Goal: Task Accomplishment & Management: Manage account settings

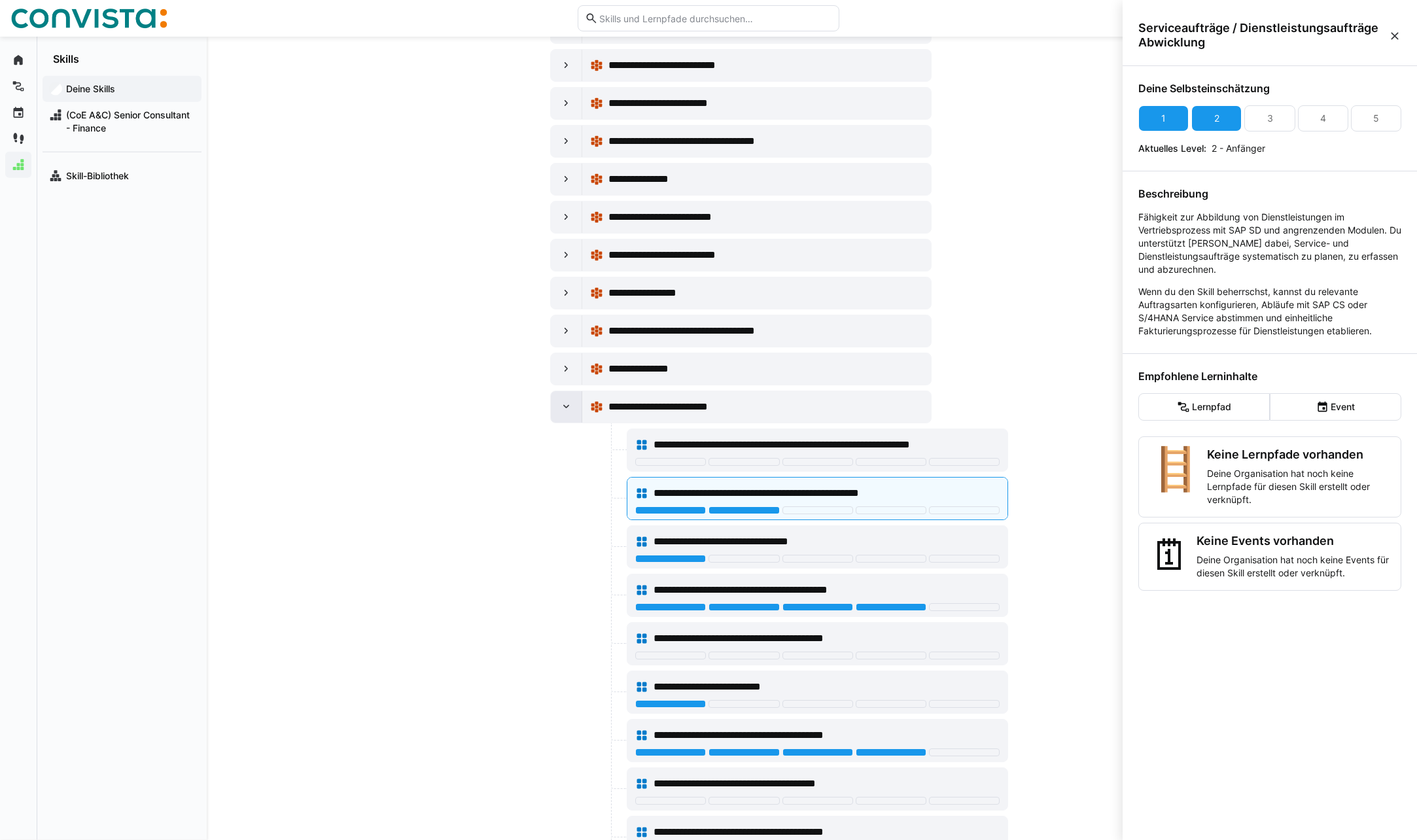
click at [560, 400] on eds-icon at bounding box center [566, 407] width 13 height 13
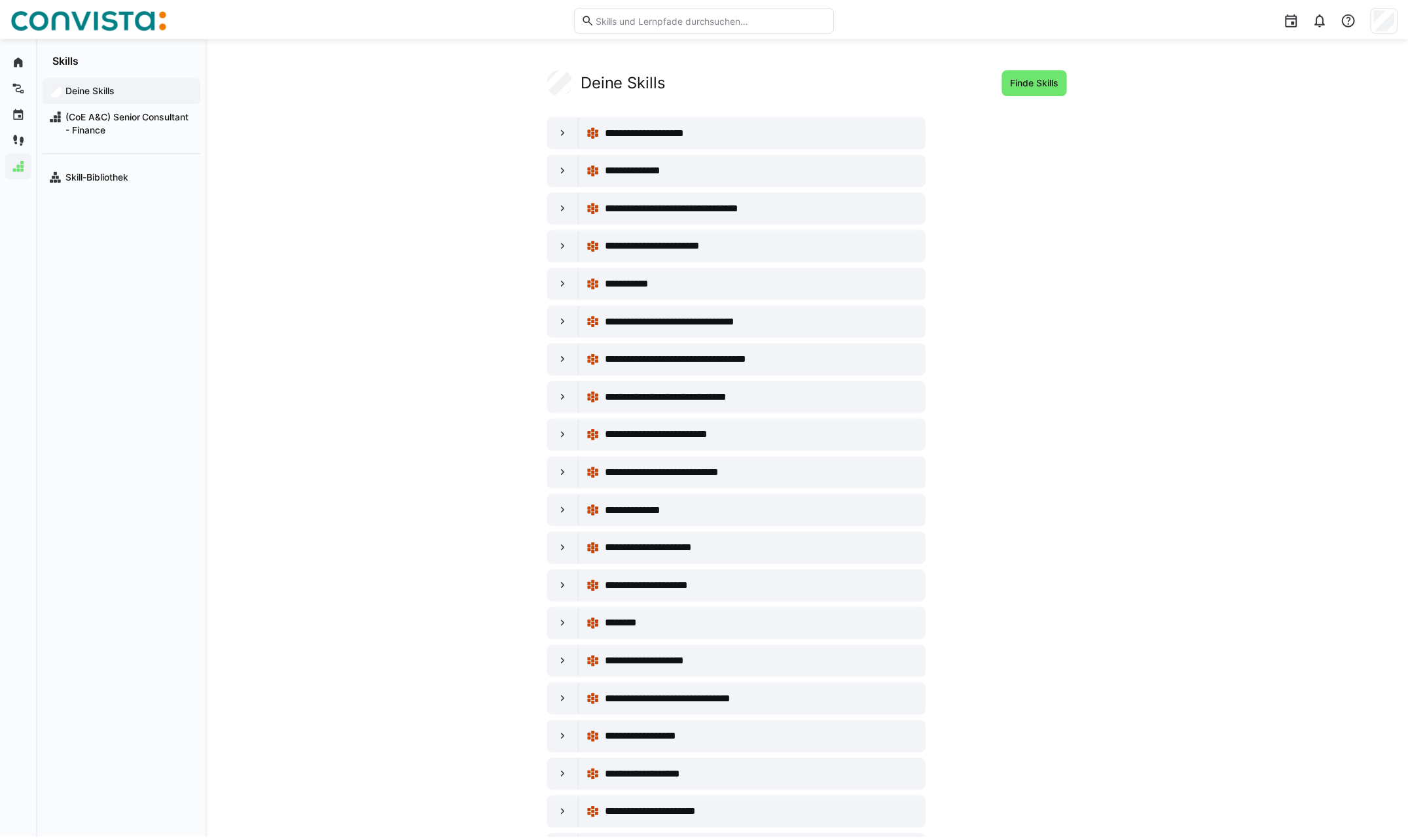
scroll to position [862, 0]
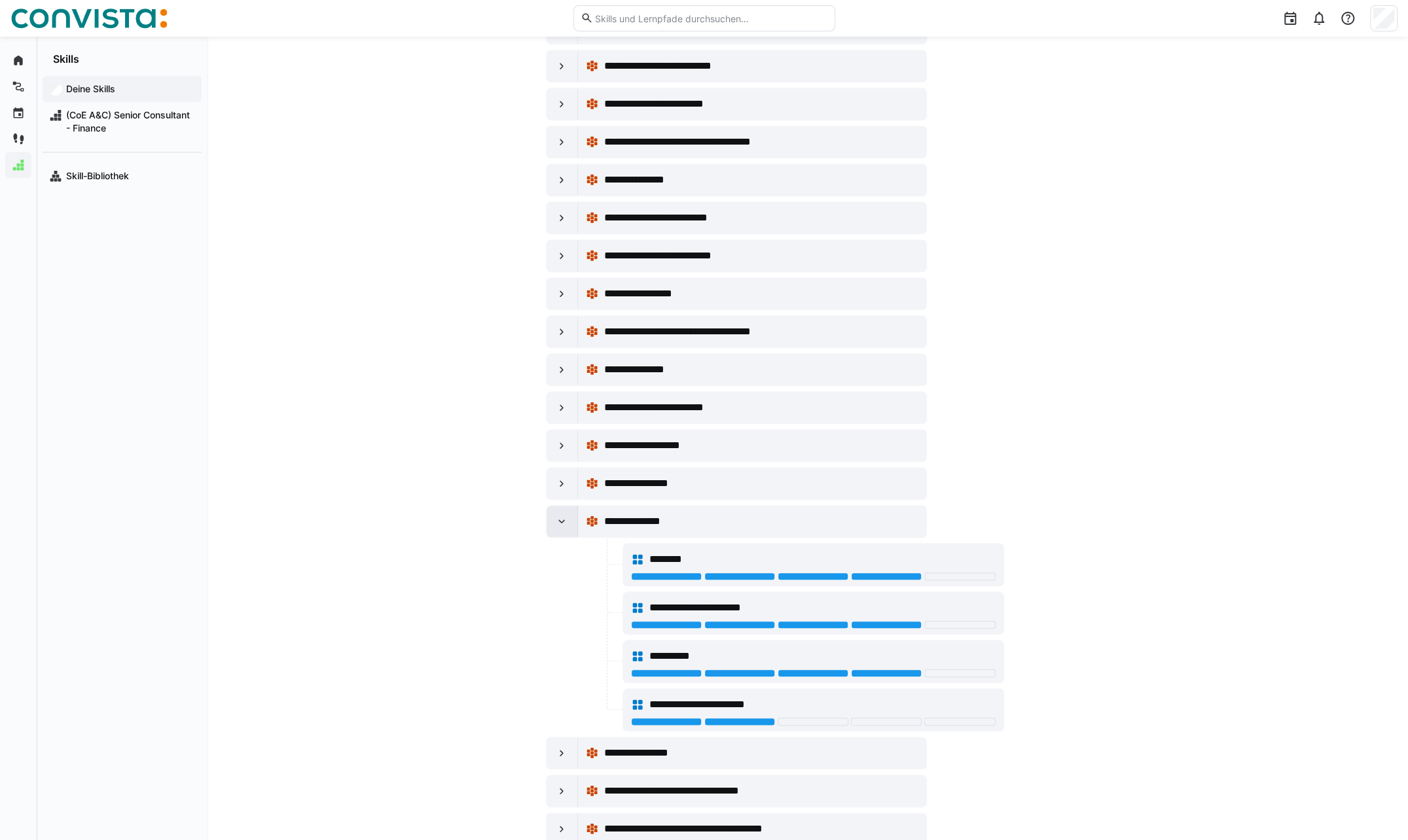
click at [563, 515] on eds-icon at bounding box center [562, 521] width 13 height 13
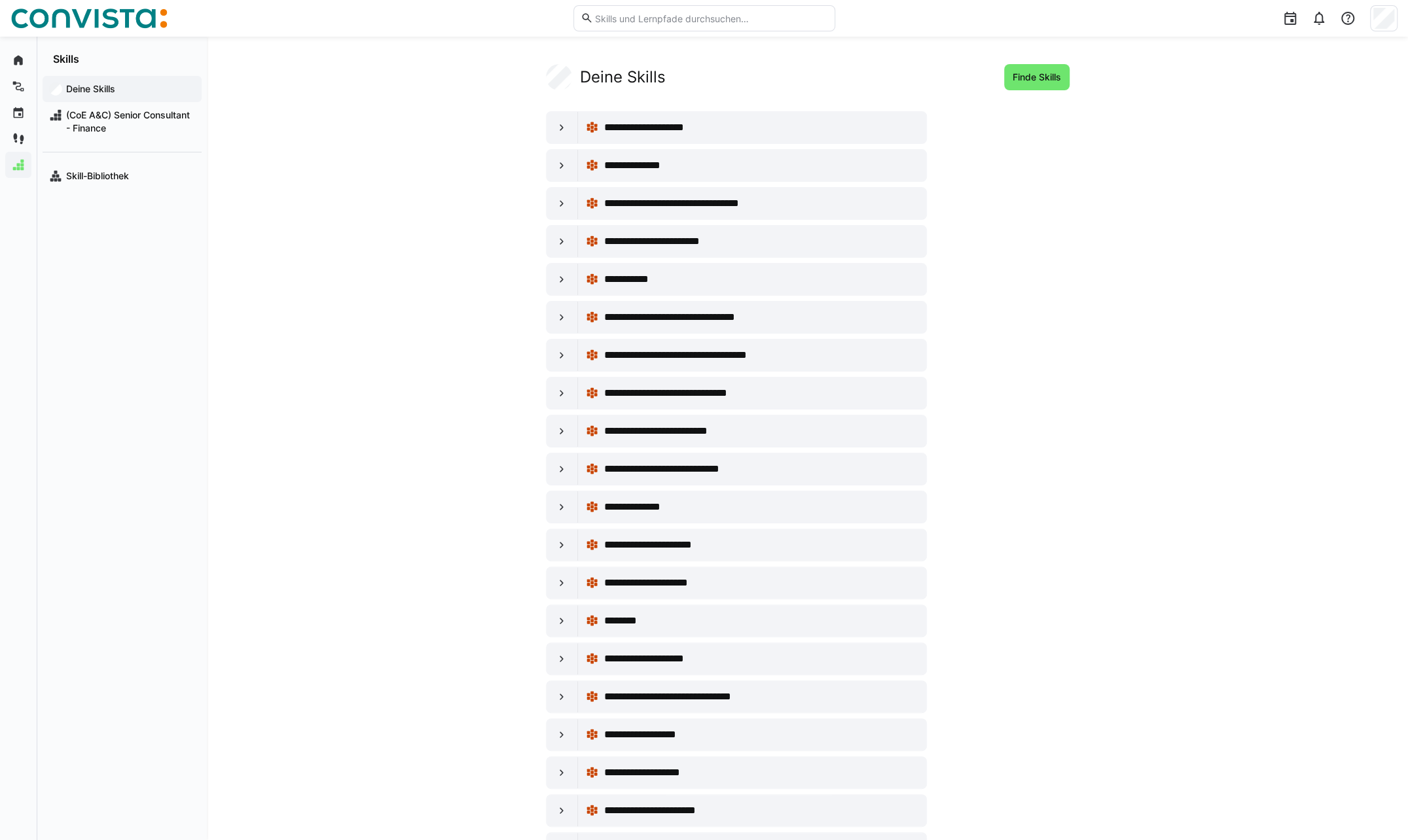
scroll to position [0, 0]
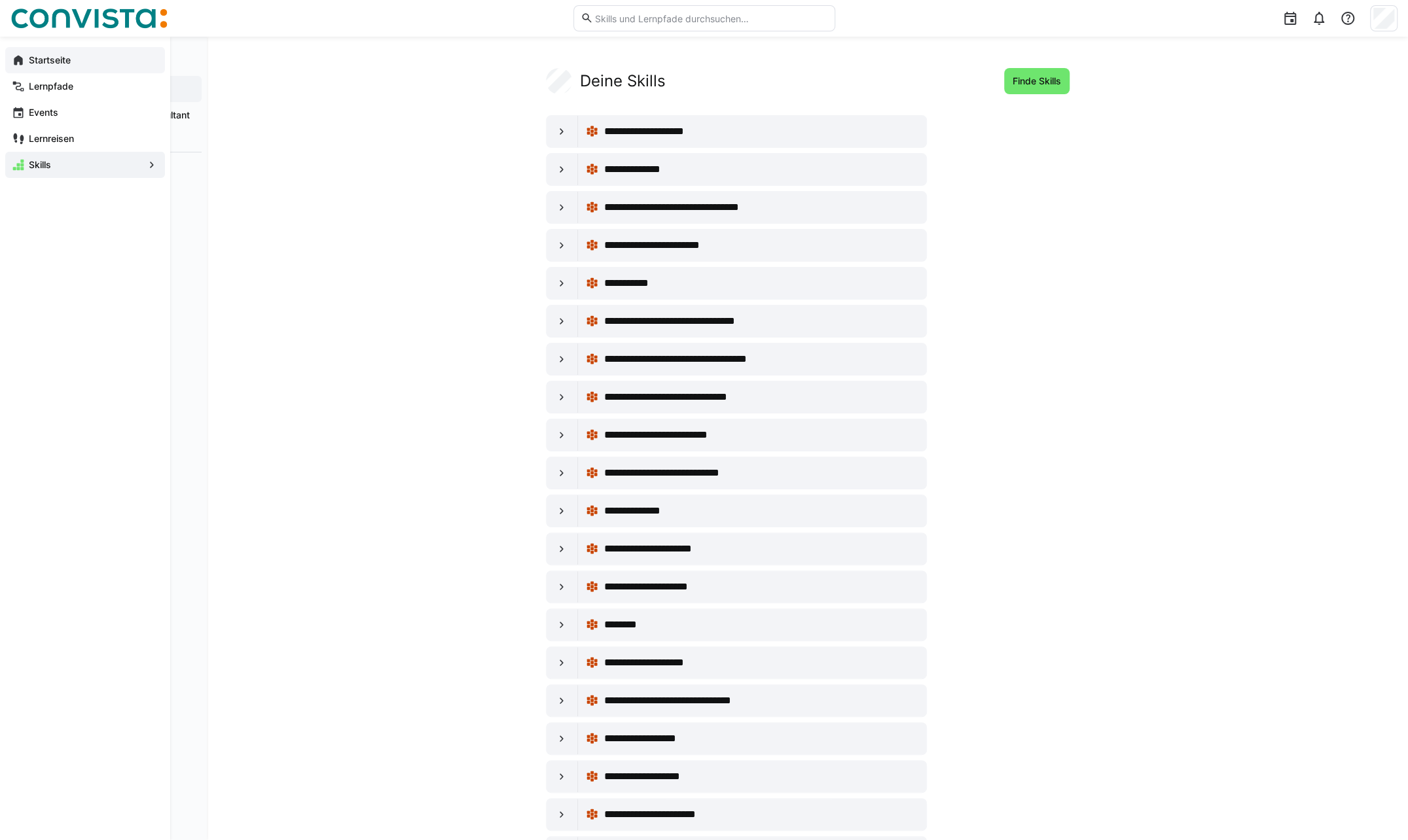
click at [33, 53] on div "Startseite" at bounding box center [85, 60] width 159 height 26
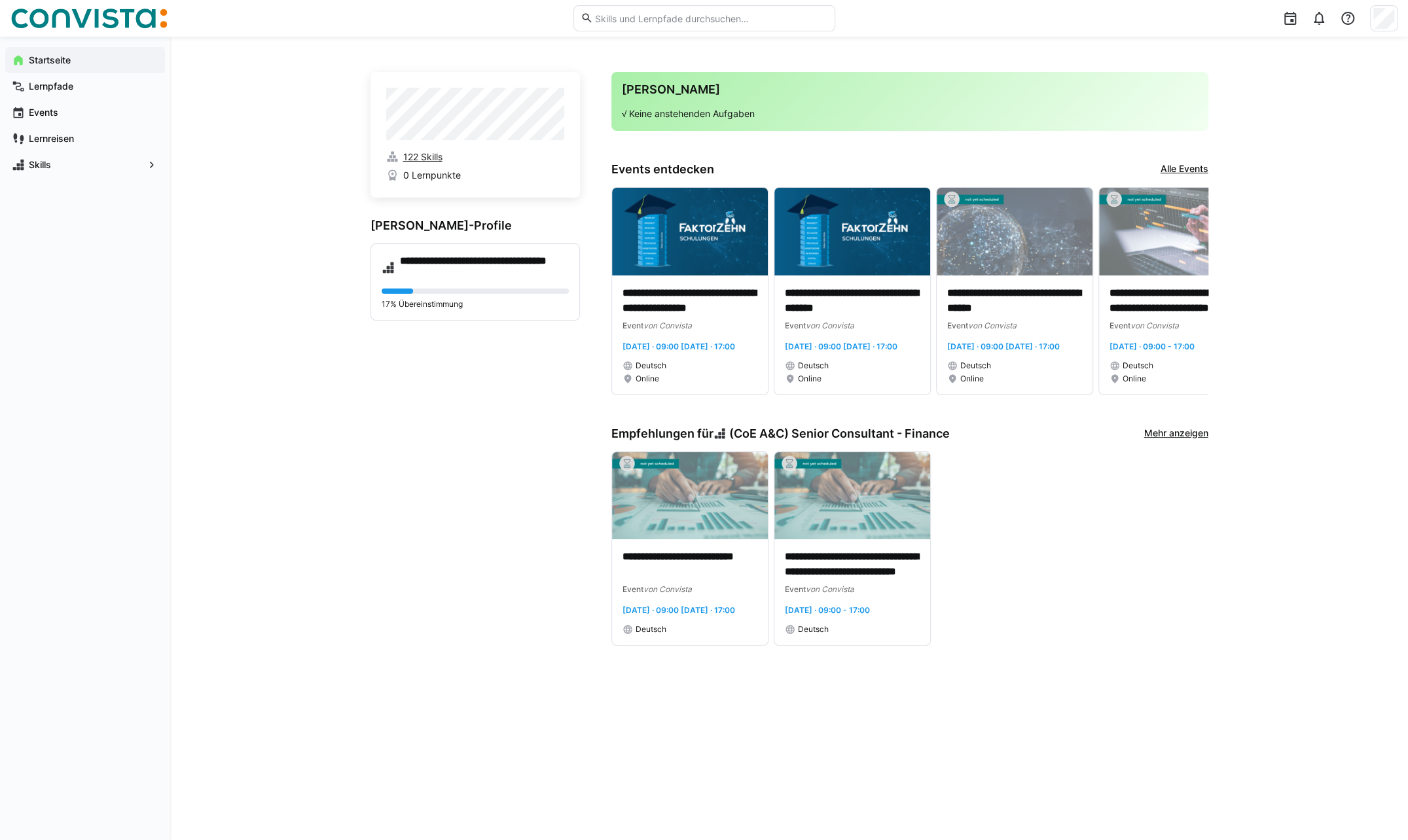
click at [423, 157] on span "122 Skills" at bounding box center [422, 157] width 39 height 13
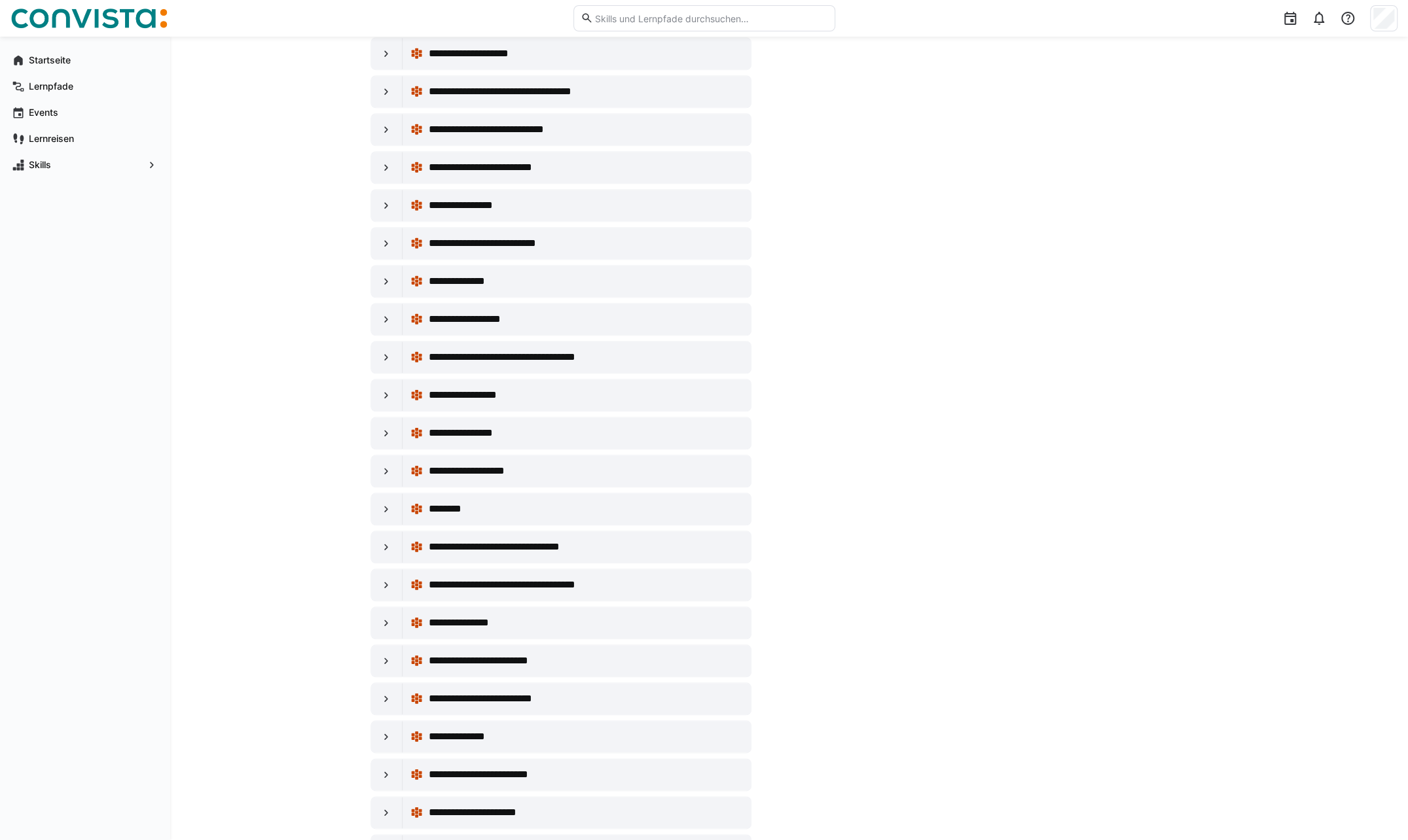
scroll to position [916, 0]
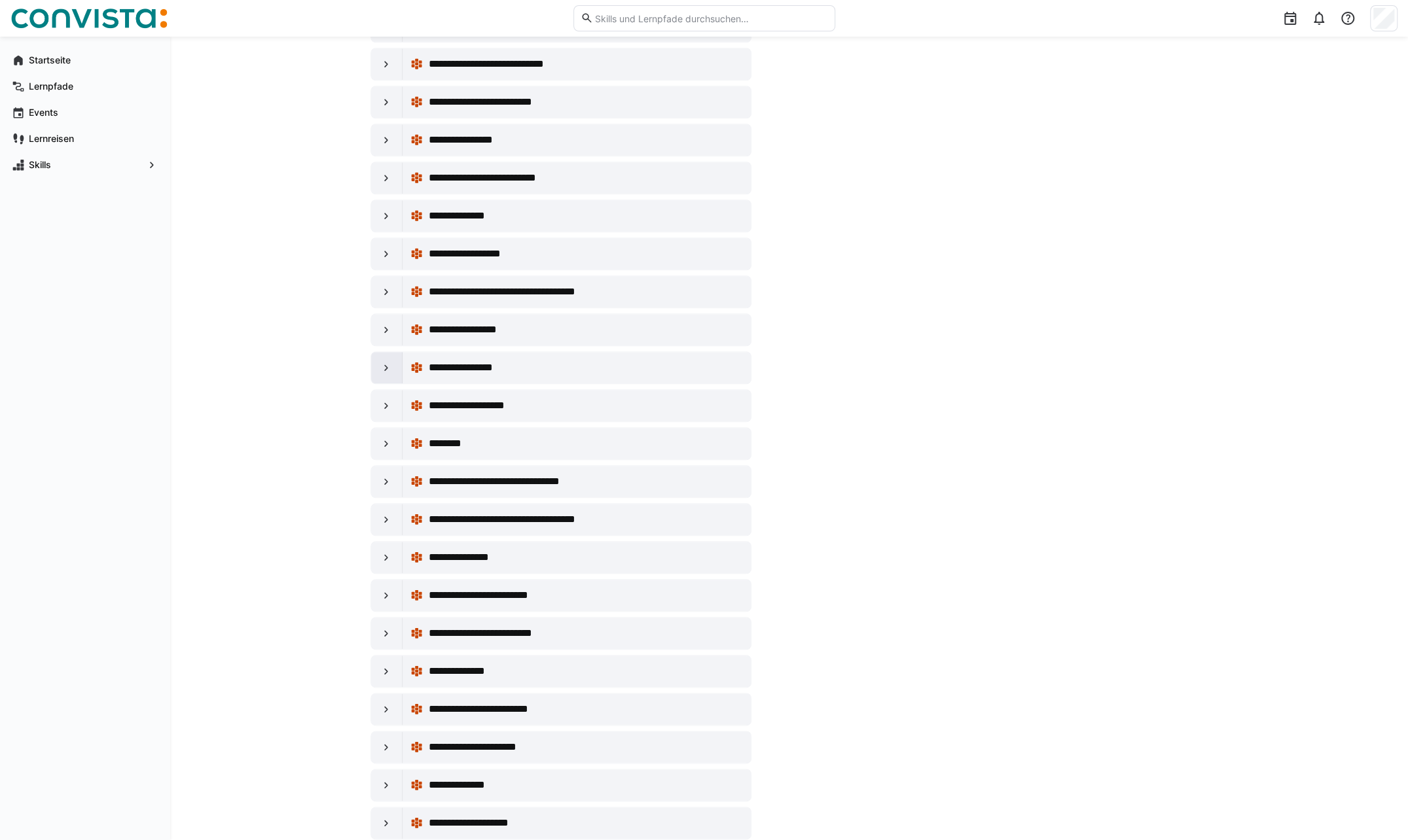
click at [378, 361] on div at bounding box center [386, 368] width 32 height 32
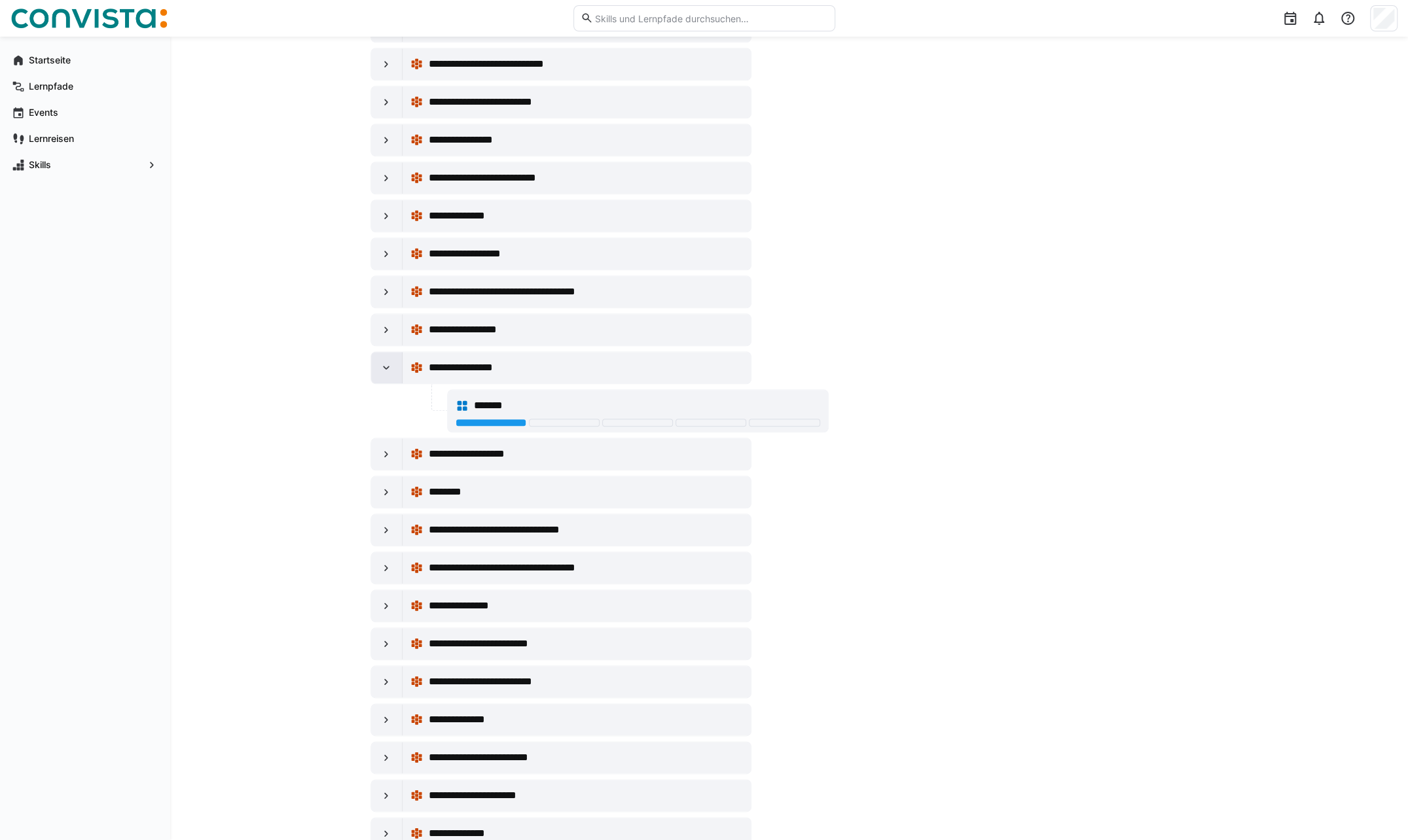
click at [380, 361] on eds-icon at bounding box center [386, 368] width 13 height 13
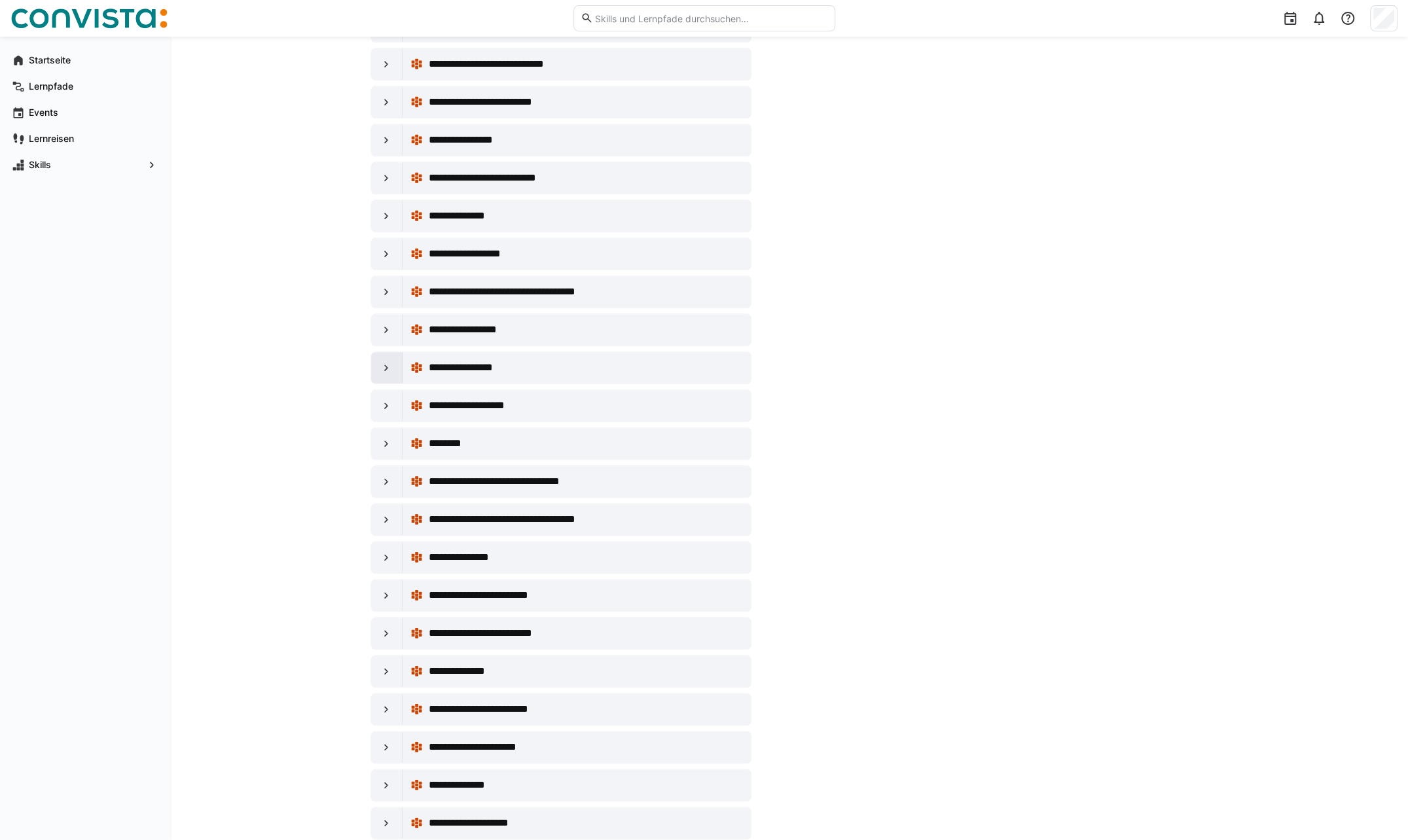
click at [381, 361] on eds-icon at bounding box center [386, 368] width 13 height 13
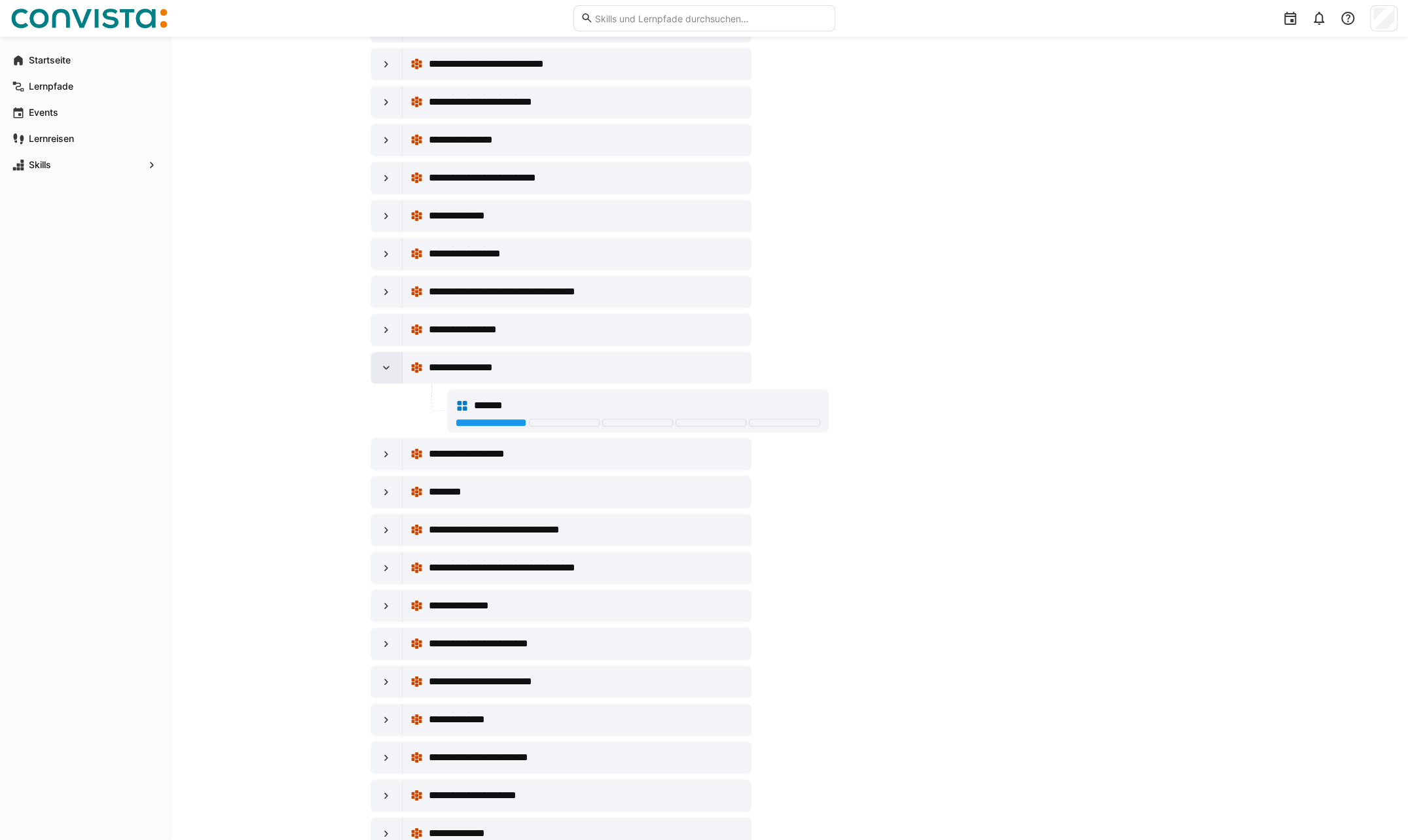
click at [381, 361] on eds-icon at bounding box center [386, 368] width 13 height 13
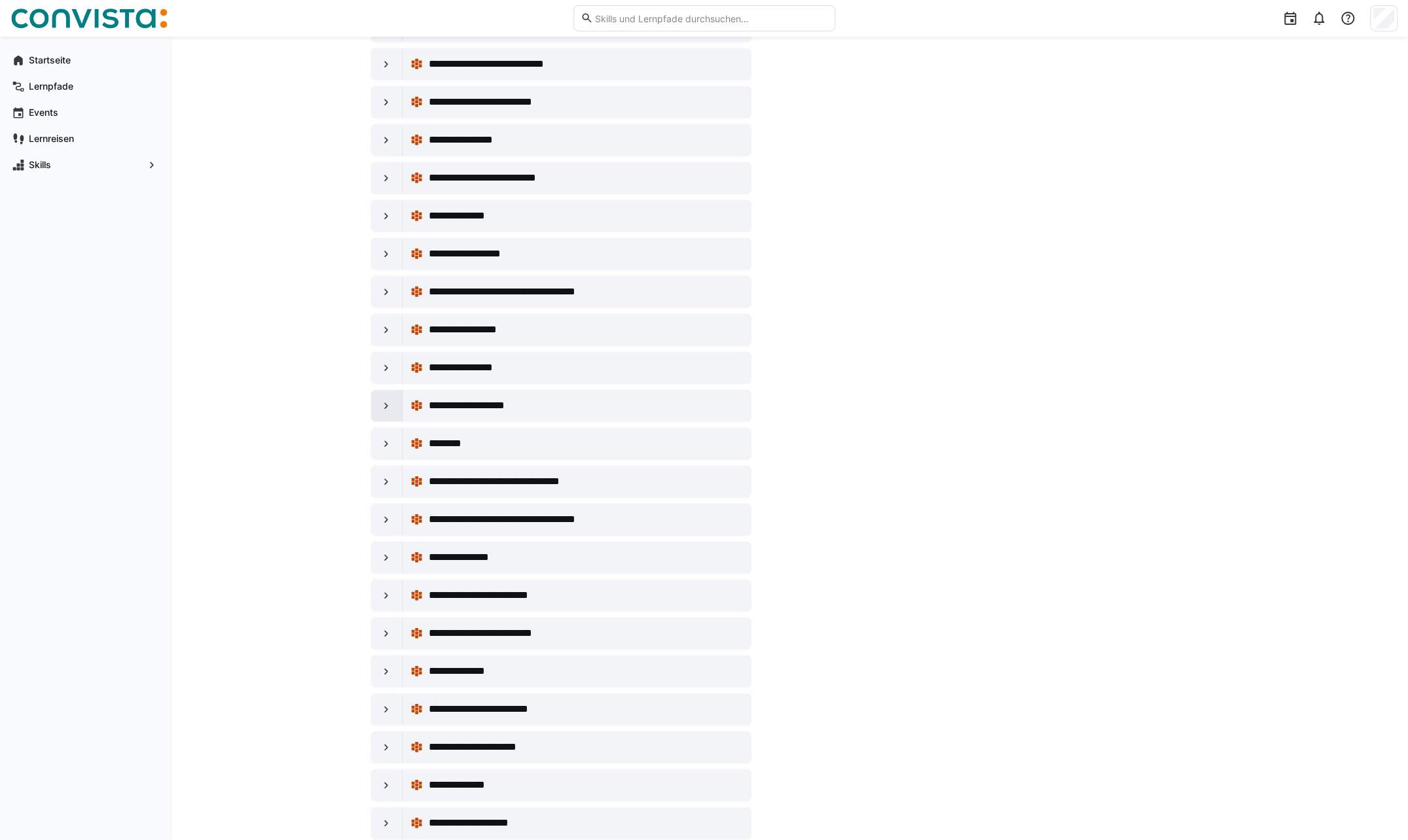
click at [379, 399] on eds-icon at bounding box center [386, 406] width 13 height 13
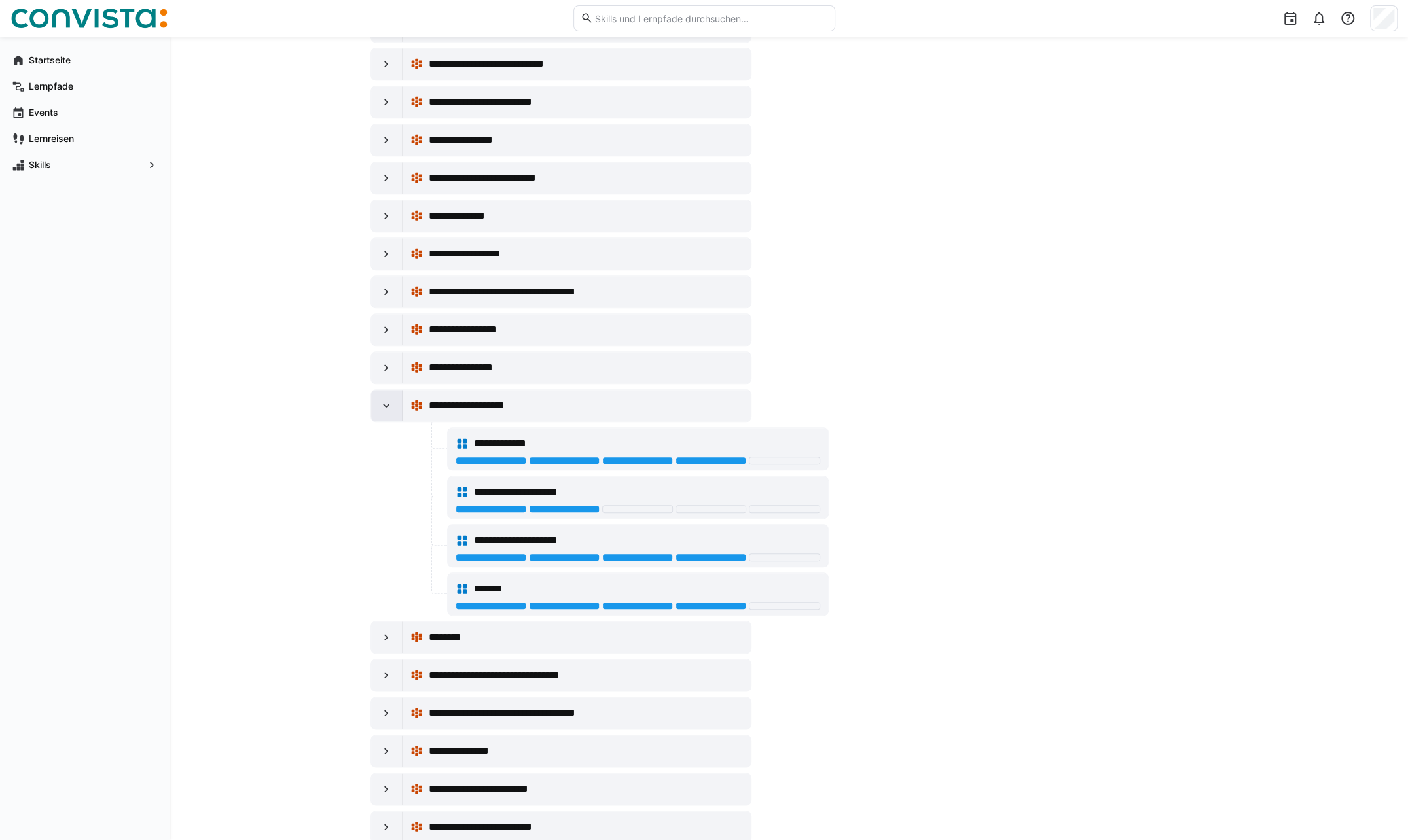
click at [380, 399] on eds-icon at bounding box center [386, 406] width 13 height 13
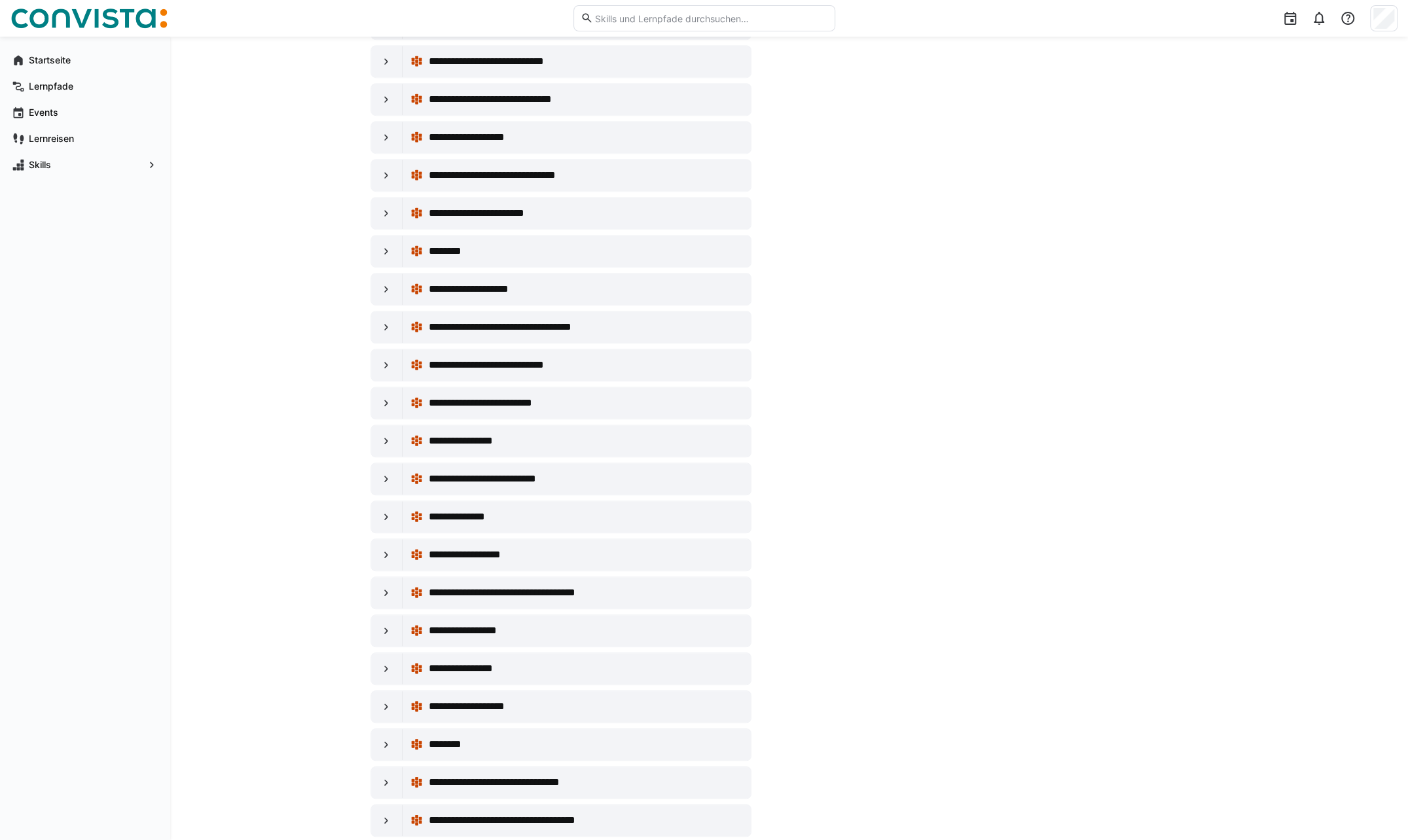
scroll to position [0, 0]
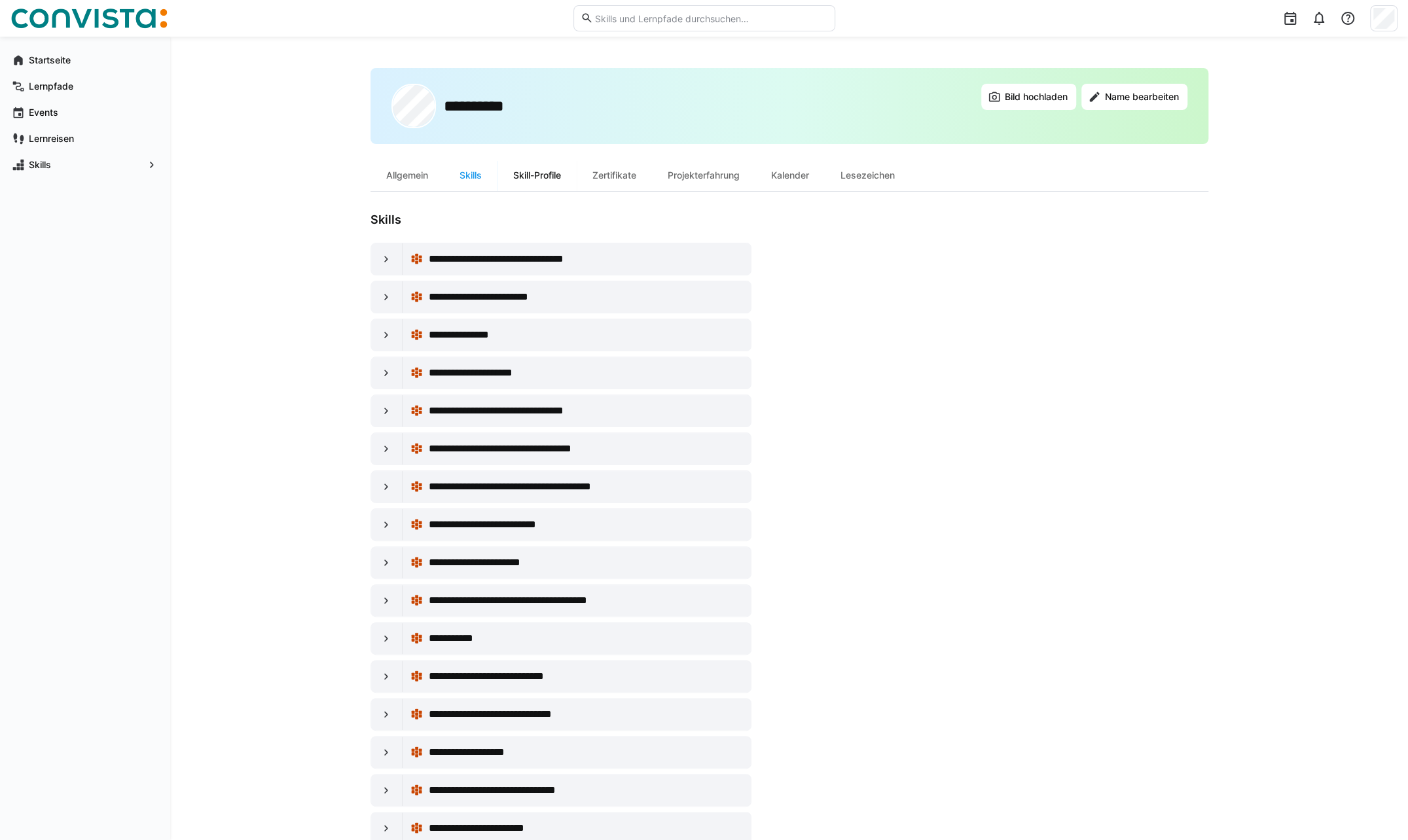
click at [535, 172] on div "Skill-Profile" at bounding box center [537, 175] width 79 height 32
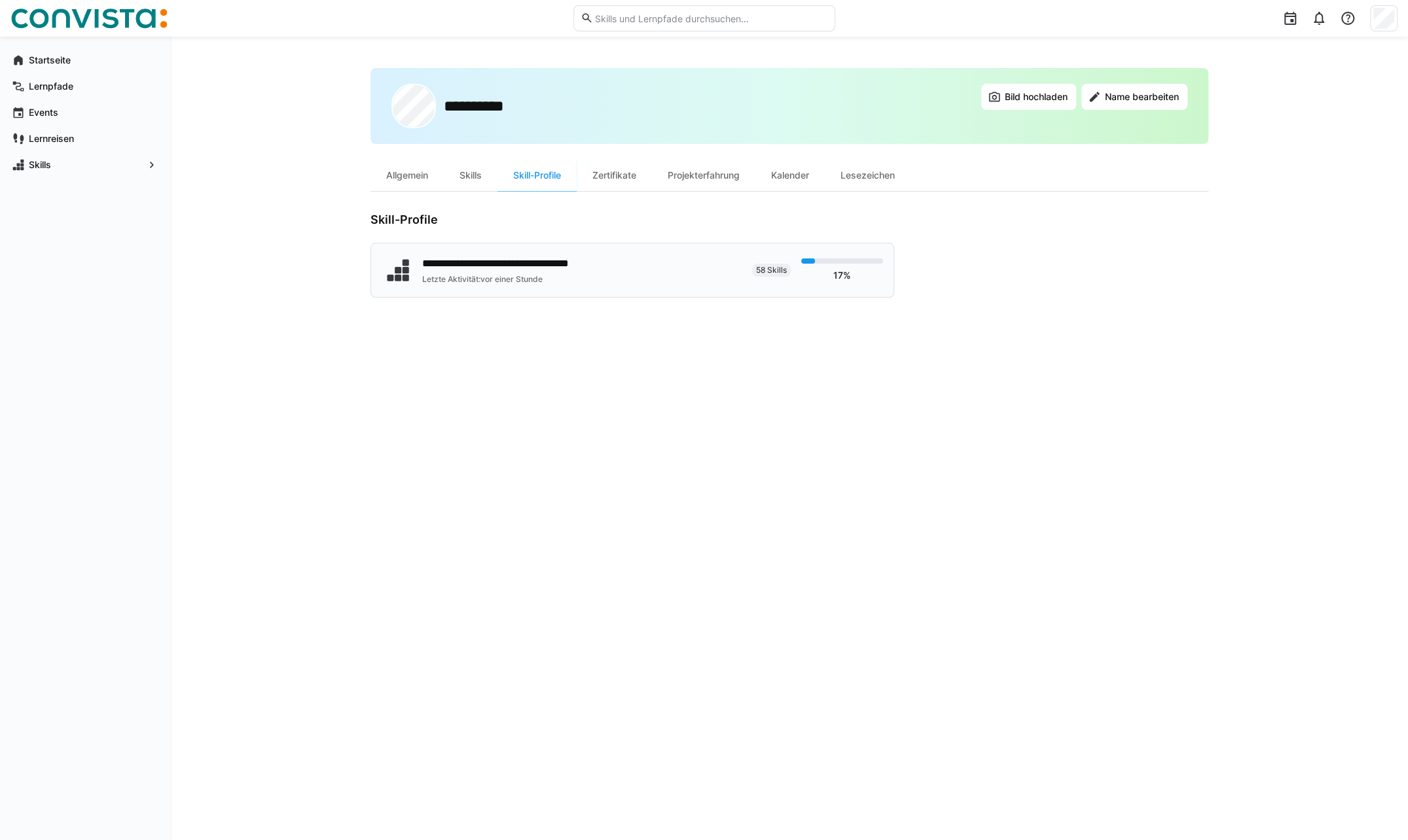
click at [514, 270] on div "**********" at bounding box center [520, 263] width 195 height 15
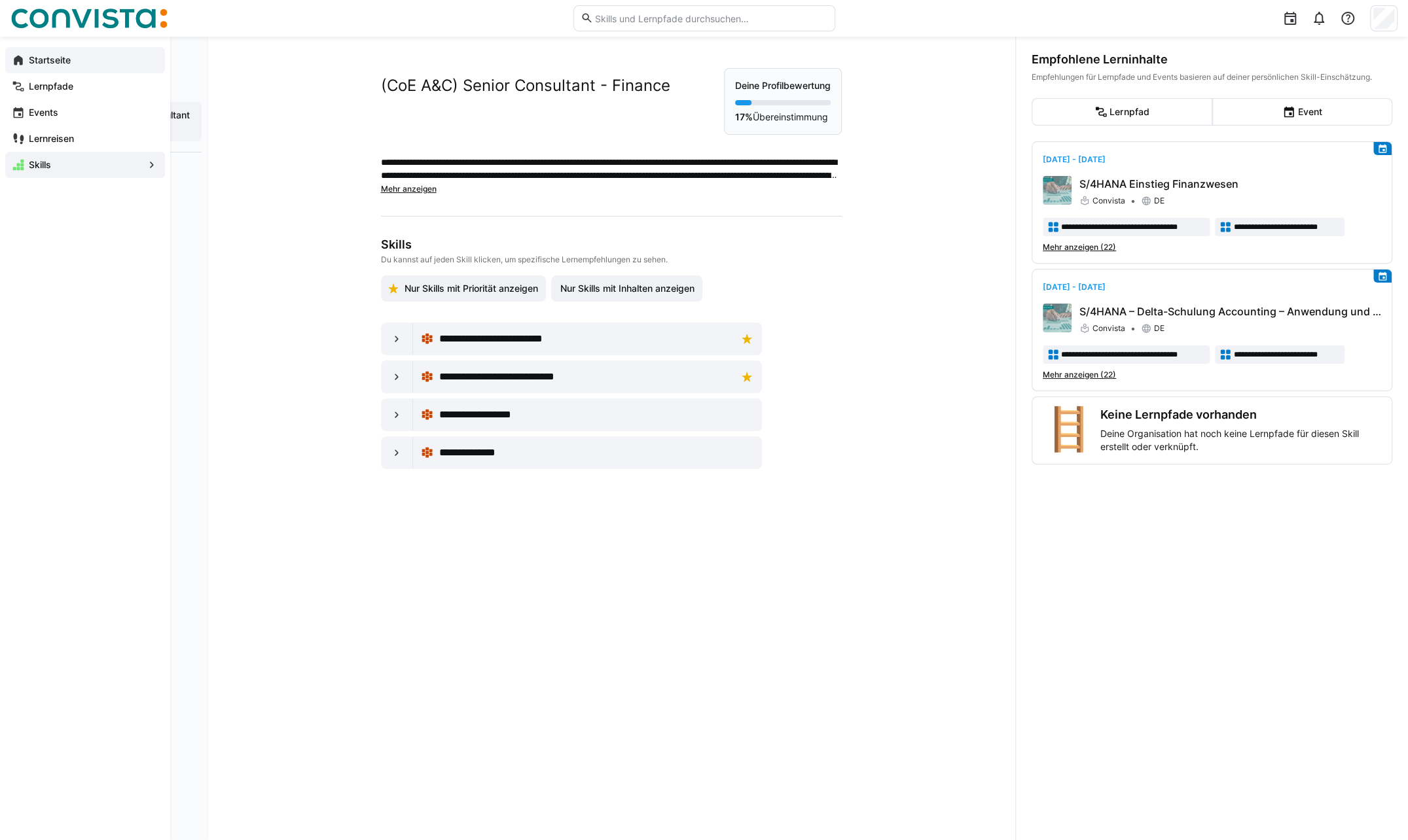
click at [59, 65] on span "Startseite" at bounding box center [92, 60] width 132 height 13
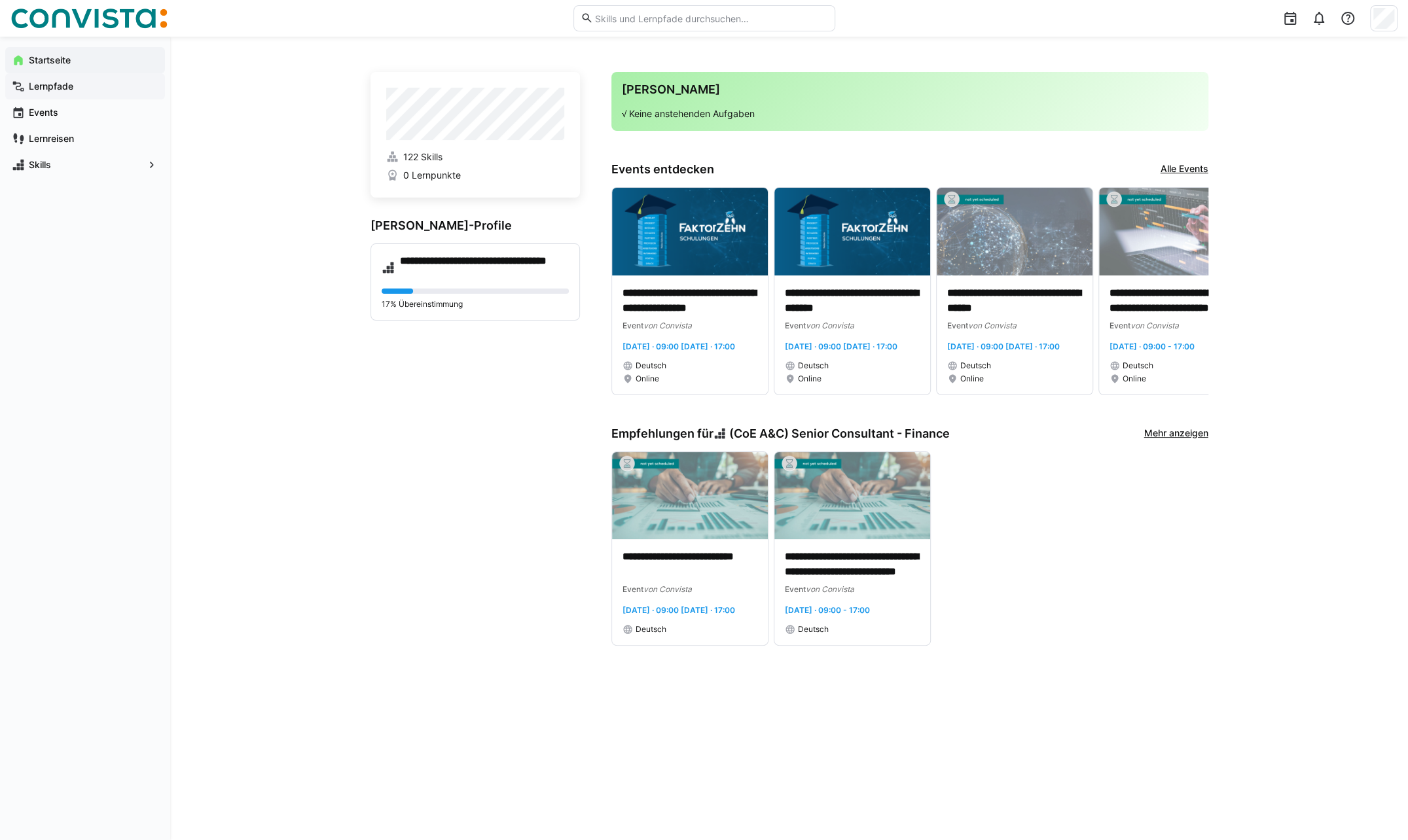
click at [49, 92] on span "Lernpfade" at bounding box center [92, 86] width 132 height 13
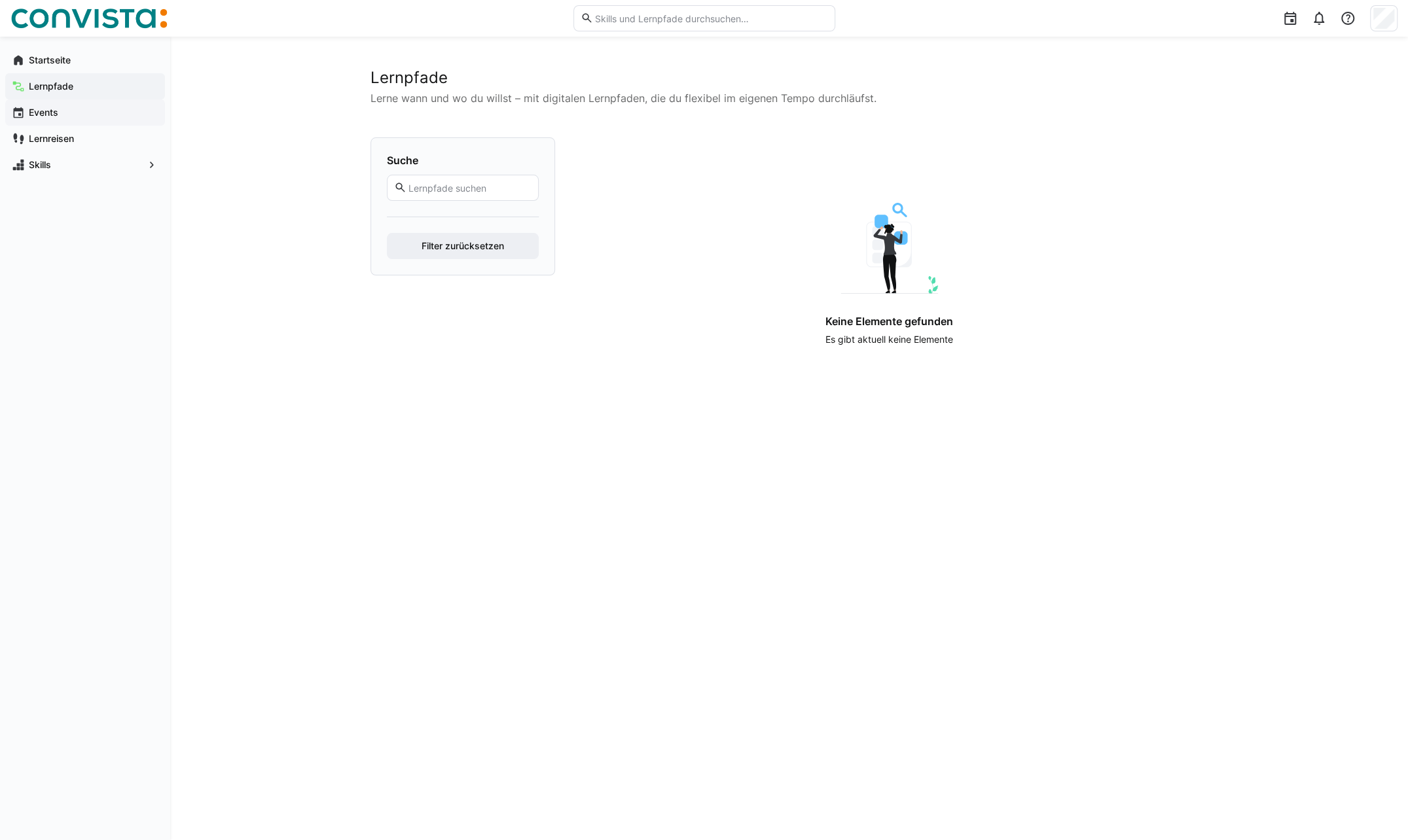
click at [0, 0] on app-navigation-label "Events" at bounding box center [0, 0] width 0 height 0
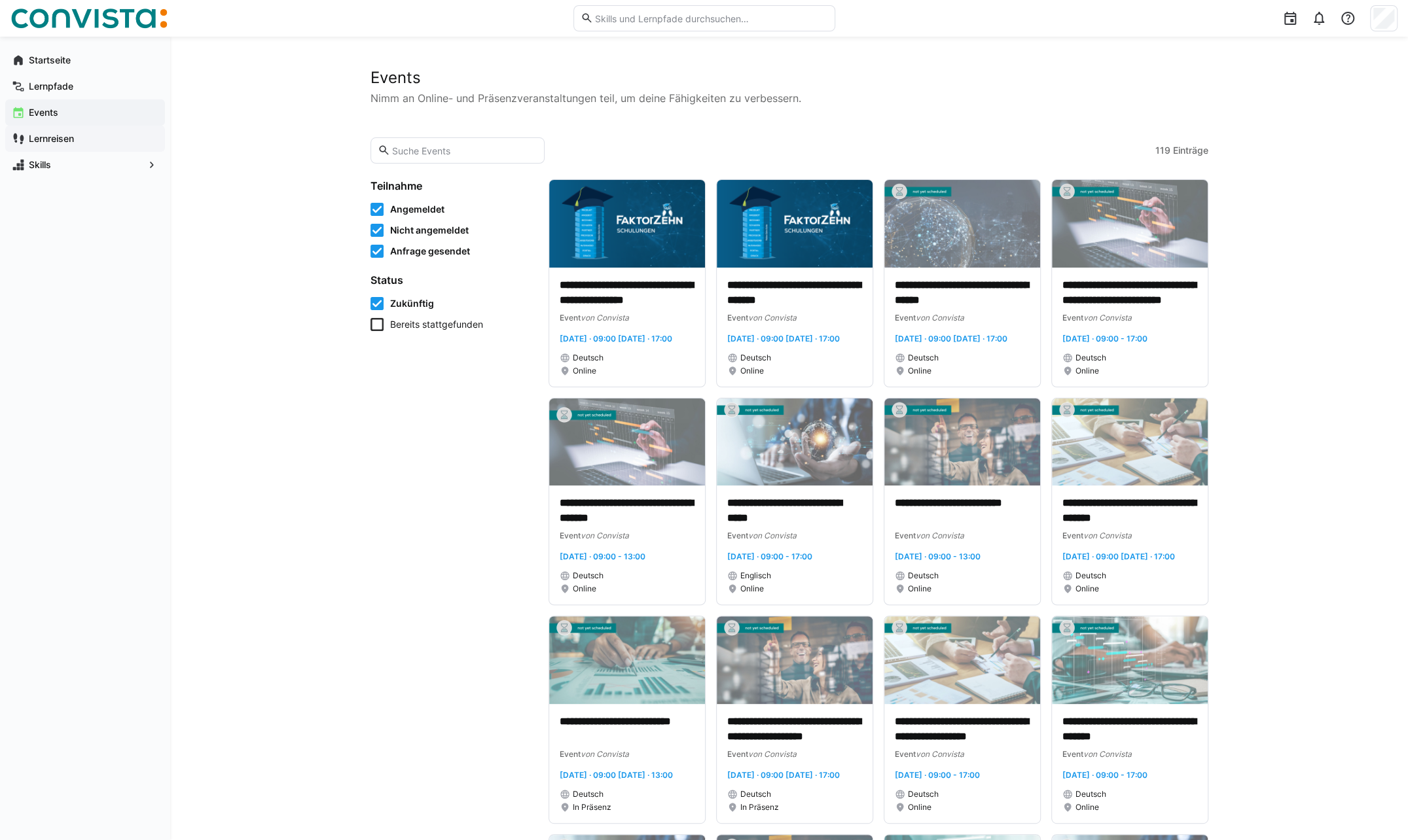
click at [0, 0] on app-navigation-label "Lernreisen" at bounding box center [0, 0] width 0 height 0
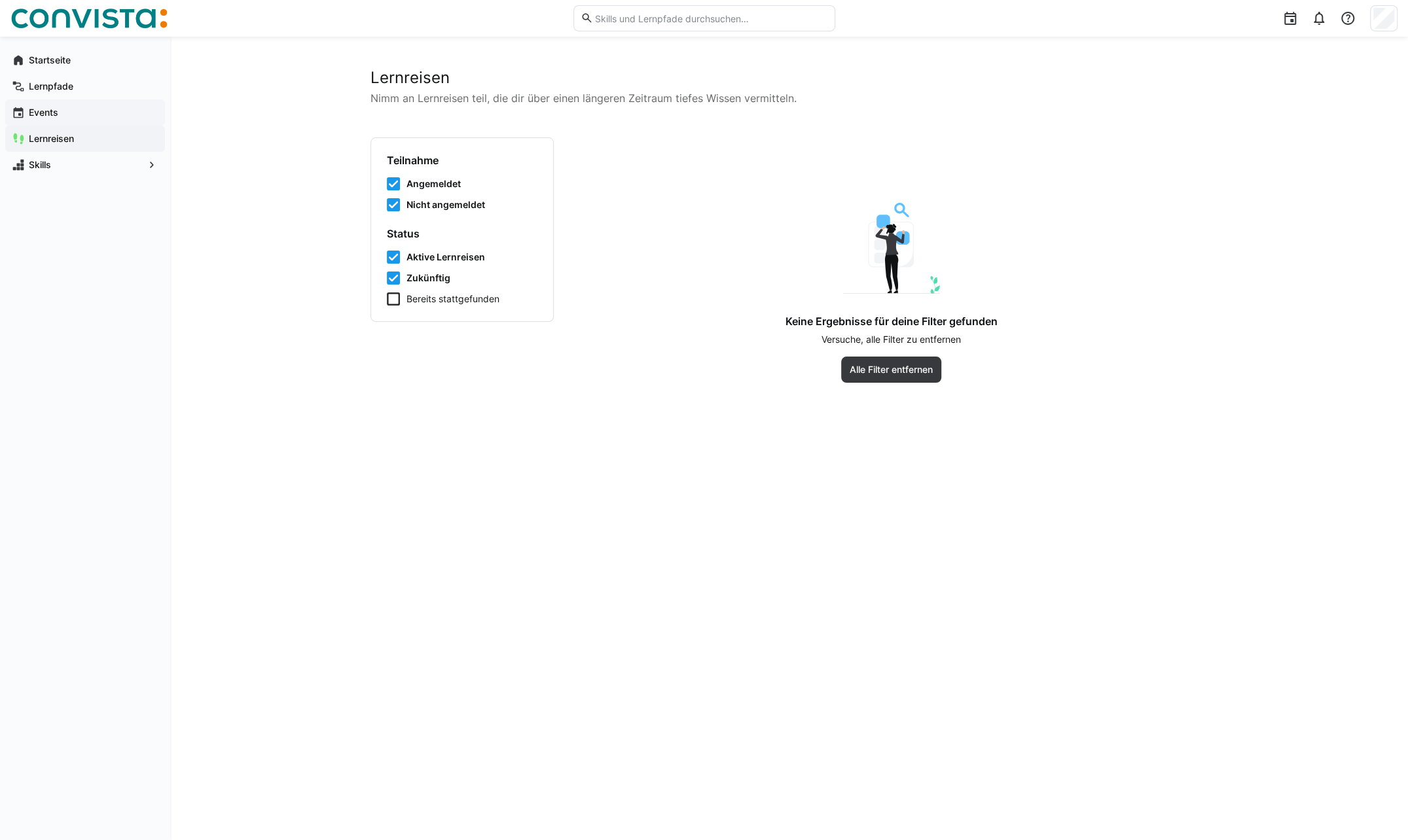
click at [0, 0] on app-navigation-label "Events" at bounding box center [0, 0] width 0 height 0
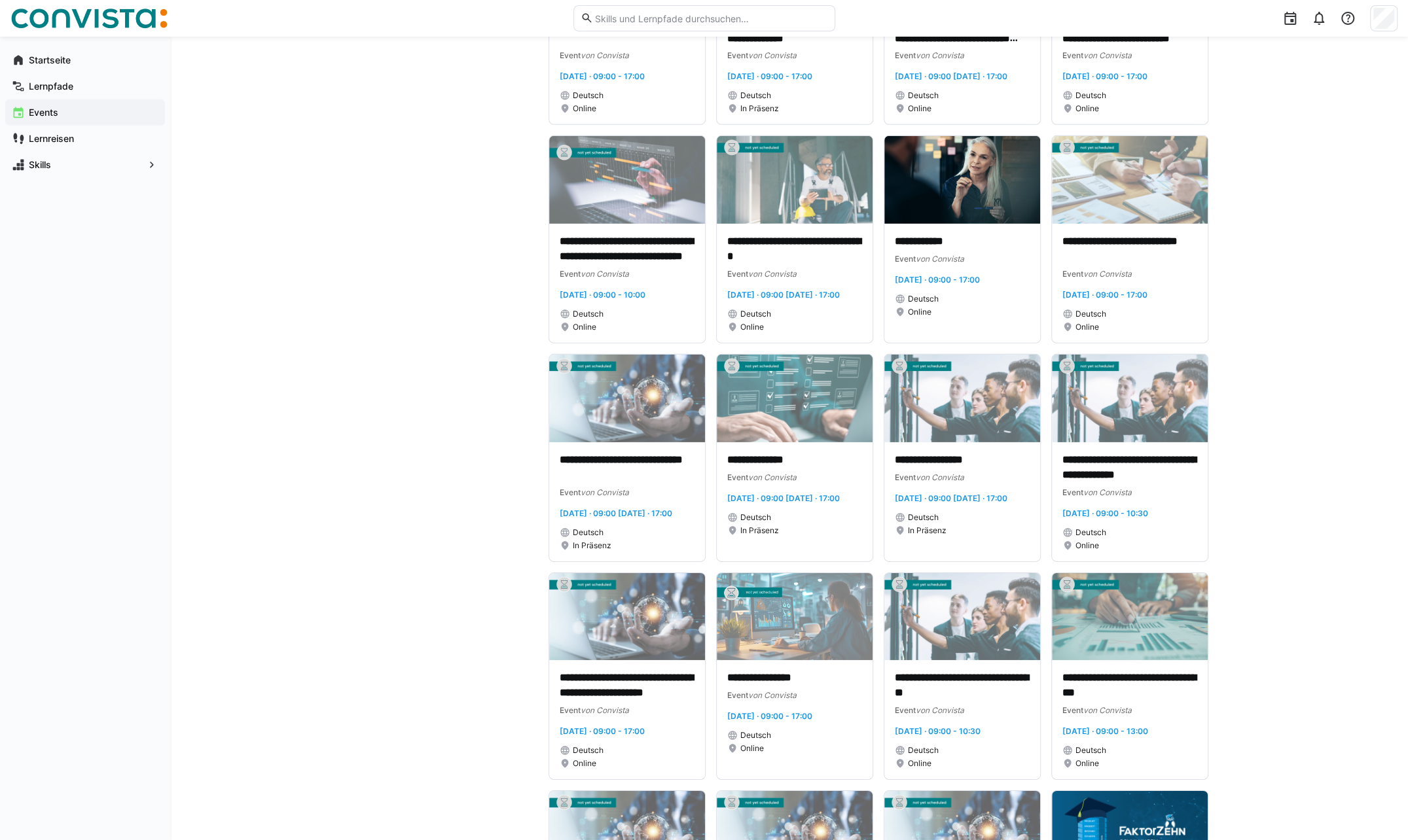
scroll to position [3271, 0]
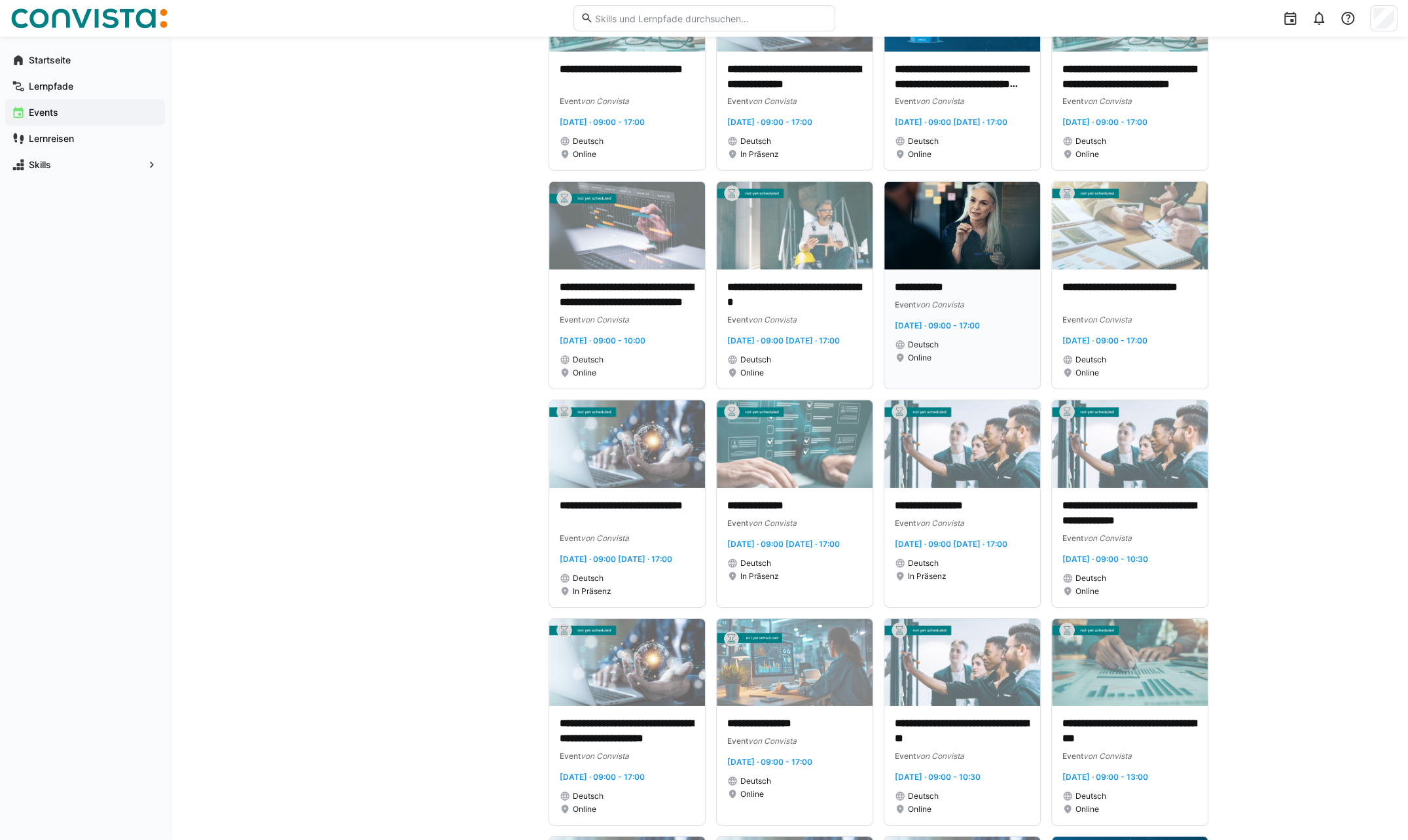
click at [950, 270] on img at bounding box center [962, 225] width 156 height 87
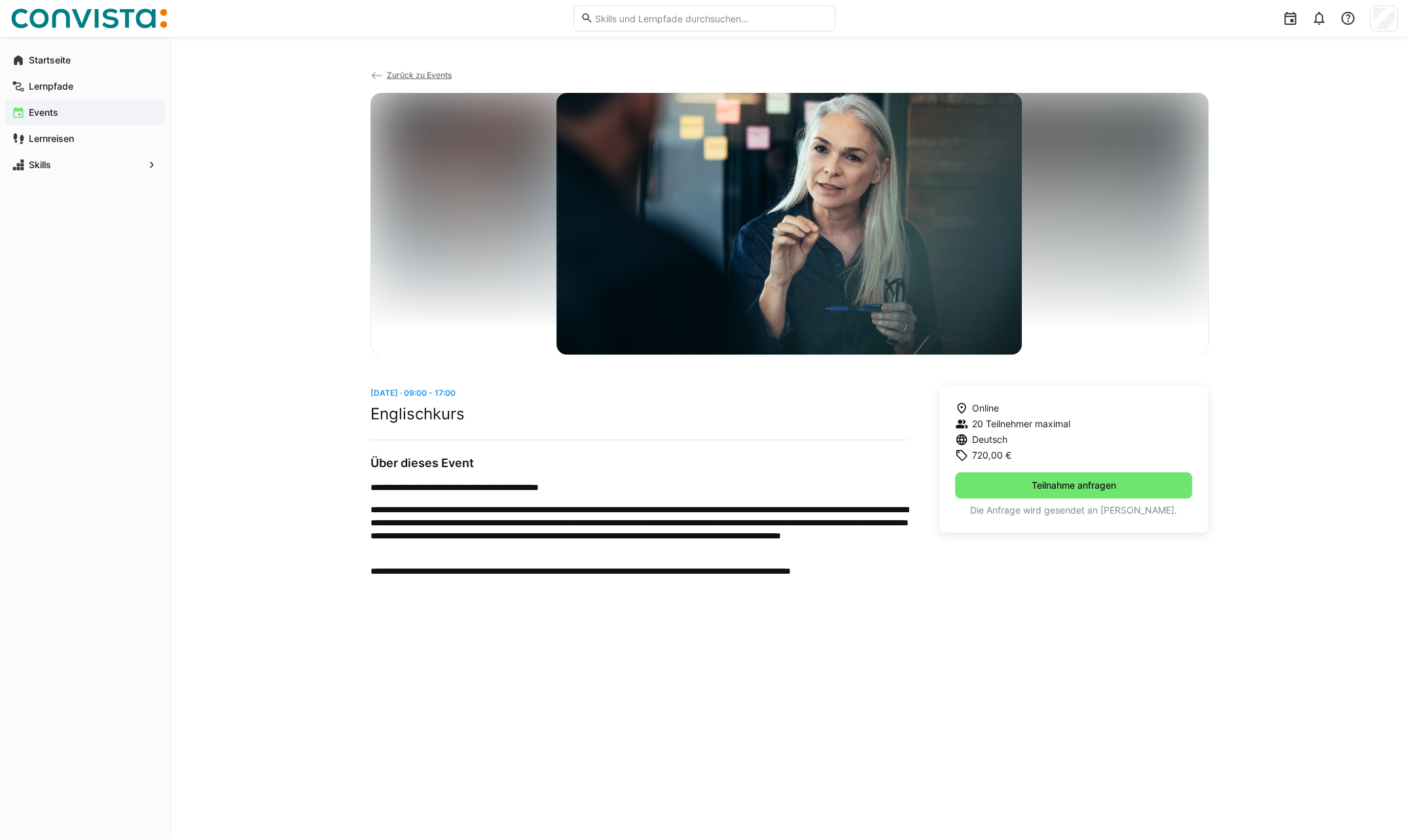
click at [401, 75] on span "Zurück zu Events" at bounding box center [418, 75] width 64 height 10
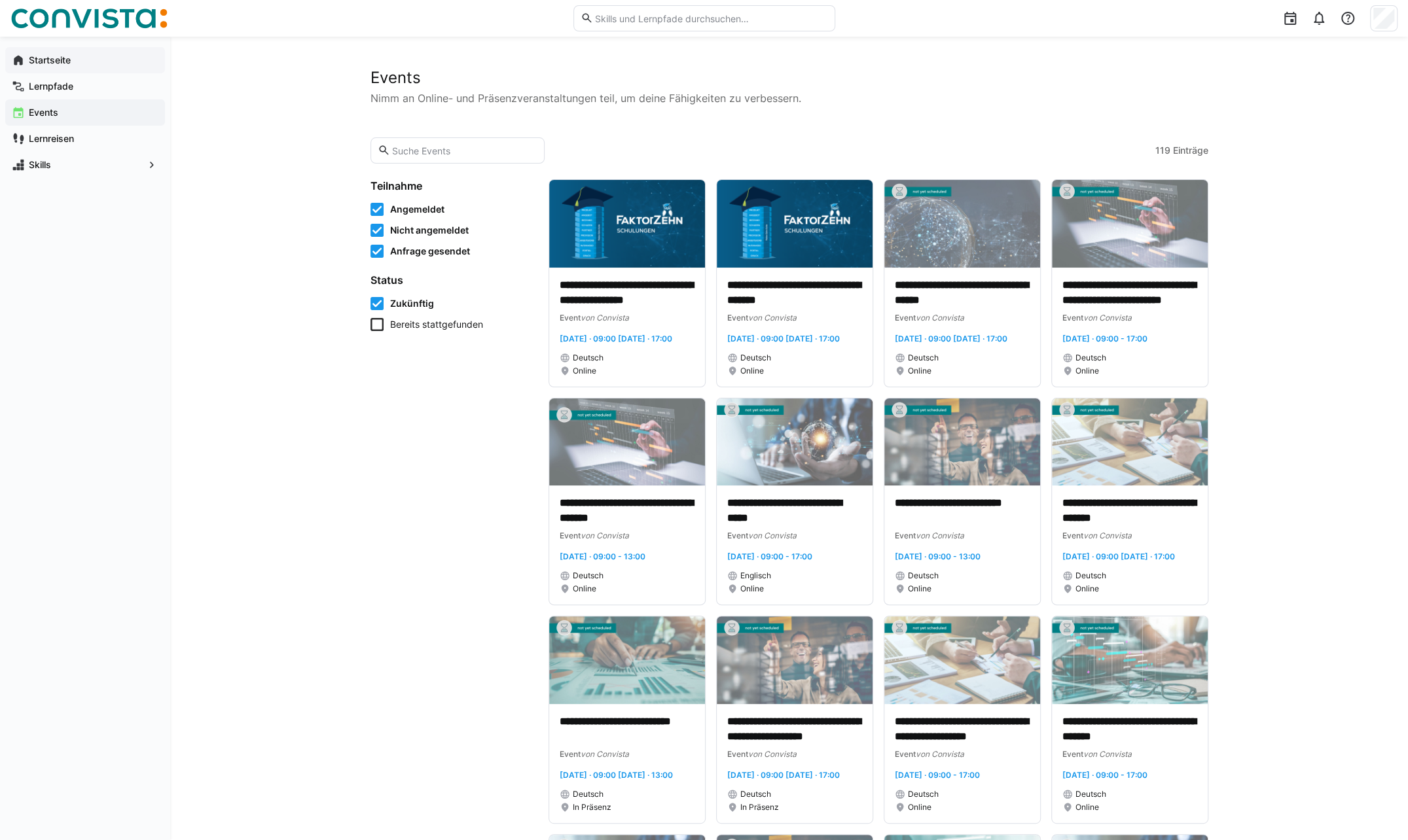
click at [0, 0] on app-navigation-label "Startseite" at bounding box center [0, 0] width 0 height 0
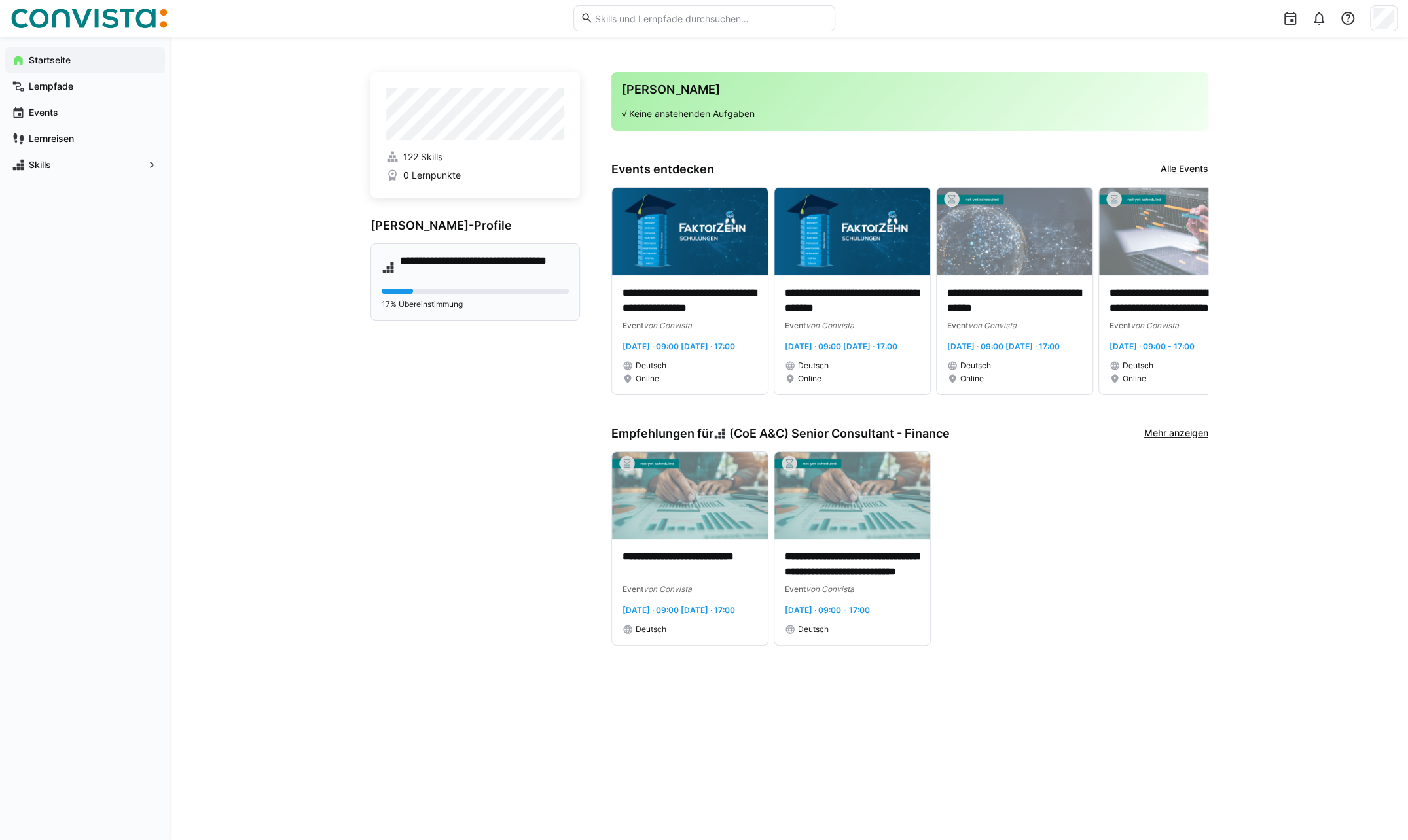
click at [449, 271] on h4 "**********" at bounding box center [484, 267] width 170 height 26
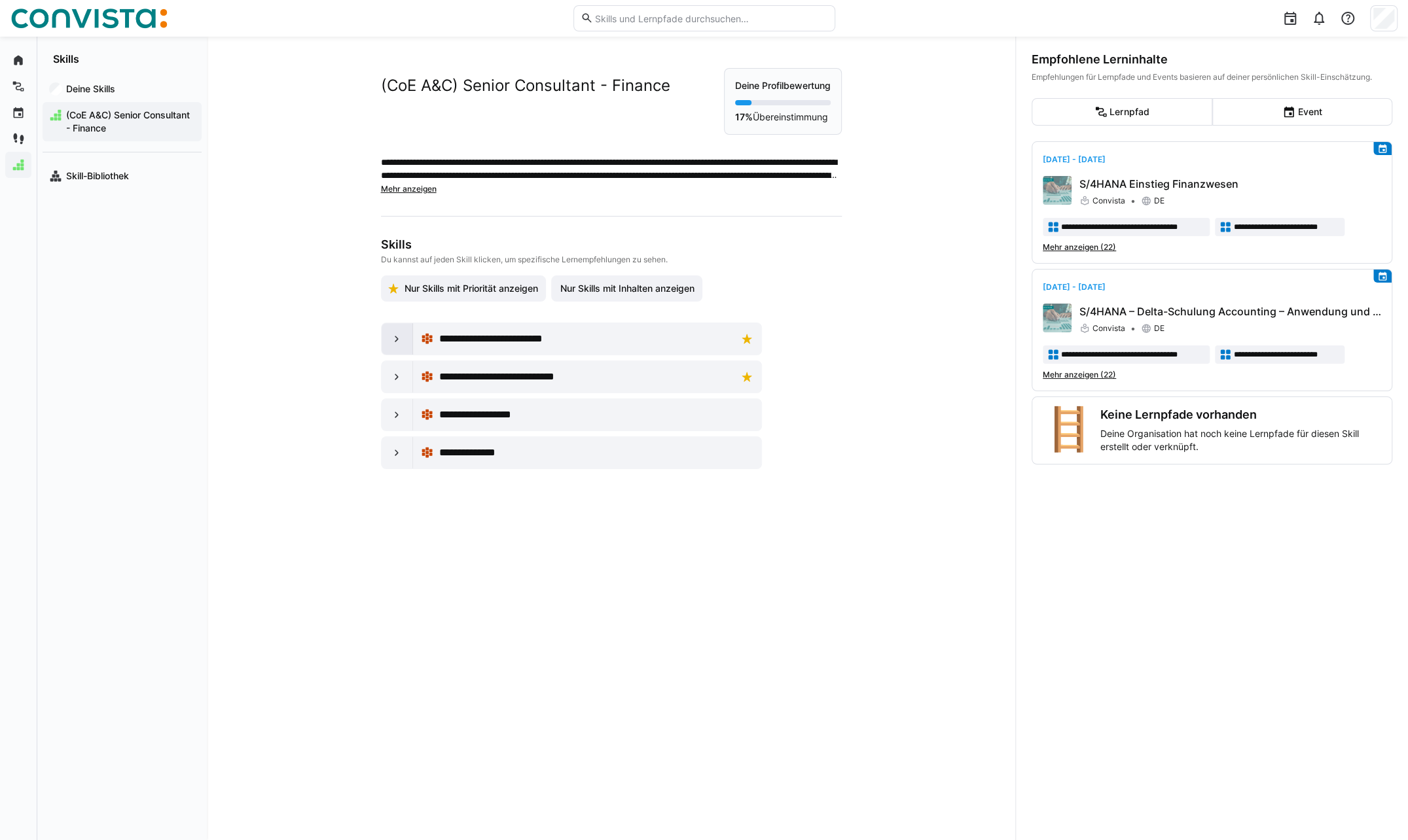
click at [400, 340] on div at bounding box center [397, 339] width 32 height 32
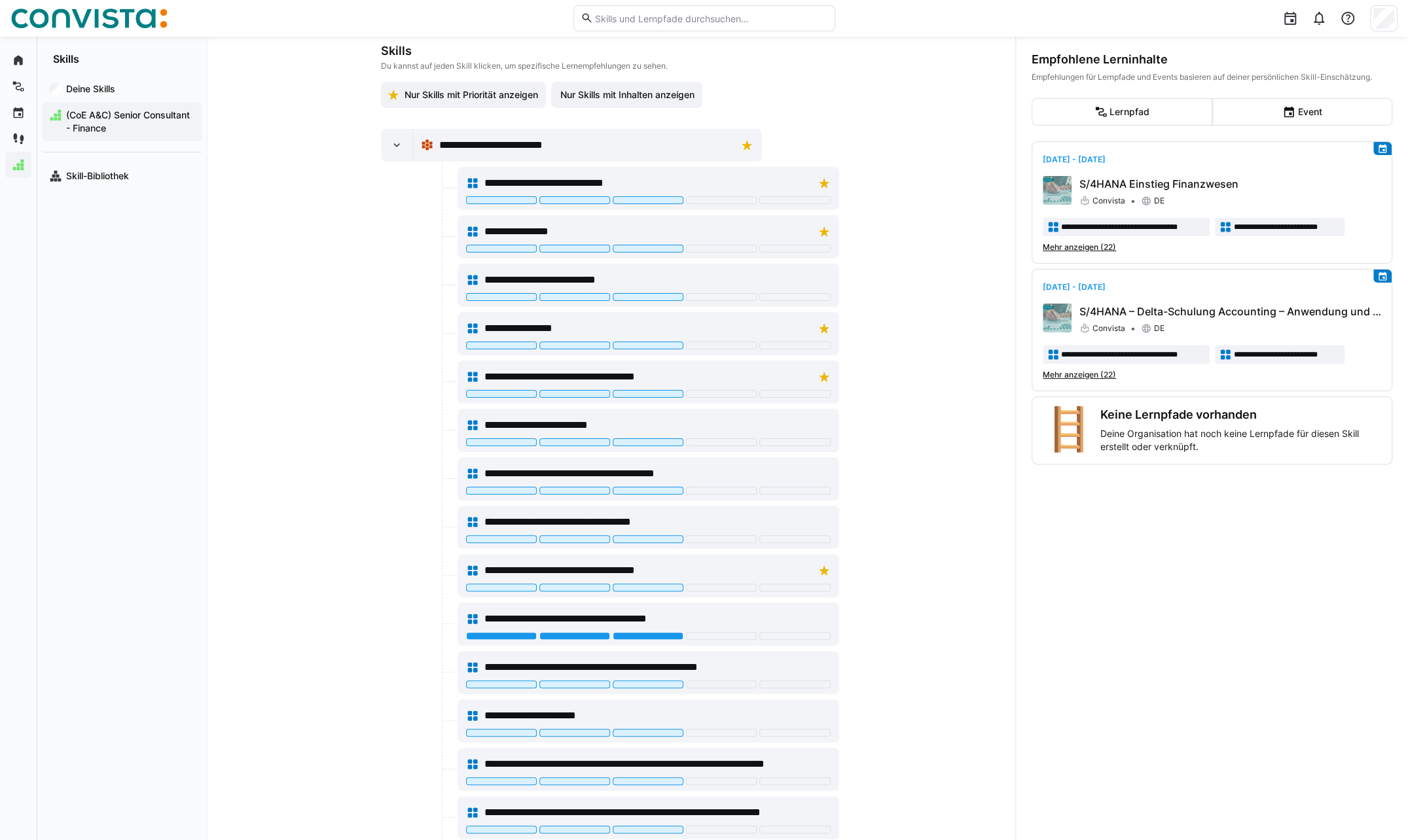
scroll to position [129, 0]
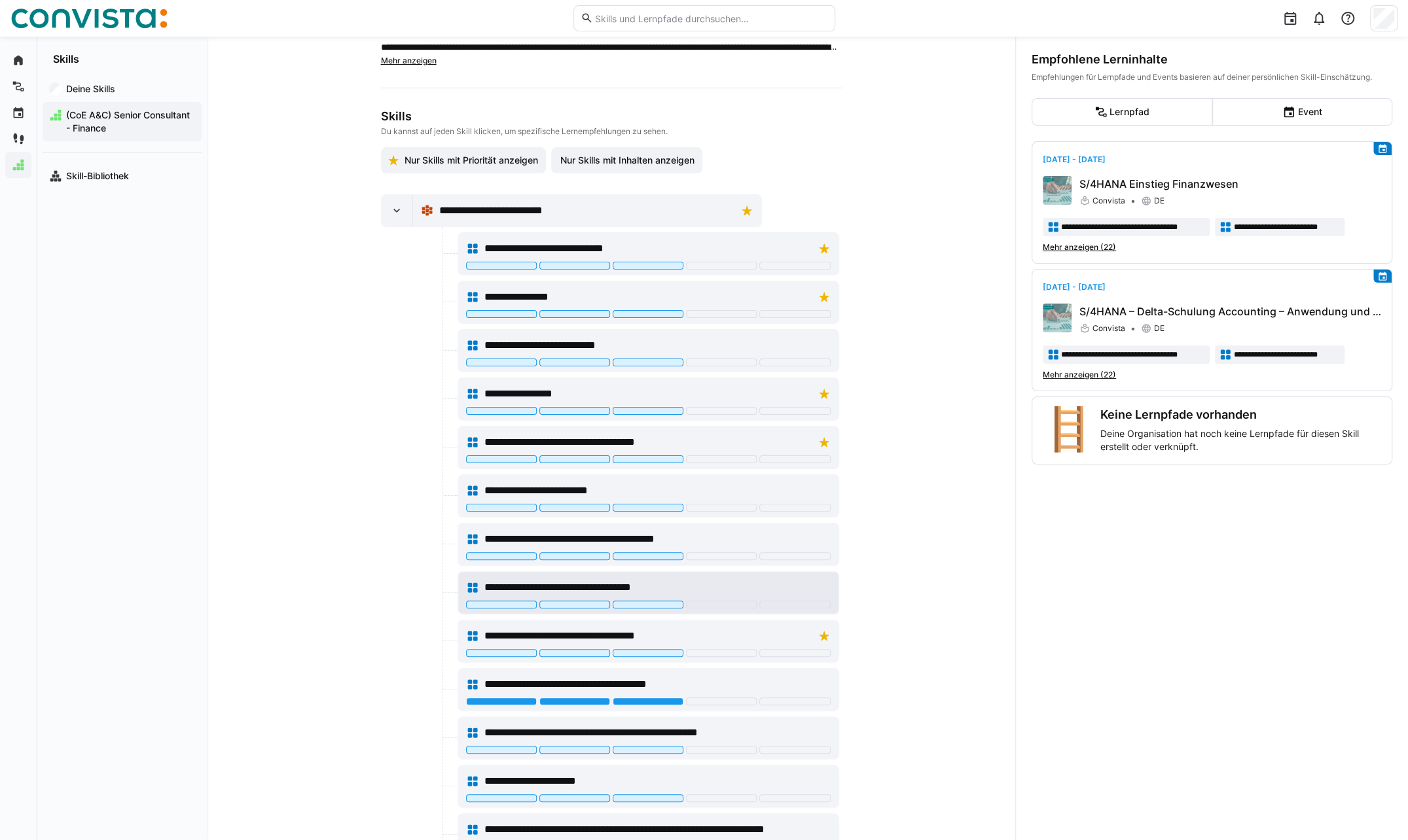
drag, startPoint x: 450, startPoint y: 577, endPoint x: 716, endPoint y: 573, distance: 266.0
click at [0, 0] on app-node-branches-component "**********" at bounding box center [0, 0] width 0 height 0
click at [657, 628] on span "**********" at bounding box center [586, 636] width 204 height 15
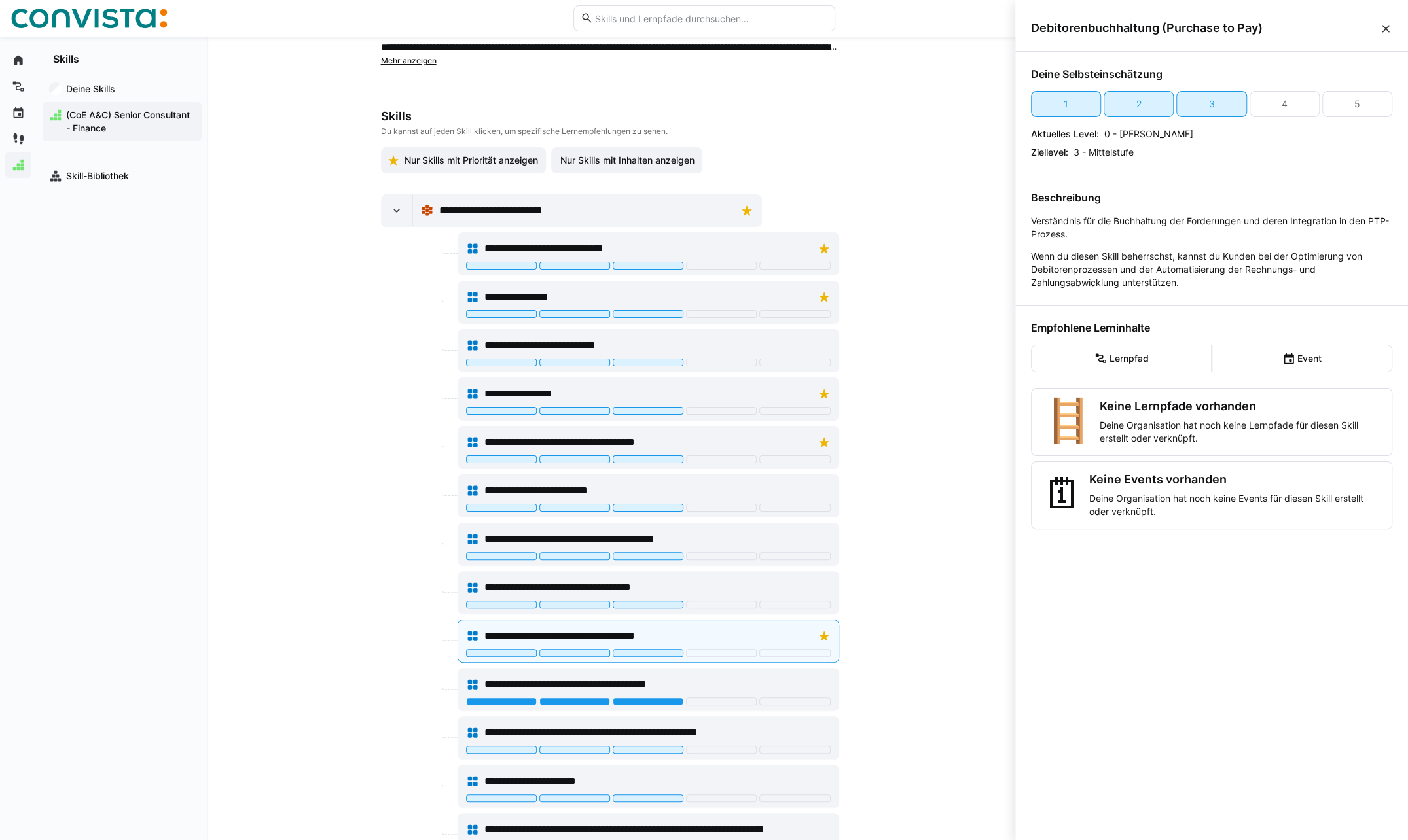
click at [915, 465] on div "**********" at bounding box center [611, 438] width 809 height 804
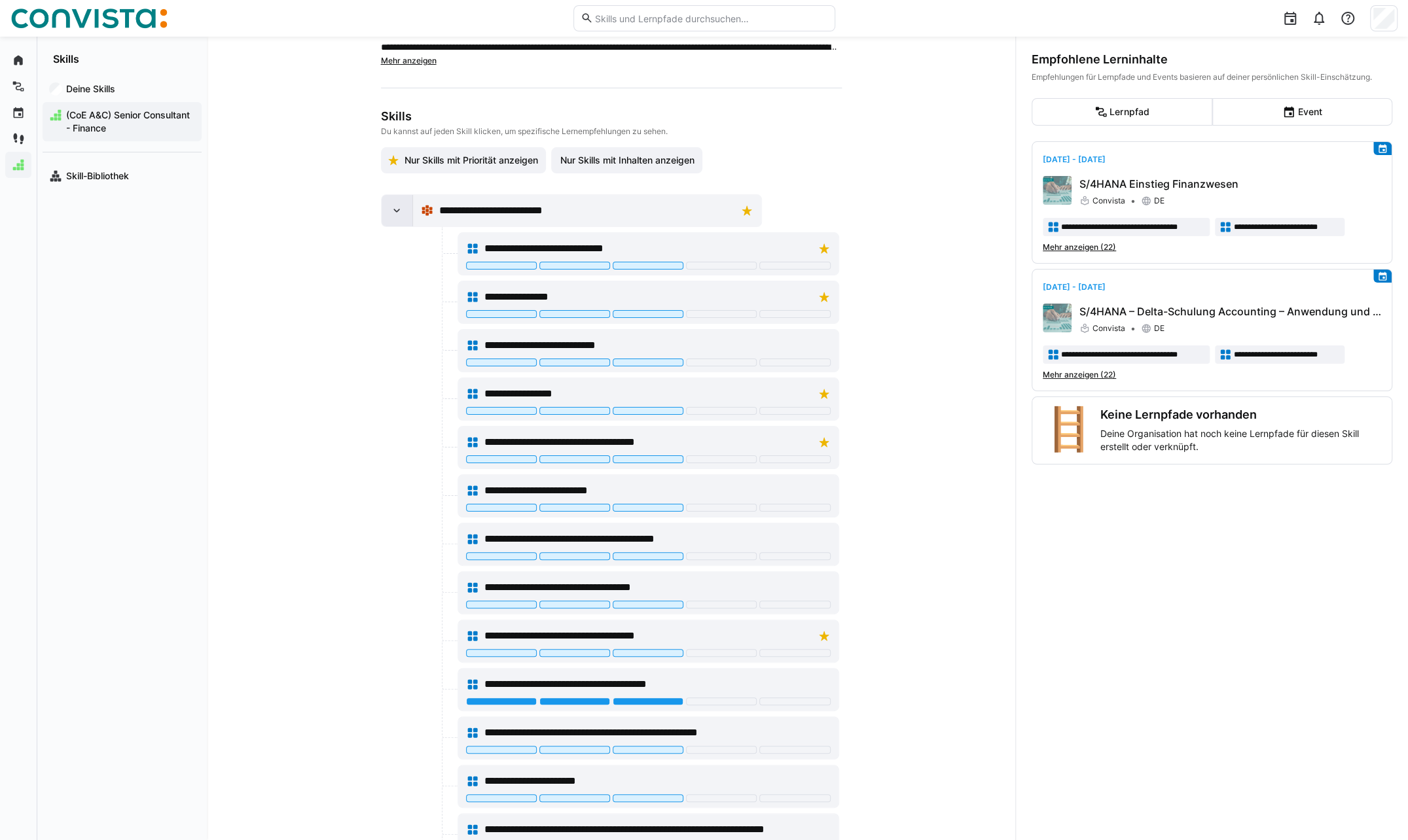
click at [391, 202] on div at bounding box center [397, 210] width 32 height 32
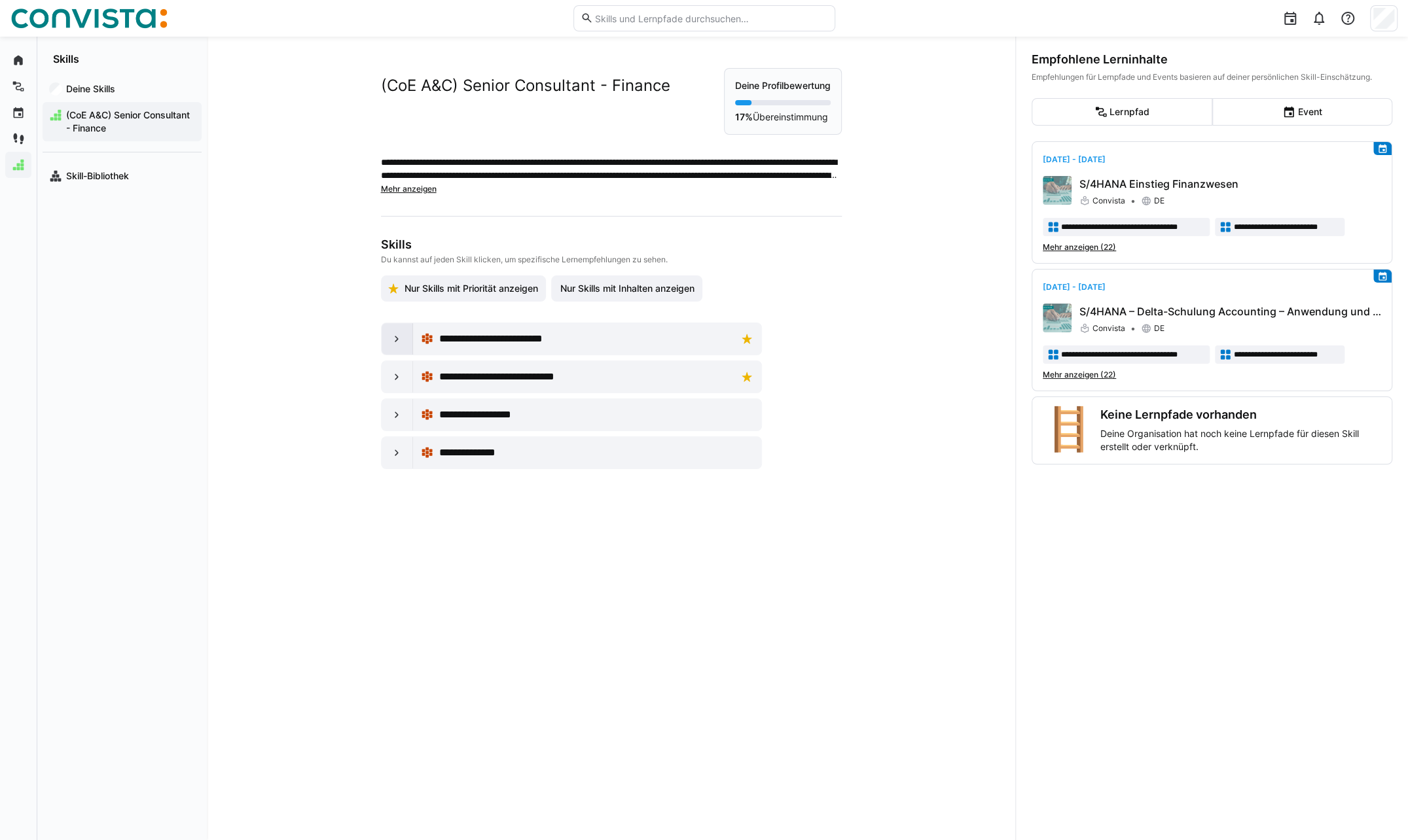
scroll to position [0, 0]
click at [396, 367] on div at bounding box center [397, 376] width 32 height 32
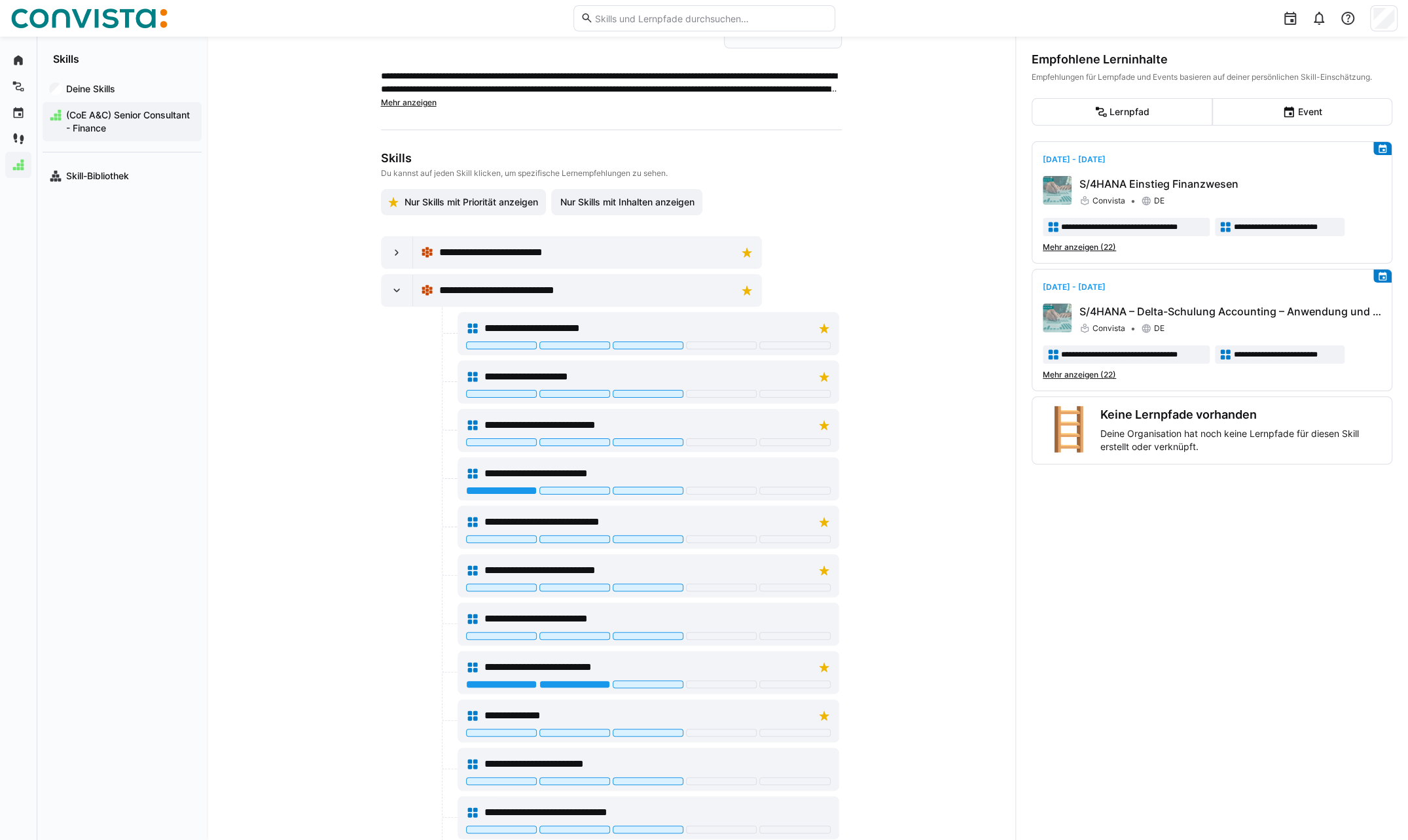
scroll to position [15, 0]
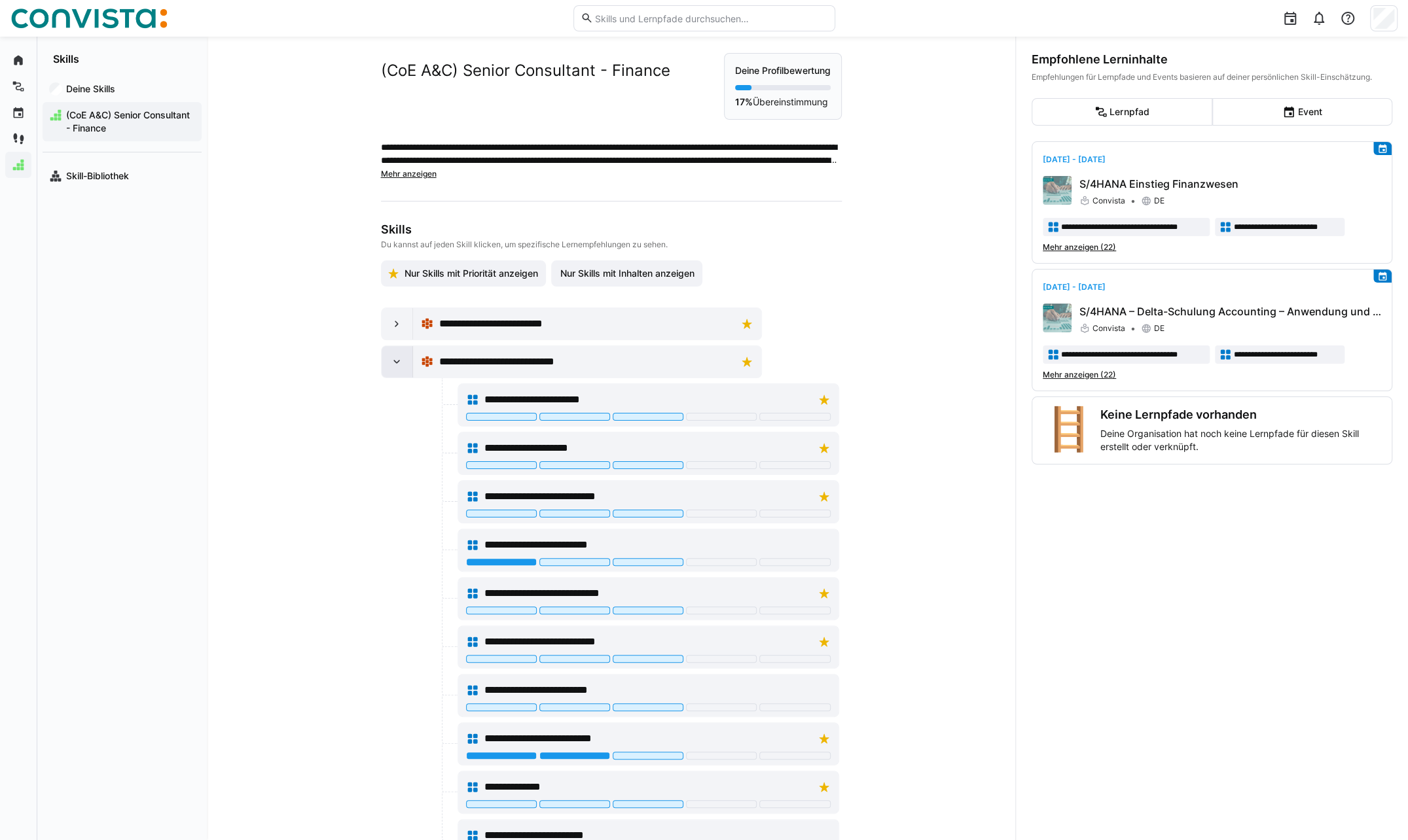
click at [386, 367] on div at bounding box center [397, 362] width 32 height 32
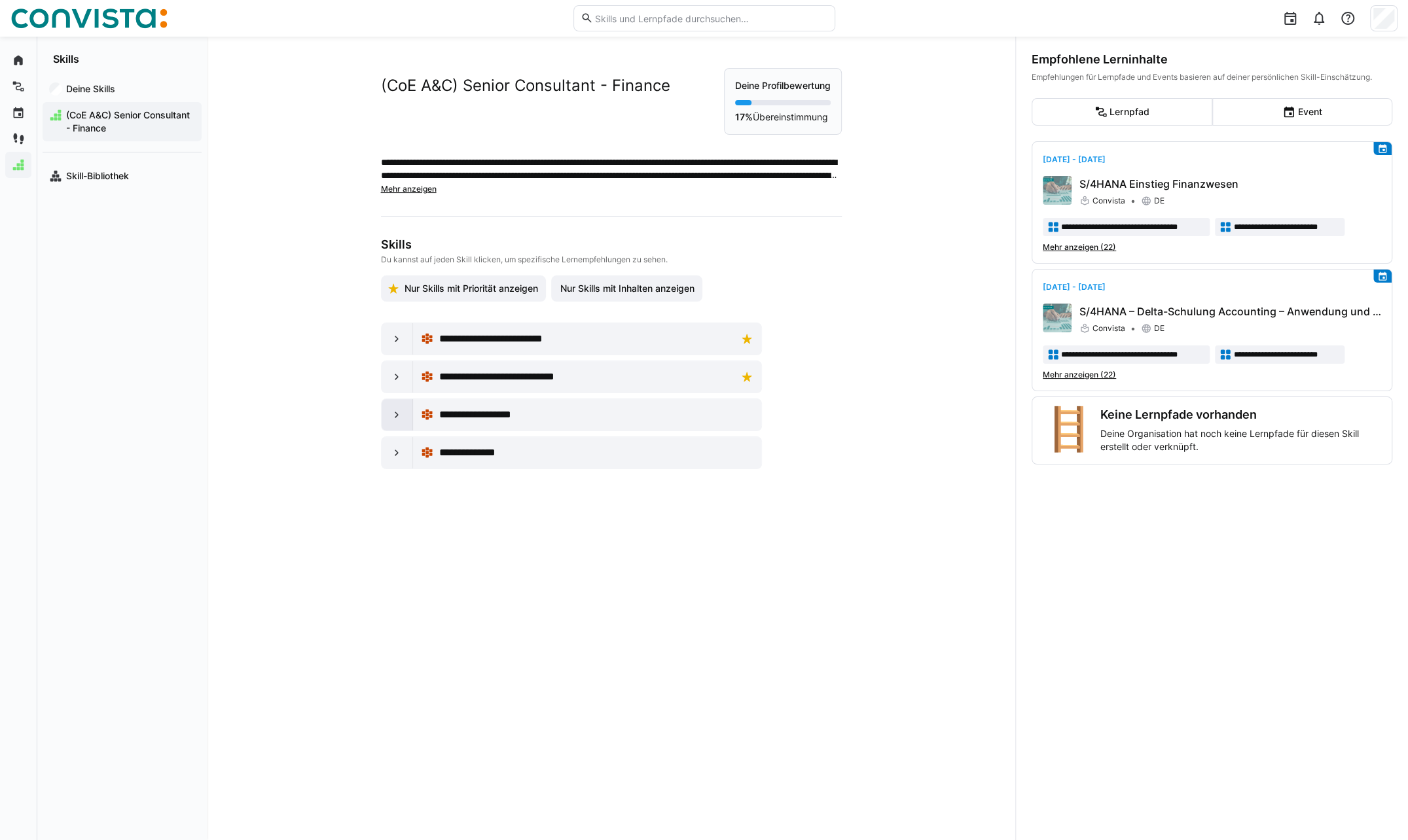
click at [396, 404] on div at bounding box center [397, 415] width 32 height 32
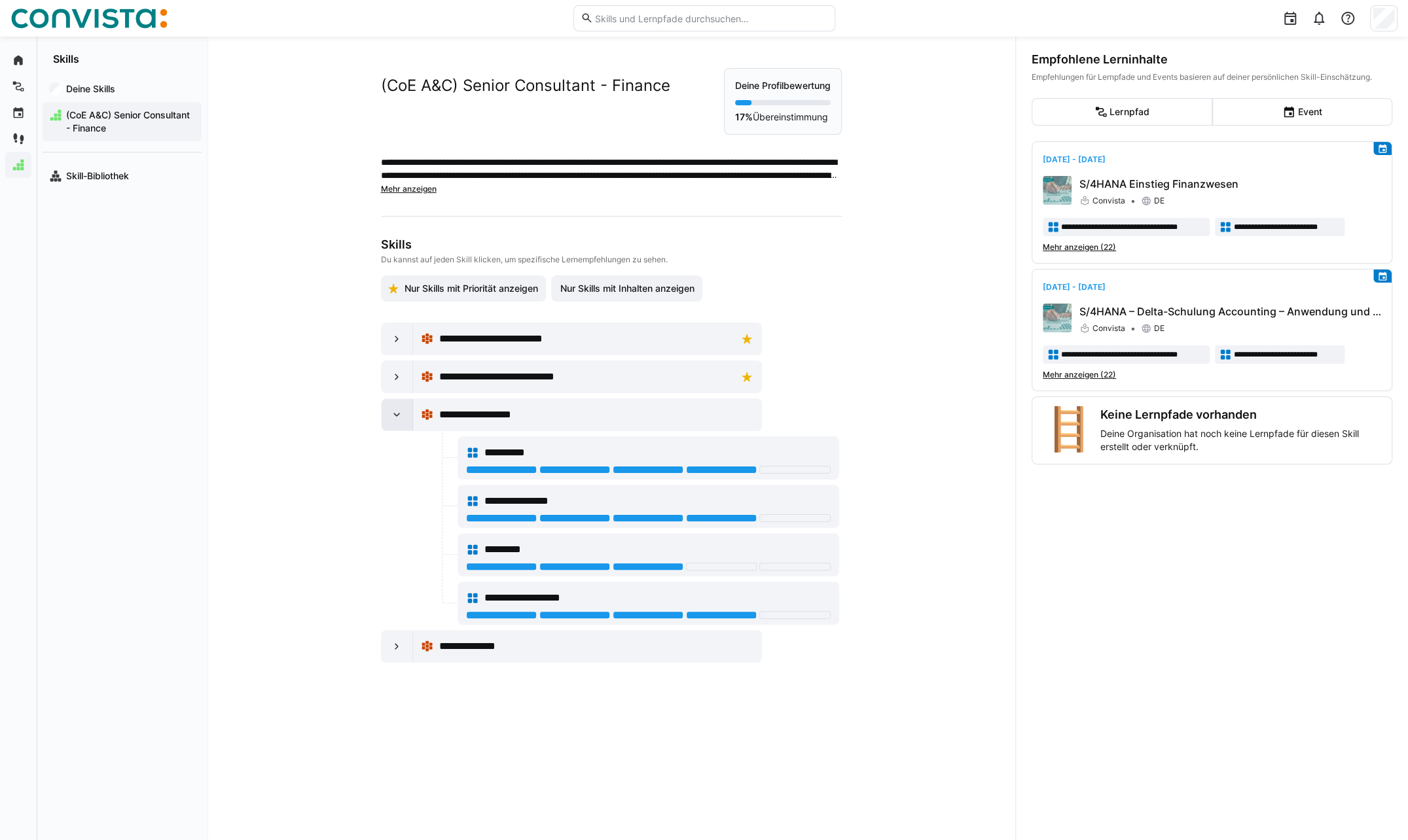
click at [400, 416] on eds-icon at bounding box center [397, 415] width 13 height 13
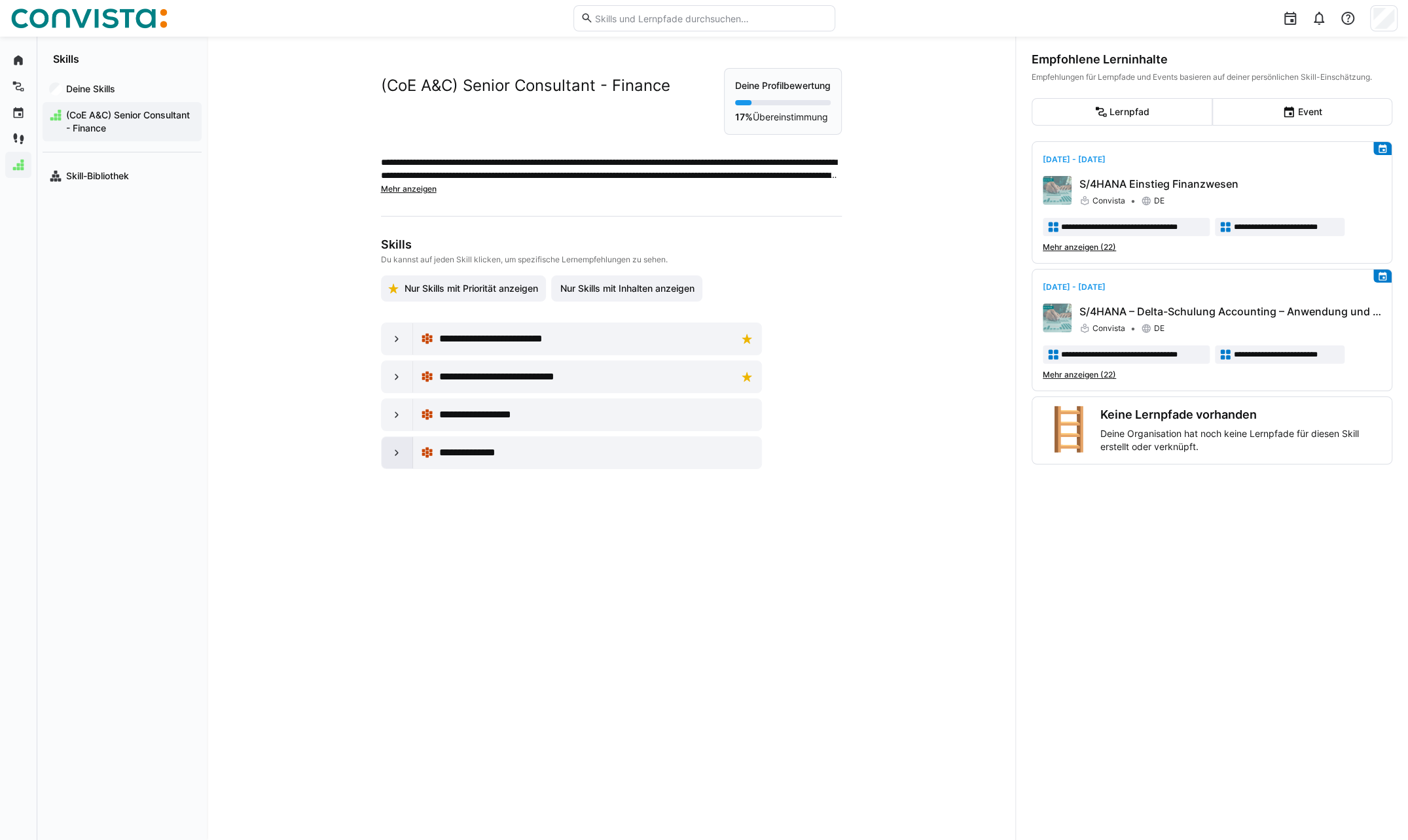
click at [390, 455] on eds-icon at bounding box center [397, 453] width 13 height 13
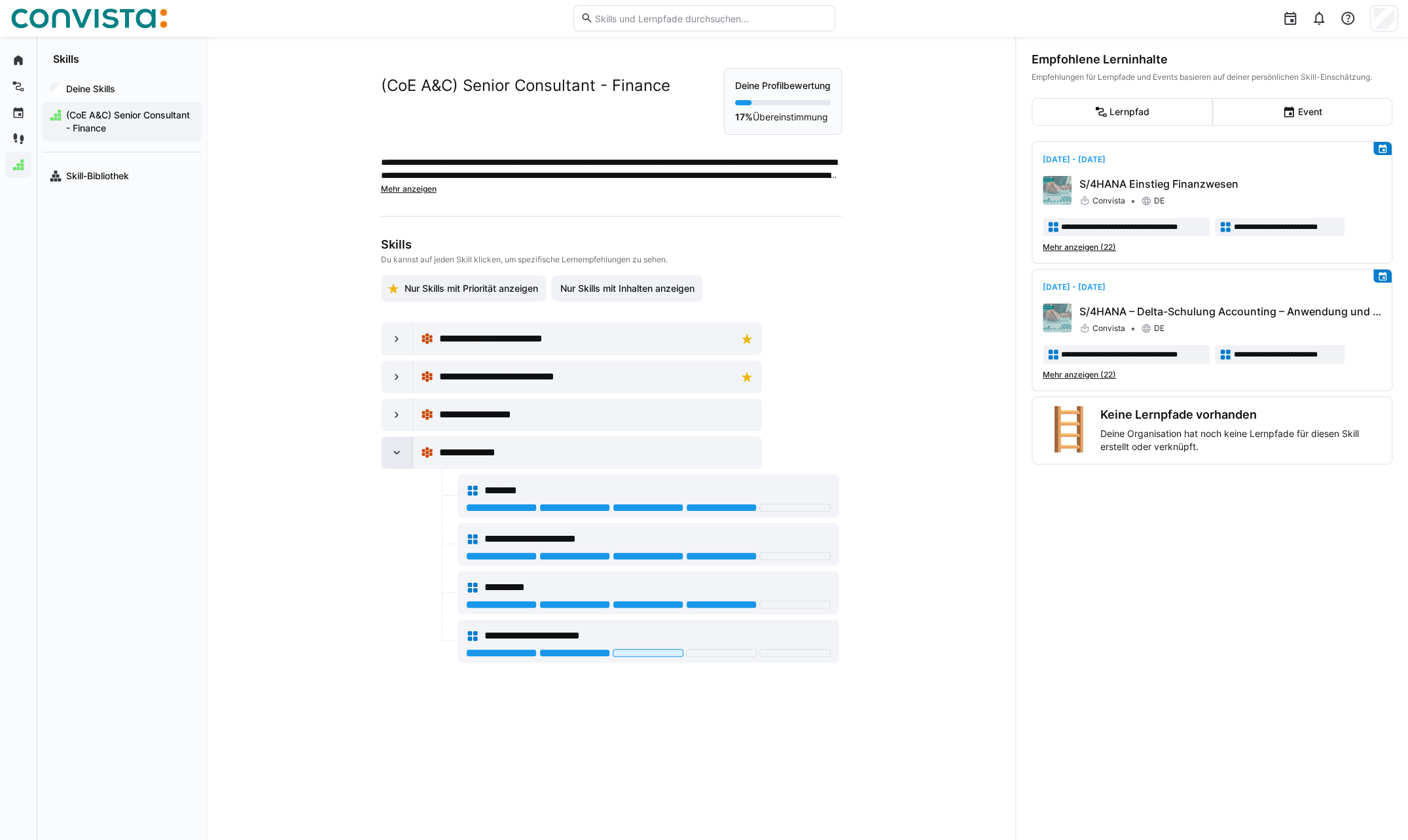
click at [390, 457] on div at bounding box center [397, 452] width 32 height 32
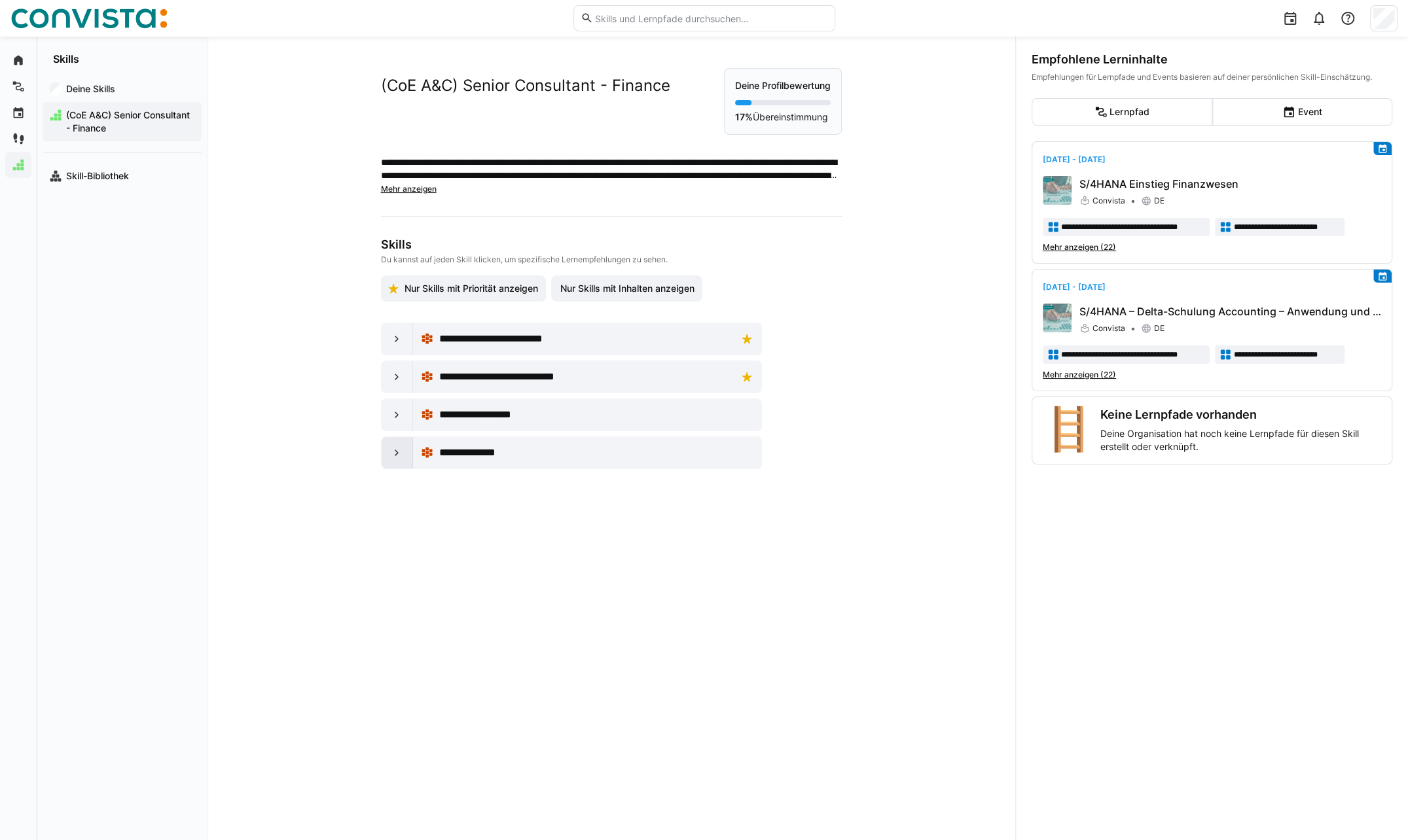
click at [390, 453] on eds-icon at bounding box center [397, 453] width 13 height 13
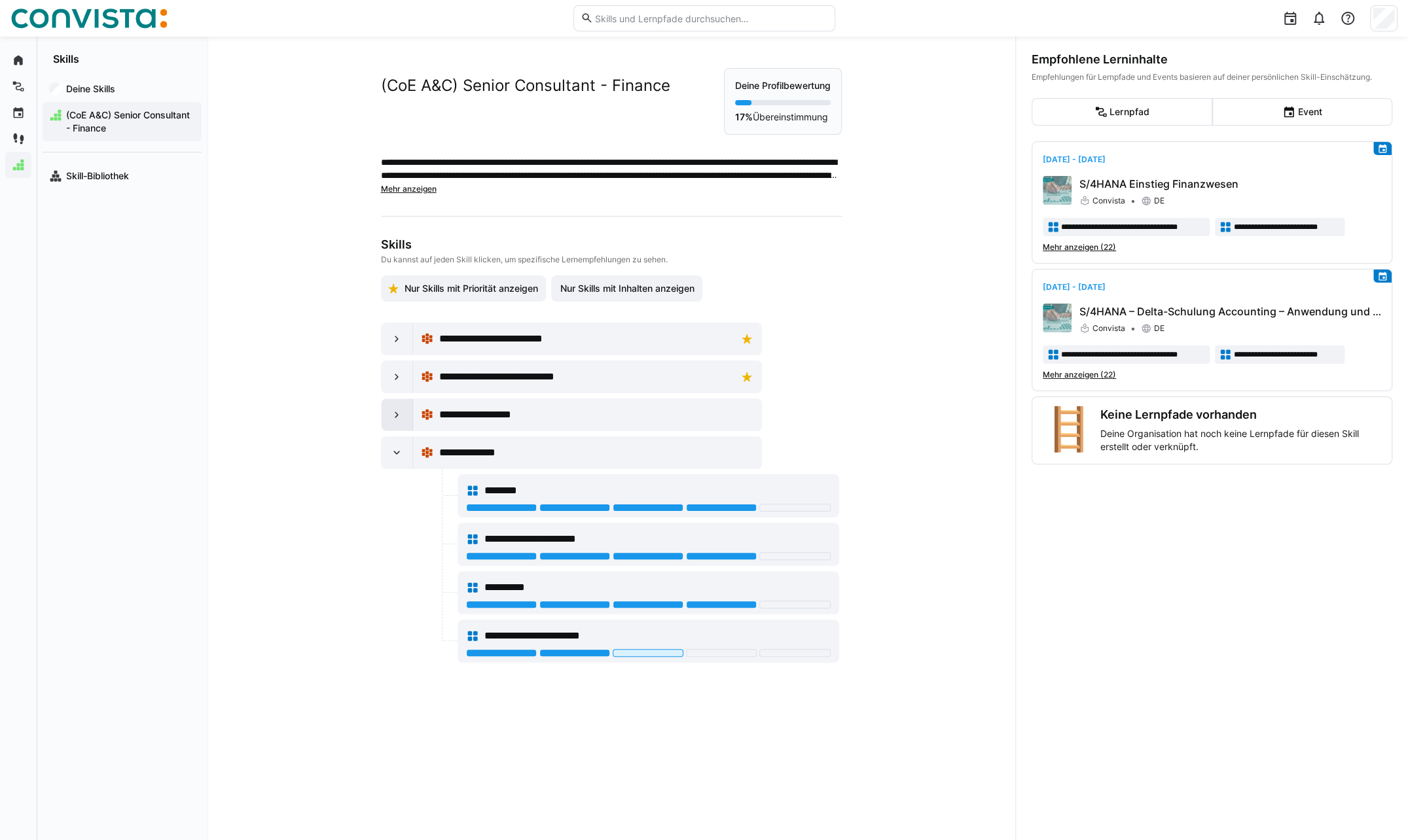
click at [394, 411] on eds-icon at bounding box center [397, 415] width 13 height 13
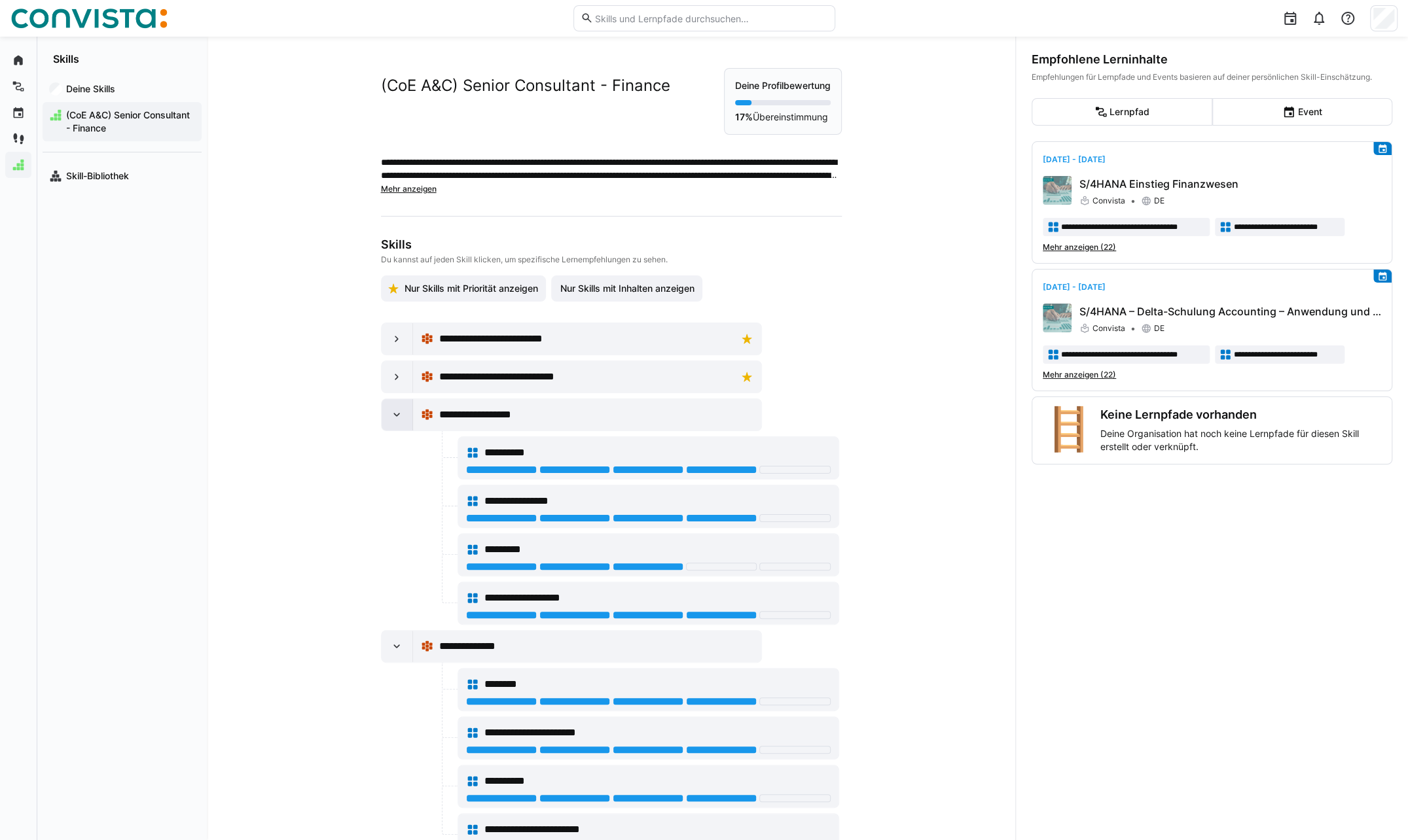
click at [392, 414] on eds-icon at bounding box center [397, 415] width 13 height 13
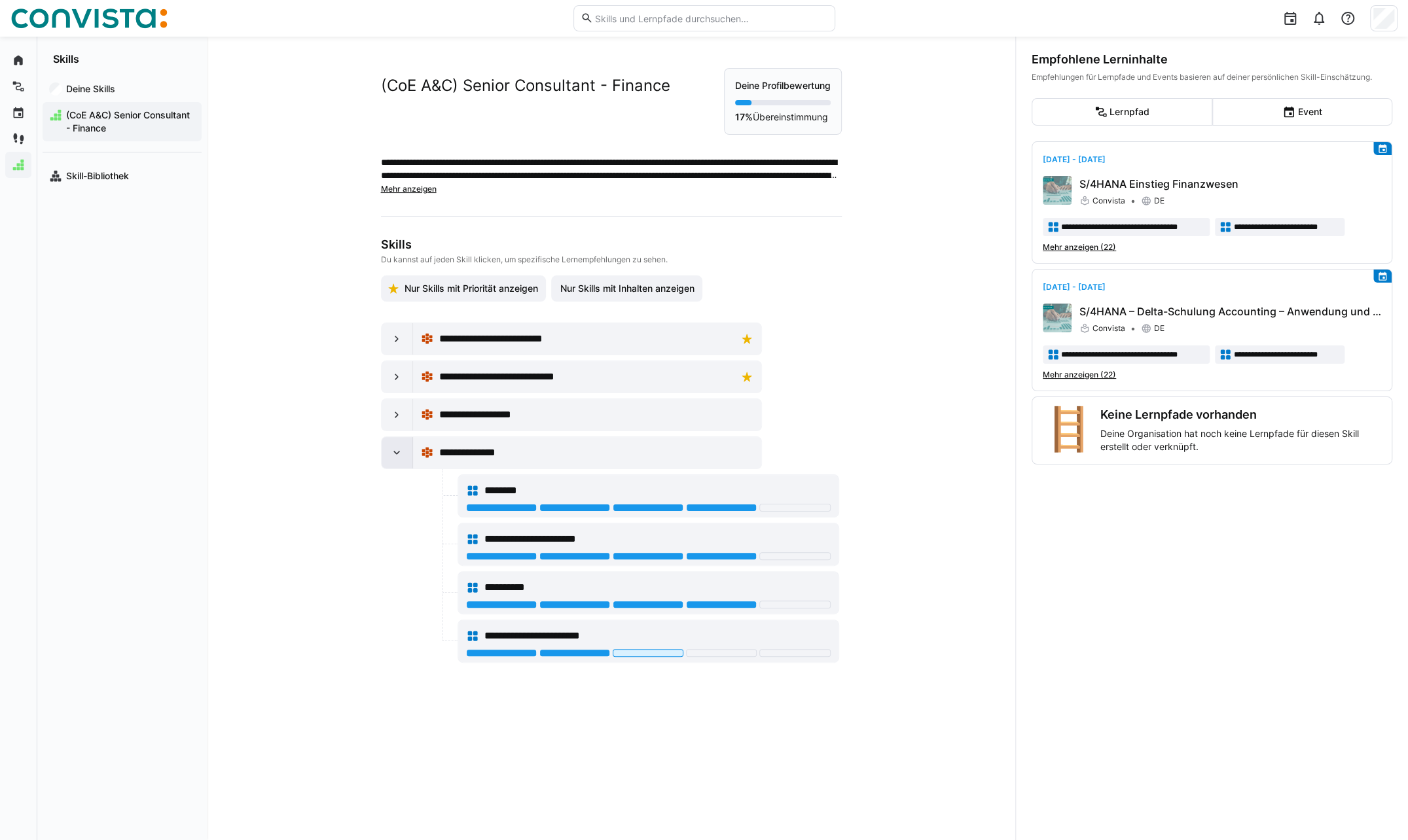
click at [381, 451] on div at bounding box center [397, 452] width 32 height 32
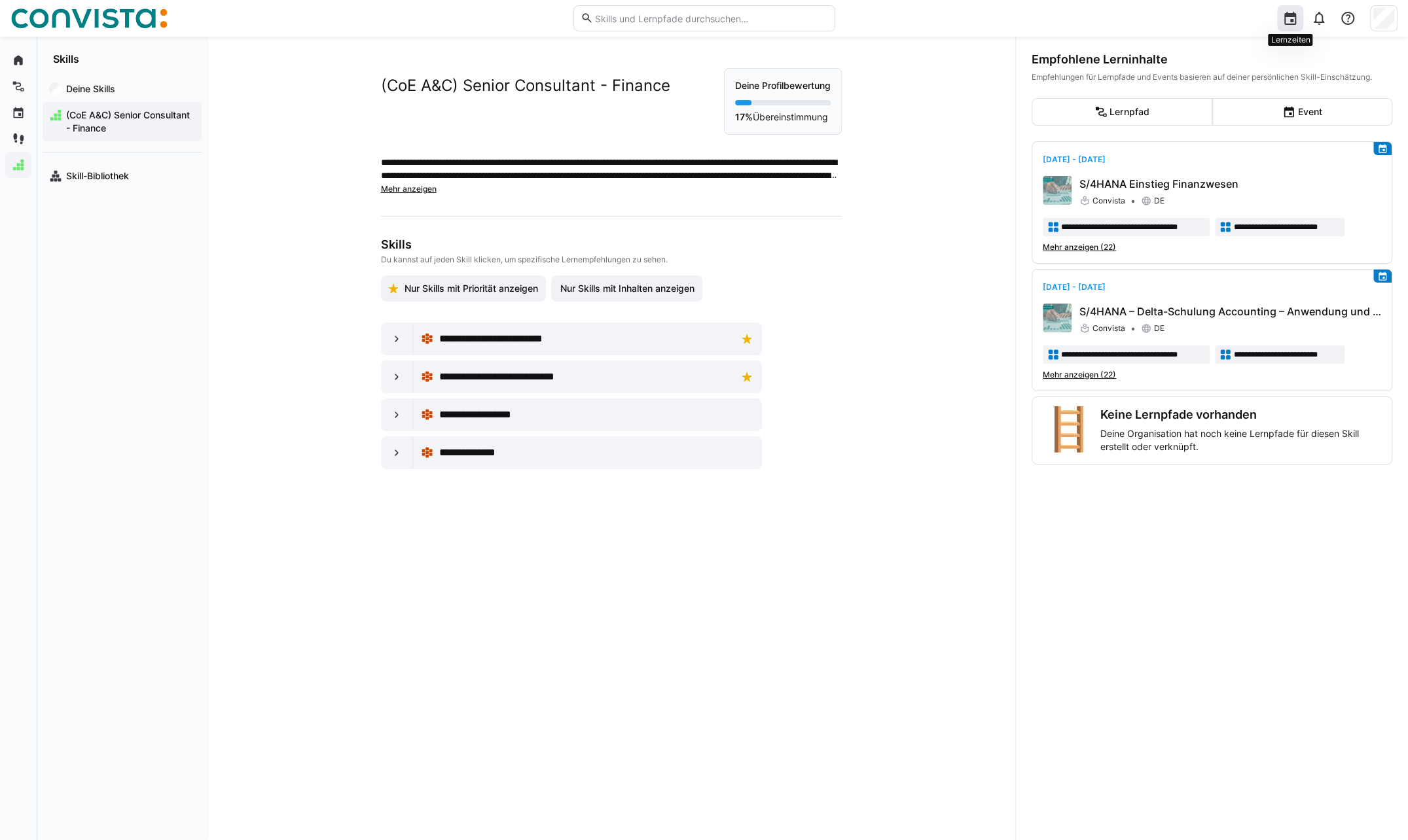
click at [1294, 19] on eds-icon at bounding box center [1290, 18] width 15 height 15
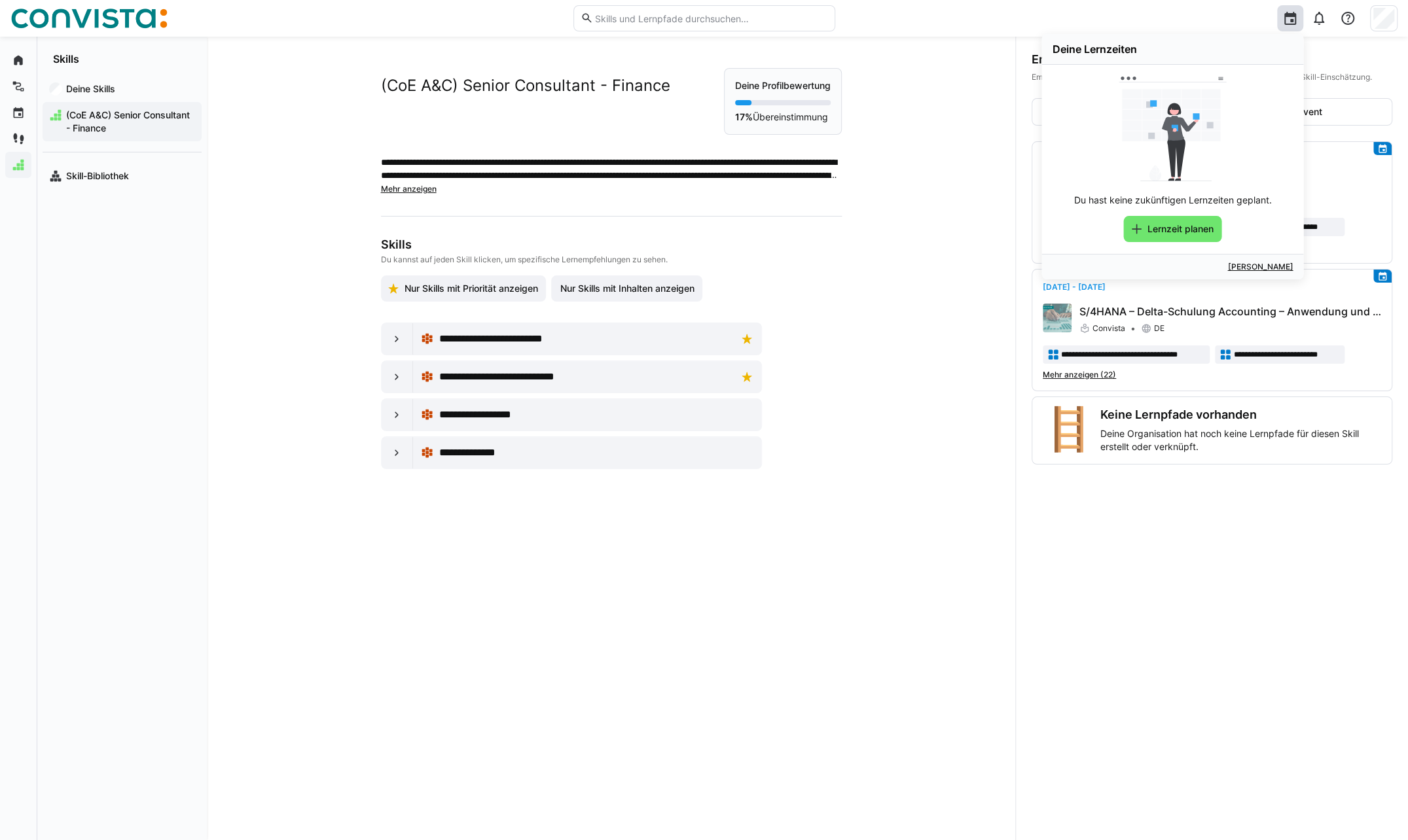
click at [868, 26] on div "Deine Lernzeiten Du hast keine zukünftigen Lernzeiten geplant. Lernzeit planen …" at bounding box center [1121, 18] width 554 height 36
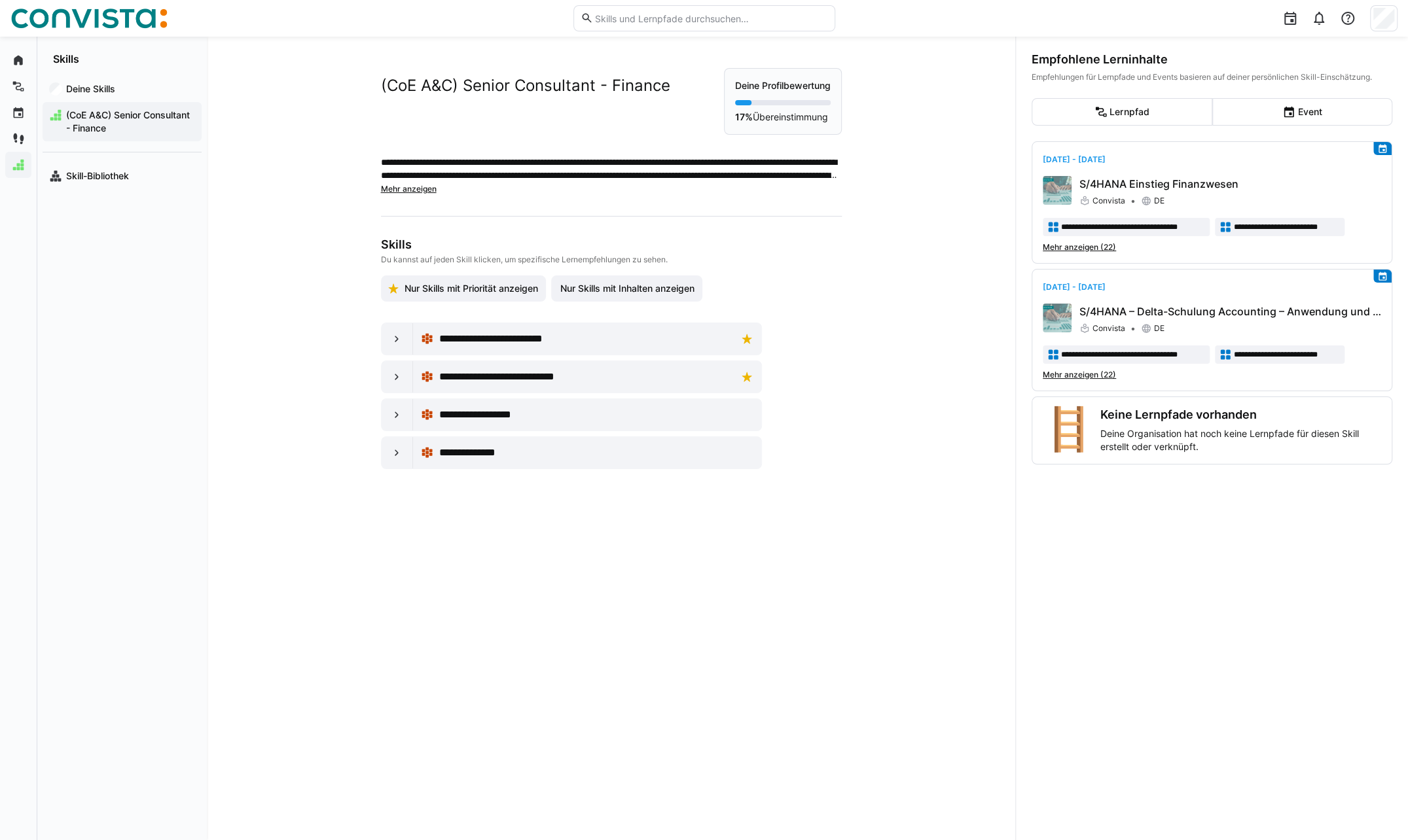
click at [0, 0] on app-navigation-label "Skills" at bounding box center [0, 0] width 0 height 0
click at [19, 61] on eds-icon at bounding box center [18, 60] width 13 height 13
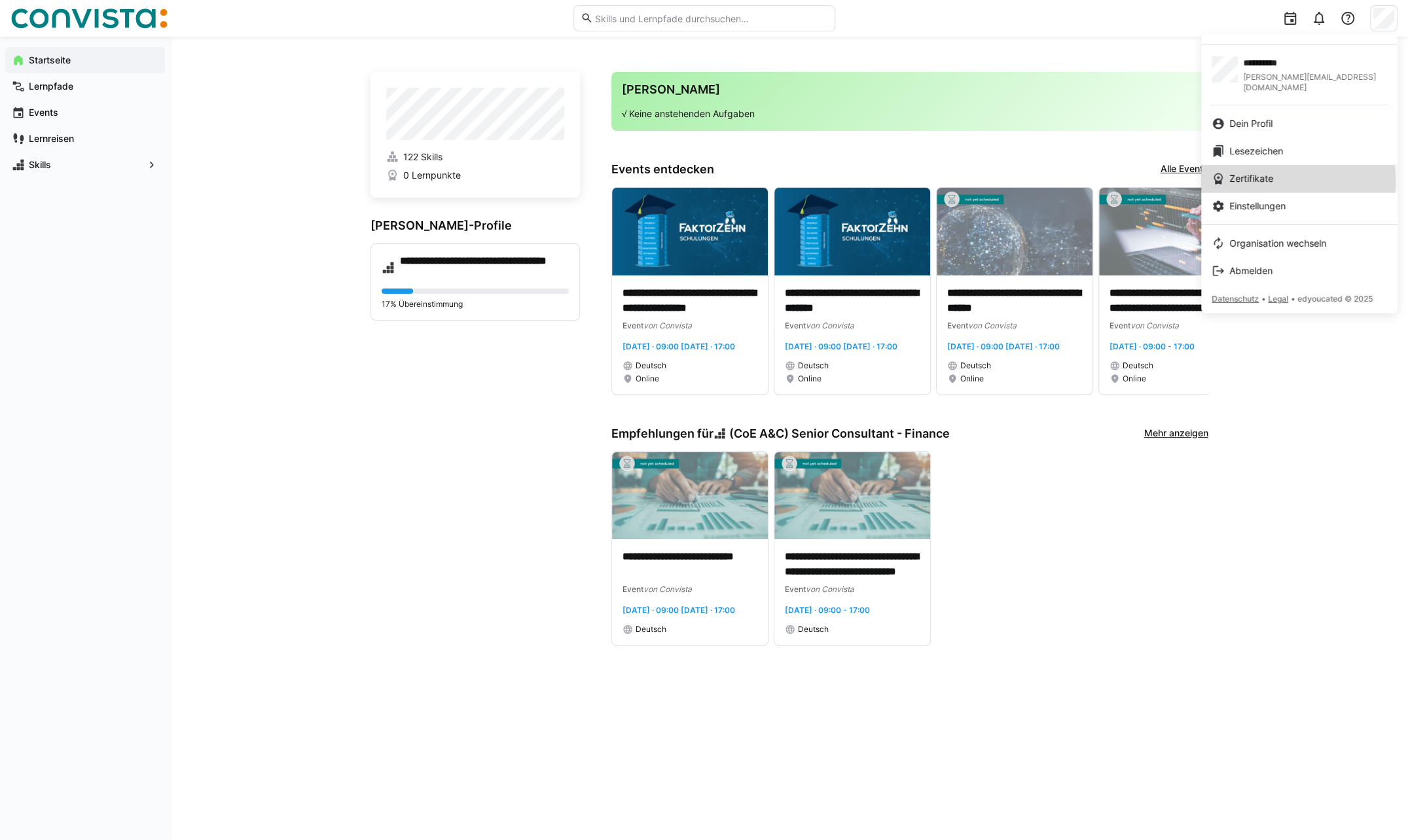
click at [1258, 172] on span "Zertifikate" at bounding box center [1251, 179] width 44 height 13
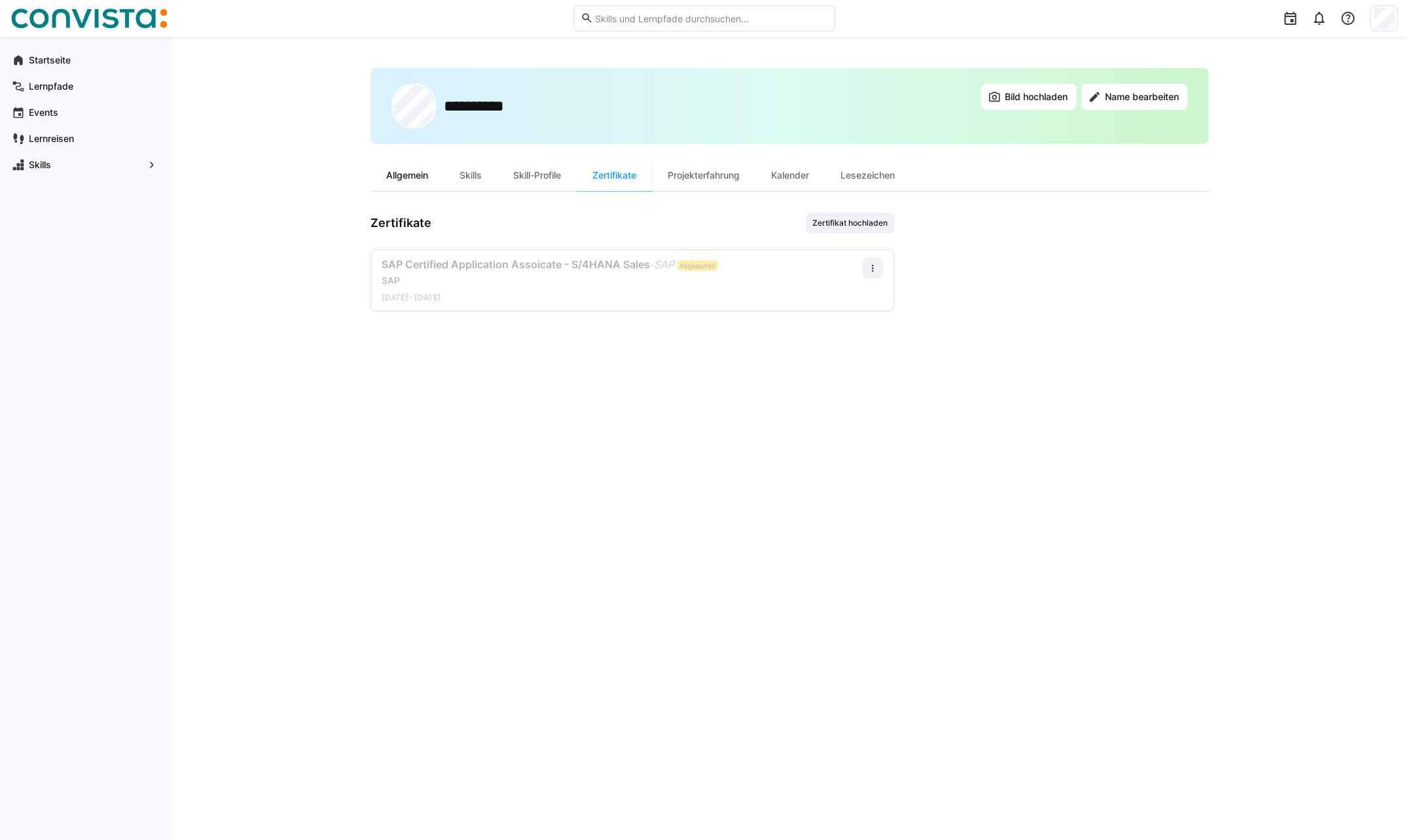
click at [404, 172] on div "Allgemein" at bounding box center [407, 175] width 73 height 32
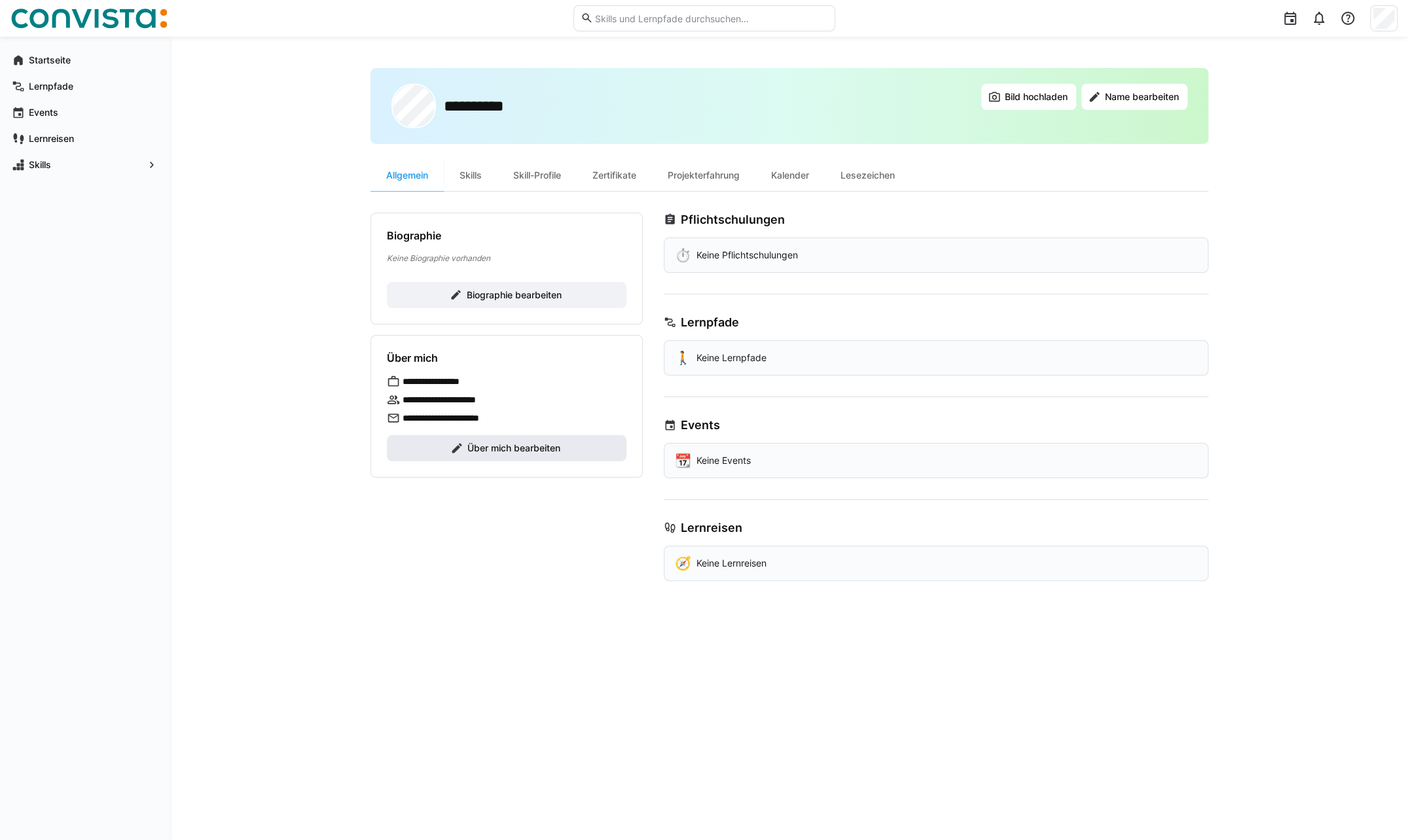
click at [501, 450] on span "Über mich bearbeiten" at bounding box center [514, 448] width 97 height 13
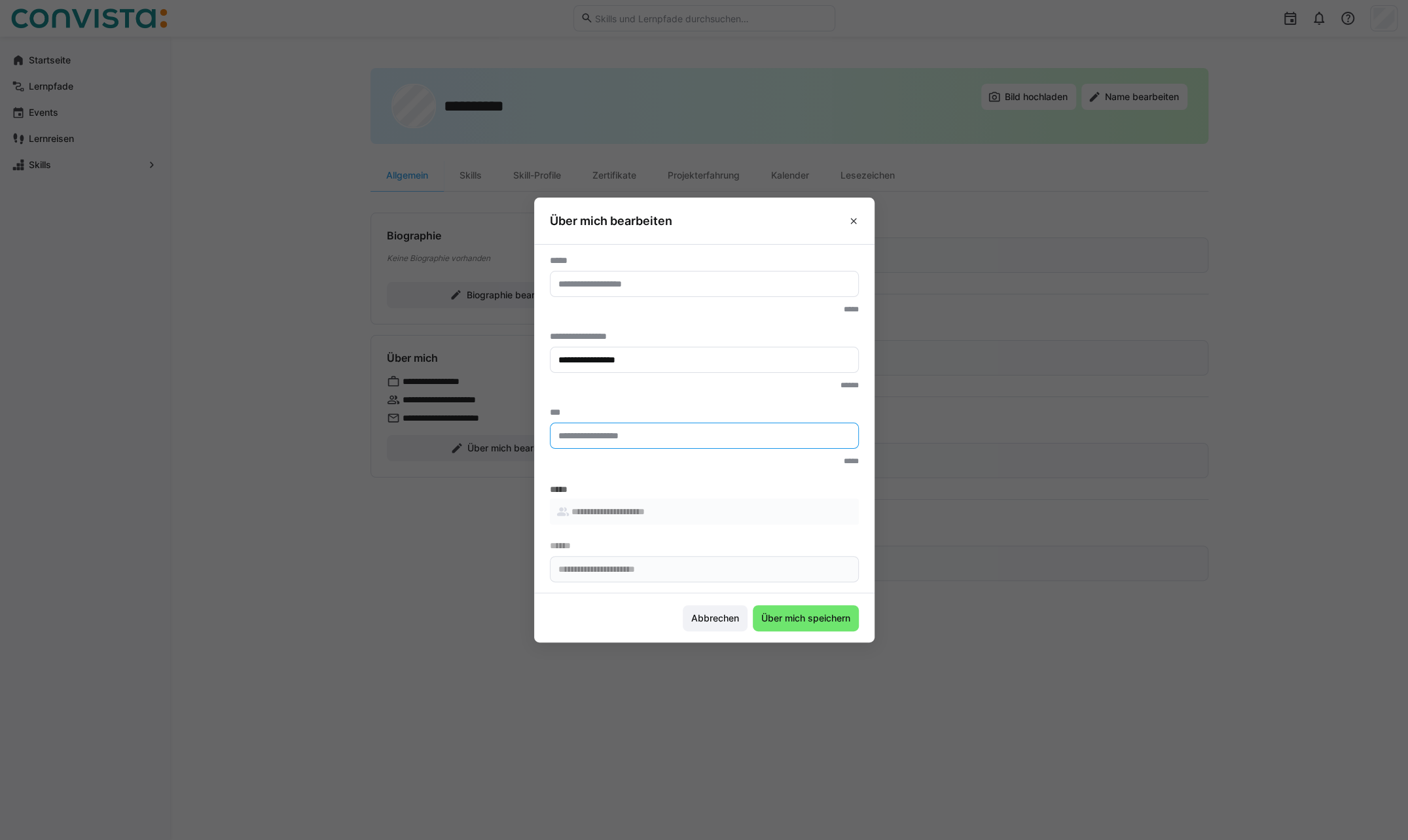
click at [666, 439] on input "text" at bounding box center [704, 436] width 295 height 12
type input "*******"
click at [820, 616] on span "Über mich speichern" at bounding box center [806, 618] width 93 height 13
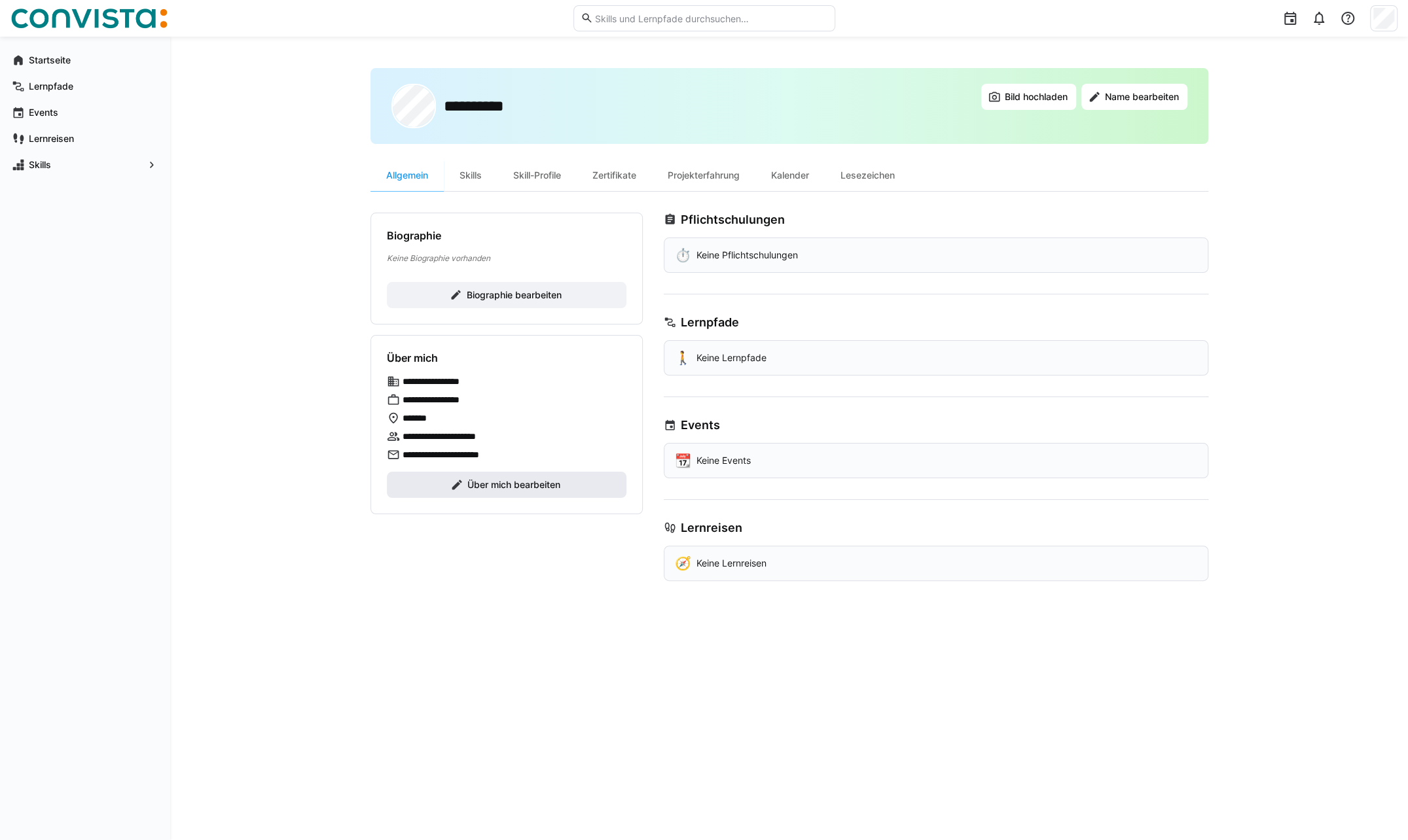
click at [513, 484] on span "Über mich bearbeiten" at bounding box center [514, 485] width 97 height 13
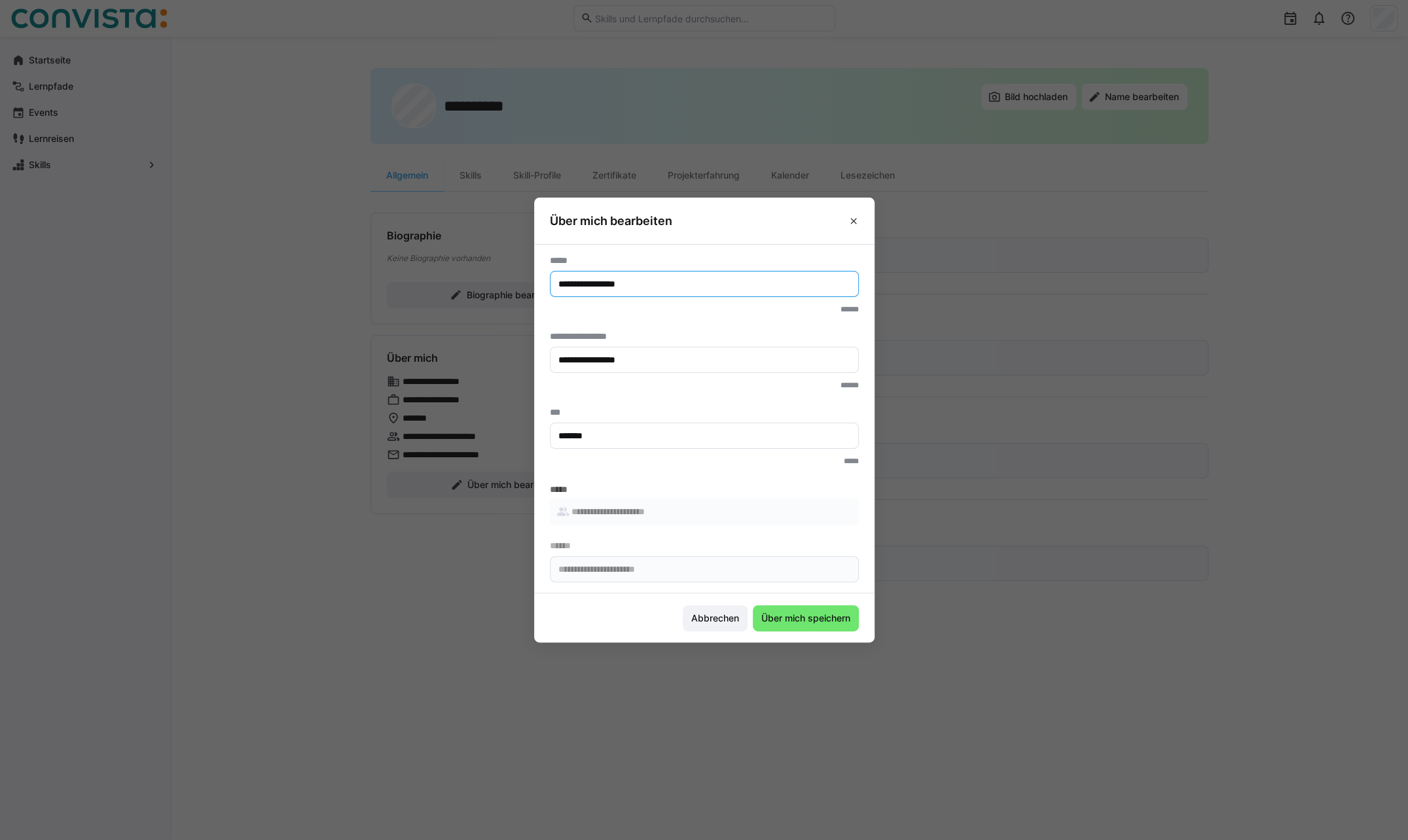
drag, startPoint x: 663, startPoint y: 281, endPoint x: 543, endPoint y: 283, distance: 120.0
click at [543, 283] on section "**********" at bounding box center [704, 419] width 340 height 349
click at [585, 280] on input "**********" at bounding box center [704, 284] width 295 height 12
type input "**********"
click at [663, 275] on eds-input "**********" at bounding box center [704, 283] width 309 height 26
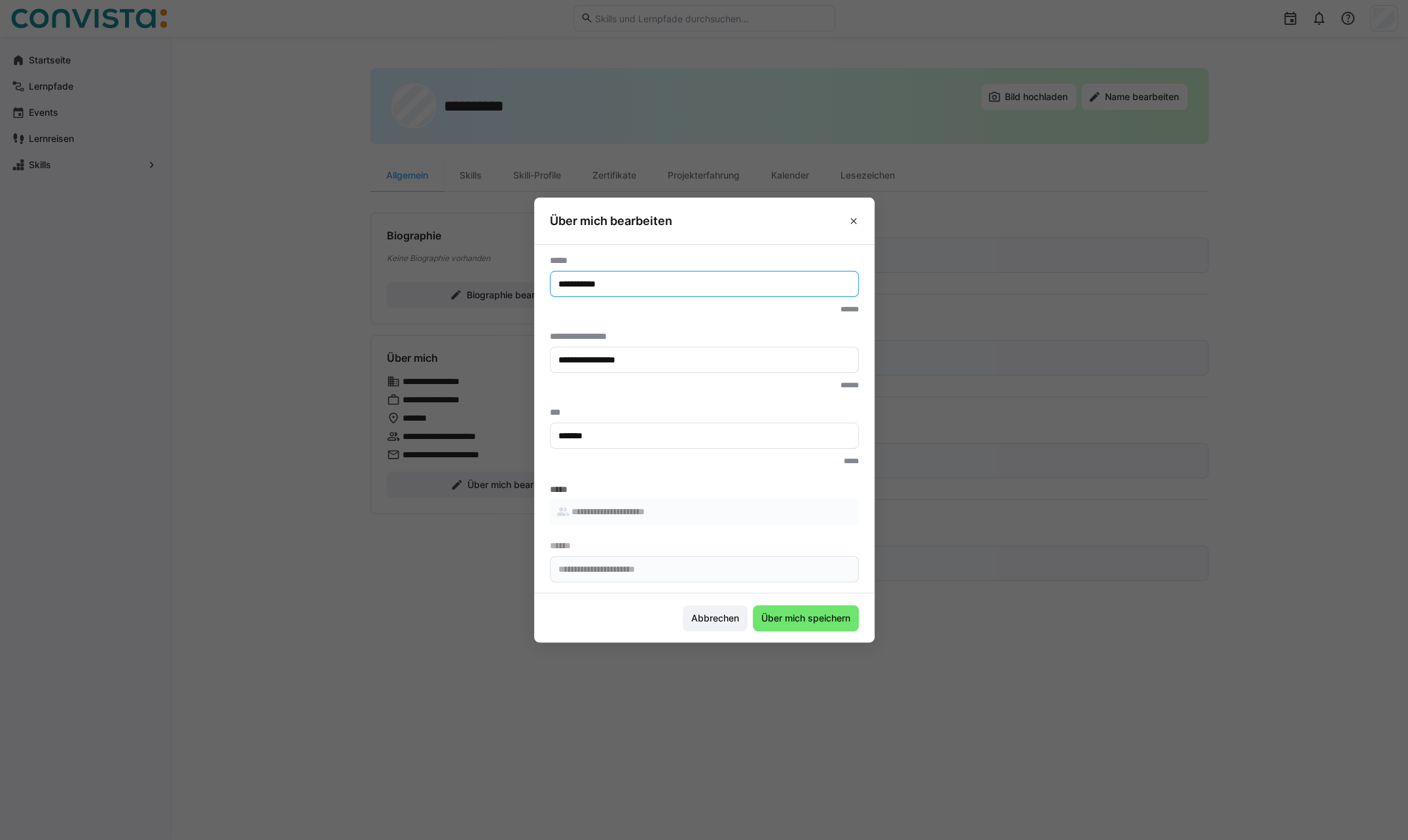
click at [666, 288] on input "**********" at bounding box center [704, 284] width 295 height 12
click at [792, 615] on span "Über mich speichern" at bounding box center [806, 618] width 93 height 13
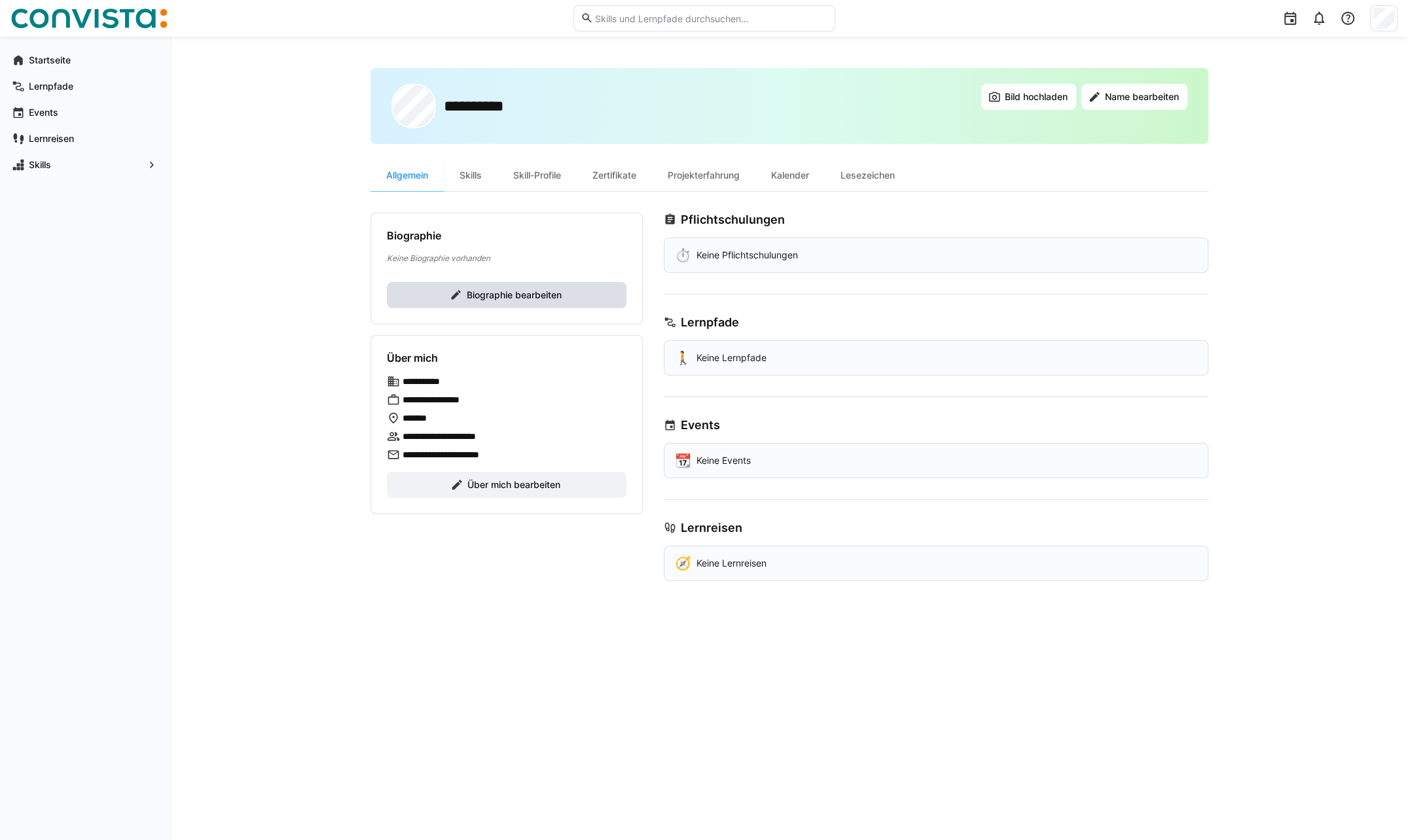
click at [515, 291] on span "Biographie bearbeiten" at bounding box center [513, 296] width 99 height 13
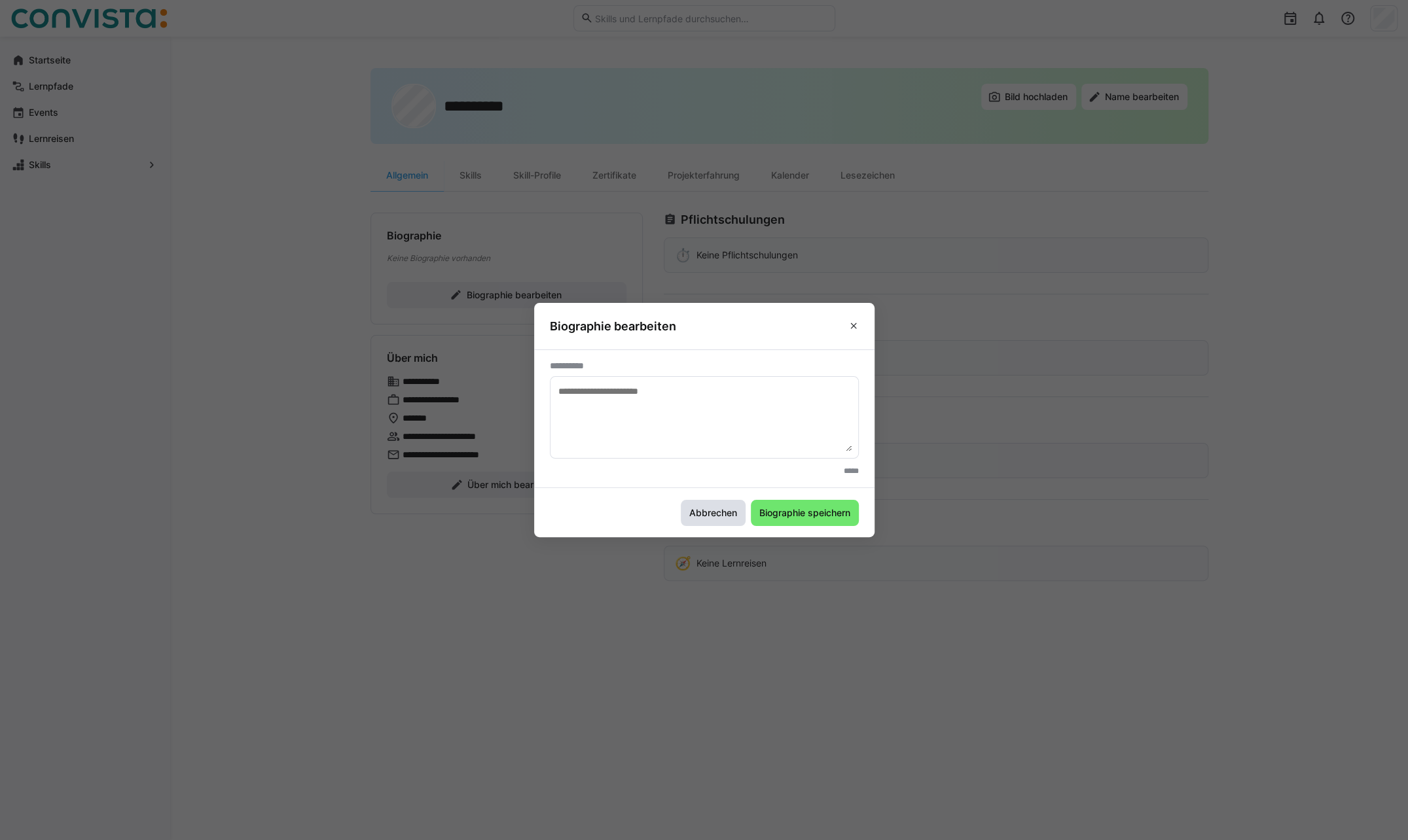
click at [697, 506] on span "Abbrechen" at bounding box center [714, 513] width 52 height 13
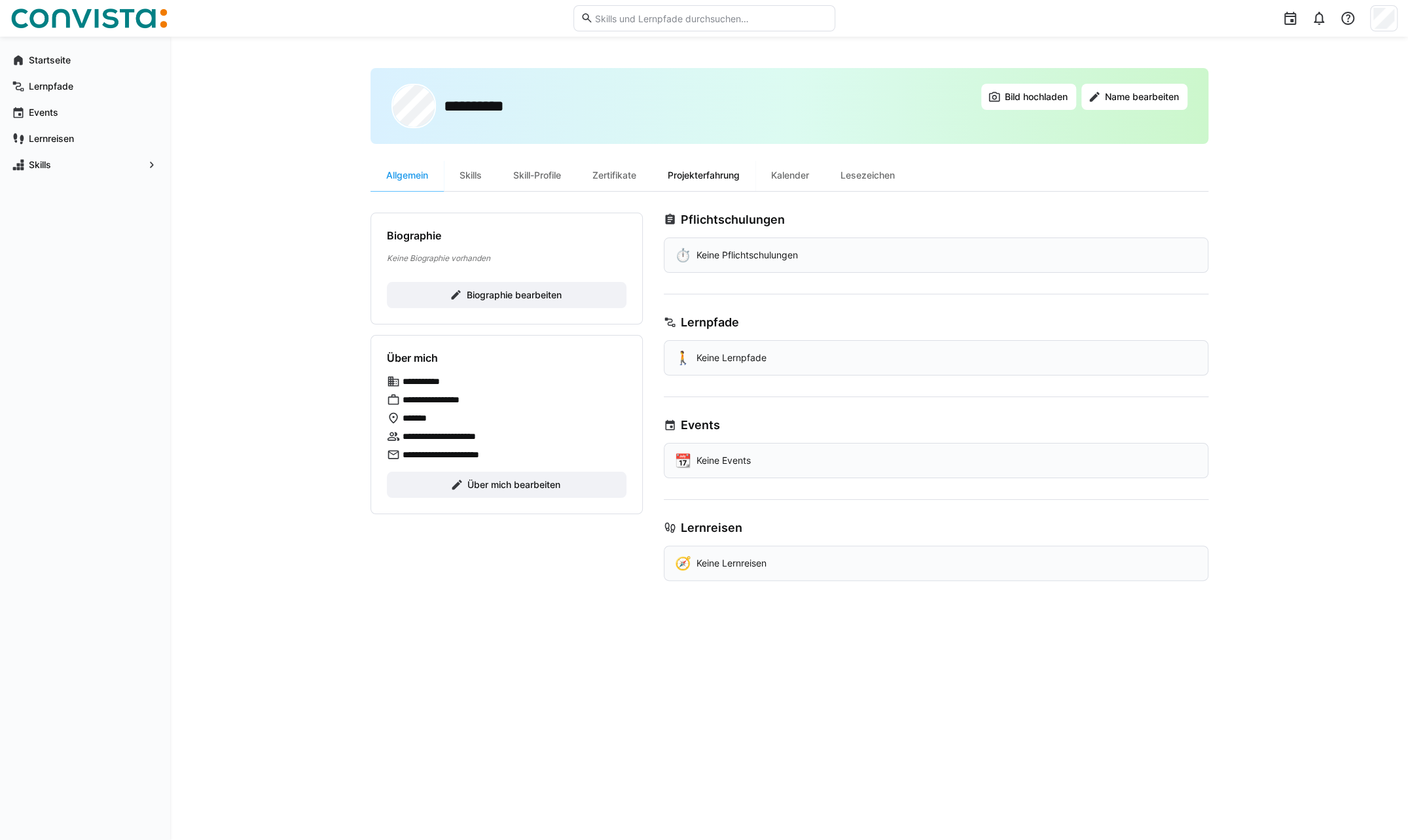
click at [692, 173] on div "Projekterfahrung" at bounding box center [704, 175] width 104 height 32
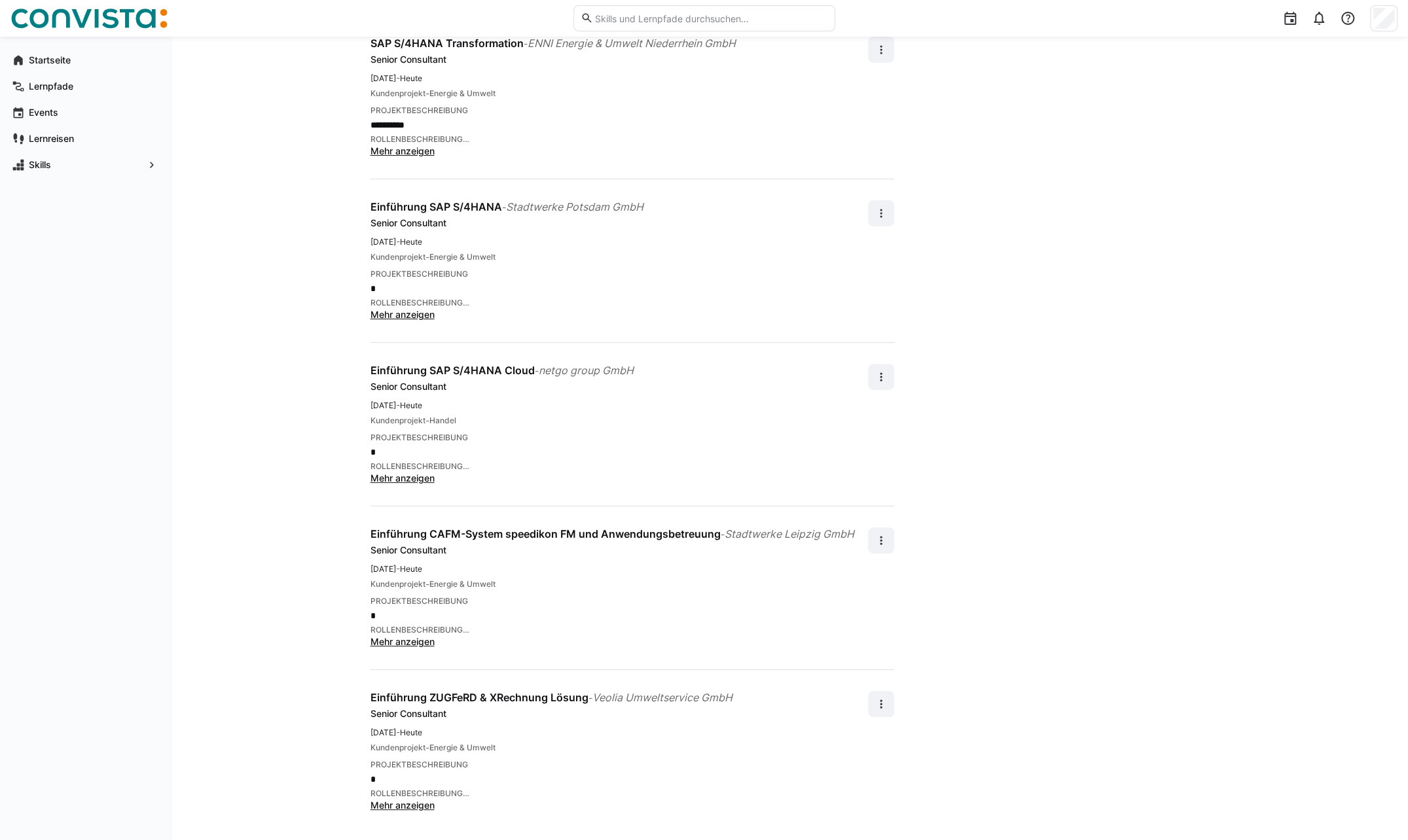
scroll to position [208, 0]
click at [877, 540] on eds-icon at bounding box center [881, 540] width 13 height 13
click at [865, 566] on div "Bearbeiten" at bounding box center [859, 572] width 46 height 13
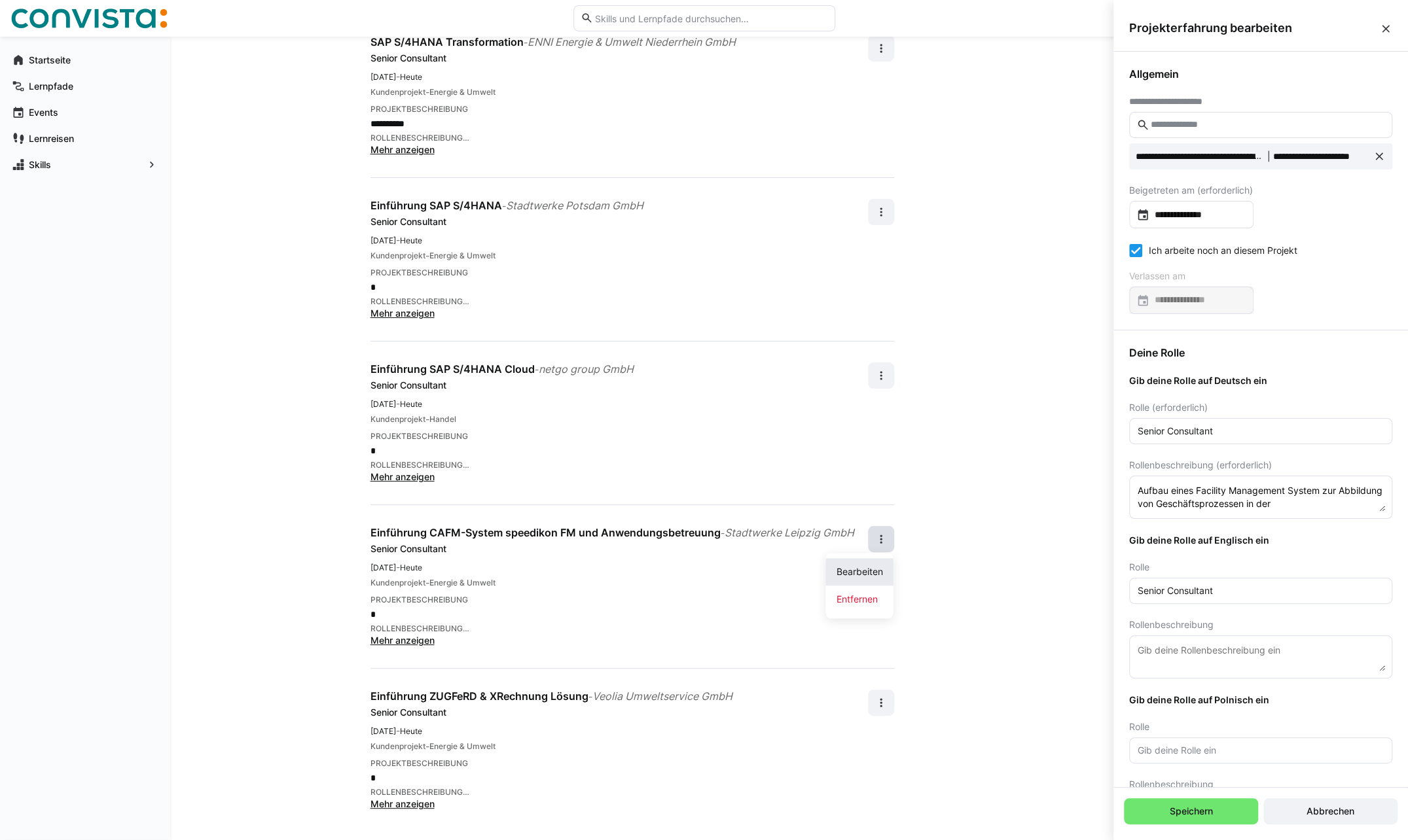
scroll to position [0, 0]
click at [1226, 215] on input "**********" at bounding box center [1198, 215] width 97 height 13
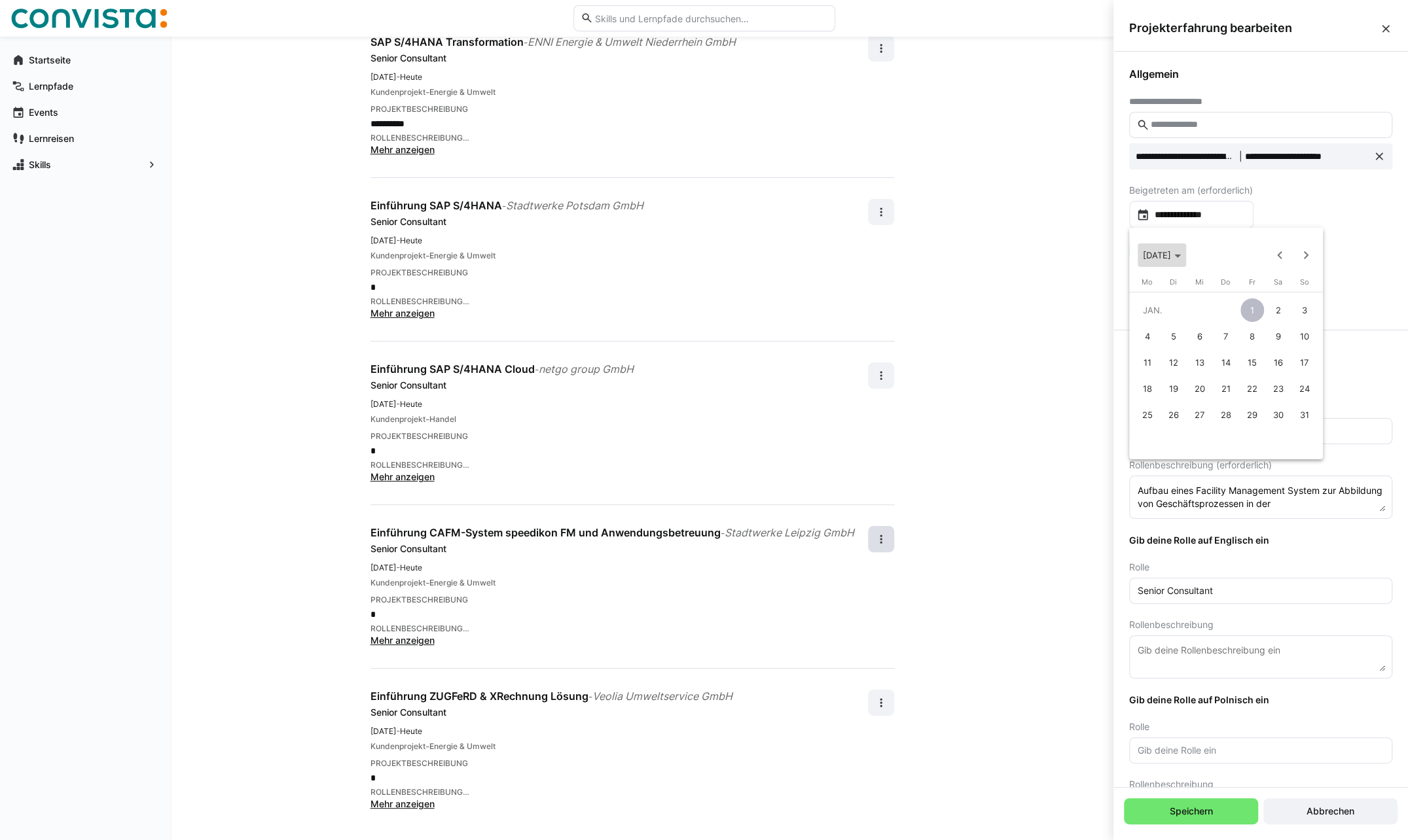
click at [1180, 254] on span "[DATE]" at bounding box center [1162, 254] width 38 height 11
click at [1296, 346] on span "2003" at bounding box center [1294, 348] width 41 height 24
click at [1250, 322] on span "MÄRZ" at bounding box center [1248, 322] width 41 height 24
click at [1280, 250] on span "Previous month" at bounding box center [1279, 254] width 26 height 26
click at [1180, 252] on span "[DATE]" at bounding box center [1162, 254] width 38 height 11
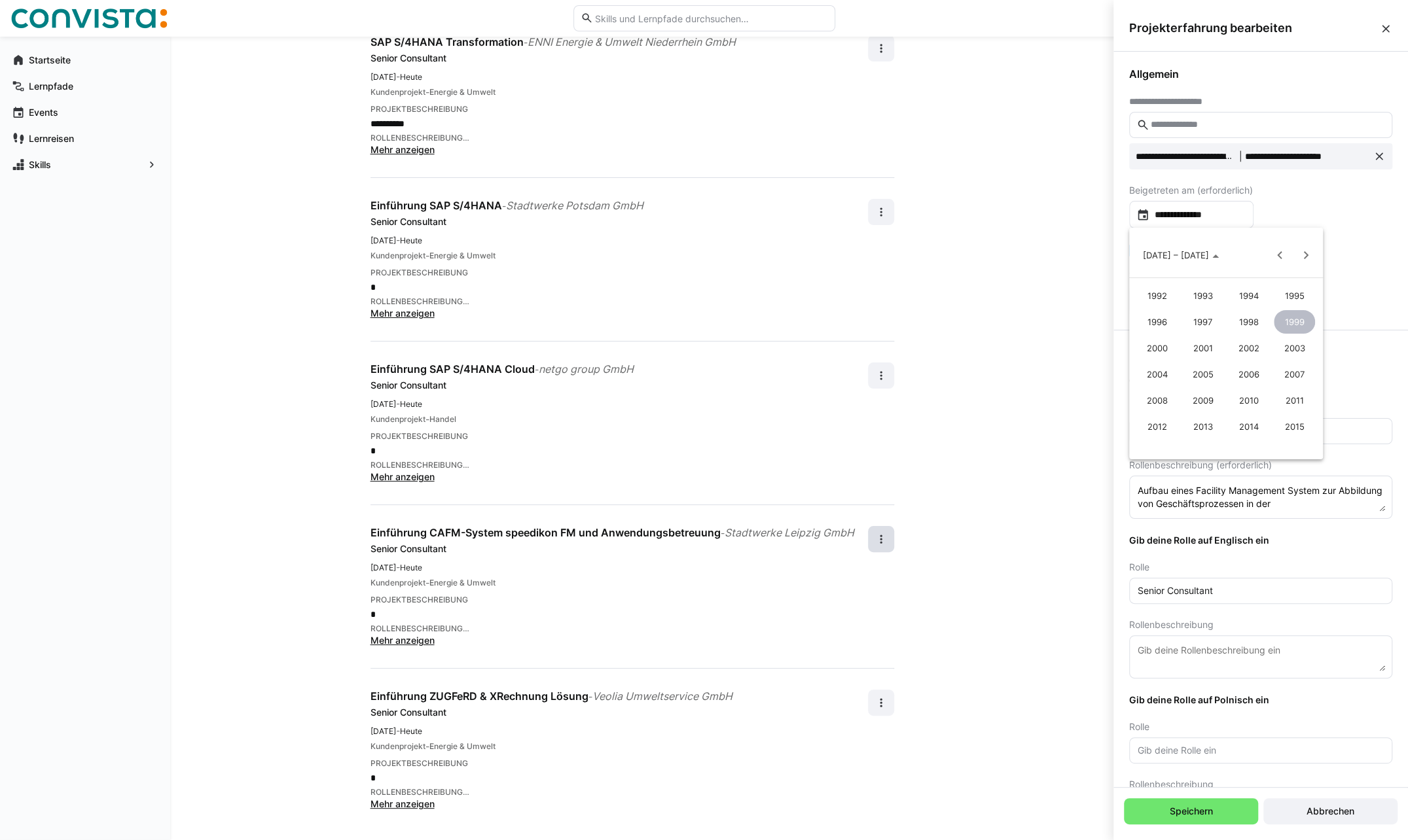
click at [1252, 349] on span "2002" at bounding box center [1248, 348] width 41 height 24
click at [1307, 252] on span "Next year" at bounding box center [1305, 254] width 26 height 26
click at [1255, 317] on span "MÄRZ" at bounding box center [1248, 322] width 41 height 24
click at [1285, 207] on div at bounding box center [704, 420] width 1408 height 840
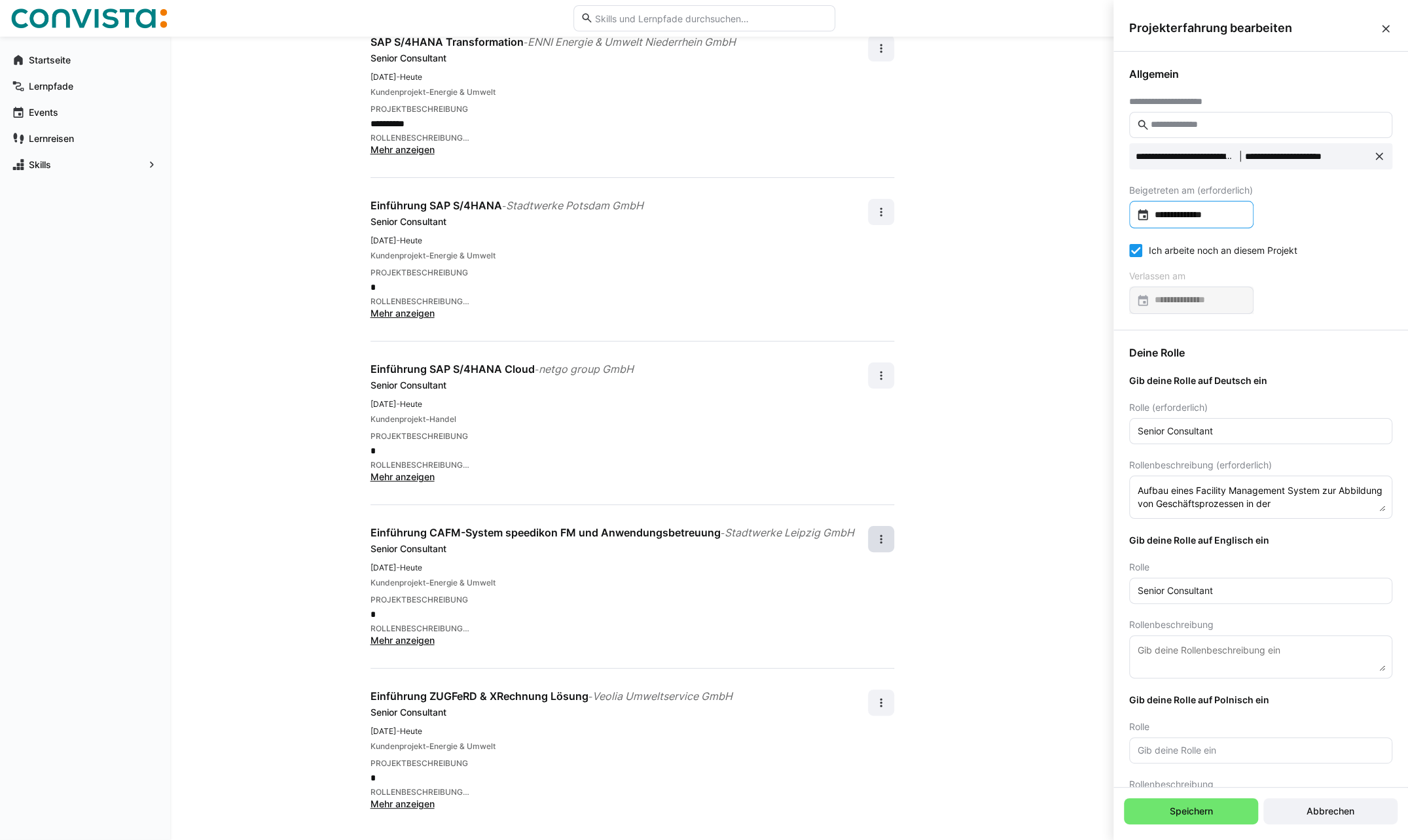
click at [1226, 217] on input "**********" at bounding box center [1198, 215] width 97 height 13
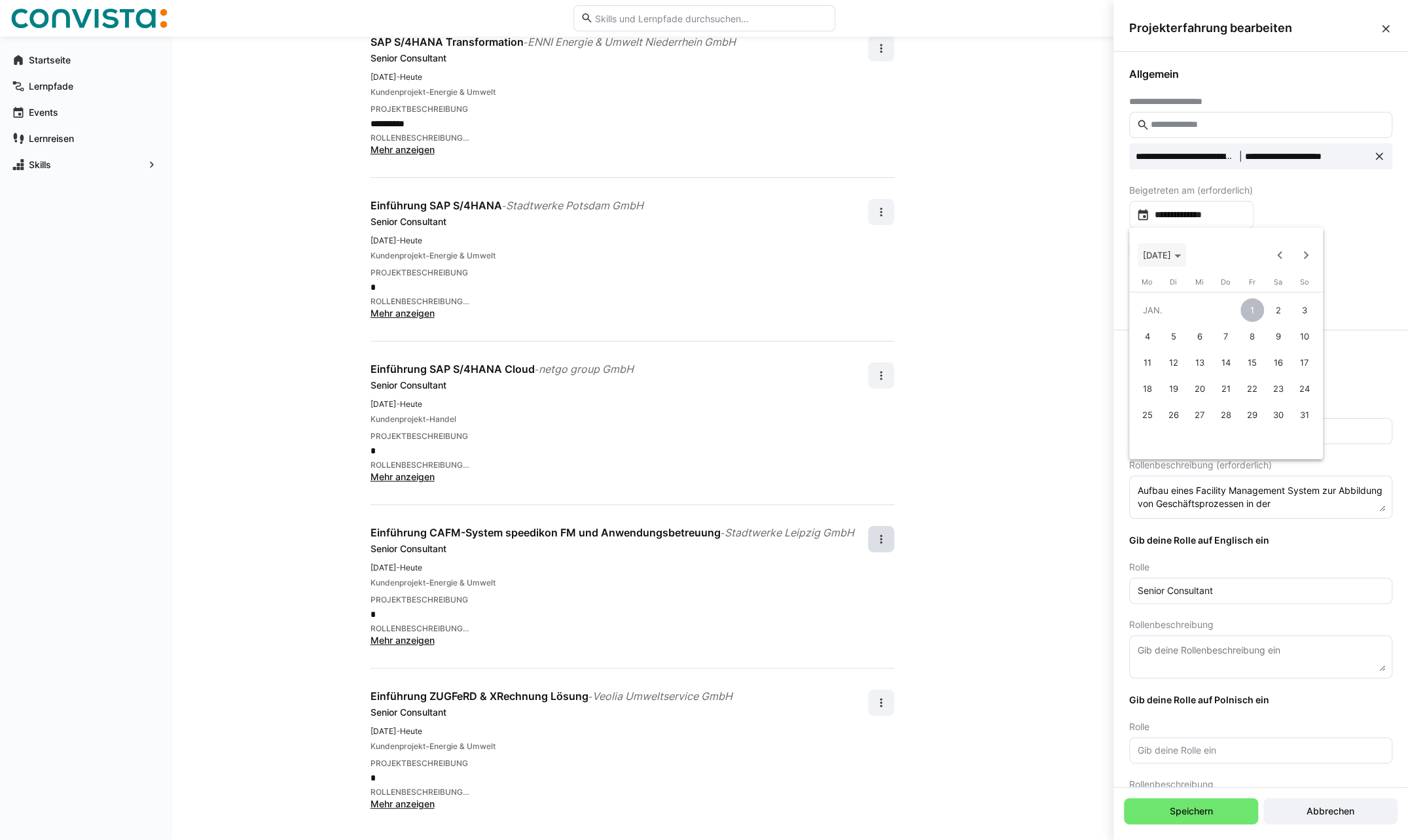
click at [1180, 254] on polygon "Choose month and year" at bounding box center [1177, 255] width 7 height 3
click at [1291, 347] on span "2003" at bounding box center [1294, 348] width 41 height 24
click at [1247, 317] on span "MÄRZ" at bounding box center [1248, 322] width 41 height 24
click at [1148, 410] on span "24" at bounding box center [1147, 415] width 24 height 24
type input "**********"
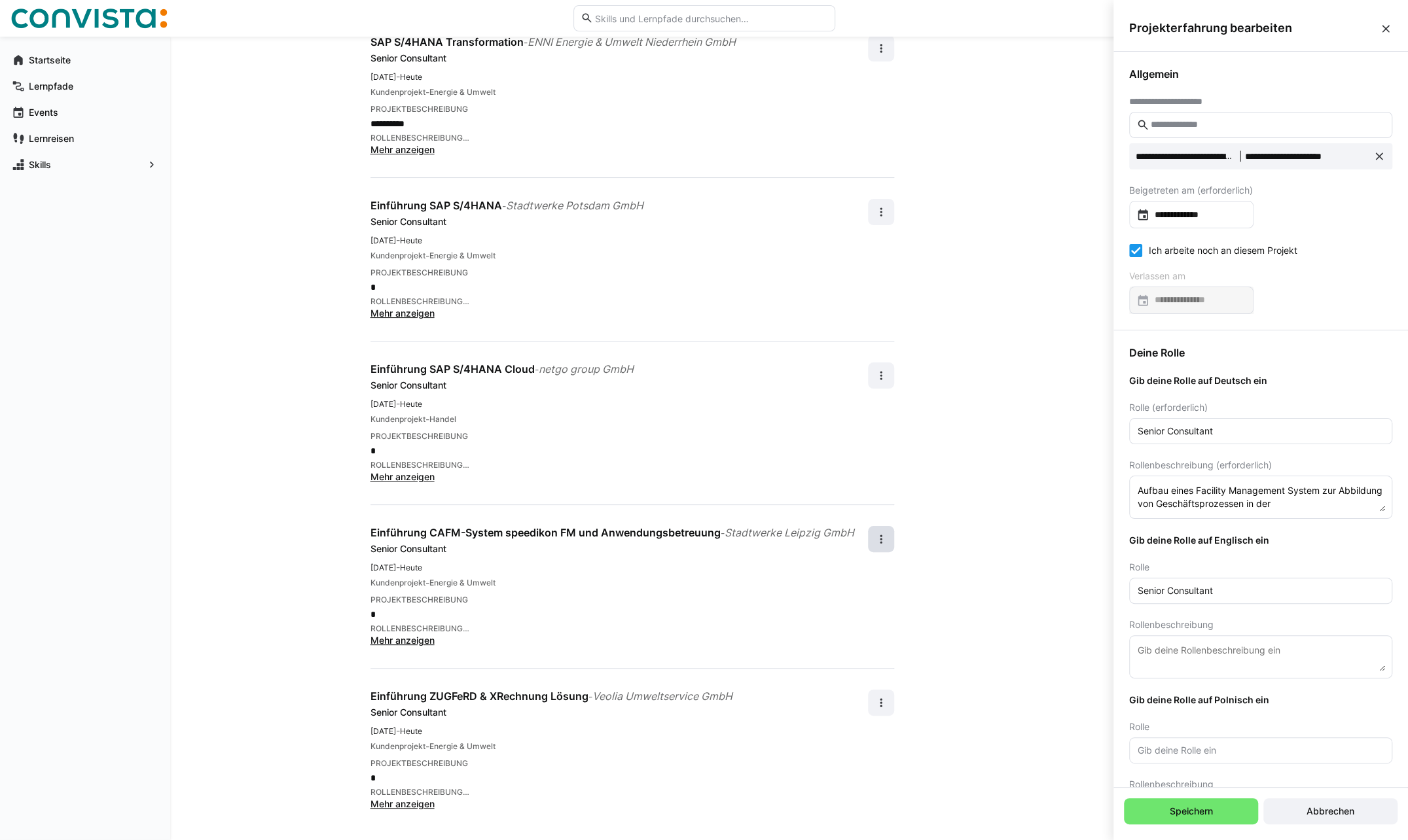
click at [1131, 249] on icon at bounding box center [1136, 251] width 13 height 13
click at [1146, 297] on eds-icon at bounding box center [1143, 300] width 13 height 13
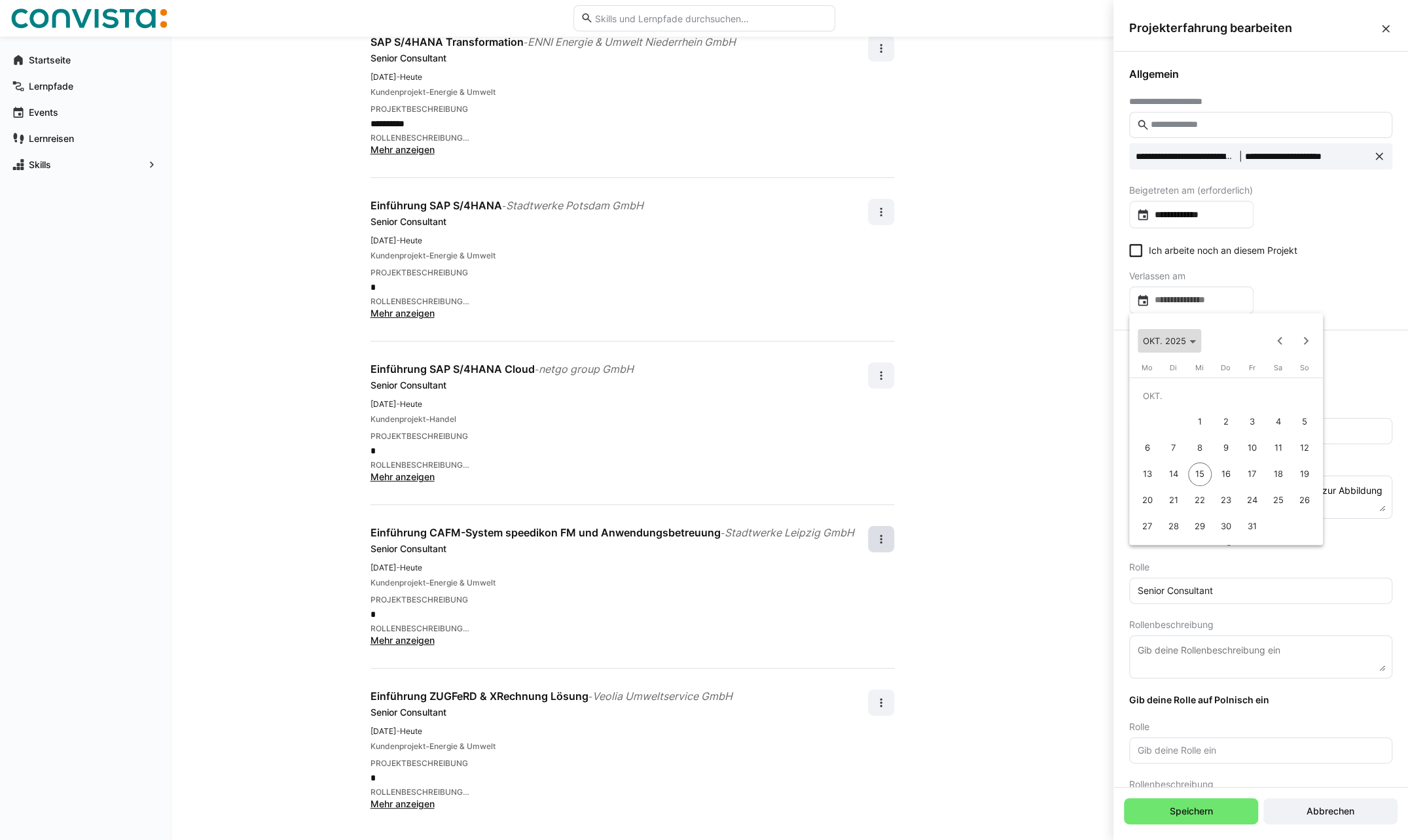
click at [1189, 338] on span "OKT. 2025" at bounding box center [1169, 341] width 53 height 11
click at [1295, 403] on span "2023" at bounding box center [1294, 407] width 41 height 24
click at [1296, 458] on span "DEZ." at bounding box center [1294, 460] width 41 height 24
click at [1302, 498] on span "31" at bounding box center [1304, 500] width 24 height 24
type input "**********"
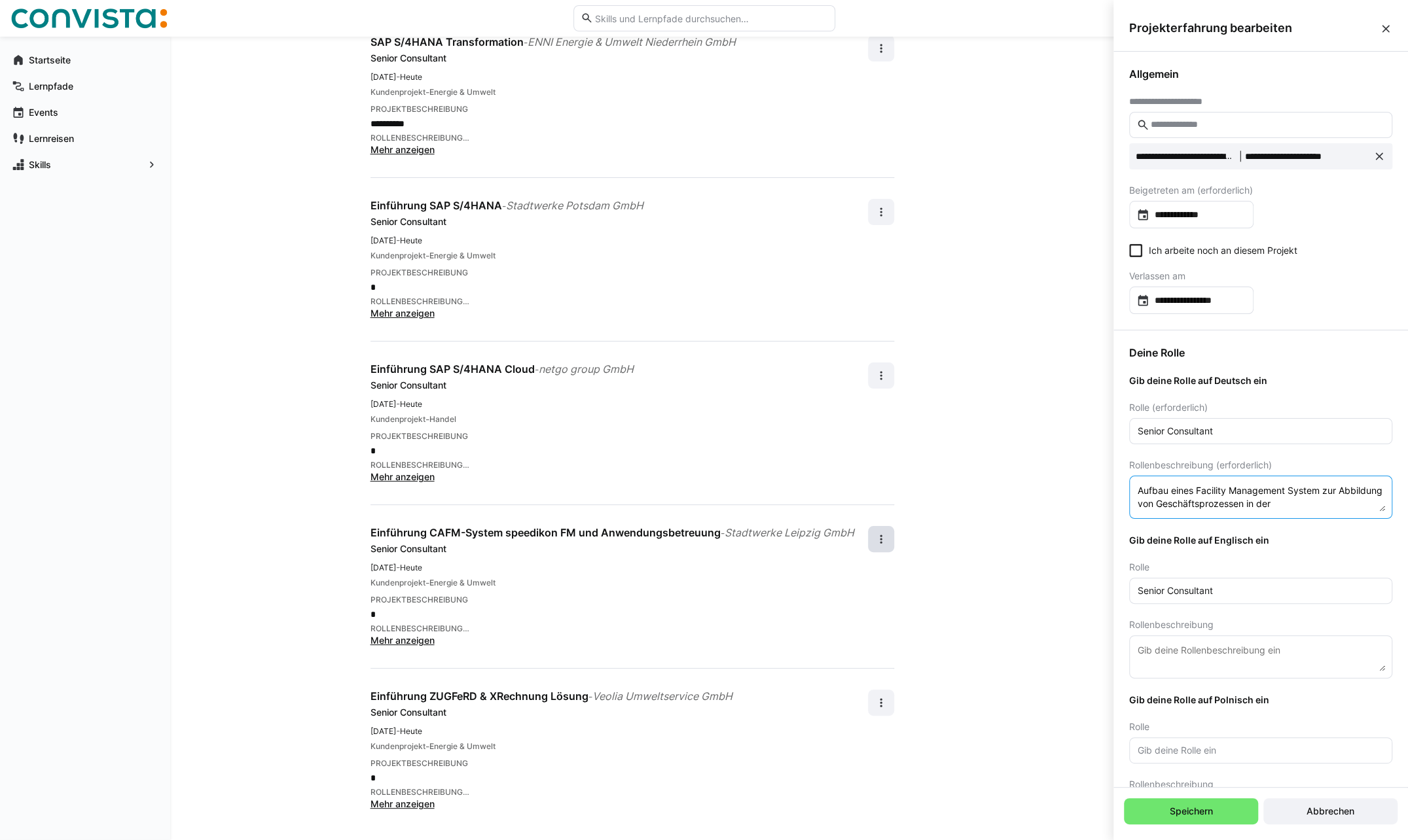
click at [1326, 500] on textarea "Aufbau eines Facility Management System zur Abbildung von Geschäftsprozessen in…" at bounding box center [1260, 497] width 249 height 29
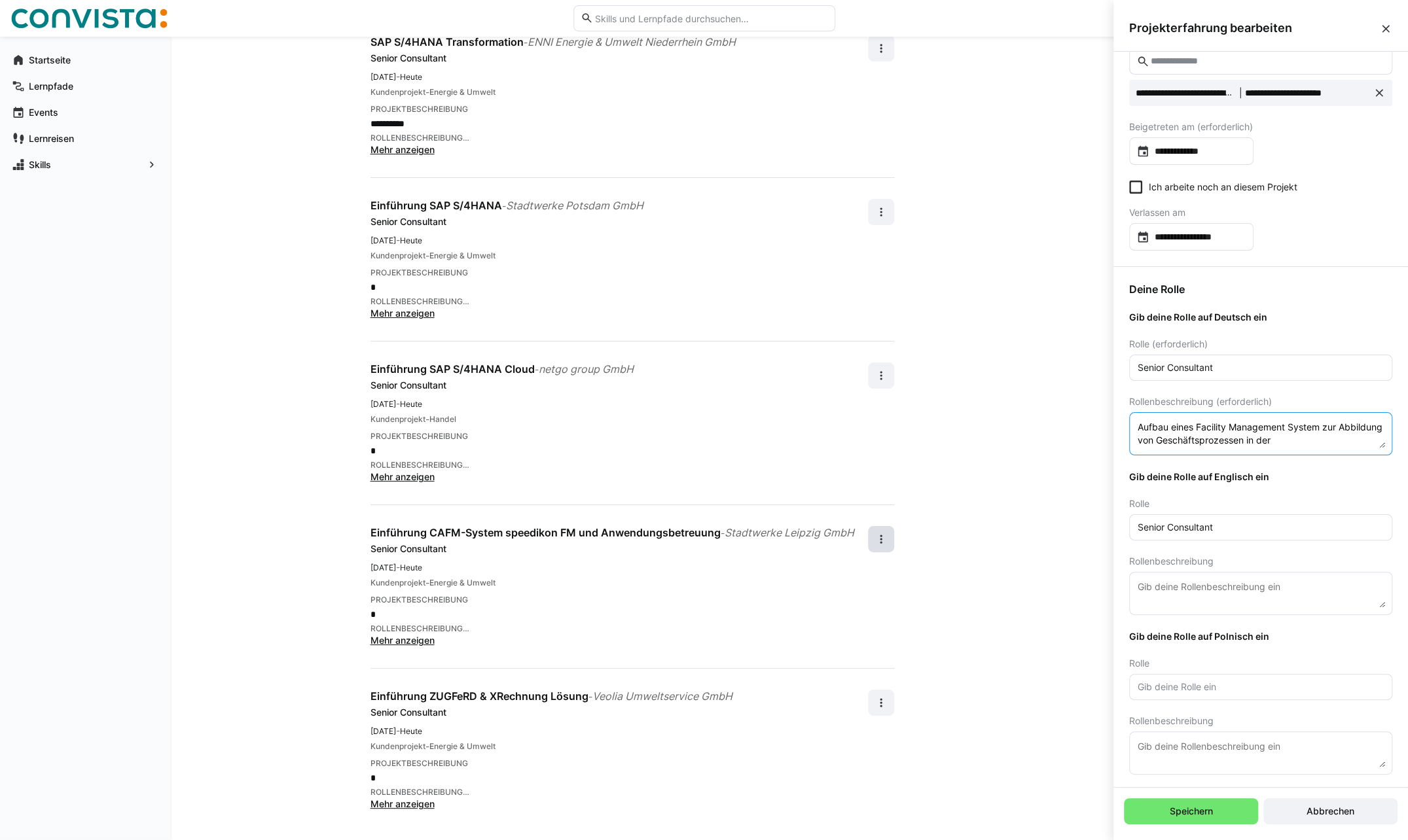
drag, startPoint x: 1256, startPoint y: 439, endPoint x: 1121, endPoint y: 422, distance: 136.1
click at [1121, 422] on div "Deine Rolle Gib deine Rolle auf Deutsch ein Rolle (erforderlich) Senior Consult…" at bounding box center [1260, 528] width 295 height 523
click at [1184, 585] on textarea at bounding box center [1260, 593] width 249 height 29
paste textarea "Development of a facility management system to map business processes in real e…"
type textarea "Development of a facility management system to map business processes in real e…"
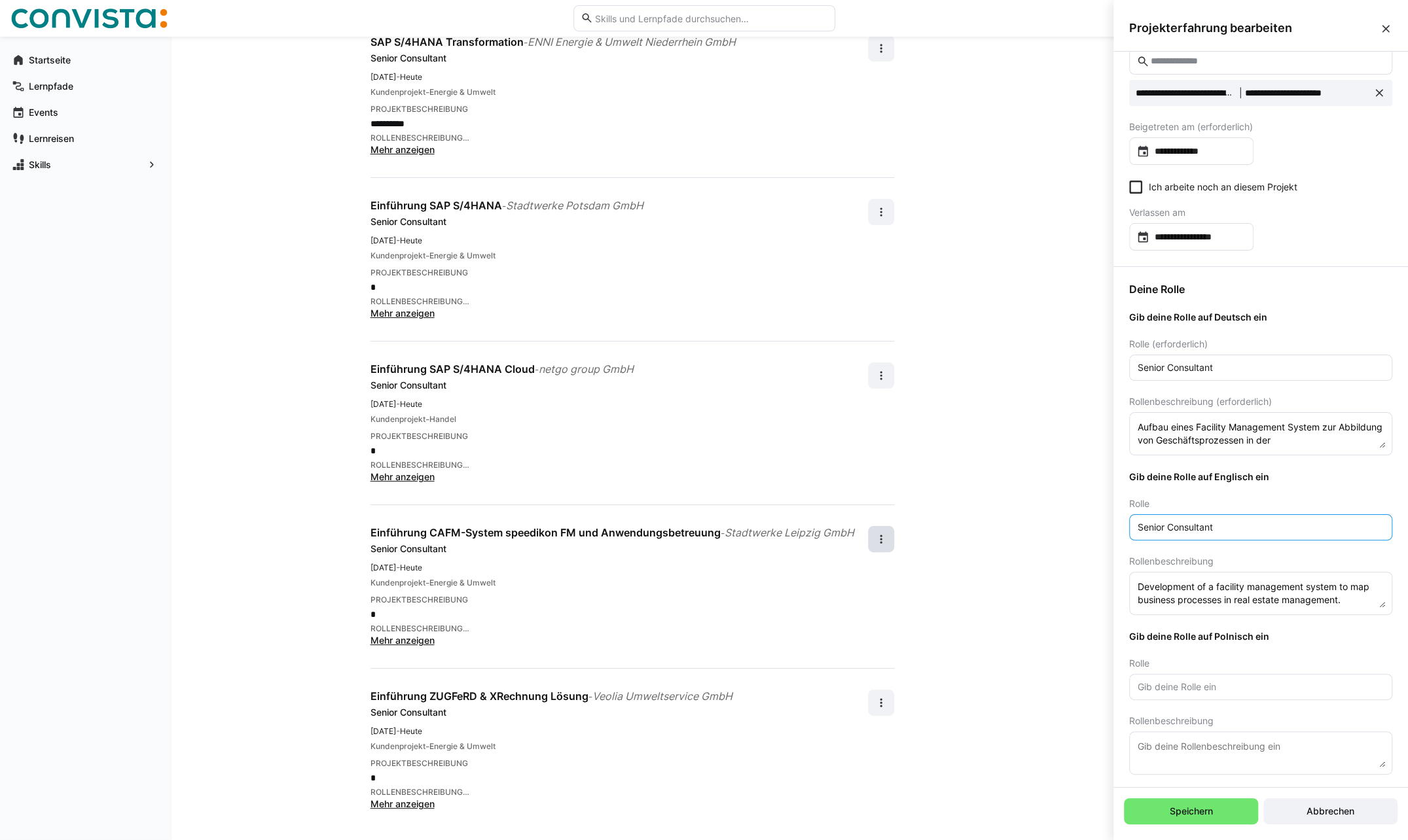
drag, startPoint x: 1242, startPoint y: 525, endPoint x: 1117, endPoint y: 536, distance: 125.5
click at [1117, 536] on div "Deine Rolle Gib deine Rolle auf Deutsch ein Rolle (erforderlich) Senior Consult…" at bounding box center [1260, 528] width 295 height 523
click at [1184, 693] on eds-input at bounding box center [1261, 686] width 263 height 26
click at [1187, 682] on input "text" at bounding box center [1260, 686] width 249 height 12
paste input "Senior Consultant"
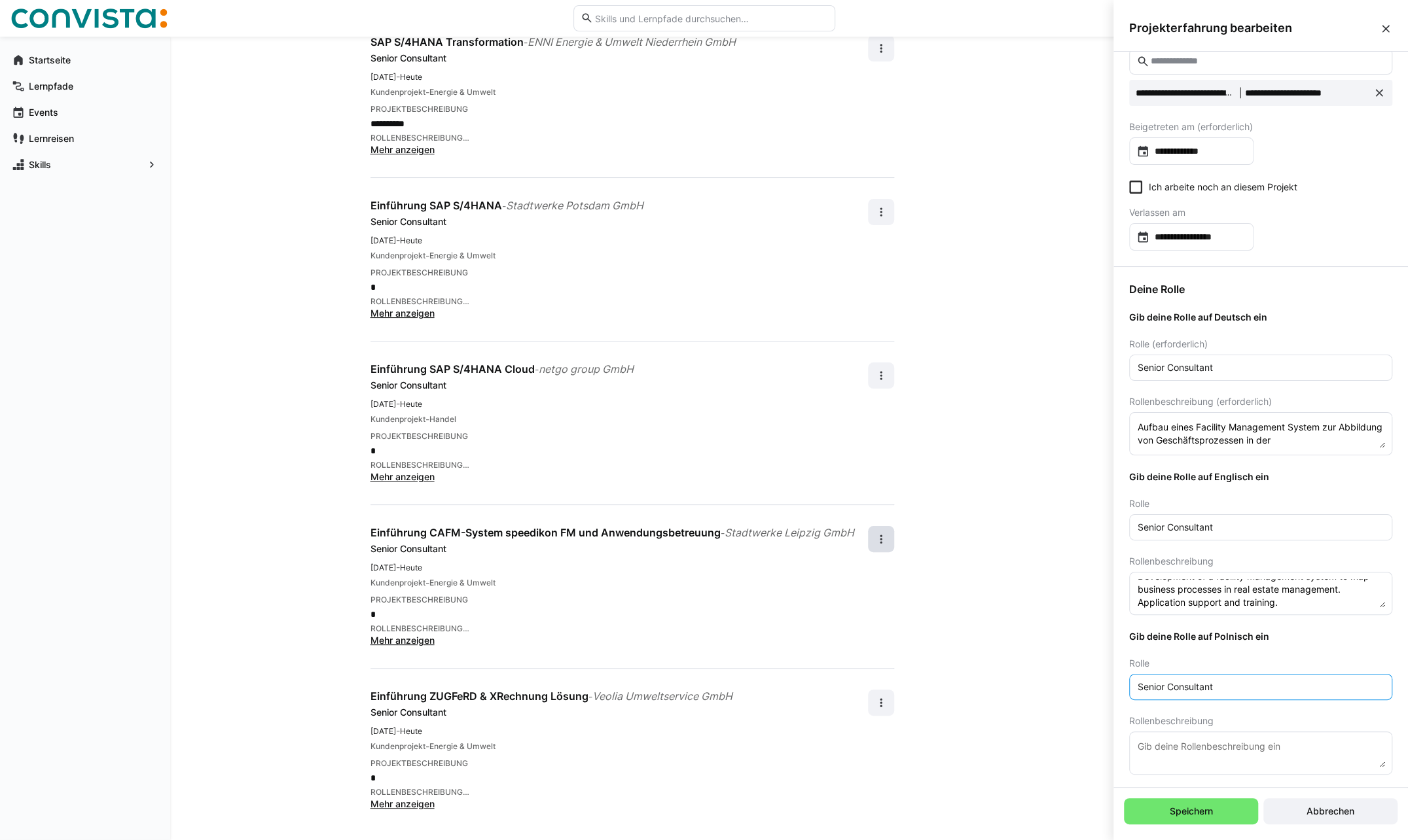
scroll to position [13, 0]
type input "Senior Consultant"
click at [1169, 743] on textarea at bounding box center [1260, 753] width 249 height 29
paste textarea "Stworzenie systemu zarządzania obiektami (FMS) do mapowania procesów biznesowyc…"
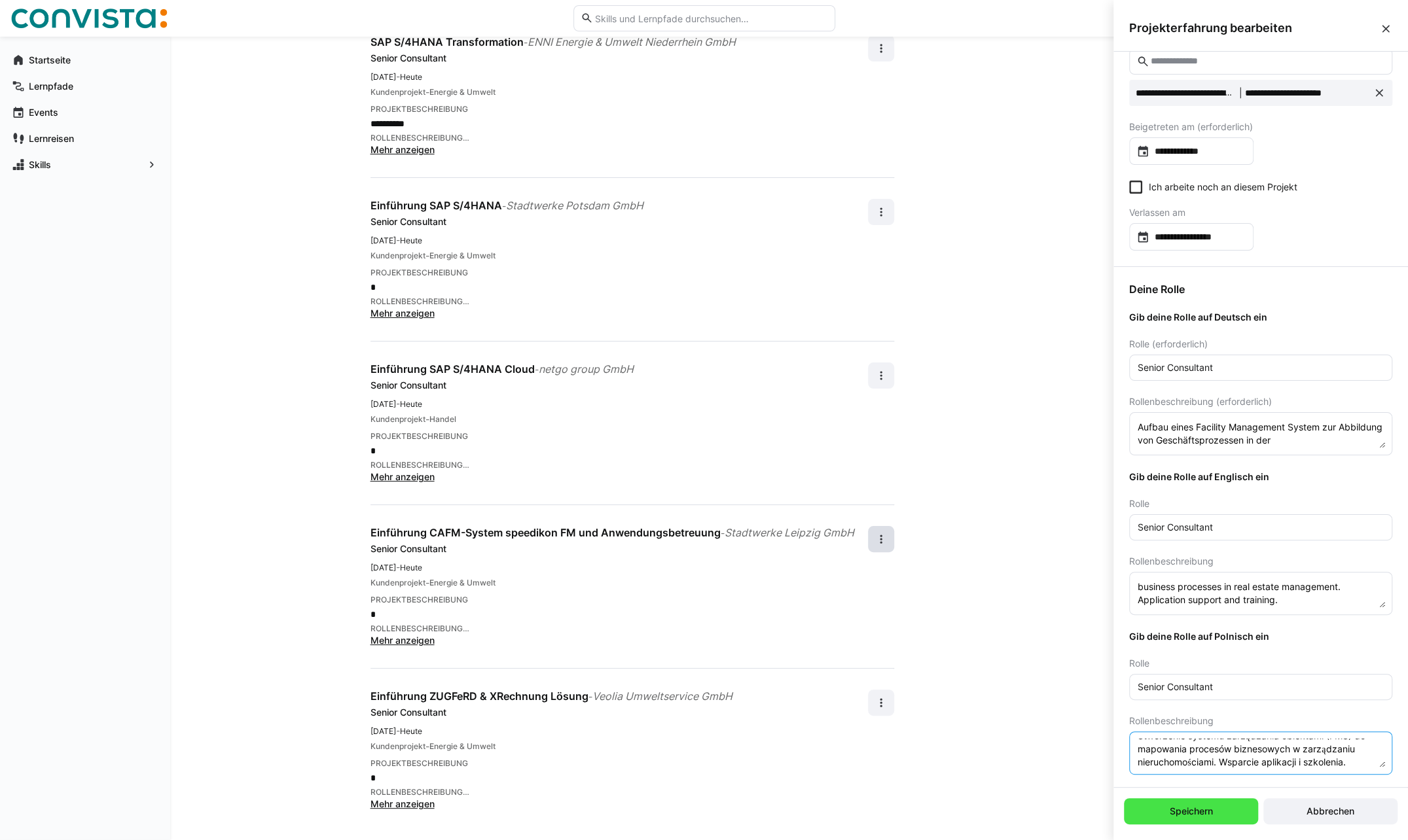
type textarea "Stworzenie systemu zarządzania obiektami (FMS) do mapowania procesów biznesowyc…"
click at [1216, 814] on span "Speichern" at bounding box center [1191, 810] width 134 height 26
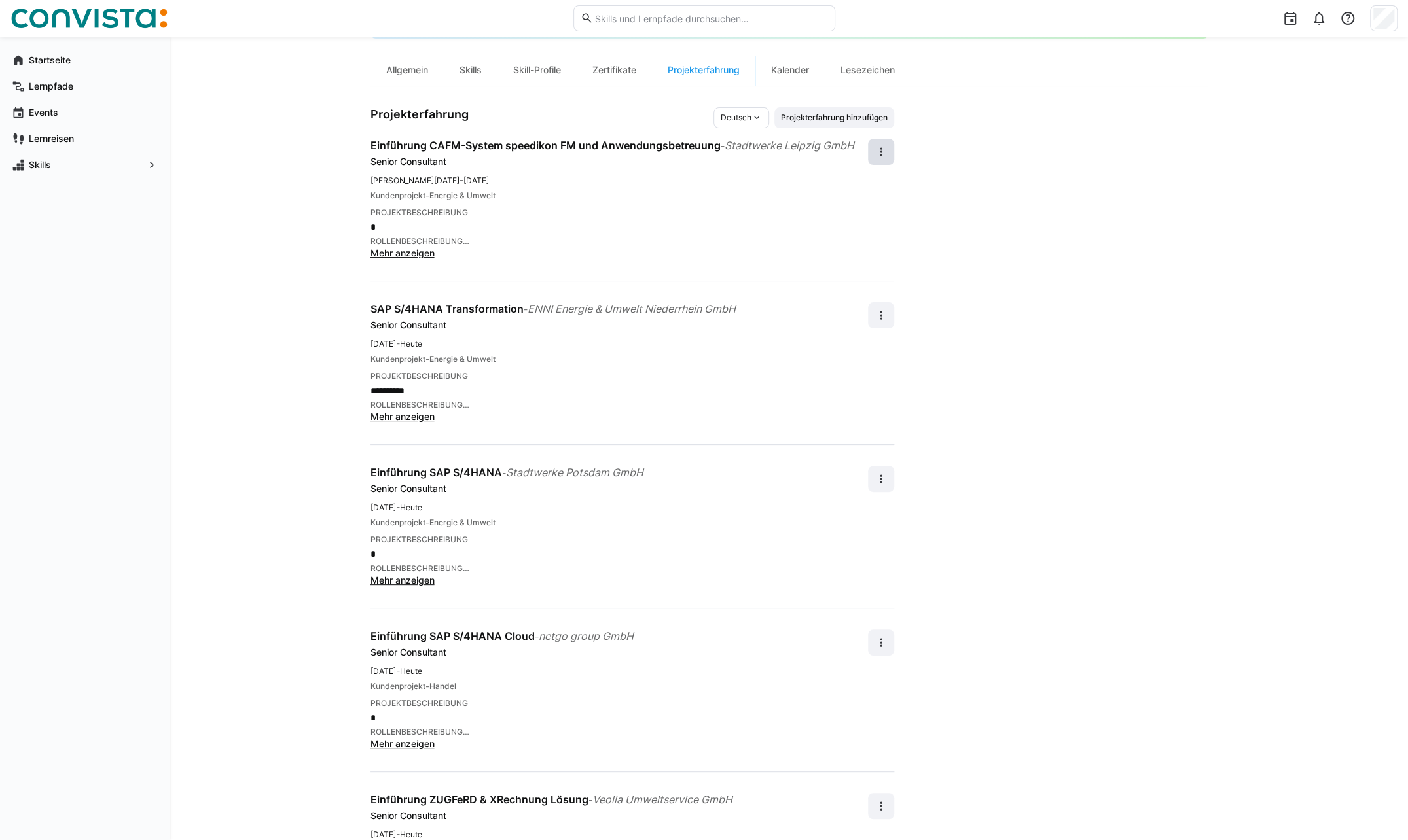
scroll to position [0, 0]
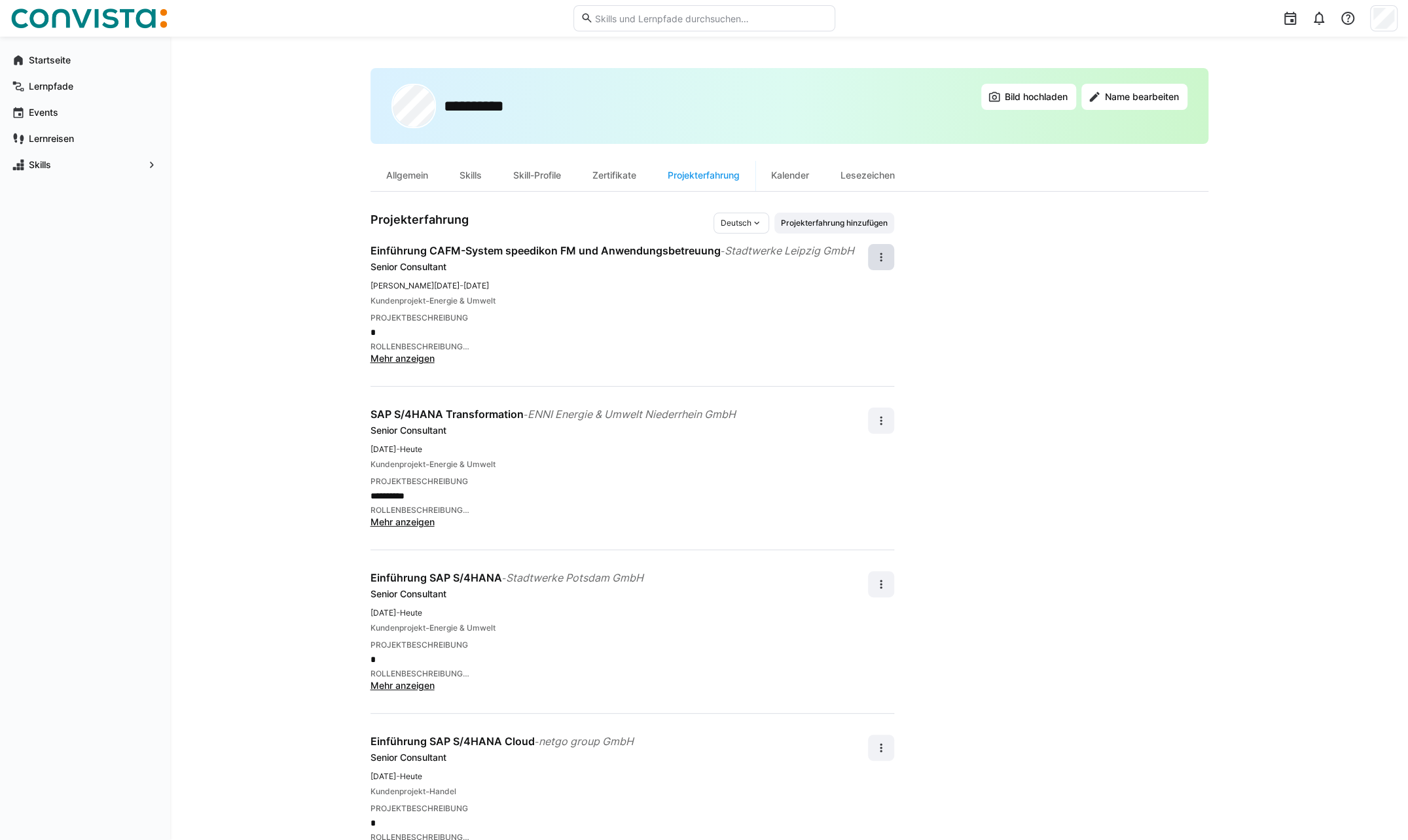
click at [410, 356] on span "Mehr anzeigen" at bounding box center [402, 358] width 64 height 12
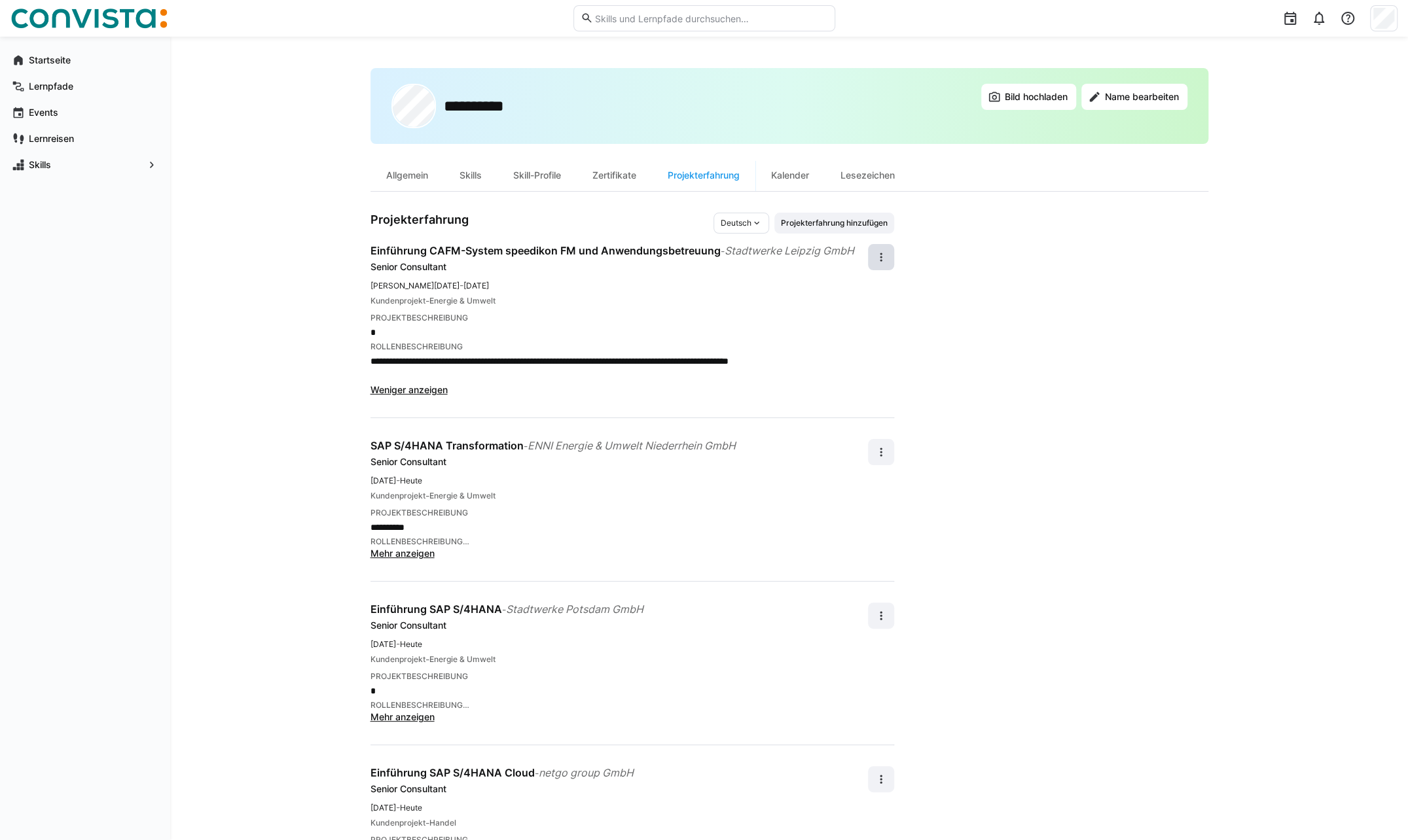
click at [418, 392] on span "Weniger anzeigen" at bounding box center [409, 390] width 77 height 12
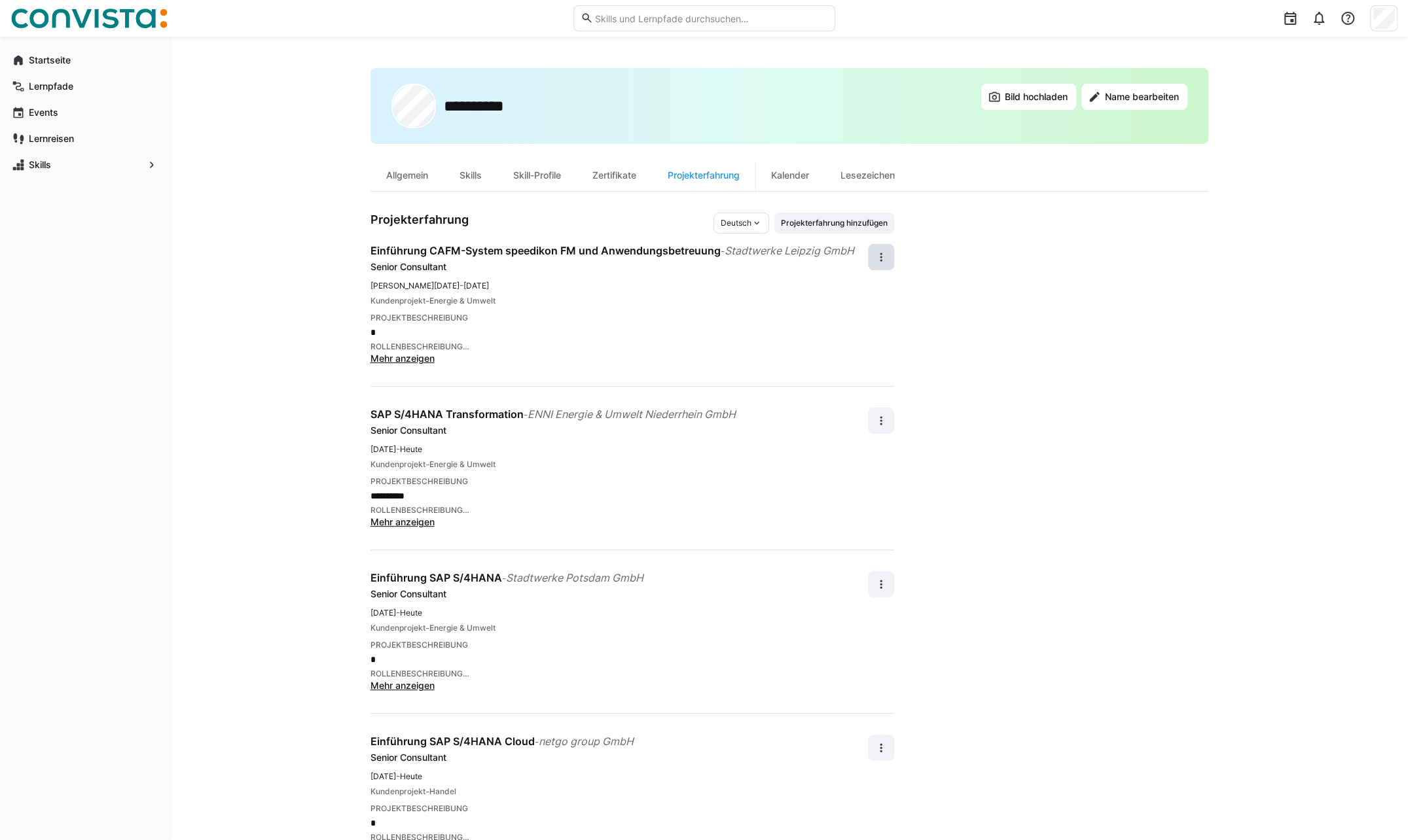
click at [415, 361] on span "Mehr anzeigen" at bounding box center [402, 358] width 64 height 12
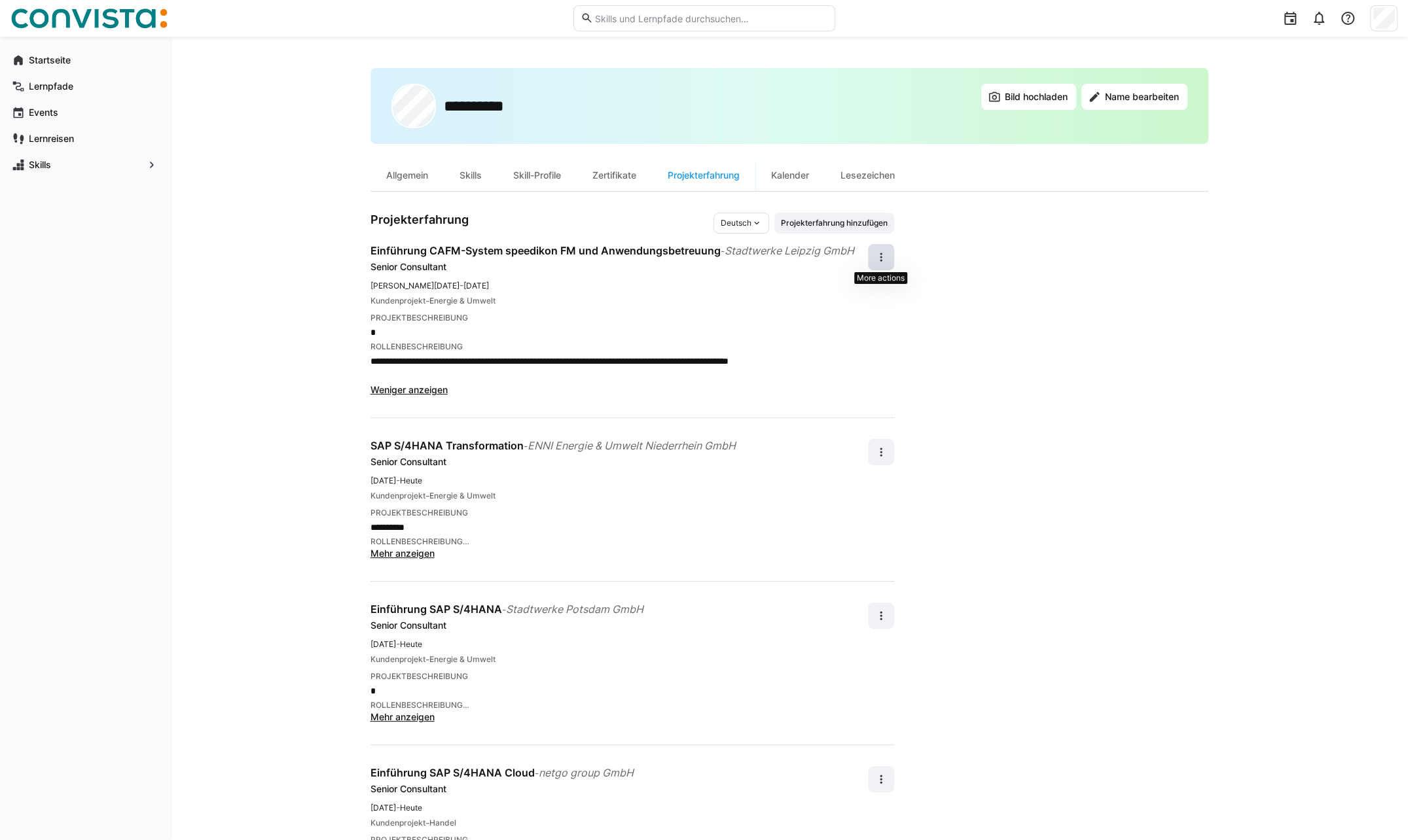
click at [890, 255] on span at bounding box center [881, 256] width 26 height 26
click at [860, 294] on div "Bearbeiten" at bounding box center [859, 291] width 46 height 13
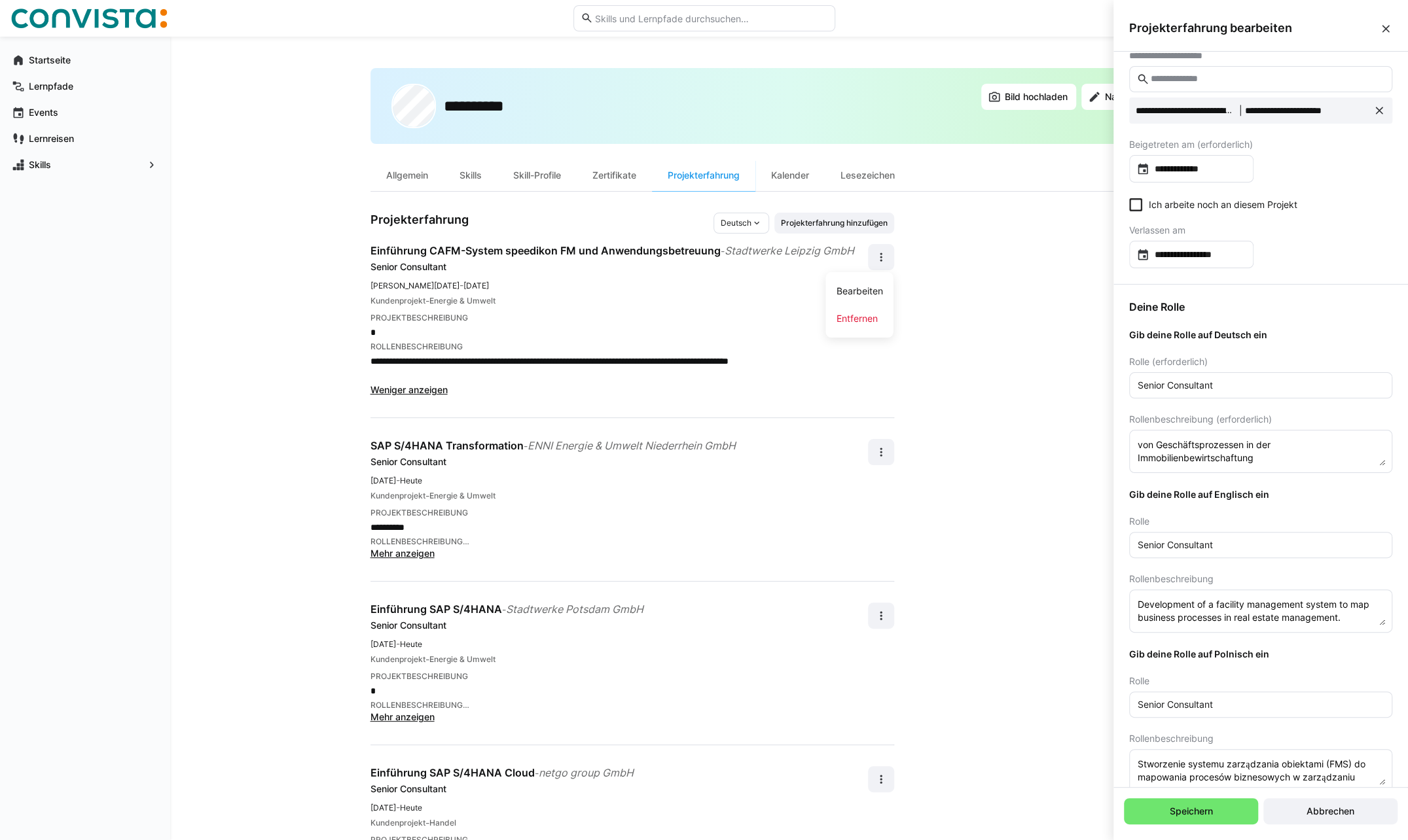
scroll to position [63, 0]
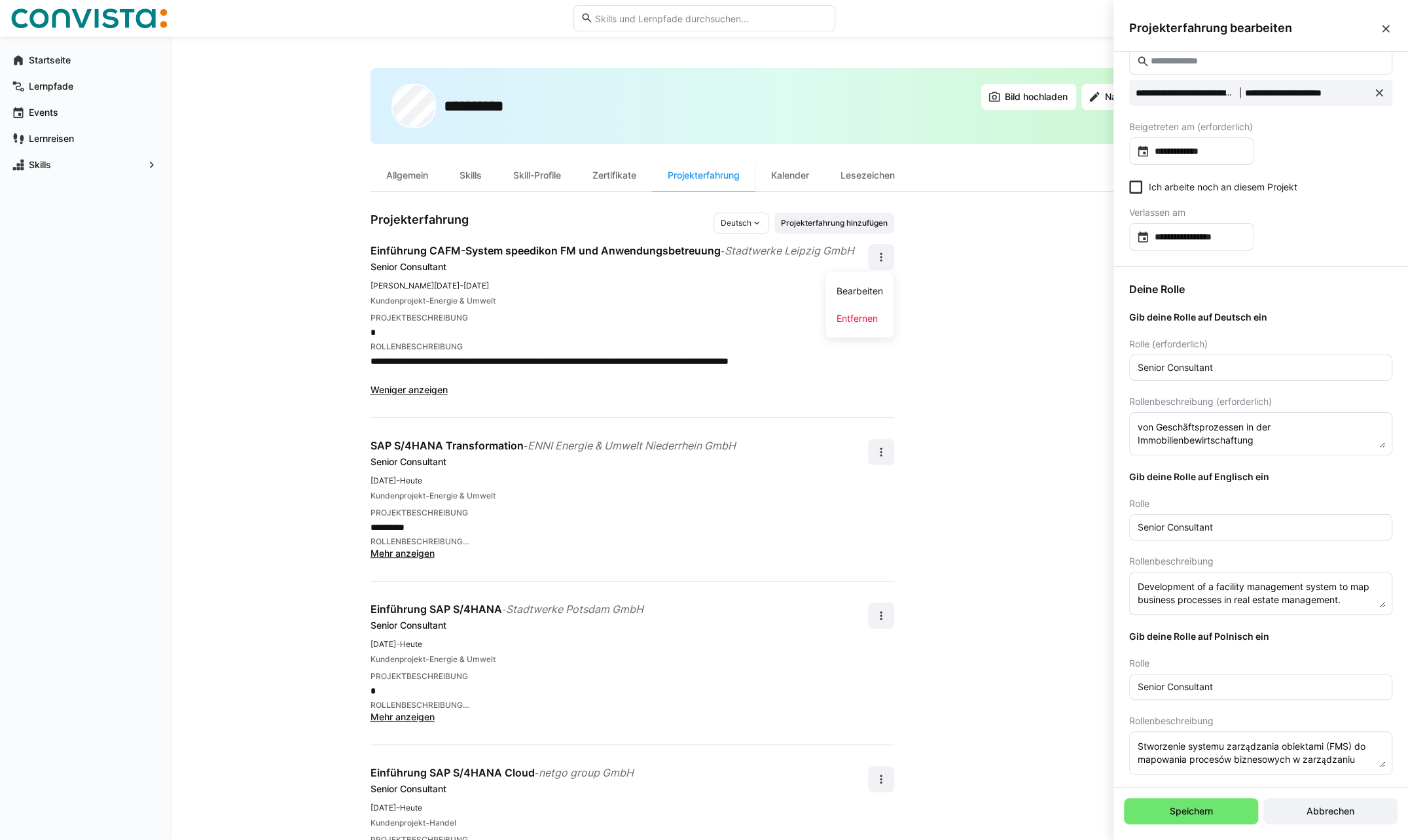
click at [1375, 446] on textarea "Aufbau eines Facility Management System zur Abbildung von Geschäftsprozessen in…" at bounding box center [1260, 434] width 249 height 29
click at [1326, 439] on textarea "Aufbau eines Facility Management System zur Abbildung von Geschäftsprozessen in…" at bounding box center [1260, 434] width 249 height 29
paste textarea "Applikationsbetreung und Schulungen."
click at [1338, 422] on textarea "Aufbau eines Facility Management System zur Abbildung von Geschäftsprozessen in…" at bounding box center [1260, 434] width 249 height 29
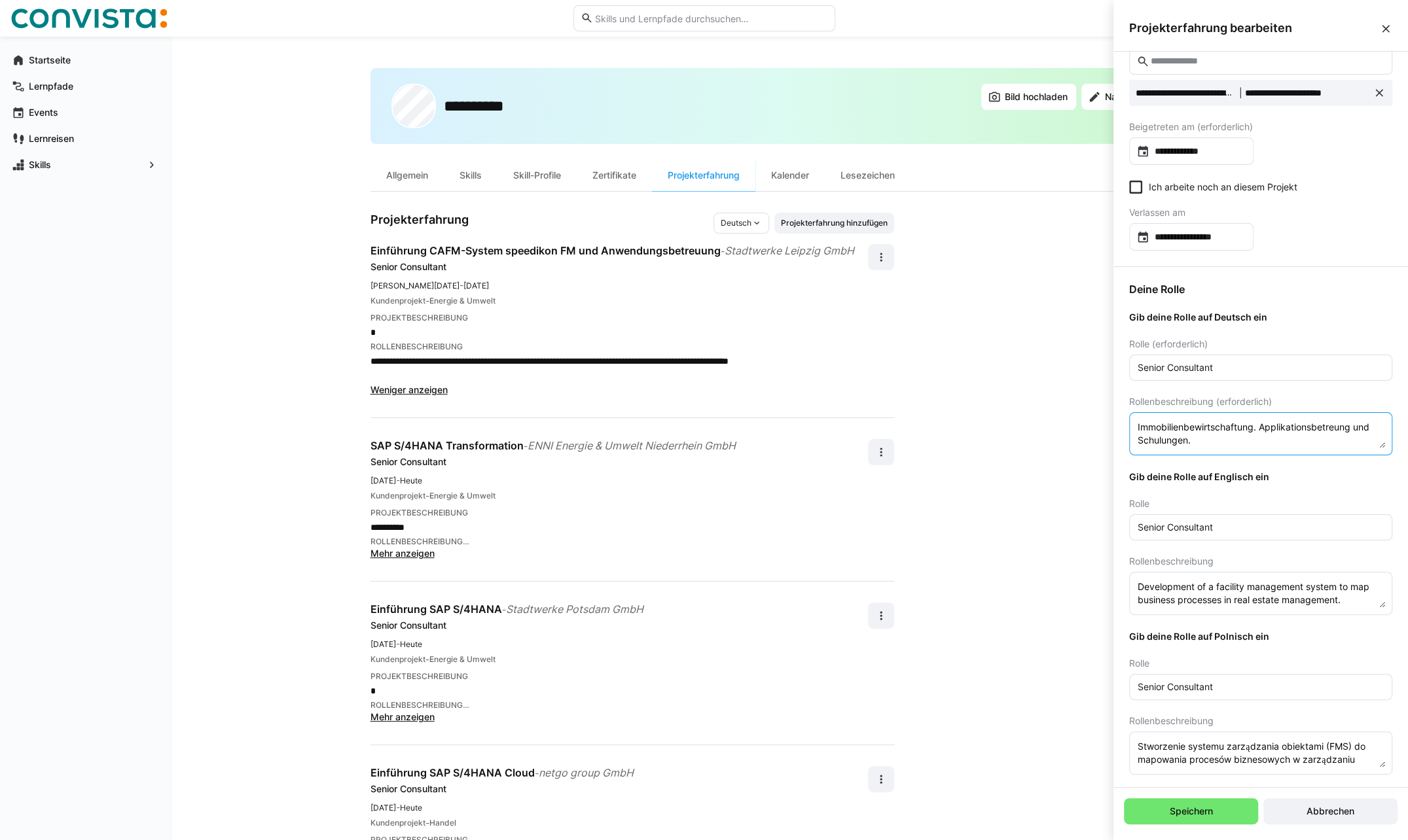
click at [1339, 422] on textarea "Aufbau eines Facility Management System zur Abbildung von Geschäftsprozessen in…" at bounding box center [1260, 434] width 249 height 29
click at [1268, 441] on textarea "Aufbau eines Facility Management System zur Abbildung von Geschäftsprozessen in…" at bounding box center [1260, 434] width 249 height 29
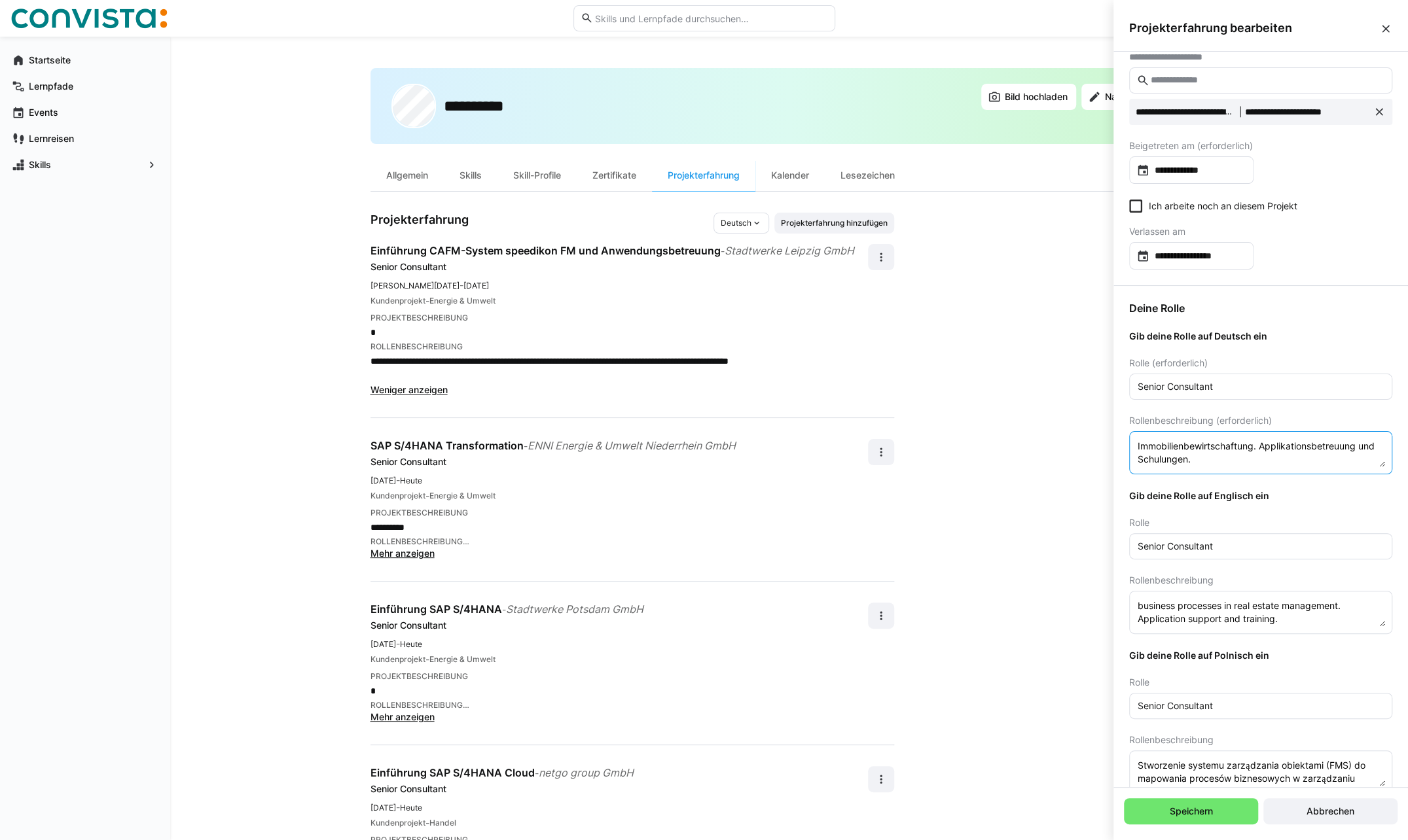
scroll to position [63, 0]
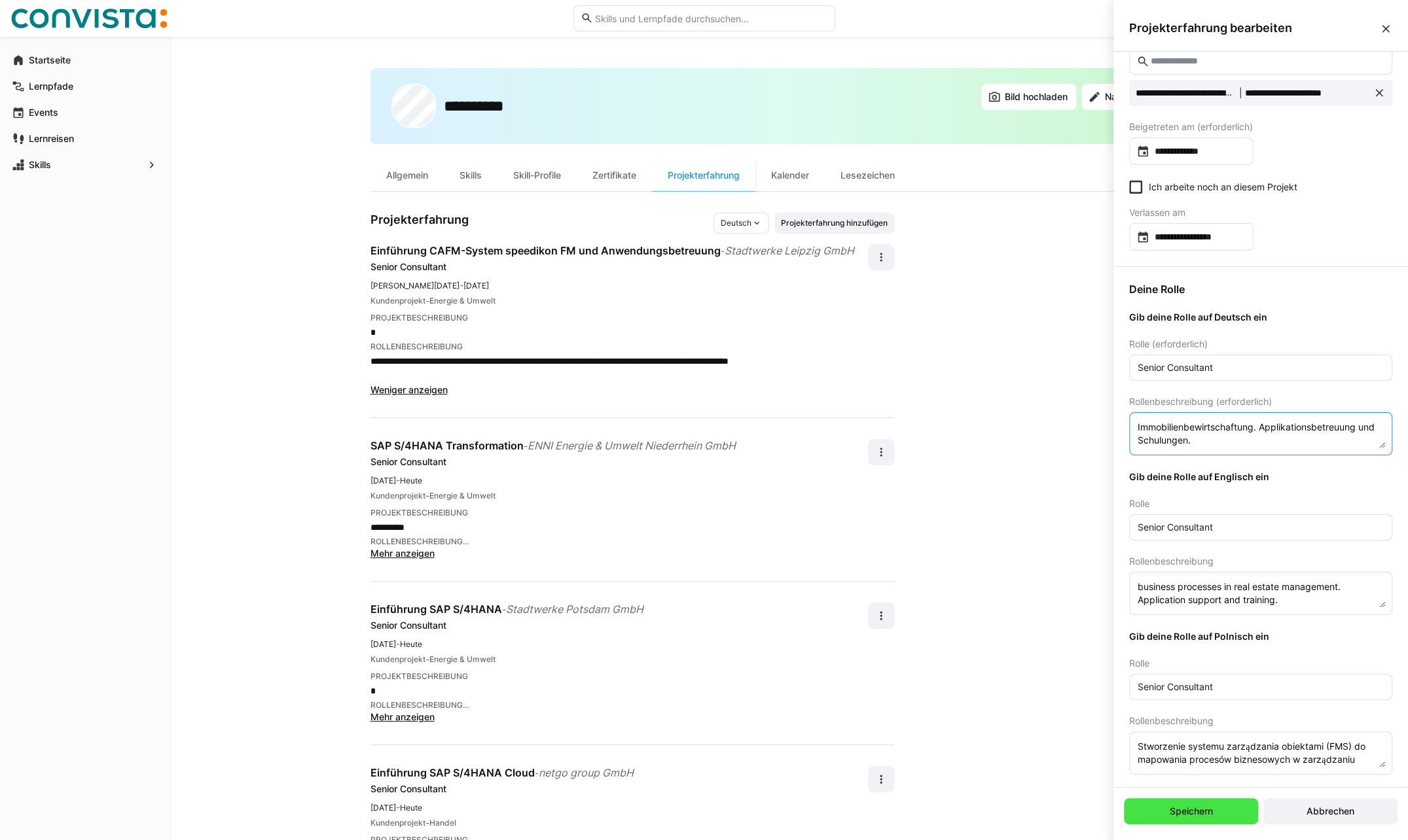
type textarea "Aufbau eines Facility Management System zur Abbildung von Geschäftsprozessen in…"
click at [1202, 805] on span "Speichern" at bounding box center [1191, 811] width 47 height 13
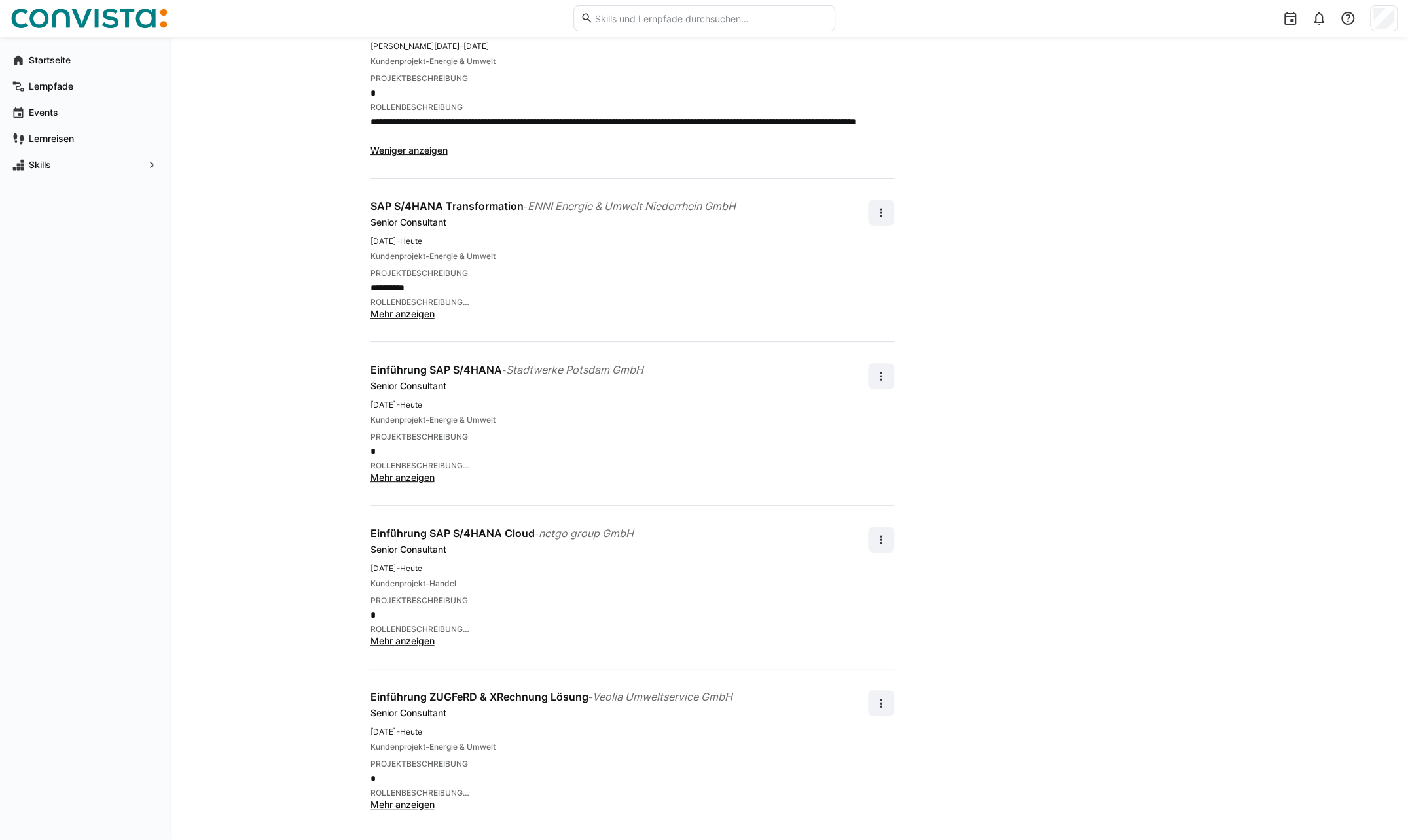
scroll to position [239, 0]
click at [883, 708] on span at bounding box center [881, 703] width 26 height 26
click at [858, 740] on div "Bearbeiten" at bounding box center [859, 735] width 46 height 13
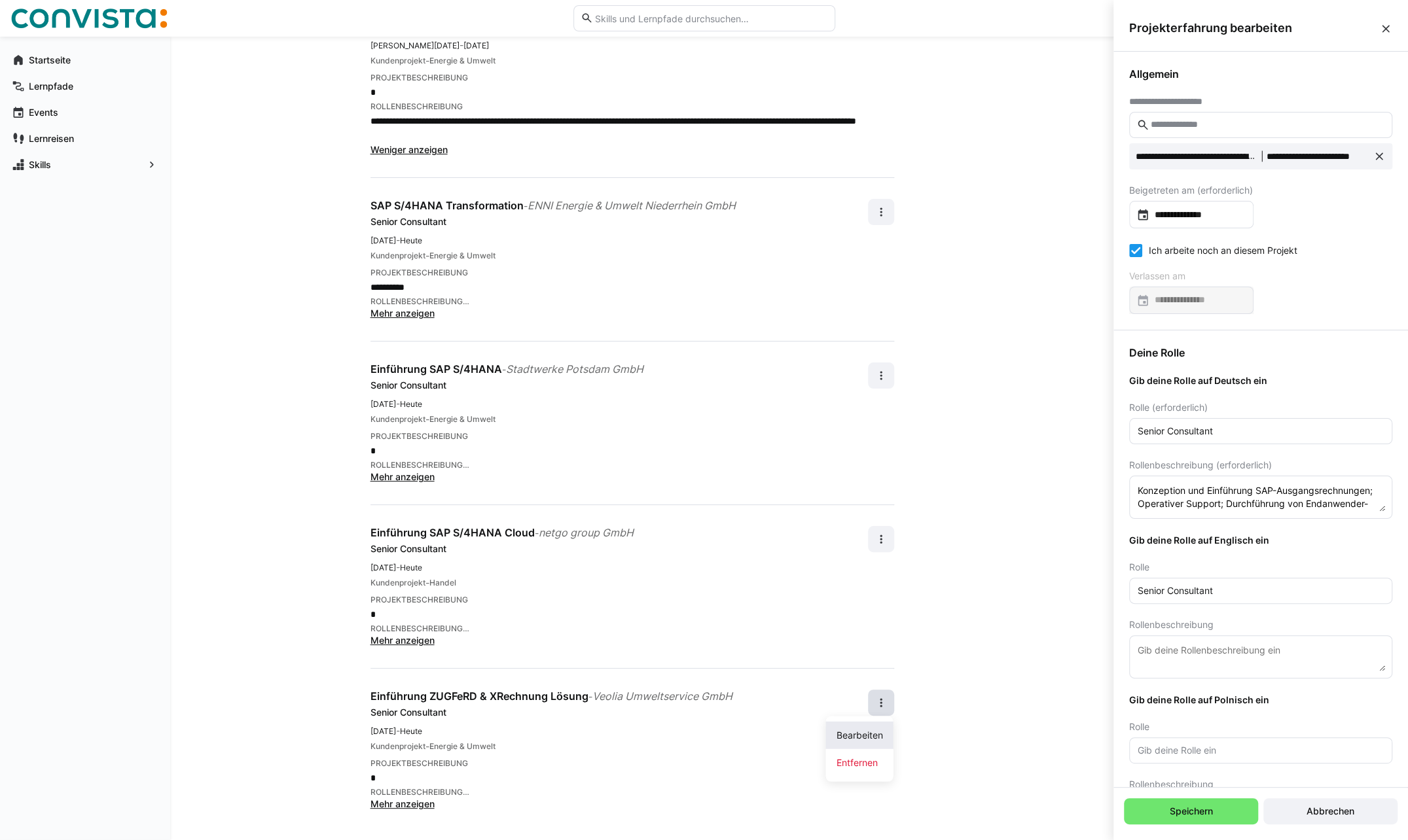
scroll to position [0, 0]
click at [1184, 215] on input "**********" at bounding box center [1198, 215] width 97 height 13
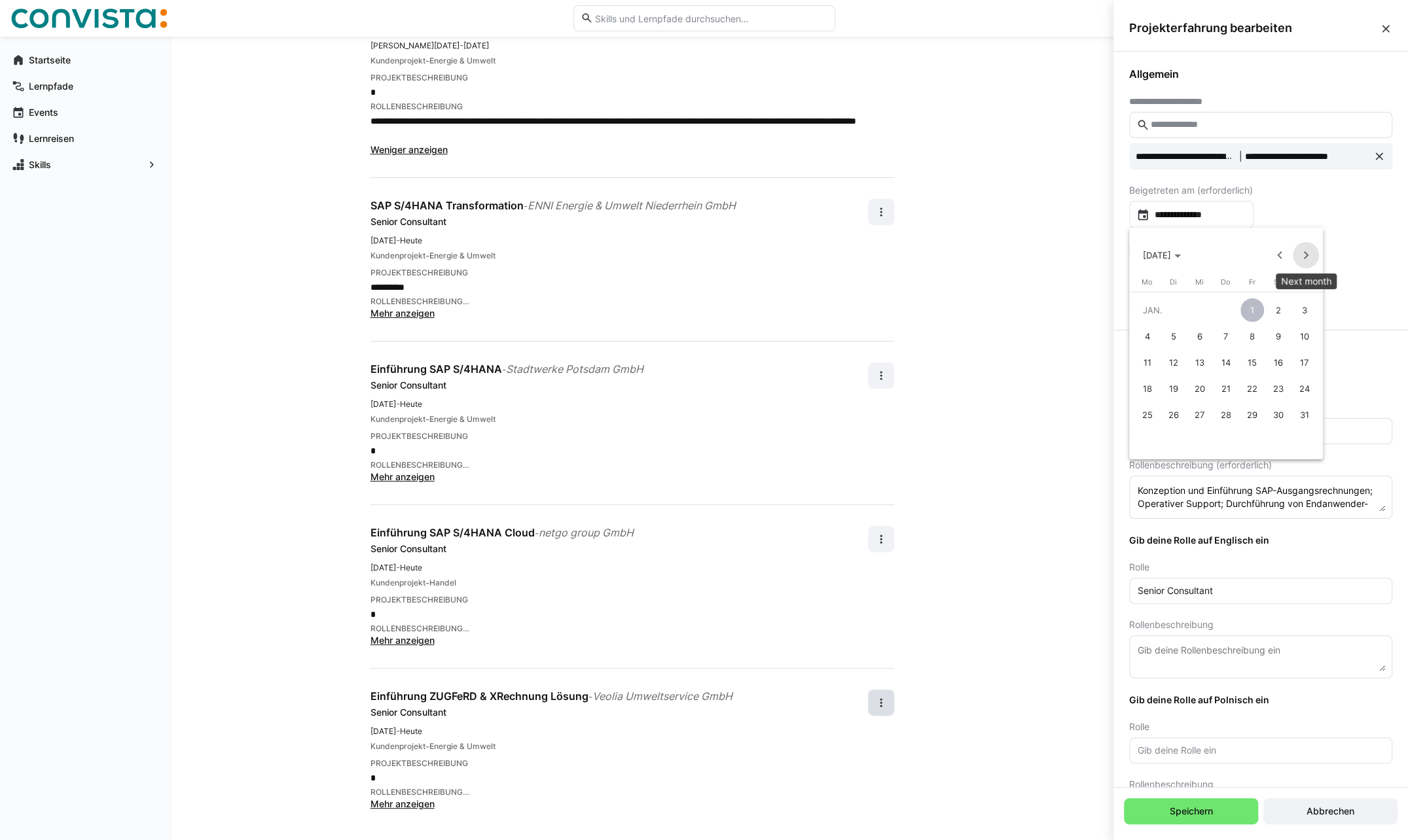
click at [1304, 253] on span "Next month" at bounding box center [1305, 254] width 26 height 26
click at [1187, 250] on span "MÄRZ 1999" at bounding box center [1166, 254] width 46 height 11
click at [1251, 347] on span "2002" at bounding box center [1248, 348] width 41 height 24
click at [1155, 319] on span "JAN." at bounding box center [1156, 322] width 41 height 24
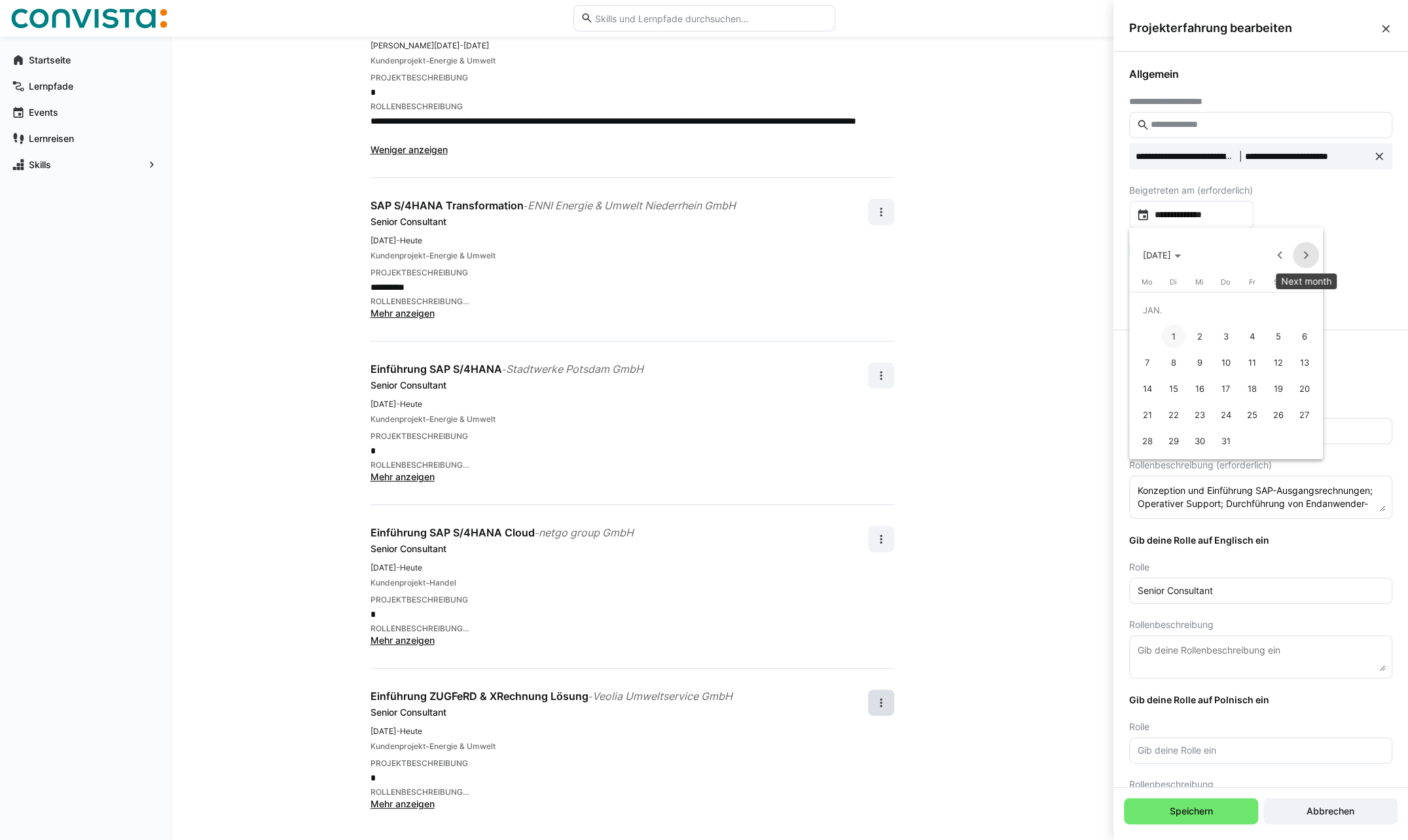
click at [1308, 252] on span "Next month" at bounding box center [1305, 254] width 26 height 26
click at [1180, 258] on span "[DATE]" at bounding box center [1162, 254] width 38 height 11
click at [1212, 256] on polygon "Choose date" at bounding box center [1215, 255] width 7 height 3
click at [1180, 255] on icon "Choose month and year" at bounding box center [1177, 255] width 7 height 3
click at [1212, 256] on polygon "Choose date" at bounding box center [1215, 255] width 7 height 3
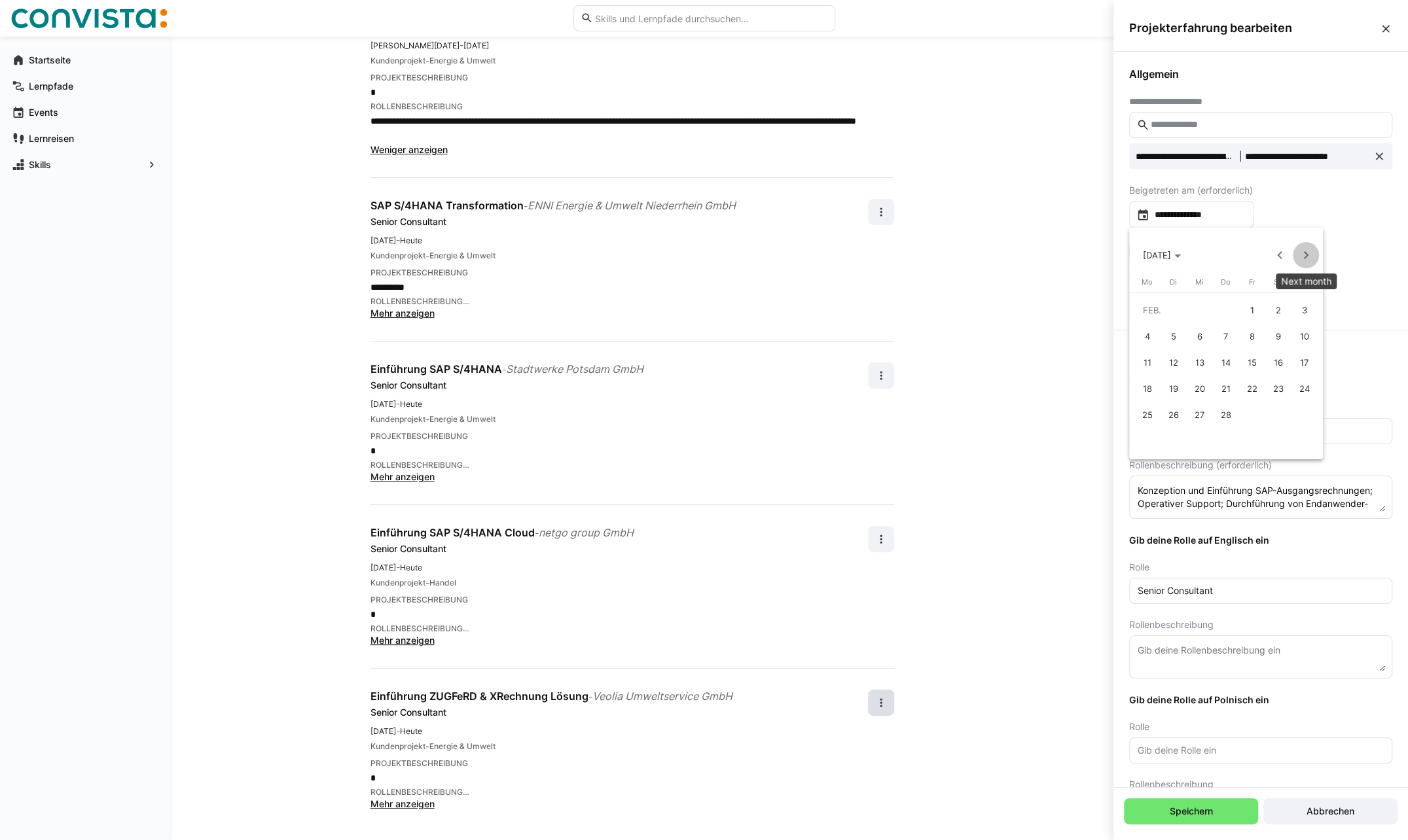
click at [1302, 254] on span "Next month" at bounding box center [1305, 254] width 26 height 26
click at [1302, 252] on span "Next month" at bounding box center [1305, 254] width 26 height 26
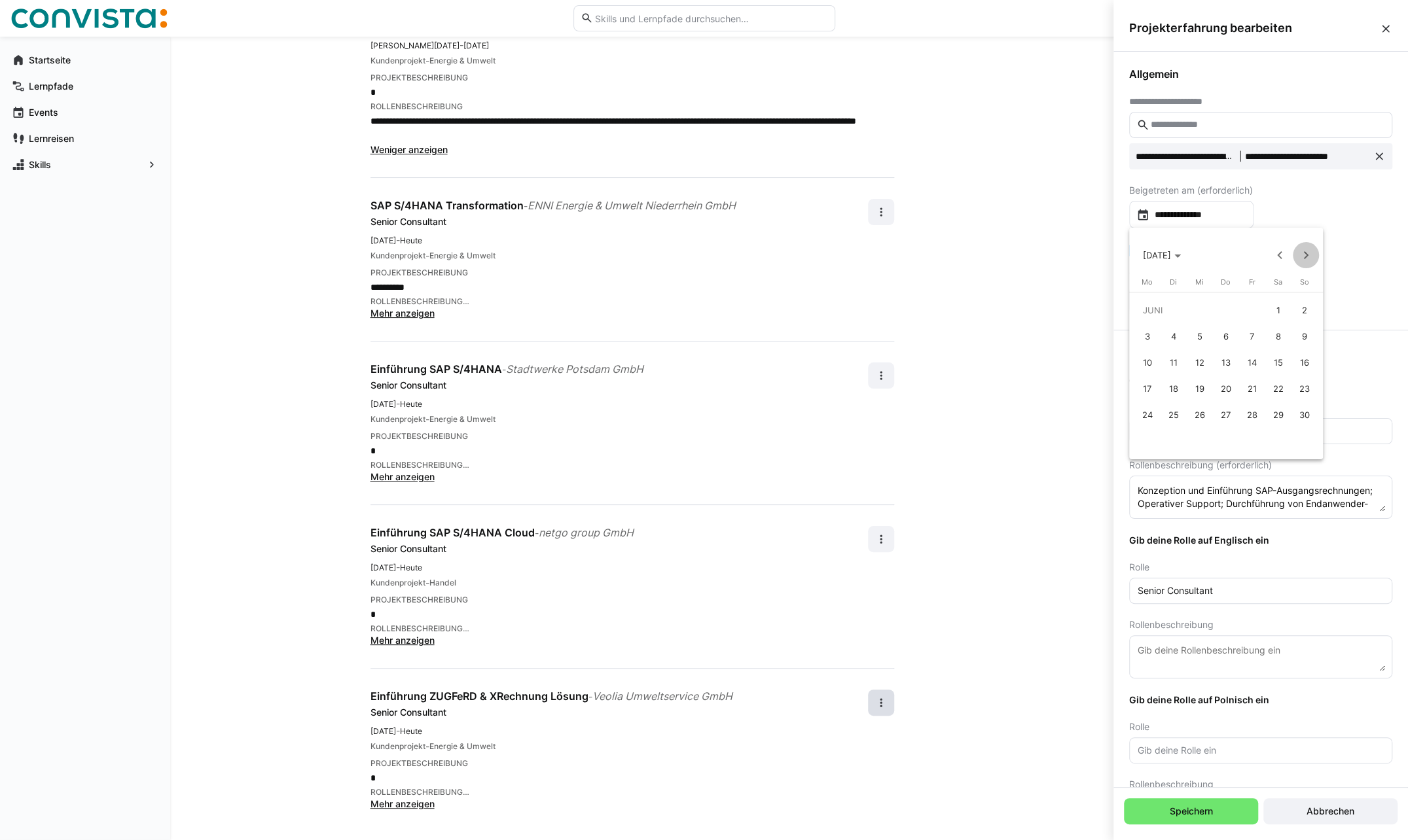
click at [1302, 252] on span "Next month" at bounding box center [1305, 254] width 26 height 26
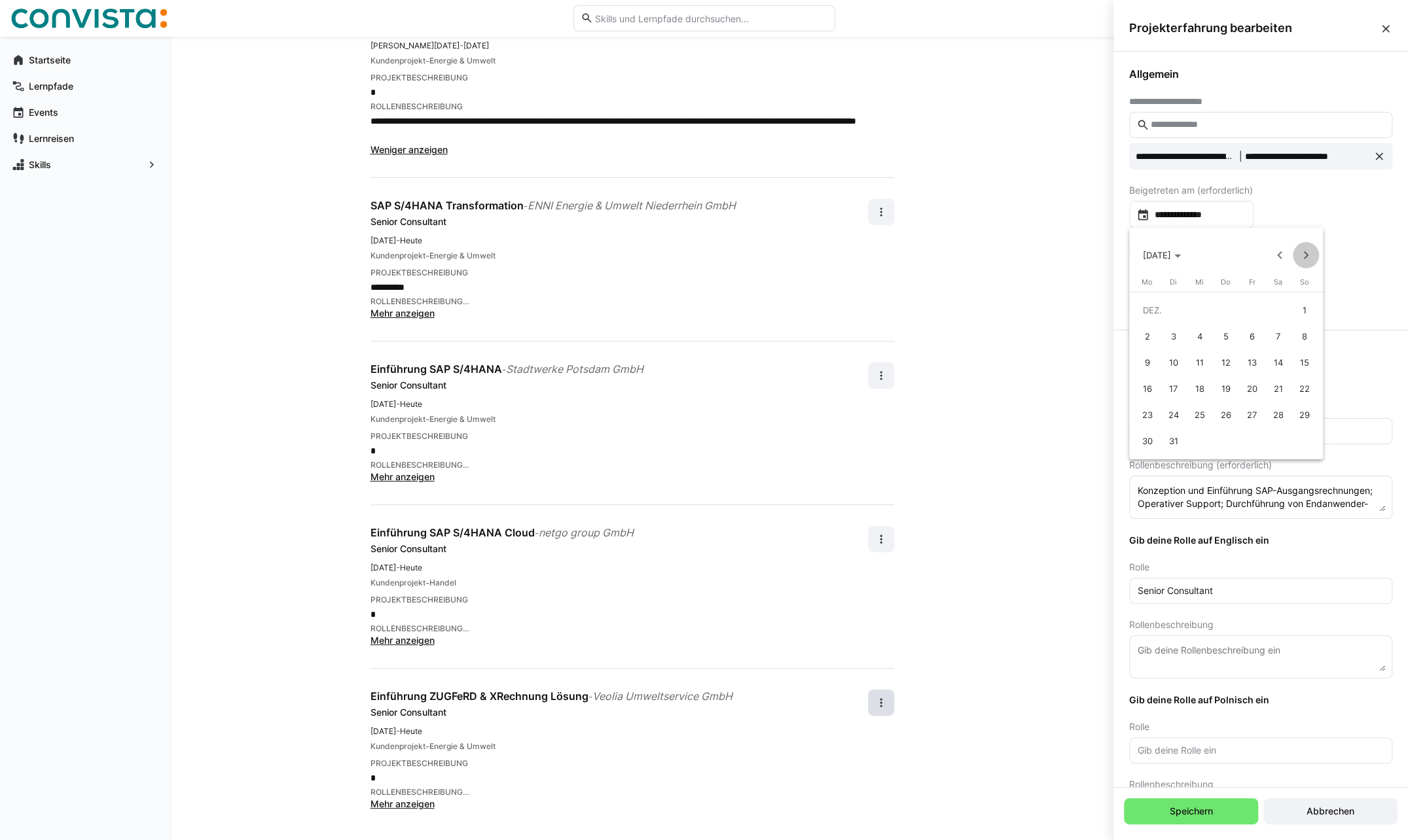
click at [1302, 252] on span "Next month" at bounding box center [1305, 254] width 26 height 26
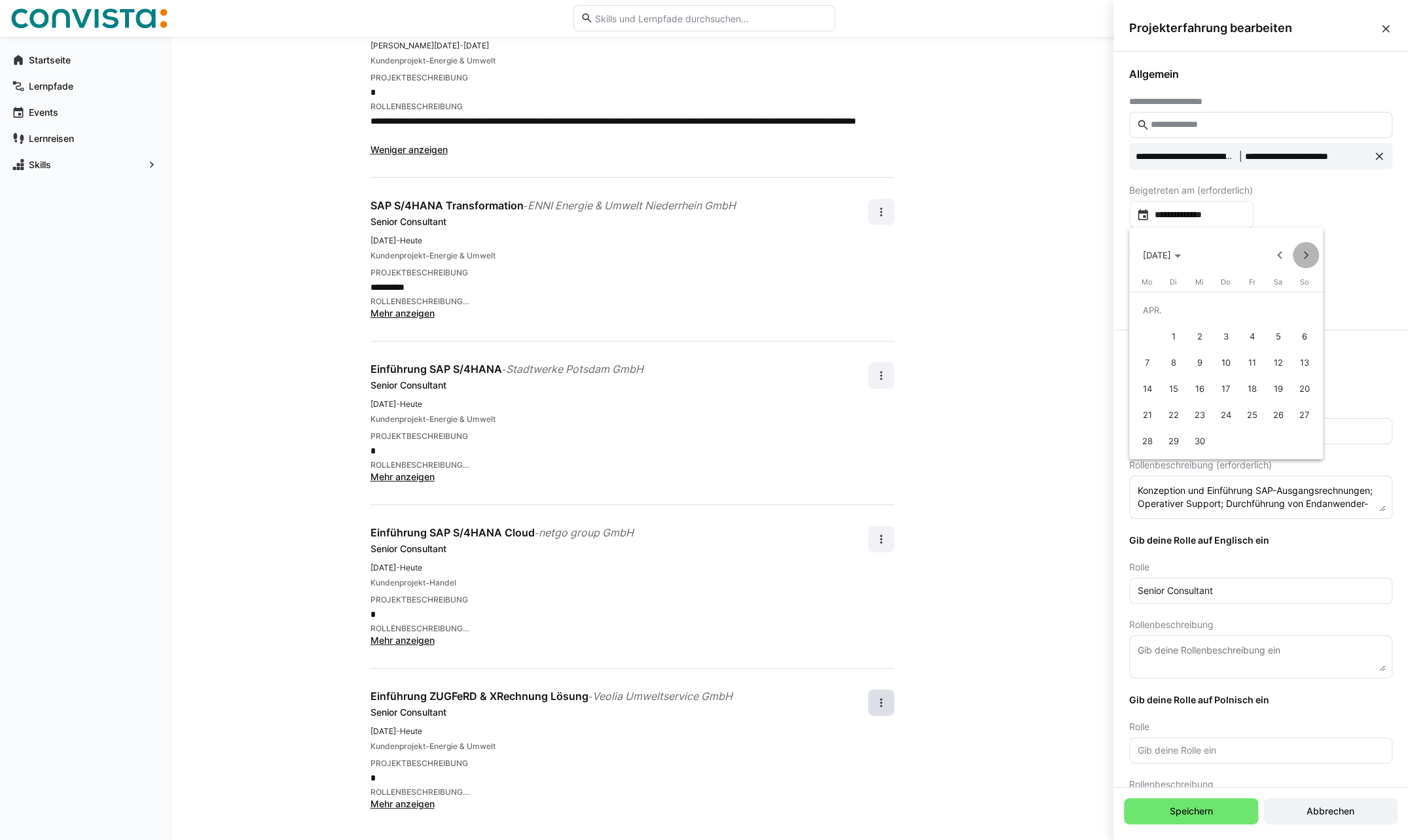
click at [1302, 252] on span "Next month" at bounding box center [1305, 254] width 26 height 26
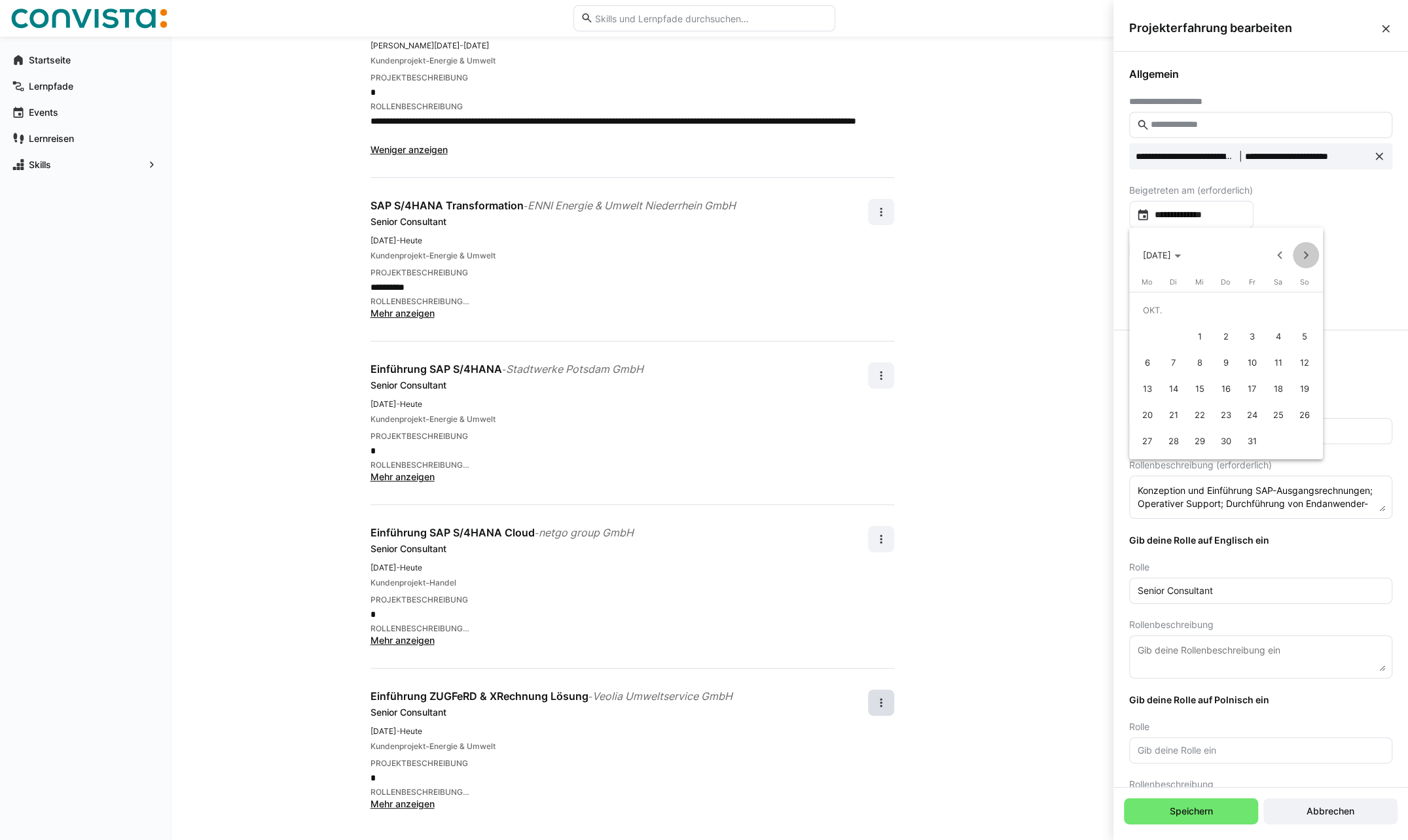
click at [1302, 252] on span "Next month" at bounding box center [1305, 254] width 26 height 26
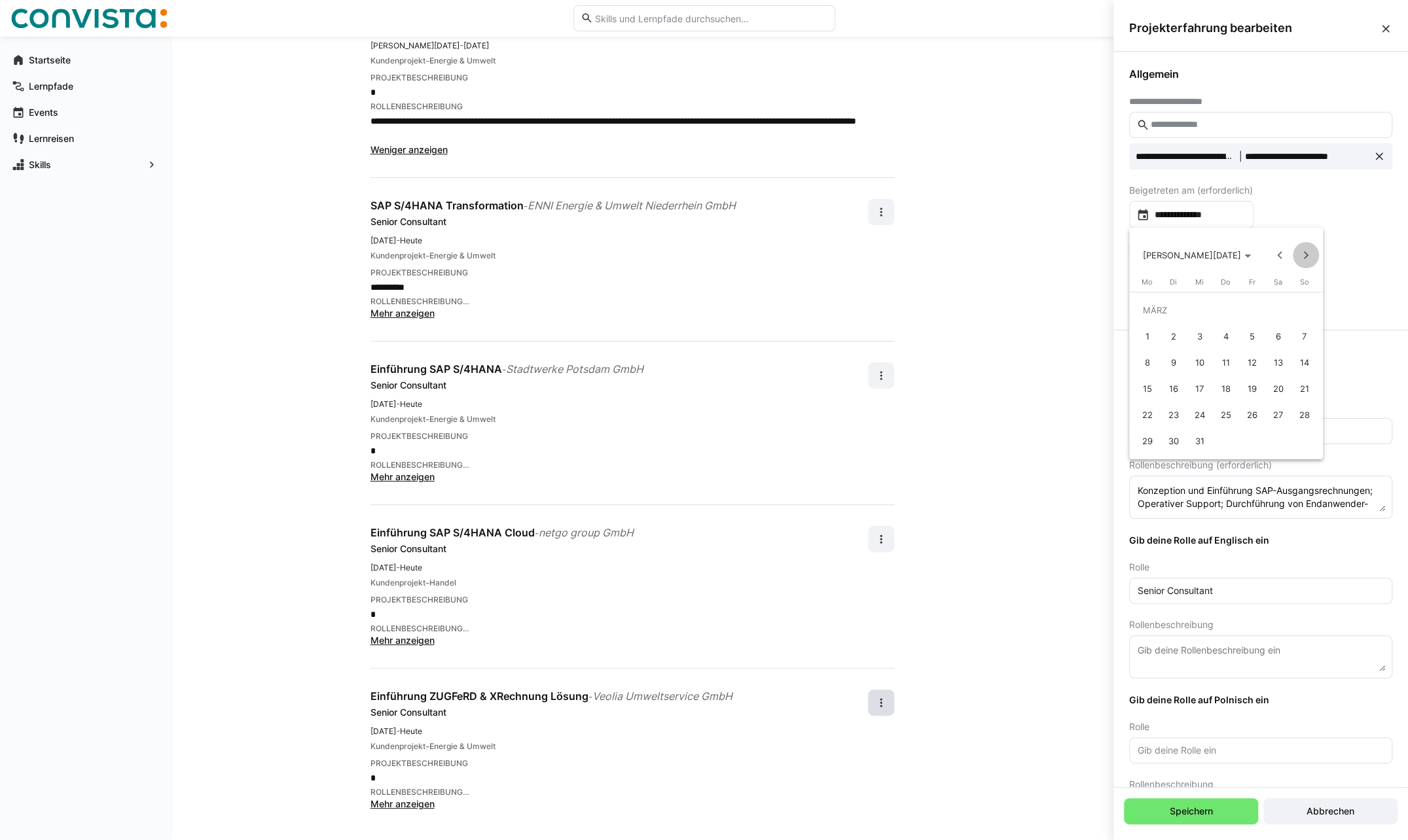
click at [1302, 252] on span "Next month" at bounding box center [1305, 254] width 26 height 26
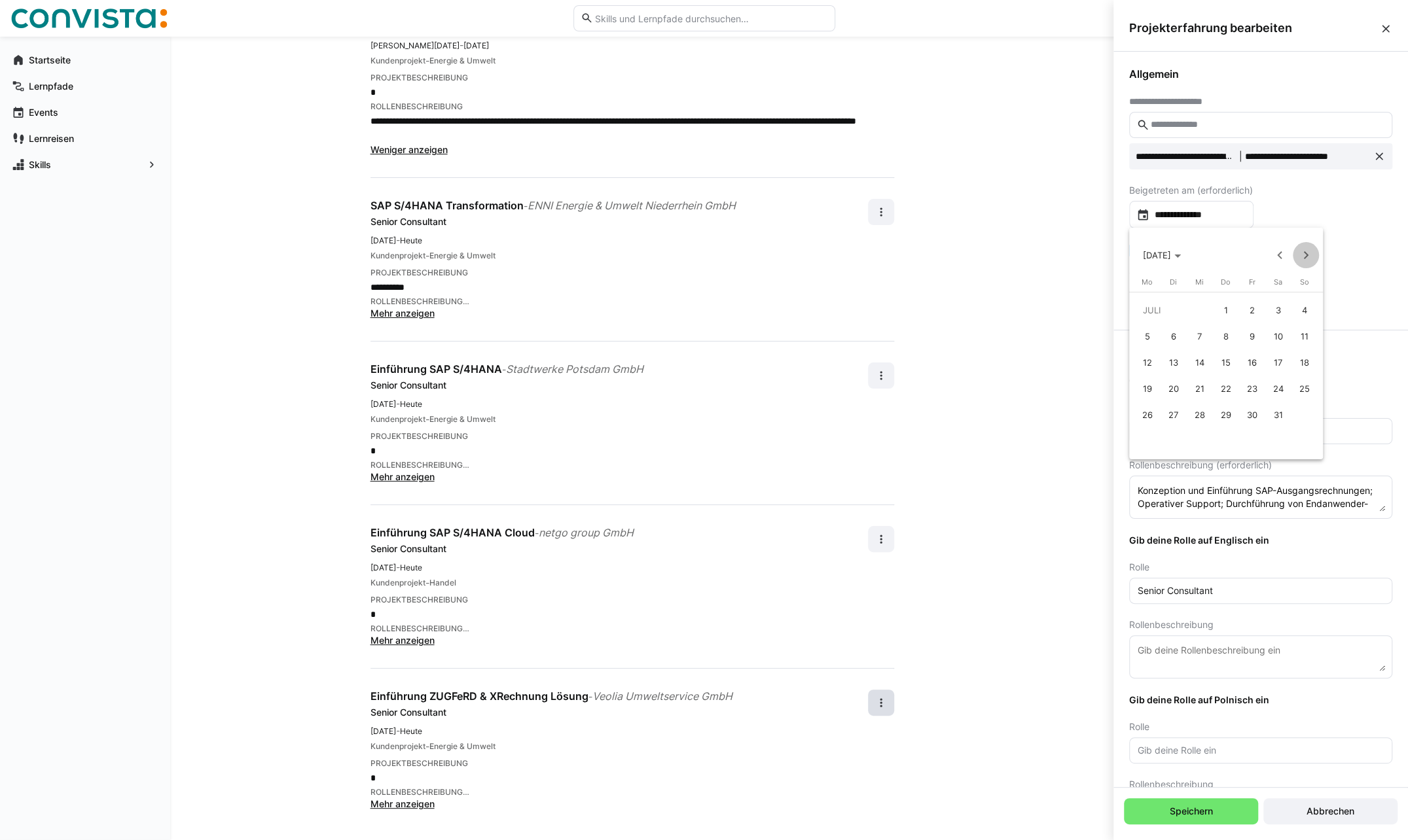
click at [1302, 252] on span "Next month" at bounding box center [1305, 254] width 26 height 26
click at [1317, 208] on div at bounding box center [704, 420] width 1408 height 840
click at [1229, 214] on input "**********" at bounding box center [1198, 215] width 97 height 13
click at [1171, 256] on span "[DATE]" at bounding box center [1156, 254] width 28 height 11
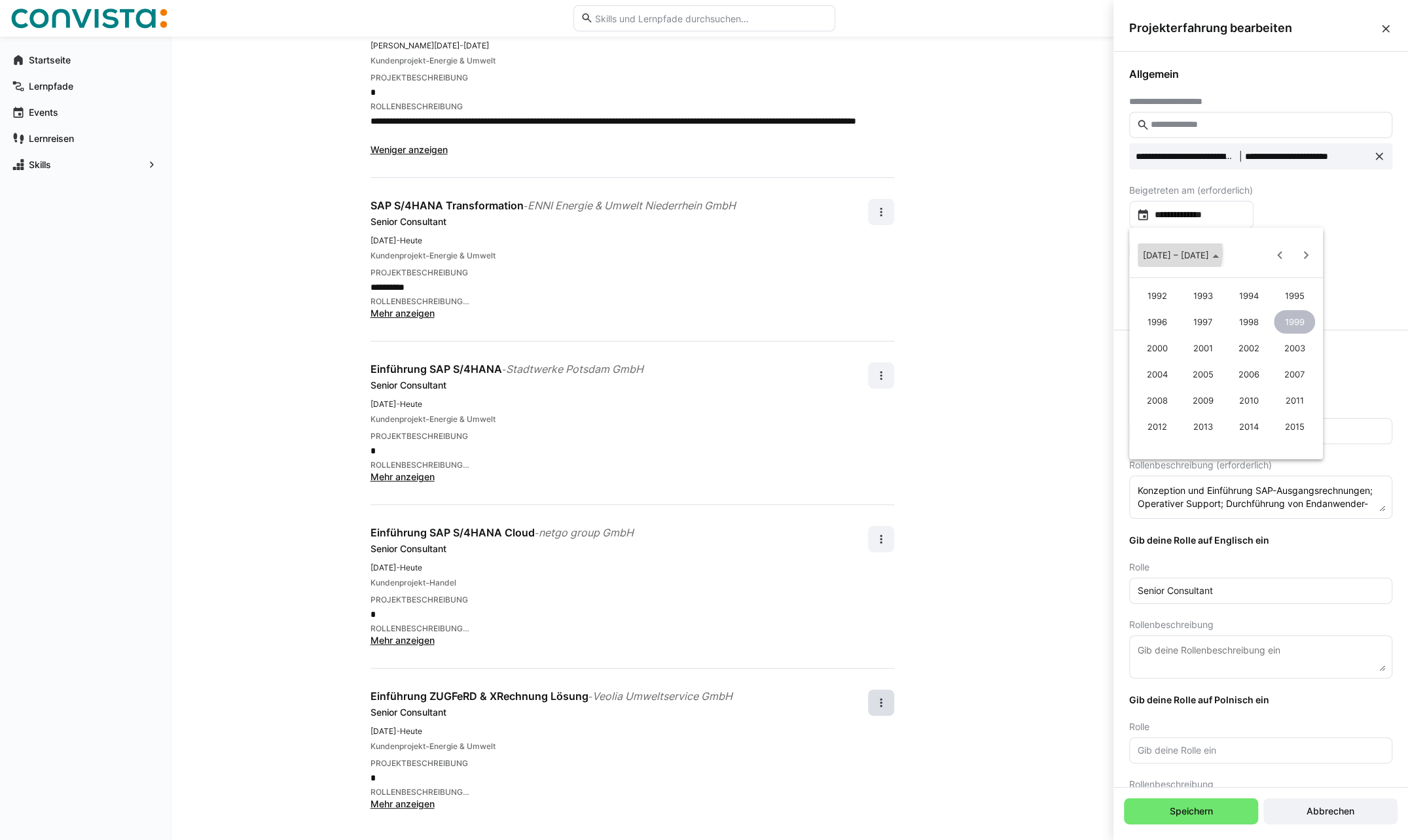
click at [1178, 253] on span "[DATE] – [DATE]" at bounding box center [1176, 254] width 66 height 11
click at [1299, 253] on span "Next month" at bounding box center [1305, 254] width 26 height 26
click at [1299, 253] on span "Next month" at bounding box center [1305, 254] width 26 height 26
click at [1180, 258] on span "[DATE]" at bounding box center [1162, 254] width 38 height 11
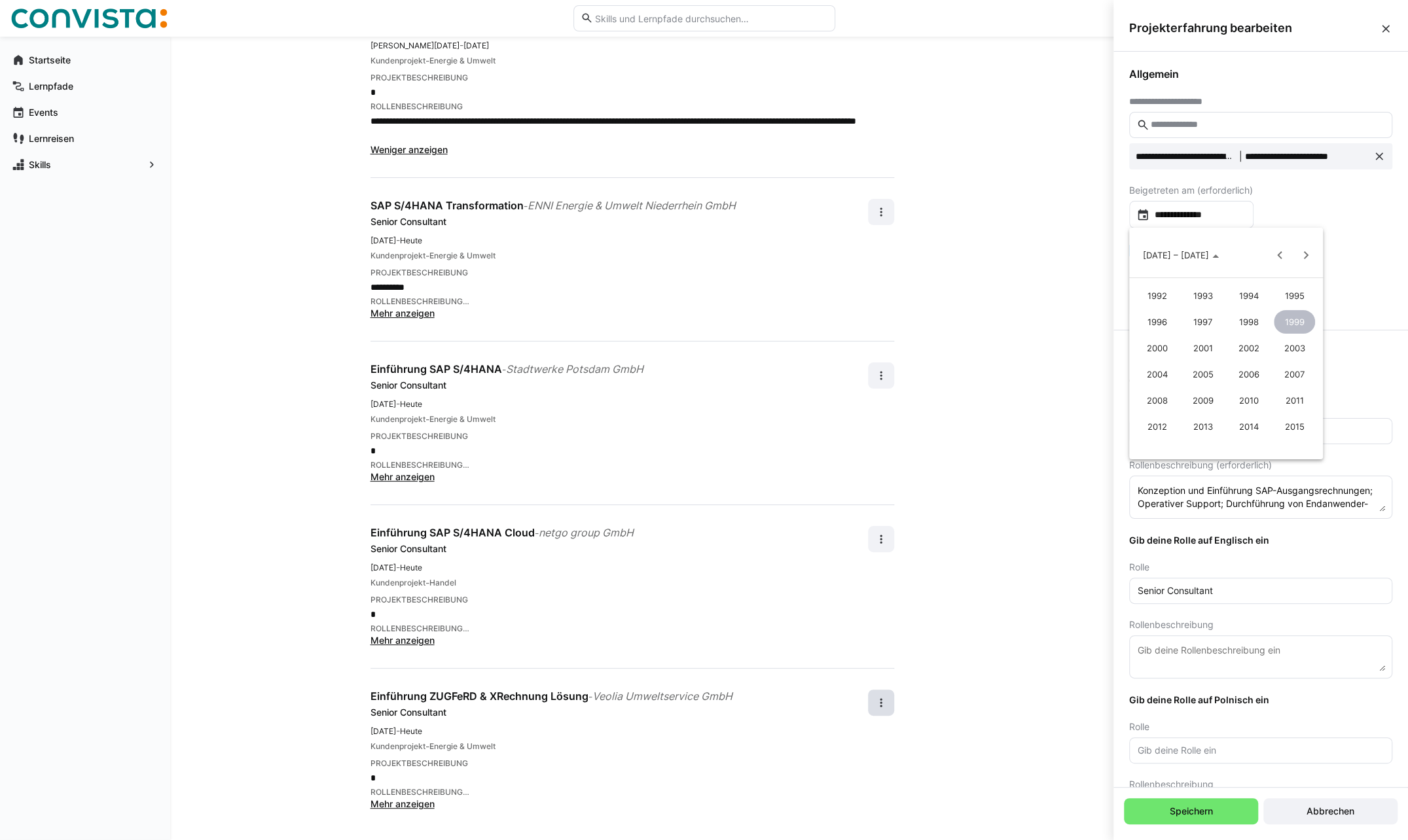
click at [1294, 426] on span "2015" at bounding box center [1294, 426] width 41 height 24
click at [1157, 255] on span "2015" at bounding box center [1153, 254] width 19 height 11
click at [1180, 255] on span "[DATE]" at bounding box center [1162, 254] width 38 height 11
click at [1259, 231] on div "[DATE] to [DATE] [DATE] – [DATE]" at bounding box center [1226, 248] width 194 height 40
click at [1240, 209] on div at bounding box center [704, 420] width 1408 height 840
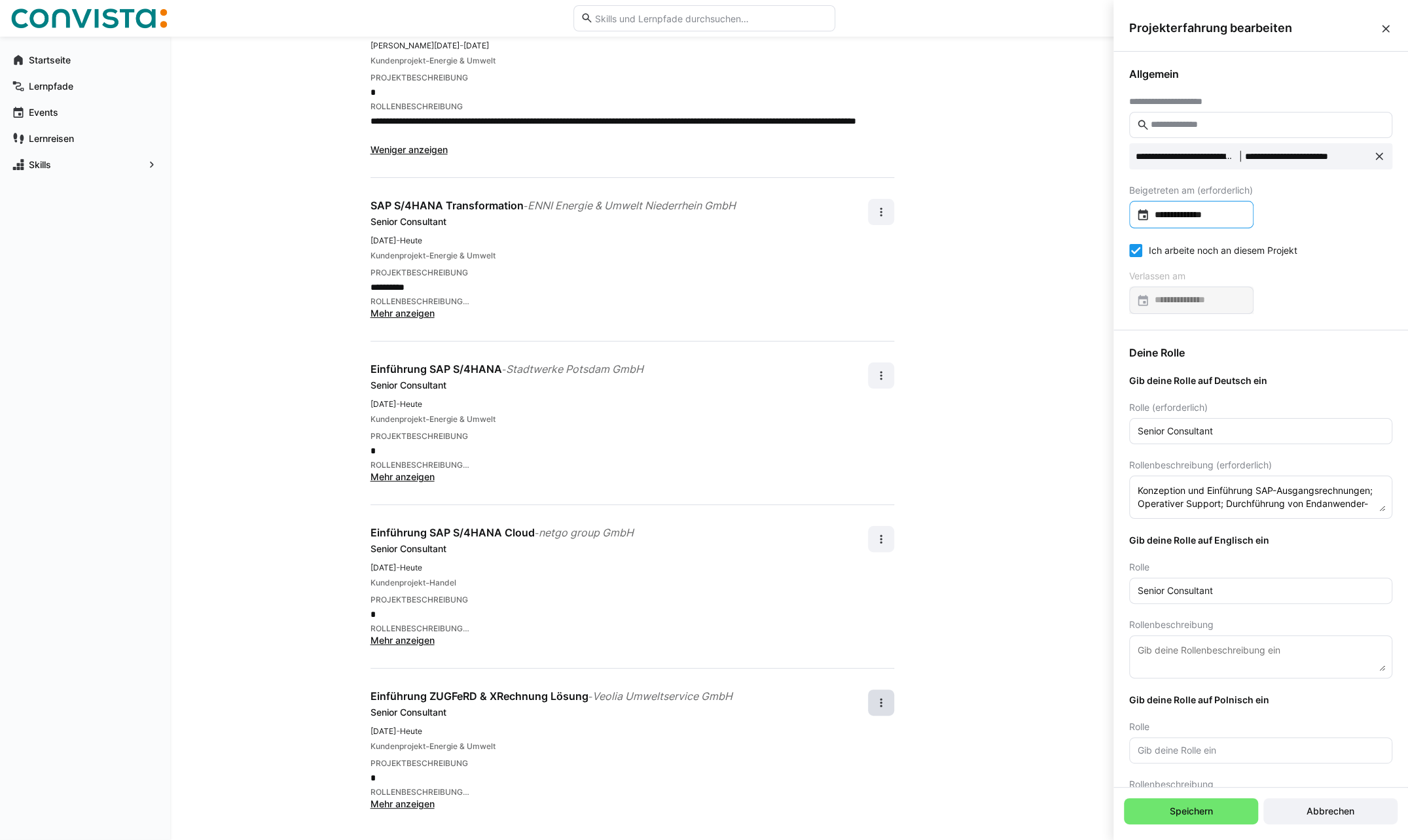
click at [1221, 211] on input "**********" at bounding box center [1198, 215] width 97 height 13
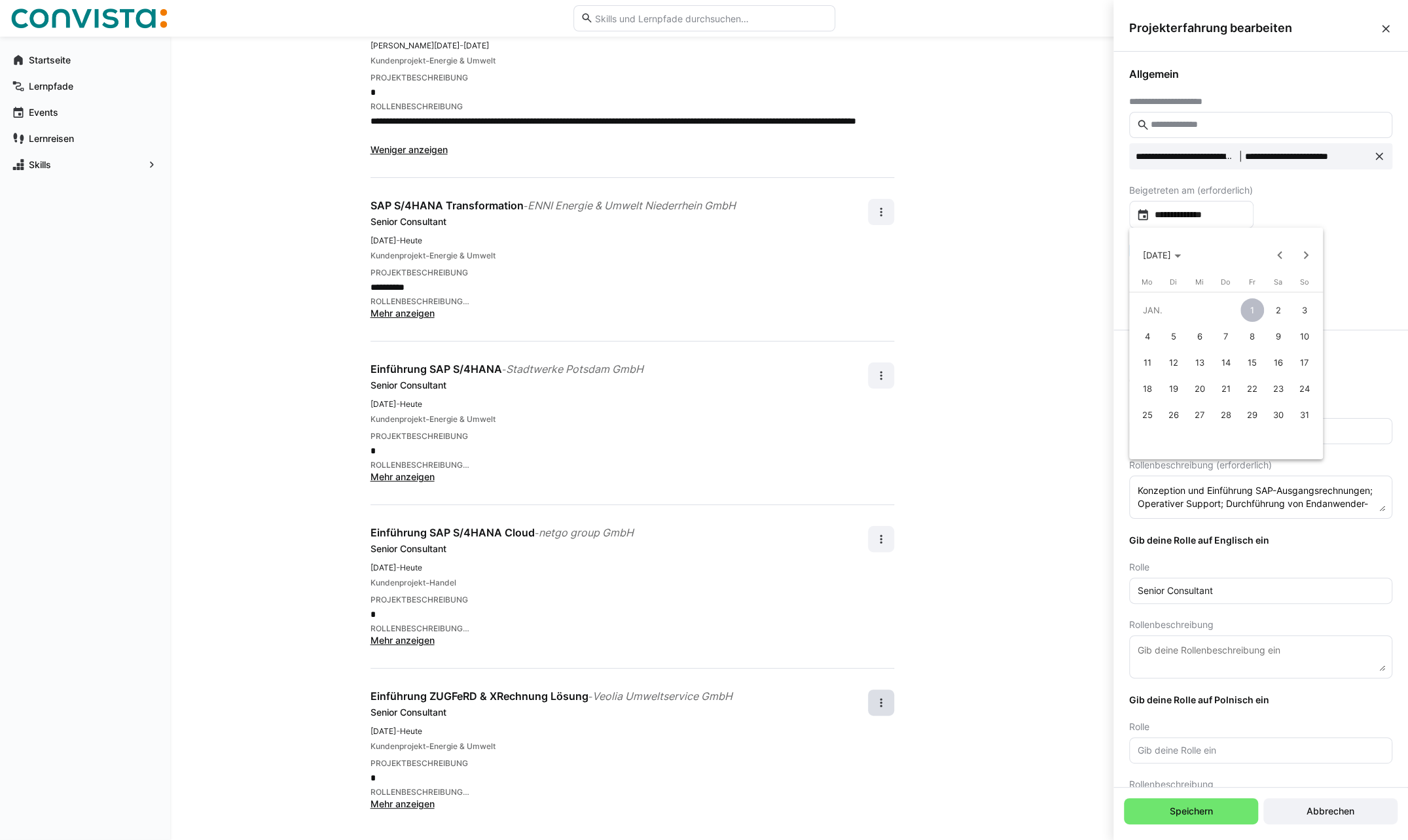
click at [1221, 211] on div at bounding box center [704, 420] width 1408 height 840
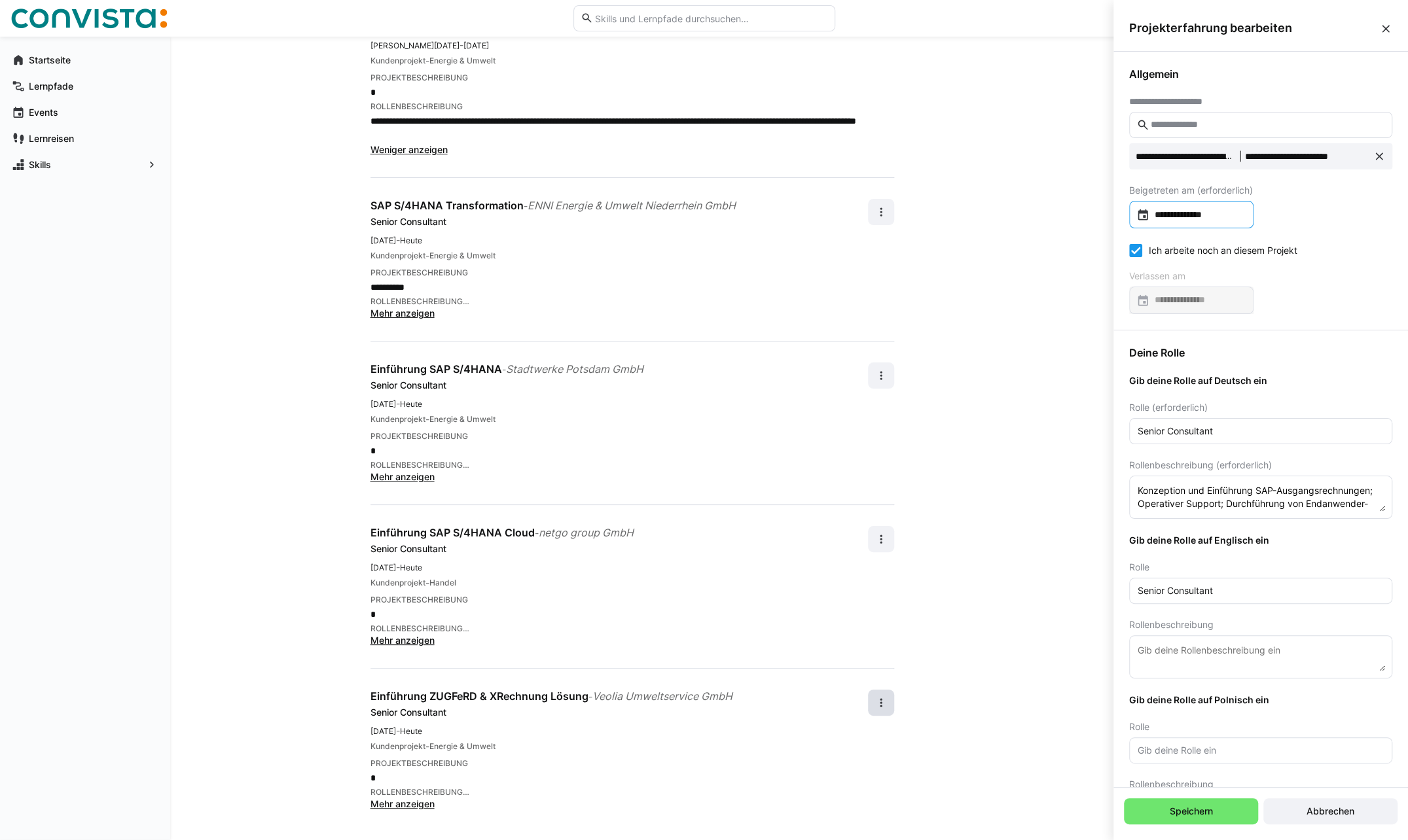
click at [1246, 204] on div "**********" at bounding box center [1191, 214] width 124 height 28
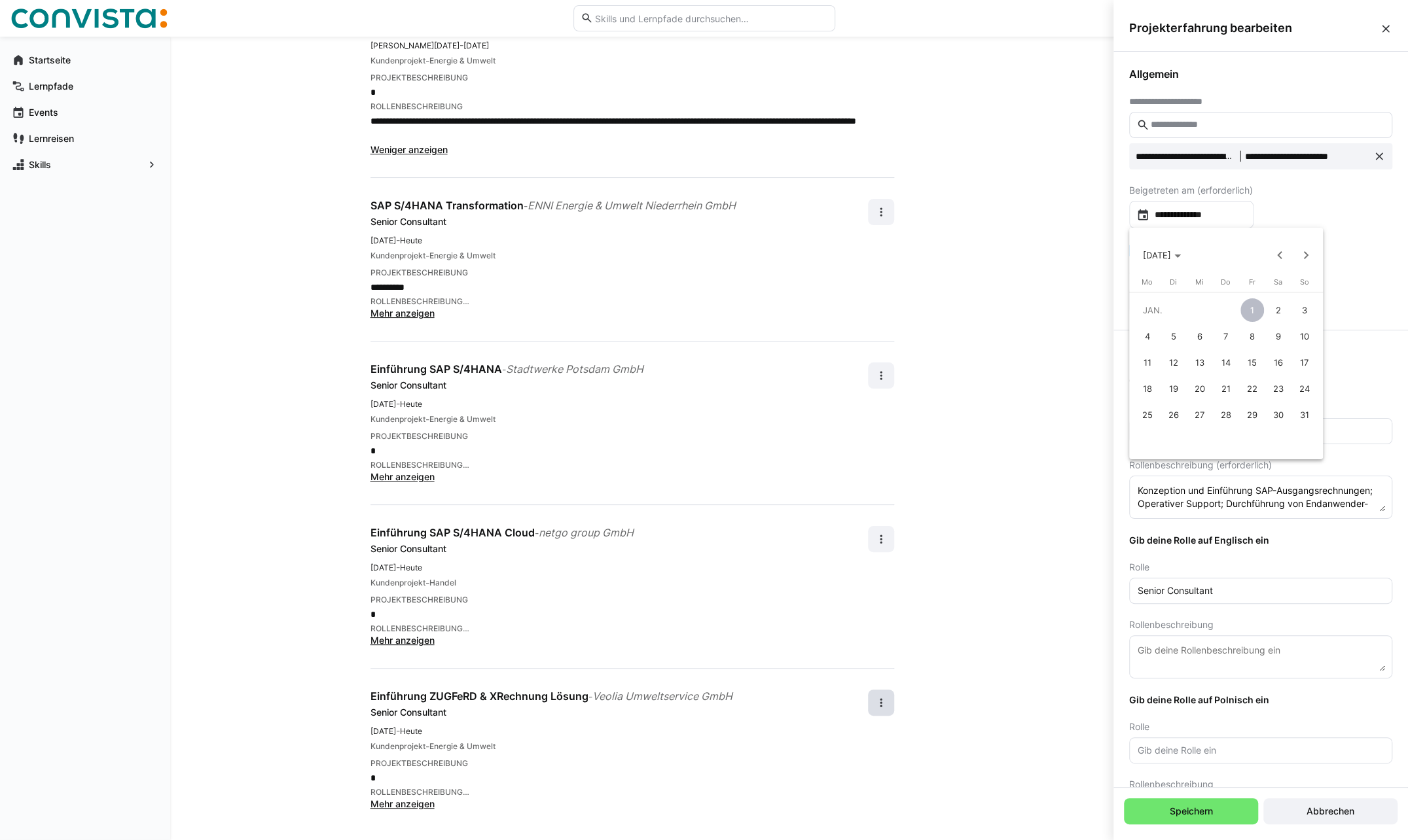
click at [1173, 213] on div at bounding box center [704, 420] width 1408 height 840
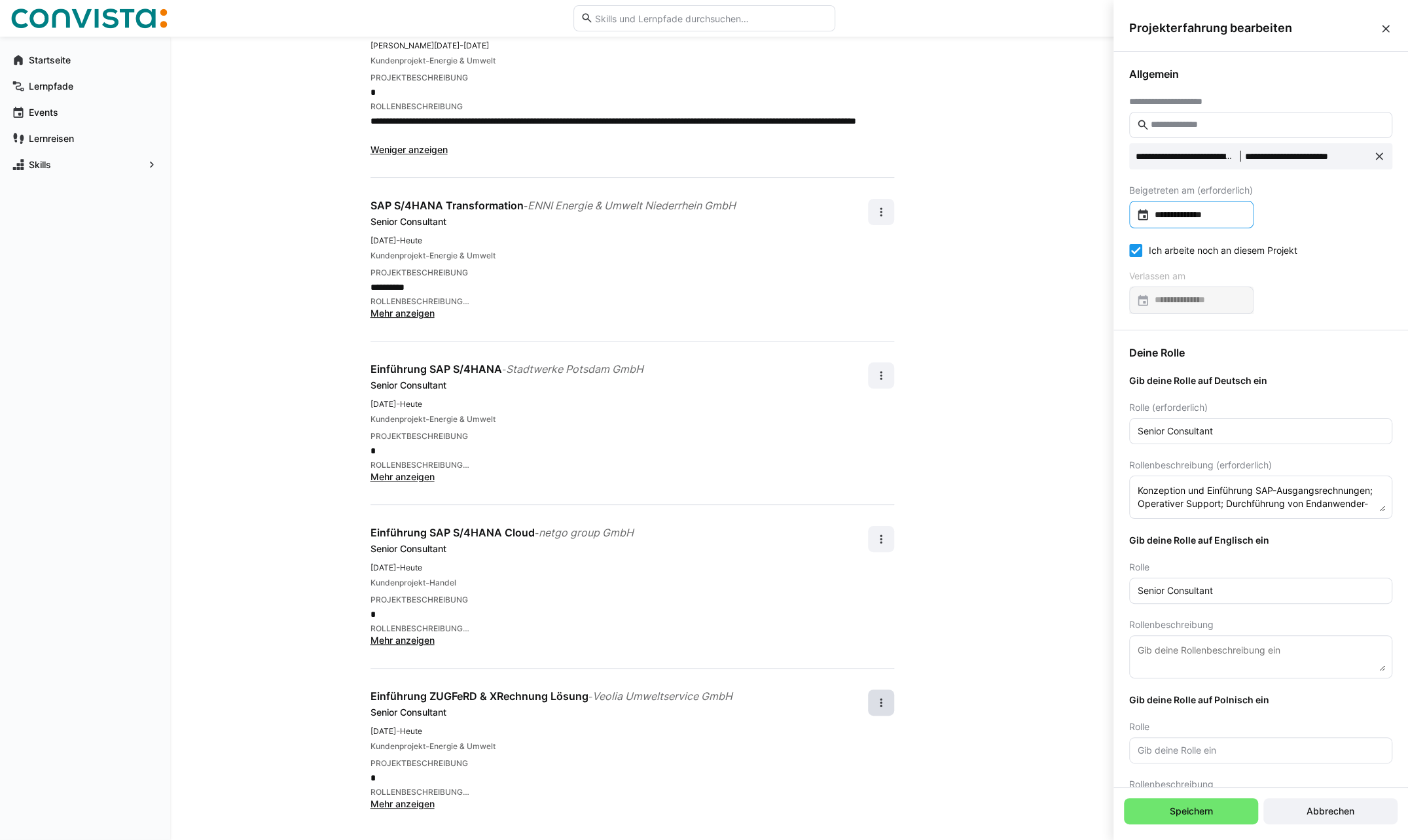
click at [1132, 209] on div "**********" at bounding box center [1191, 214] width 124 height 28
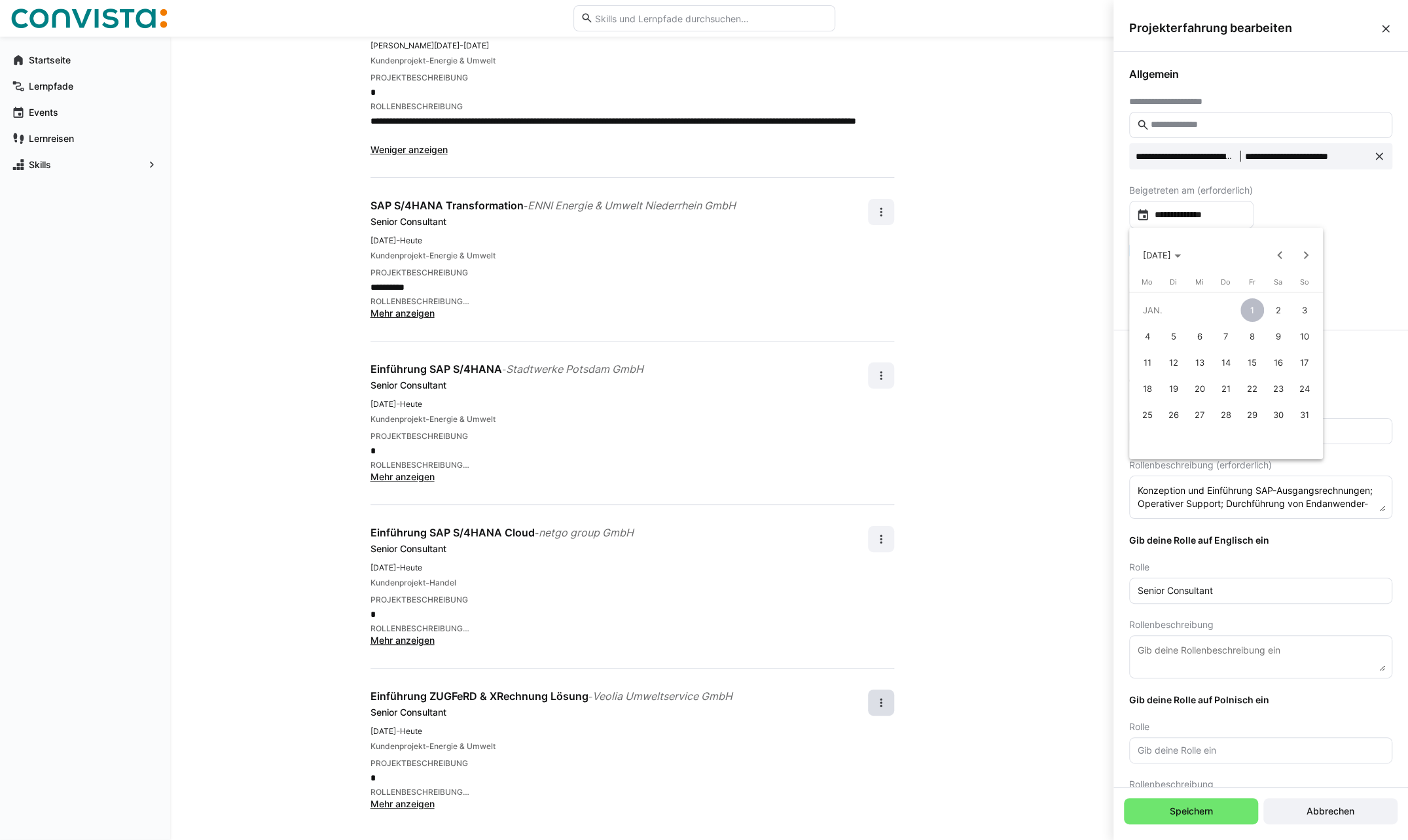
click at [1136, 209] on div at bounding box center [704, 420] width 1408 height 840
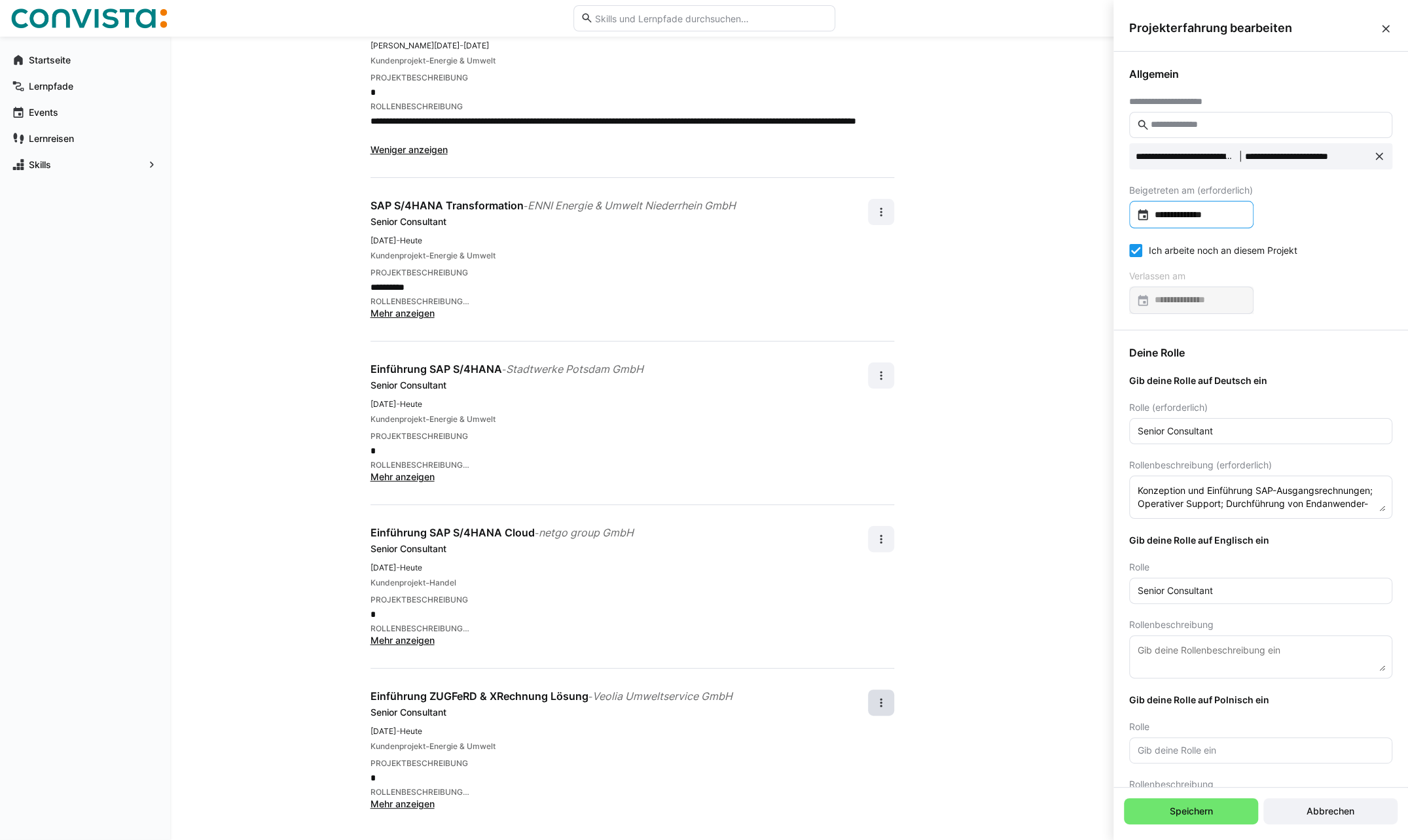
click at [1136, 209] on eds-icon at bounding box center [1143, 215] width 13 height 13
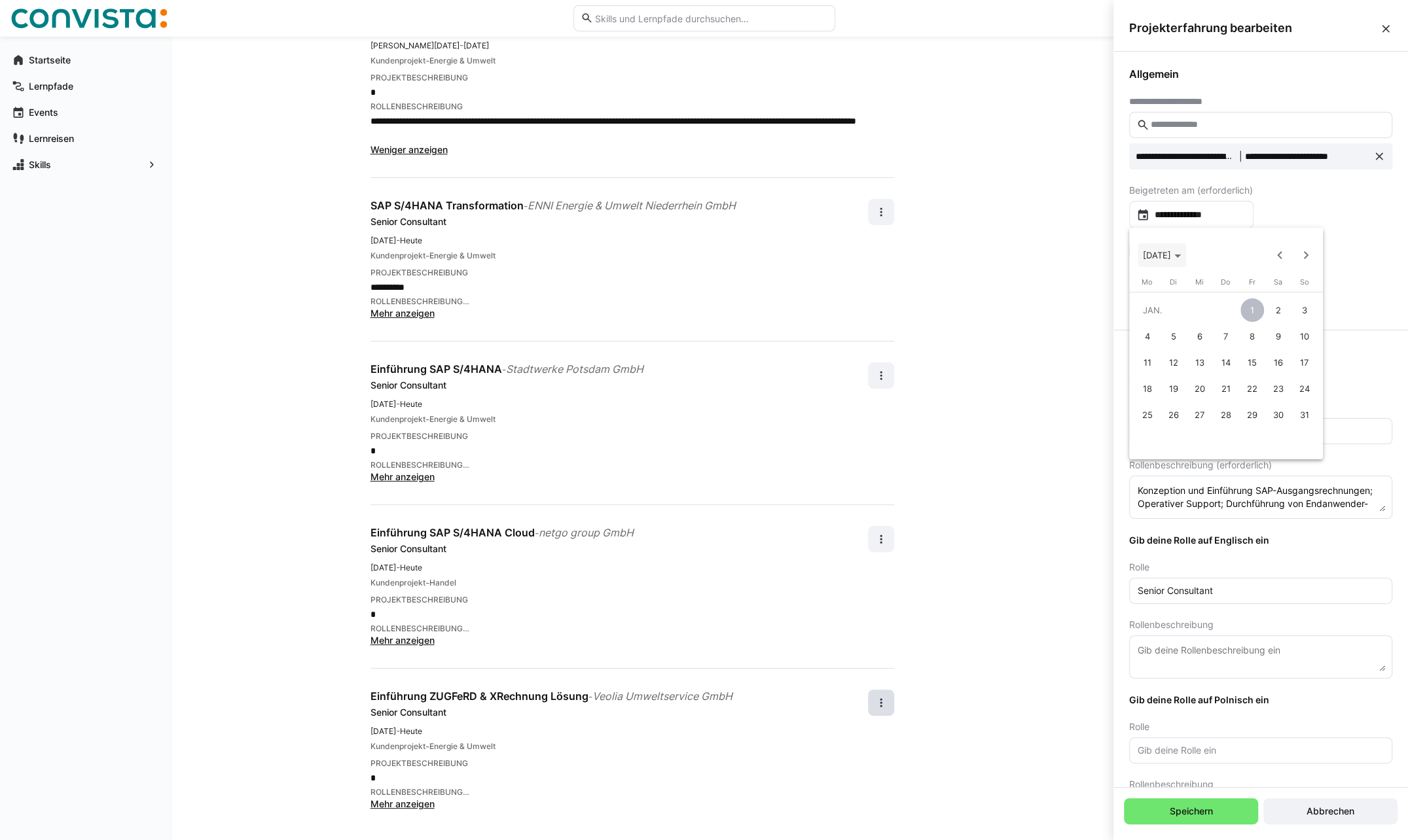
click at [1180, 256] on span "[DATE]" at bounding box center [1162, 254] width 38 height 11
click at [1287, 431] on span "2015" at bounding box center [1294, 426] width 41 height 24
click at [1168, 254] on icon "Choose date" at bounding box center [1169, 255] width 7 height 3
click at [1180, 253] on span "[DATE]" at bounding box center [1162, 254] width 38 height 11
click at [1210, 210] on div at bounding box center [704, 420] width 1408 height 840
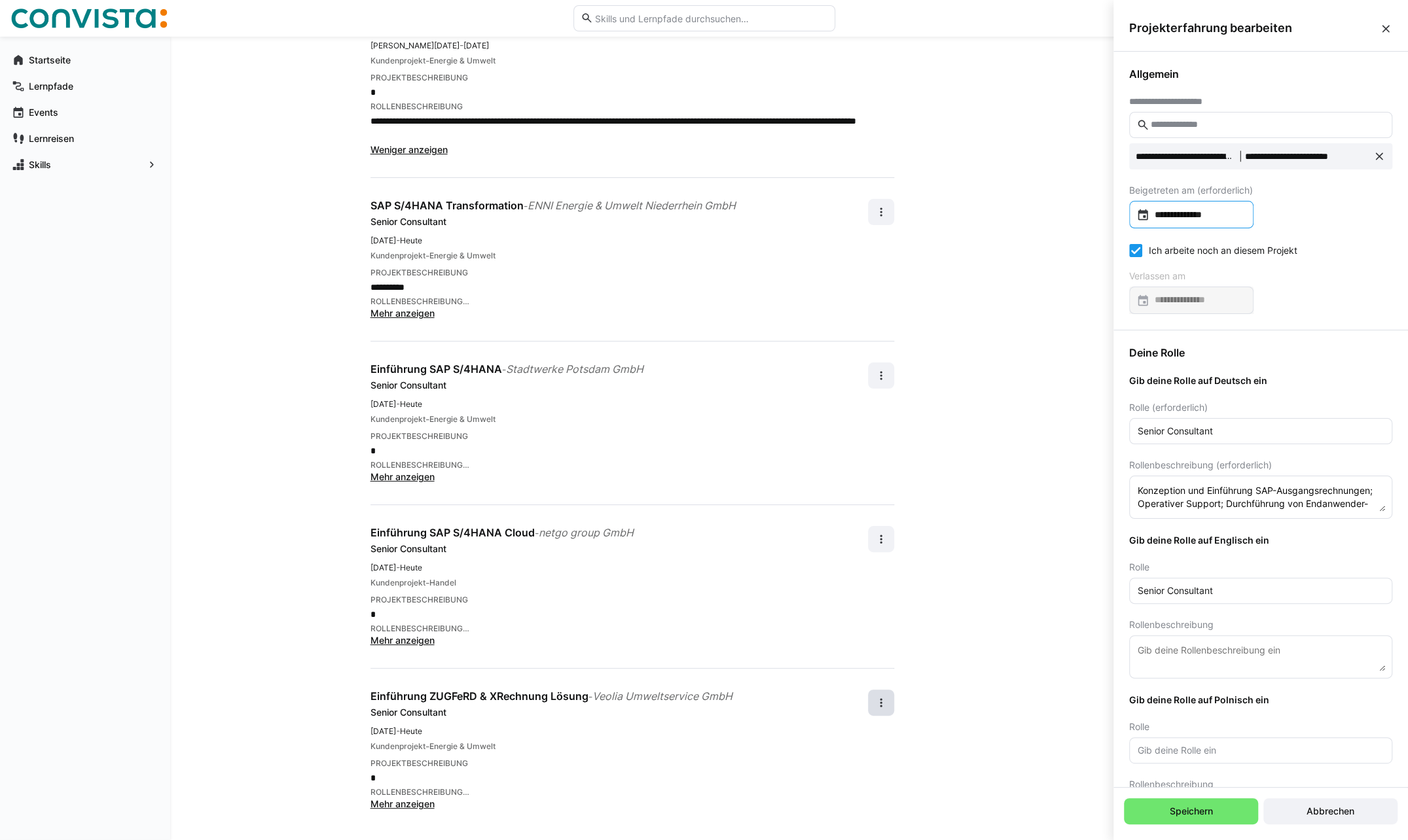
click at [1190, 208] on input "**********" at bounding box center [1198, 215] width 97 height 13
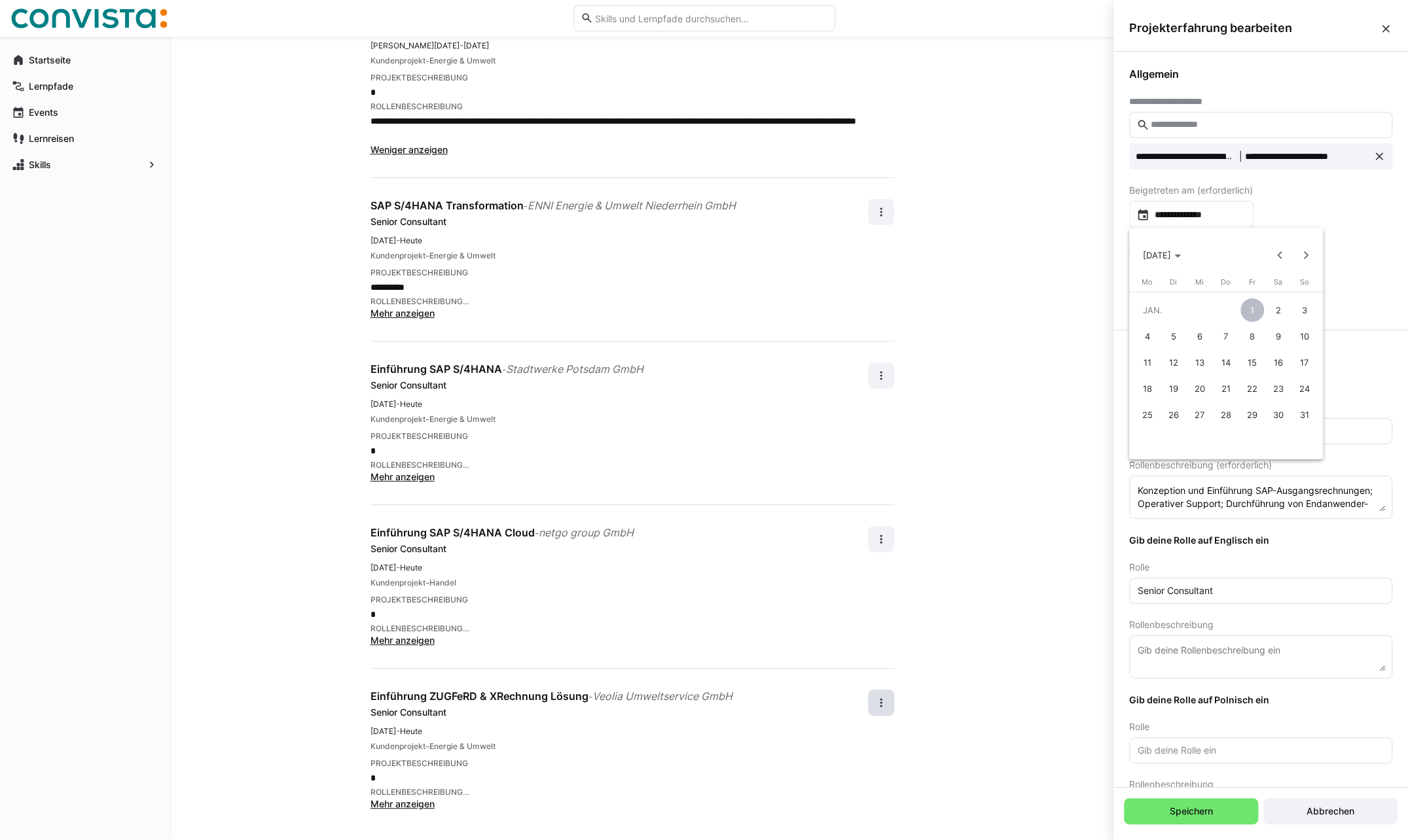
click at [1190, 208] on div at bounding box center [704, 420] width 1408 height 840
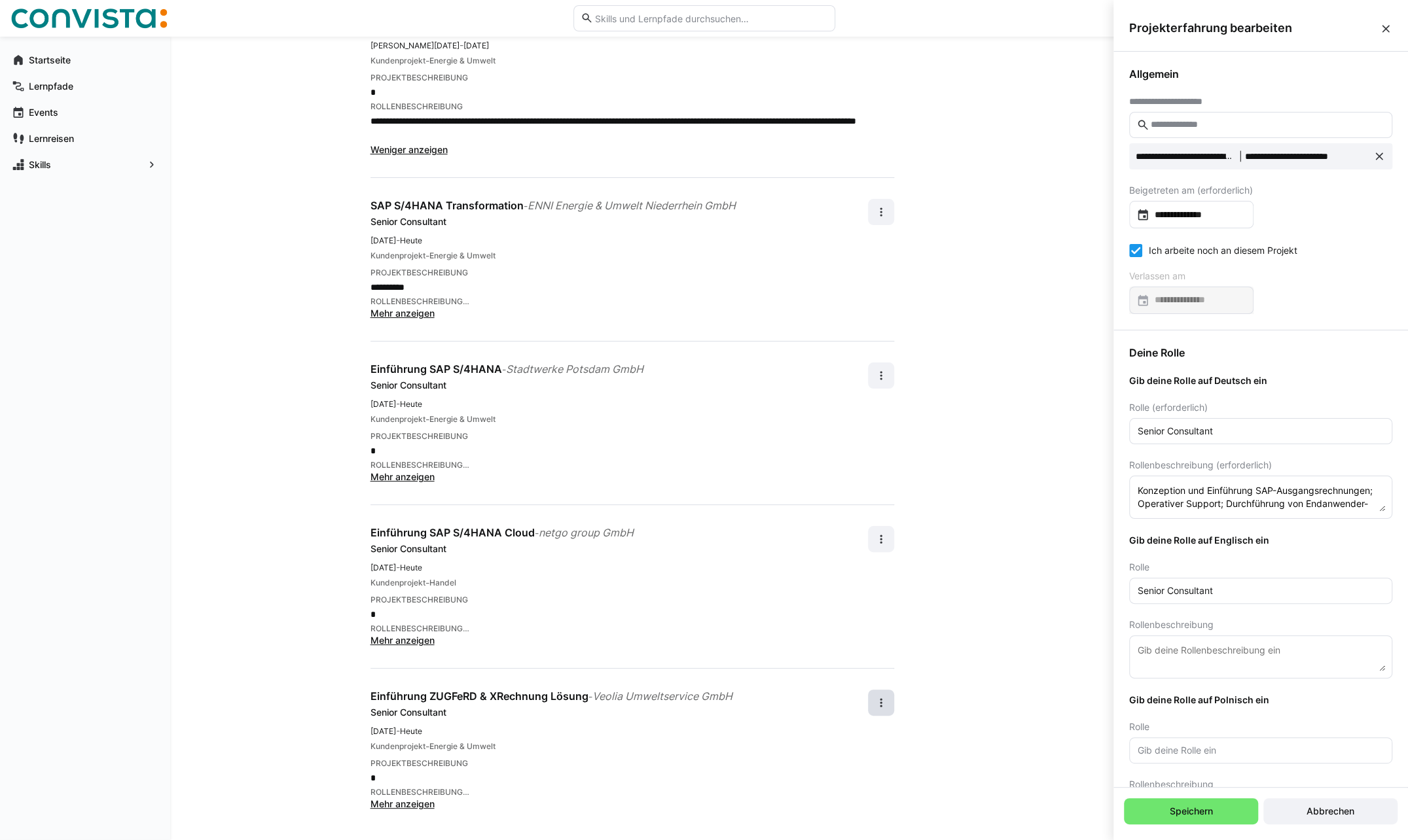
click at [1361, 221] on div "**********" at bounding box center [1260, 191] width 295 height 278
click at [1140, 303] on mat-form-field at bounding box center [1191, 300] width 124 height 28
click at [1138, 250] on icon at bounding box center [1136, 251] width 13 height 13
click at [1144, 301] on eds-icon at bounding box center [1143, 300] width 13 height 13
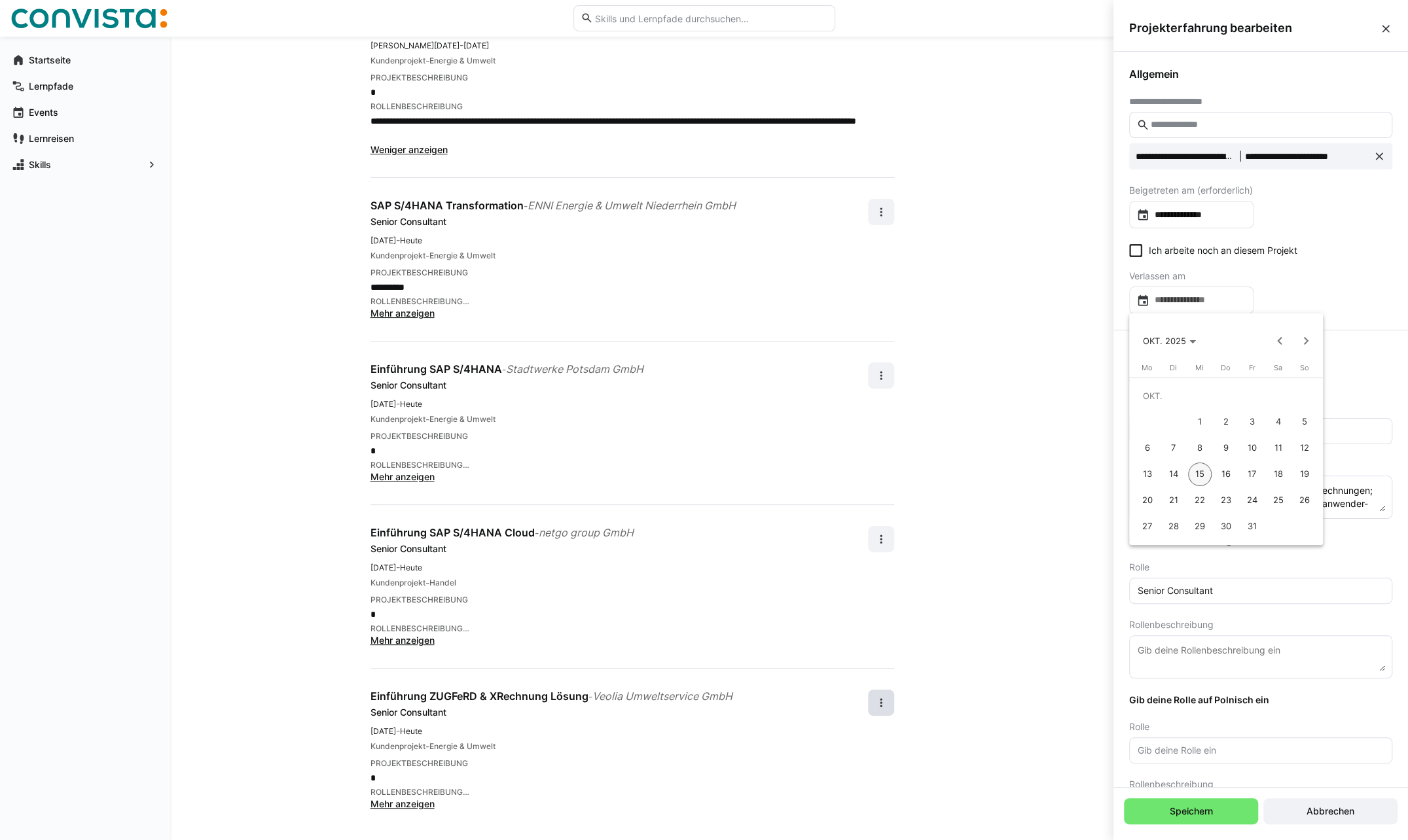
click at [1278, 420] on span "4" at bounding box center [1278, 421] width 24 height 24
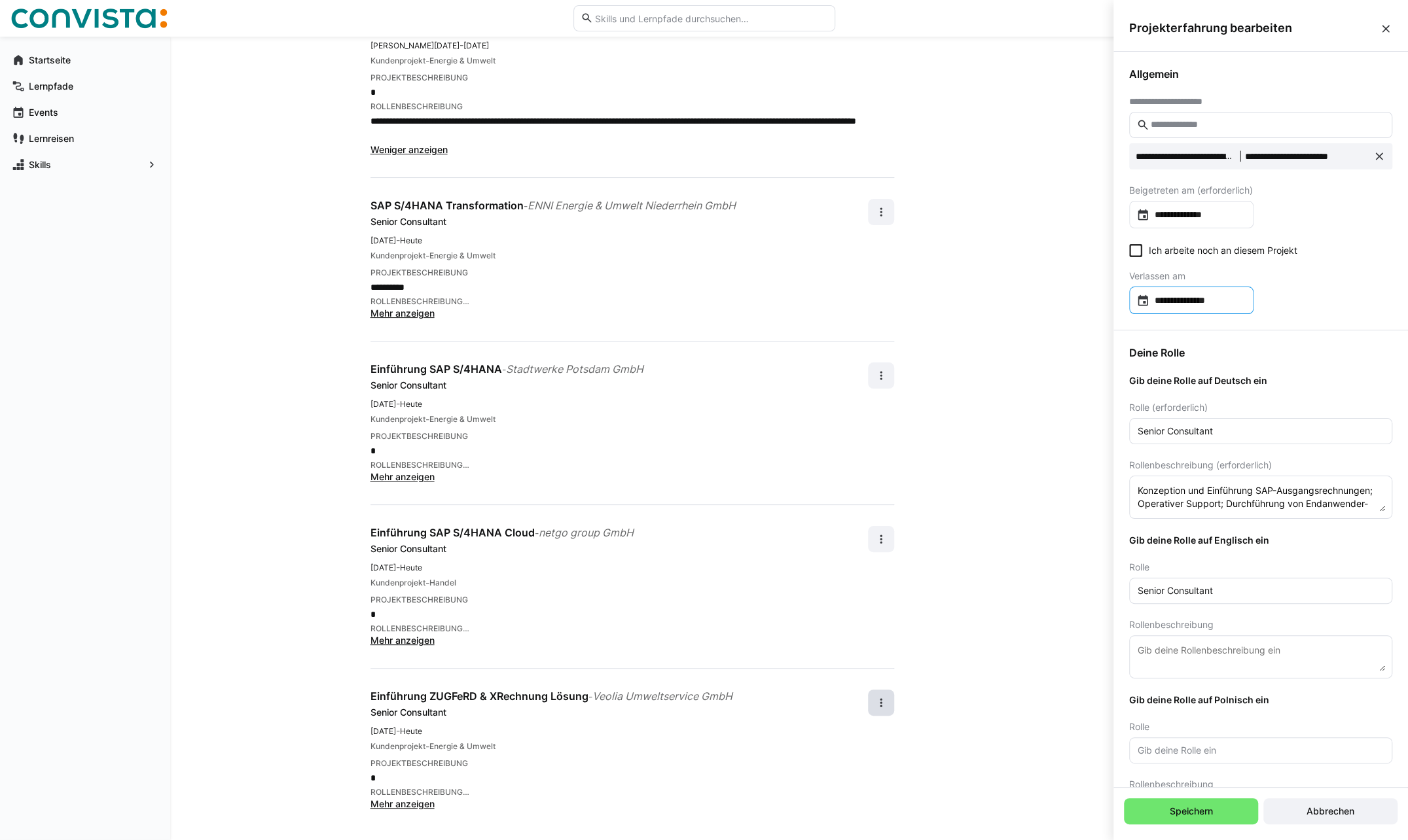
click at [1135, 299] on div "**********" at bounding box center [1191, 300] width 124 height 28
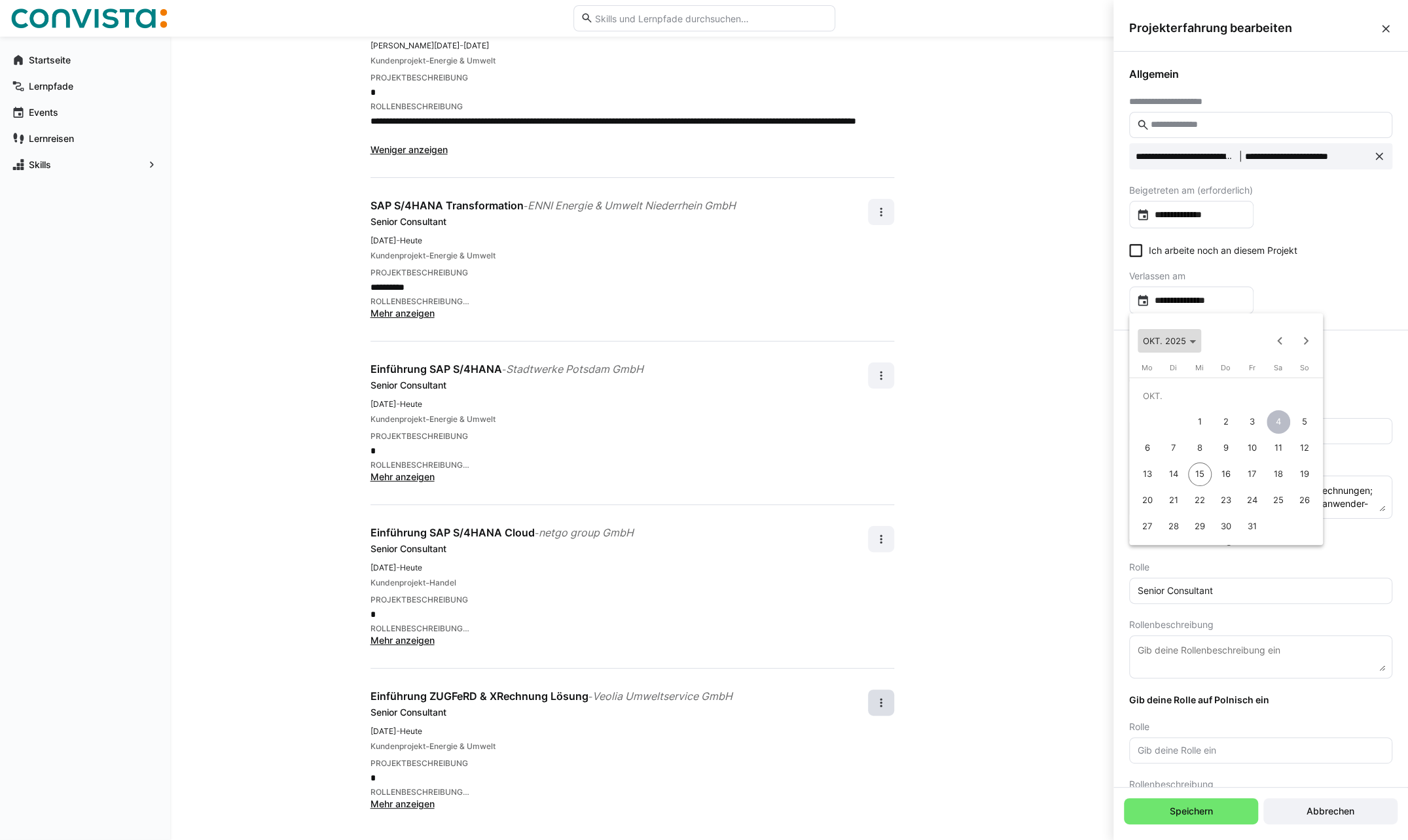
click at [1174, 339] on span "OKT. 2025" at bounding box center [1164, 341] width 43 height 11
click at [1202, 430] on span "2025" at bounding box center [1202, 434] width 41 height 24
click at [1290, 408] on span "APR." at bounding box center [1294, 407] width 41 height 24
click at [1198, 524] on span "30" at bounding box center [1200, 526] width 24 height 24
type input "**********"
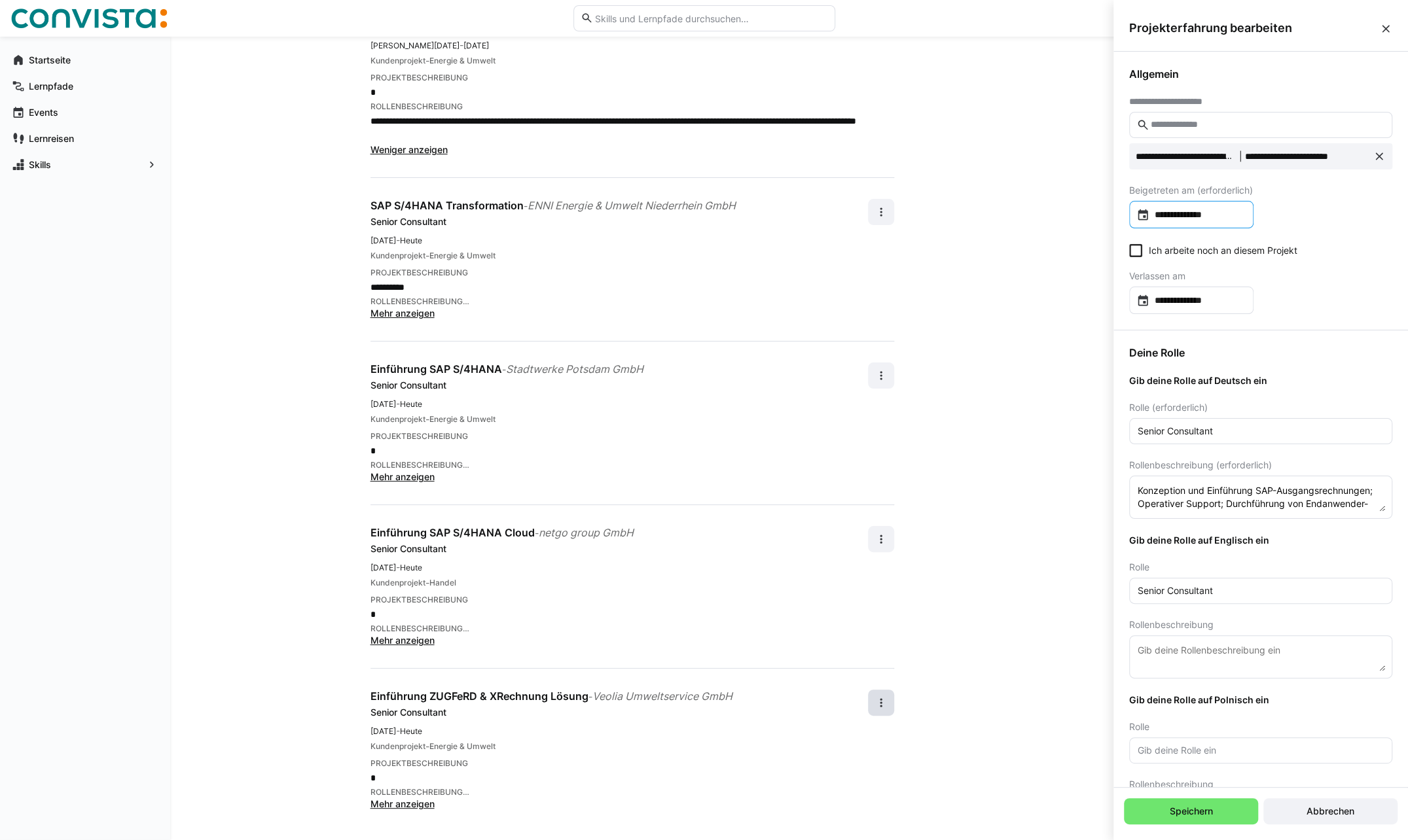
click at [1209, 216] on input "**********" at bounding box center [1198, 215] width 97 height 13
click at [1180, 257] on icon "Choose month and year" at bounding box center [1177, 255] width 7 height 3
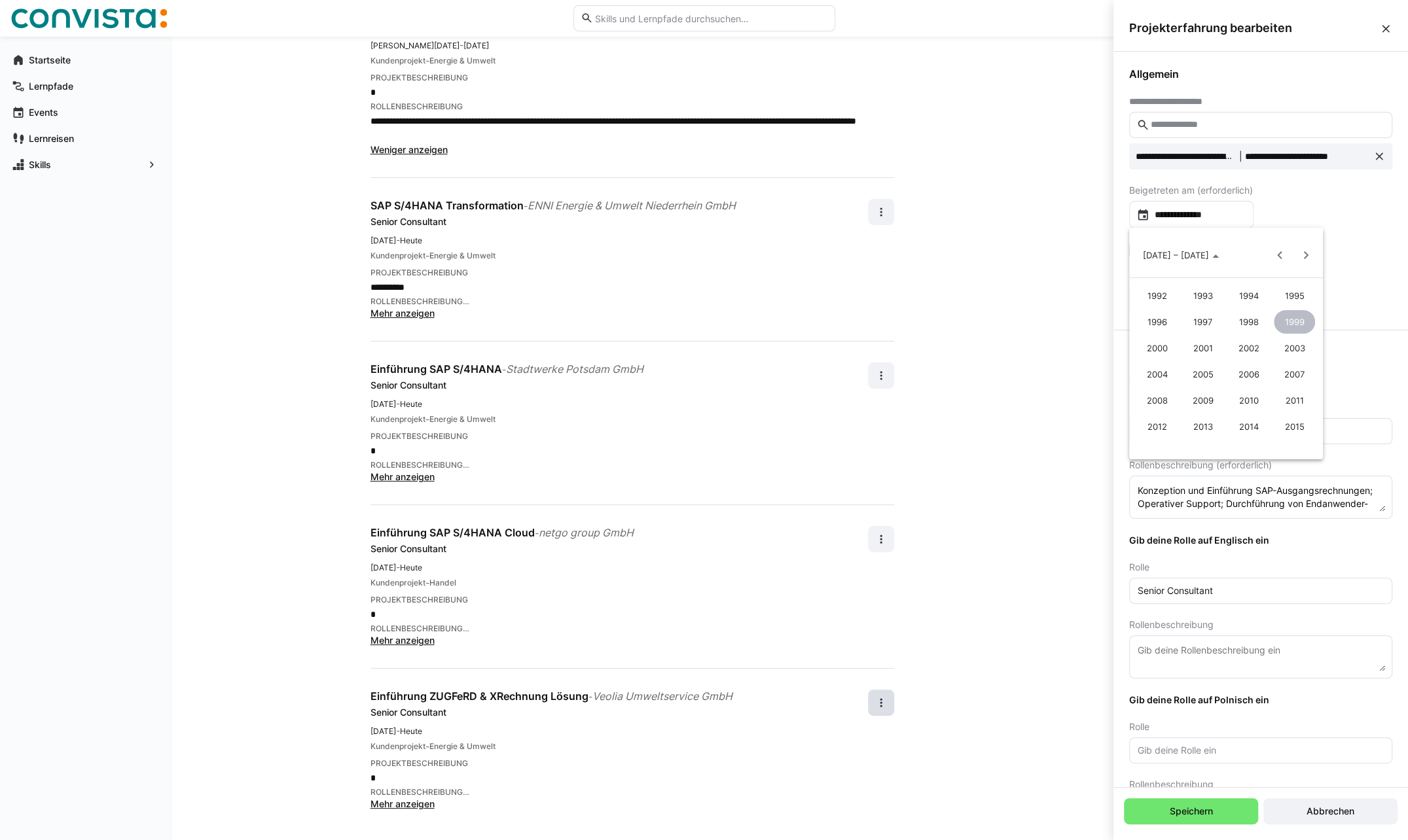
click at [1299, 426] on span "2015" at bounding box center [1294, 426] width 41 height 24
click at [1153, 324] on span "JAN." at bounding box center [1156, 322] width 41 height 24
click at [1226, 306] on span "1" at bounding box center [1226, 310] width 24 height 24
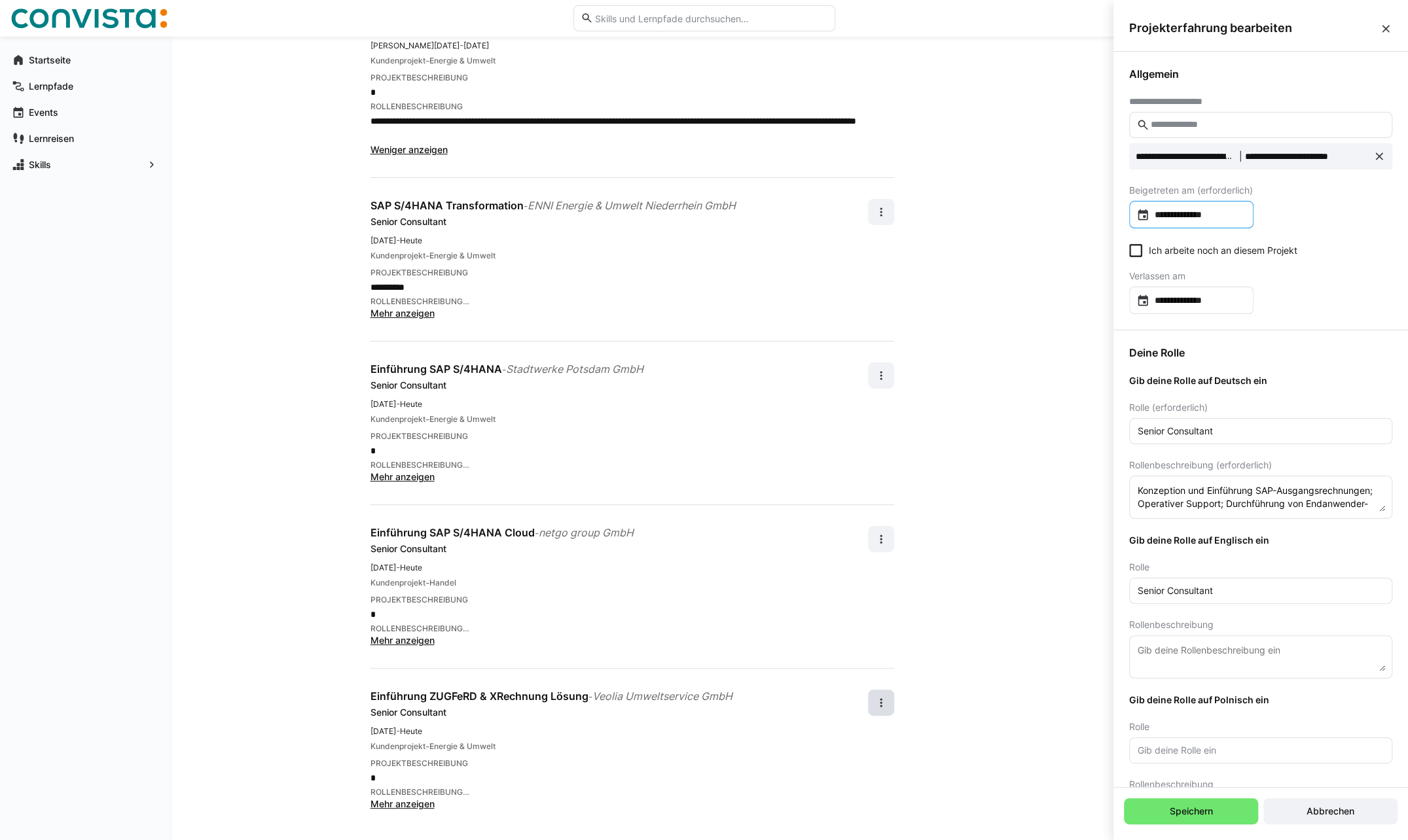
click at [1179, 212] on input "**********" at bounding box center [1198, 215] width 97 height 13
click at [1171, 258] on span "[DATE]" at bounding box center [1156, 254] width 28 height 11
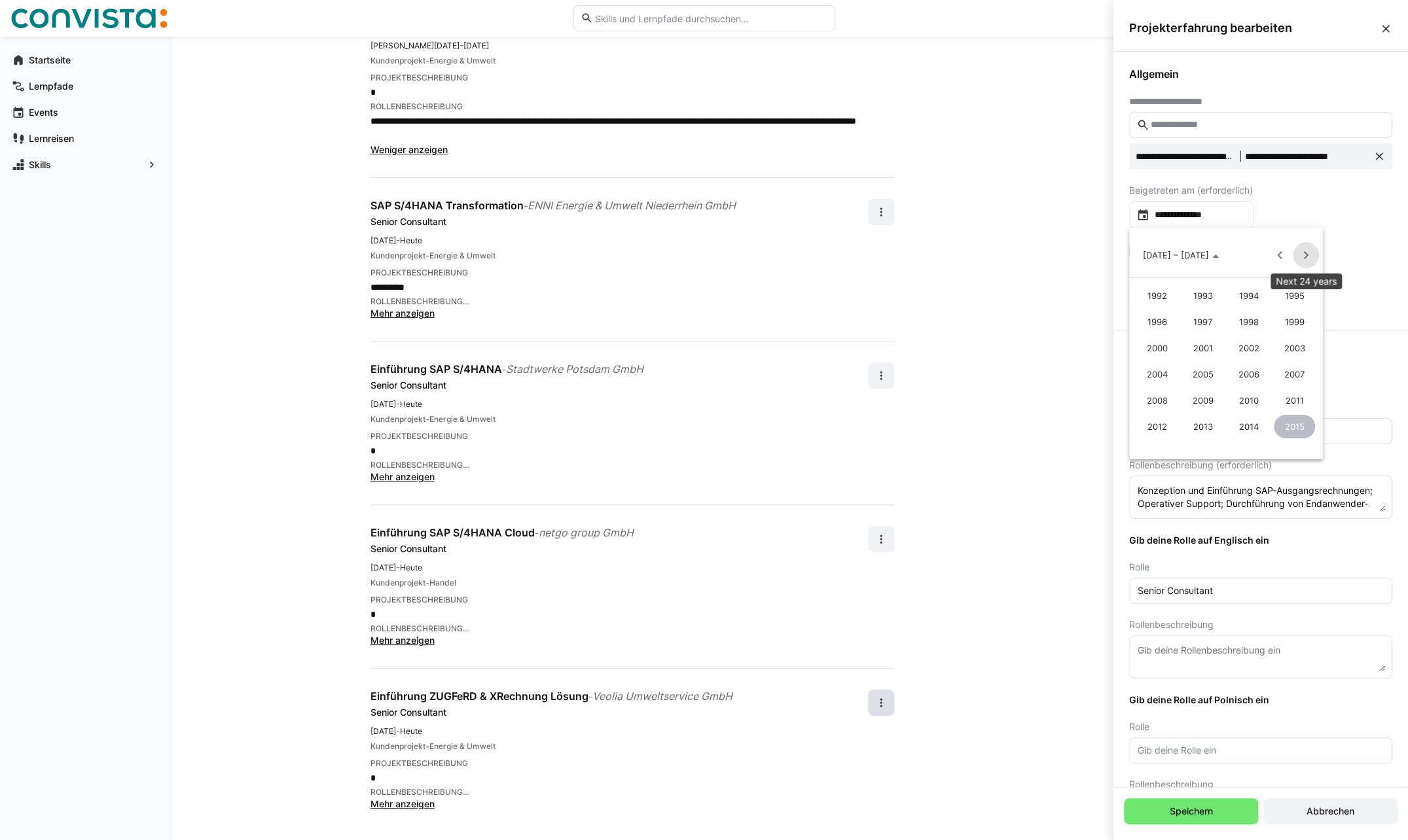
click at [1309, 255] on span "Next 24 years" at bounding box center [1305, 254] width 26 height 26
click at [1283, 253] on span "Previous 24 years" at bounding box center [1279, 254] width 26 height 26
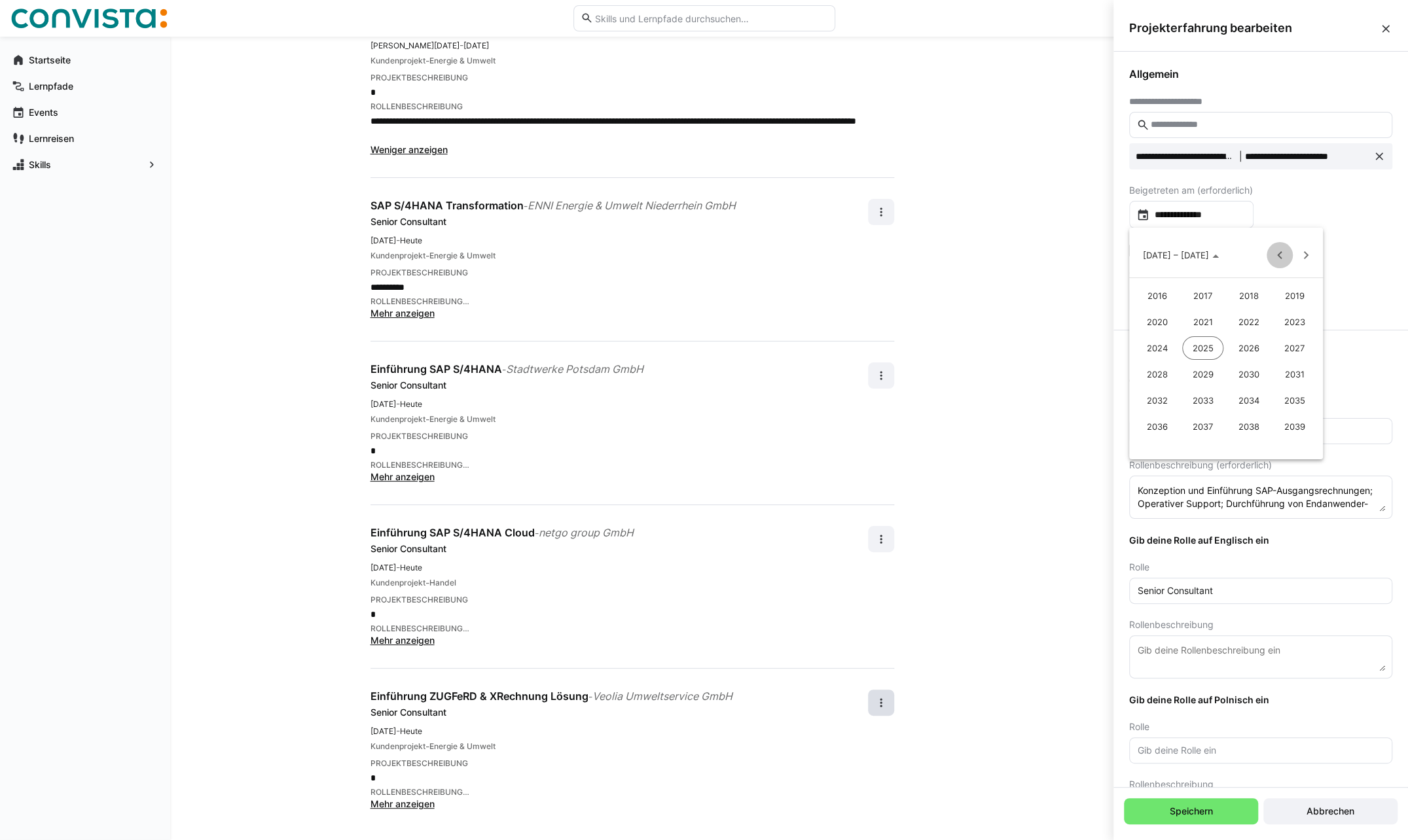
click at [1283, 253] on span "Previous 24 years" at bounding box center [1279, 254] width 26 height 26
click at [1314, 252] on span "Next 24 years" at bounding box center [1305, 254] width 26 height 26
click at [1306, 252] on span "Next 24 years" at bounding box center [1305, 254] width 26 height 26
click at [1271, 252] on span "Previous 24 years" at bounding box center [1279, 254] width 26 height 26
click at [1285, 252] on span "Previous 24 years" at bounding box center [1279, 254] width 26 height 26
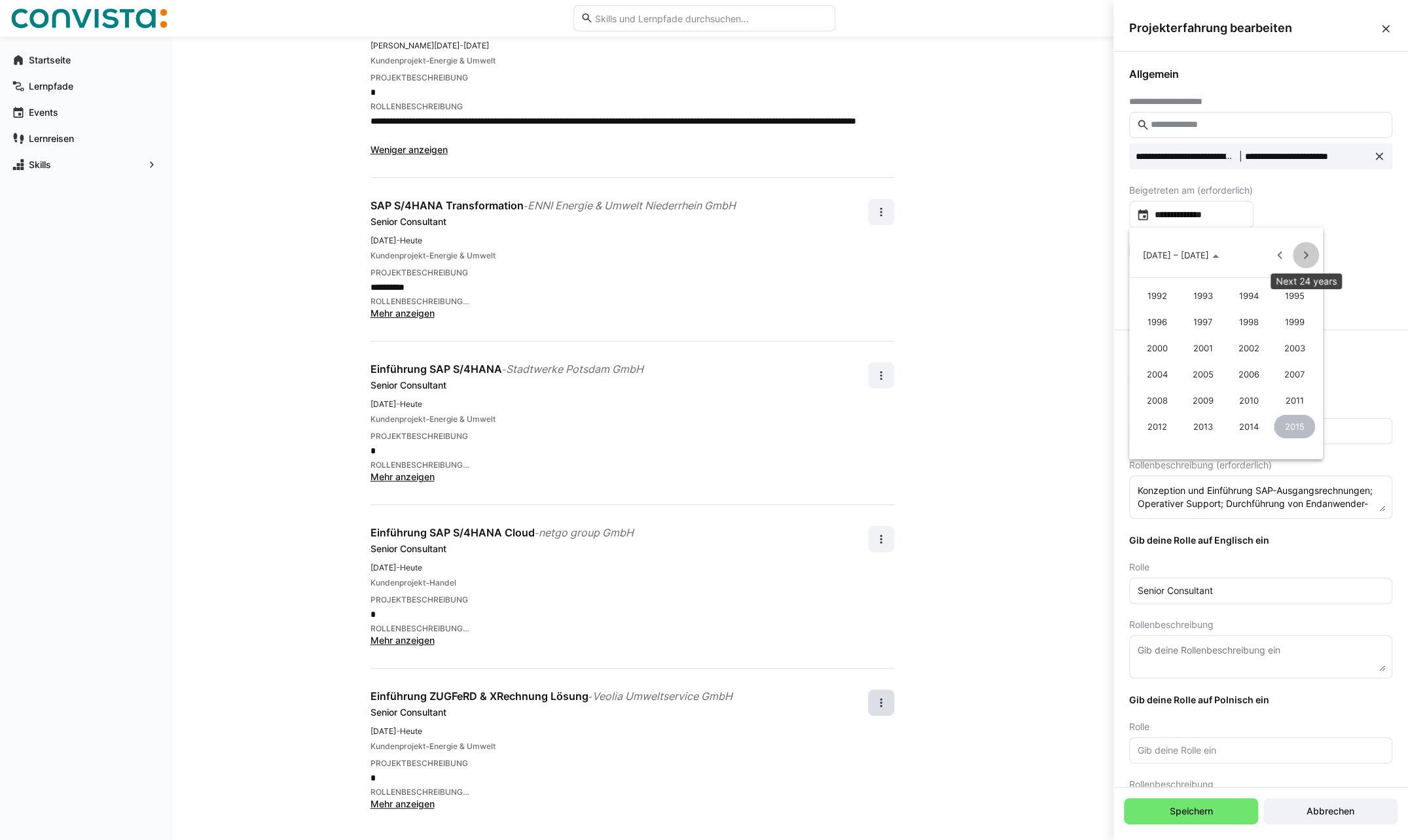
click at [1308, 252] on span "Next 24 years" at bounding box center [1305, 254] width 26 height 26
click at [1247, 322] on span "2022" at bounding box center [1248, 322] width 41 height 24
click at [1156, 324] on span "JAN." at bounding box center [1156, 322] width 41 height 24
click at [1297, 258] on span "Next month" at bounding box center [1305, 254] width 26 height 26
click at [1170, 334] on span "1" at bounding box center [1174, 336] width 24 height 24
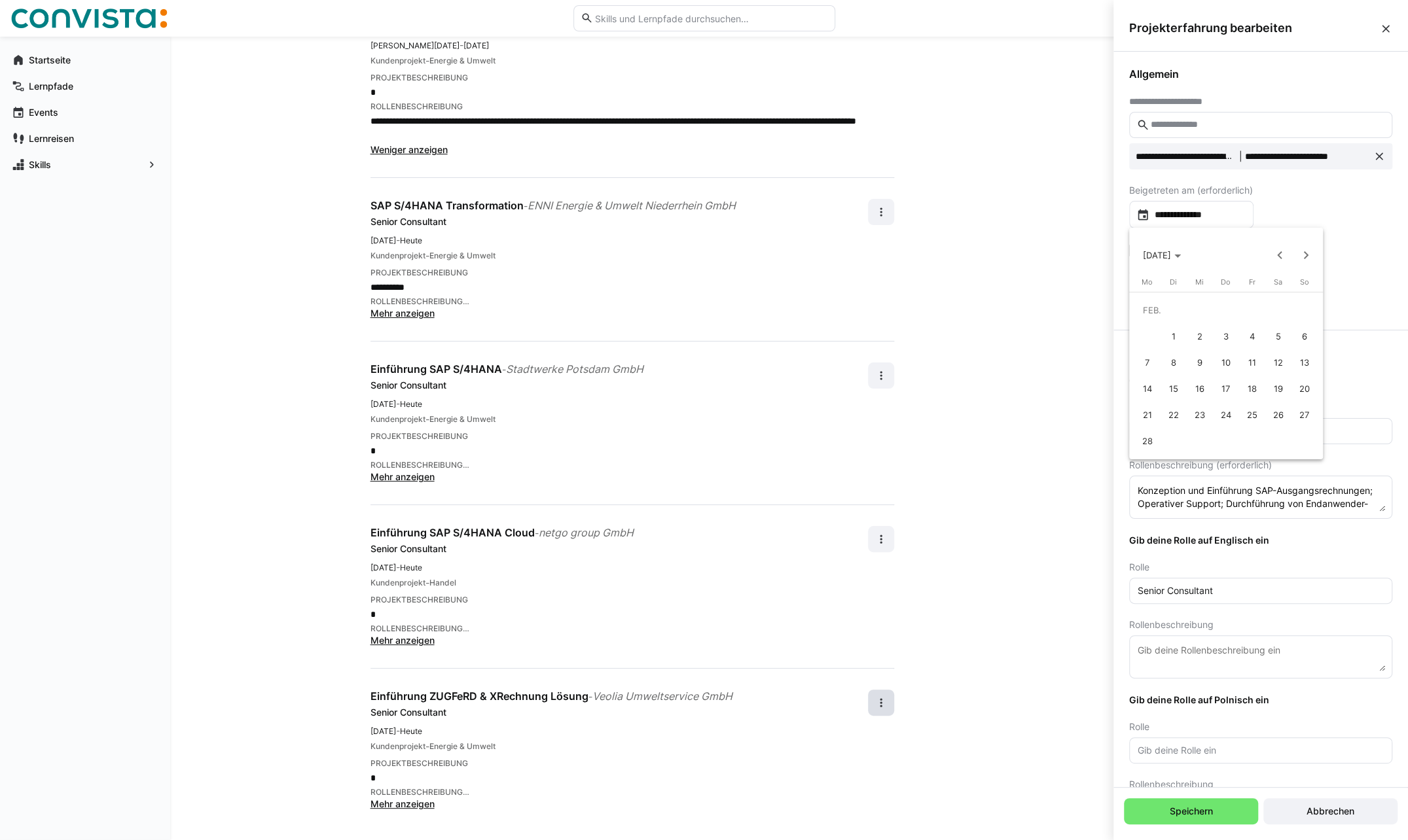
type input "**********"
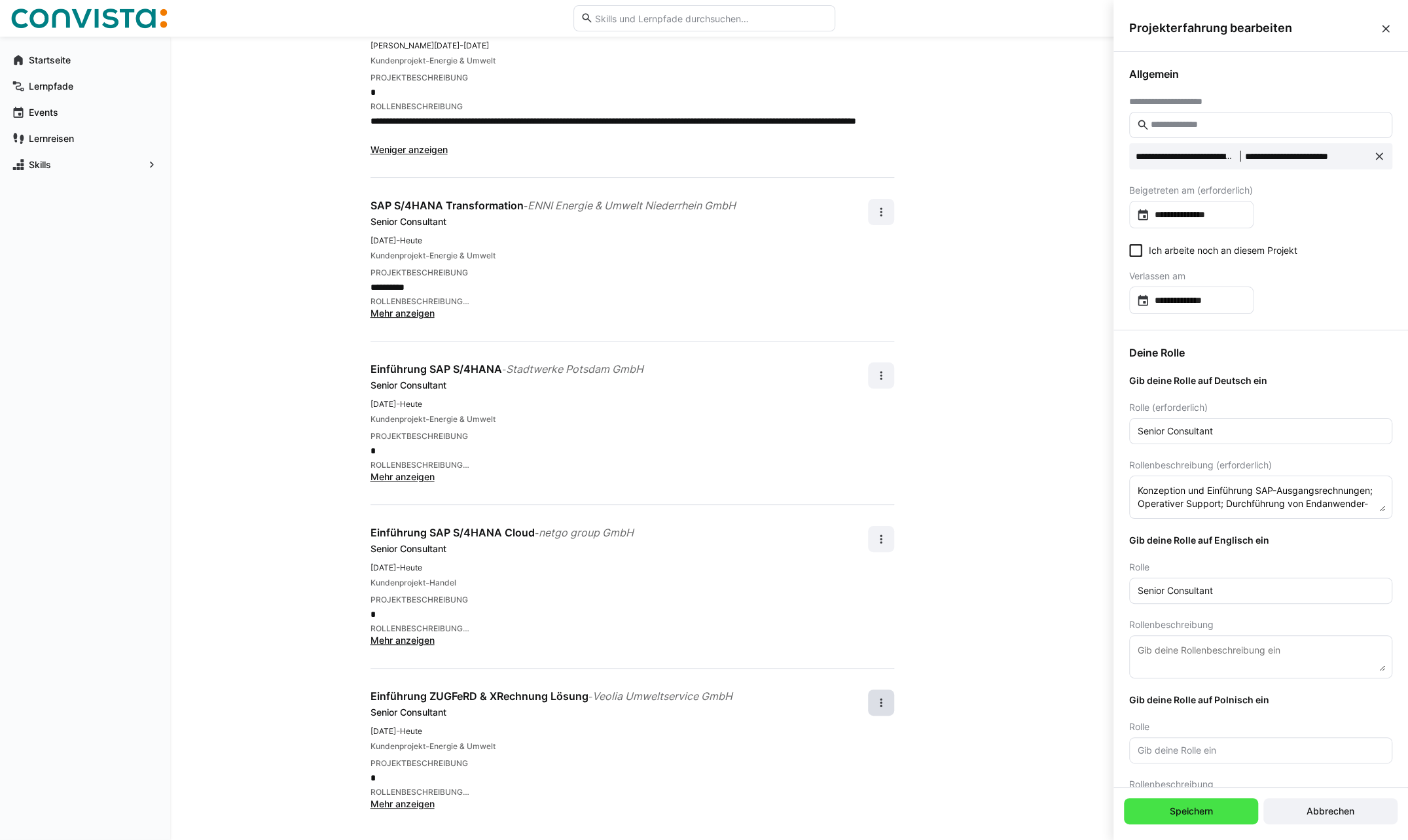
click at [1212, 816] on span "Speichern" at bounding box center [1191, 811] width 47 height 13
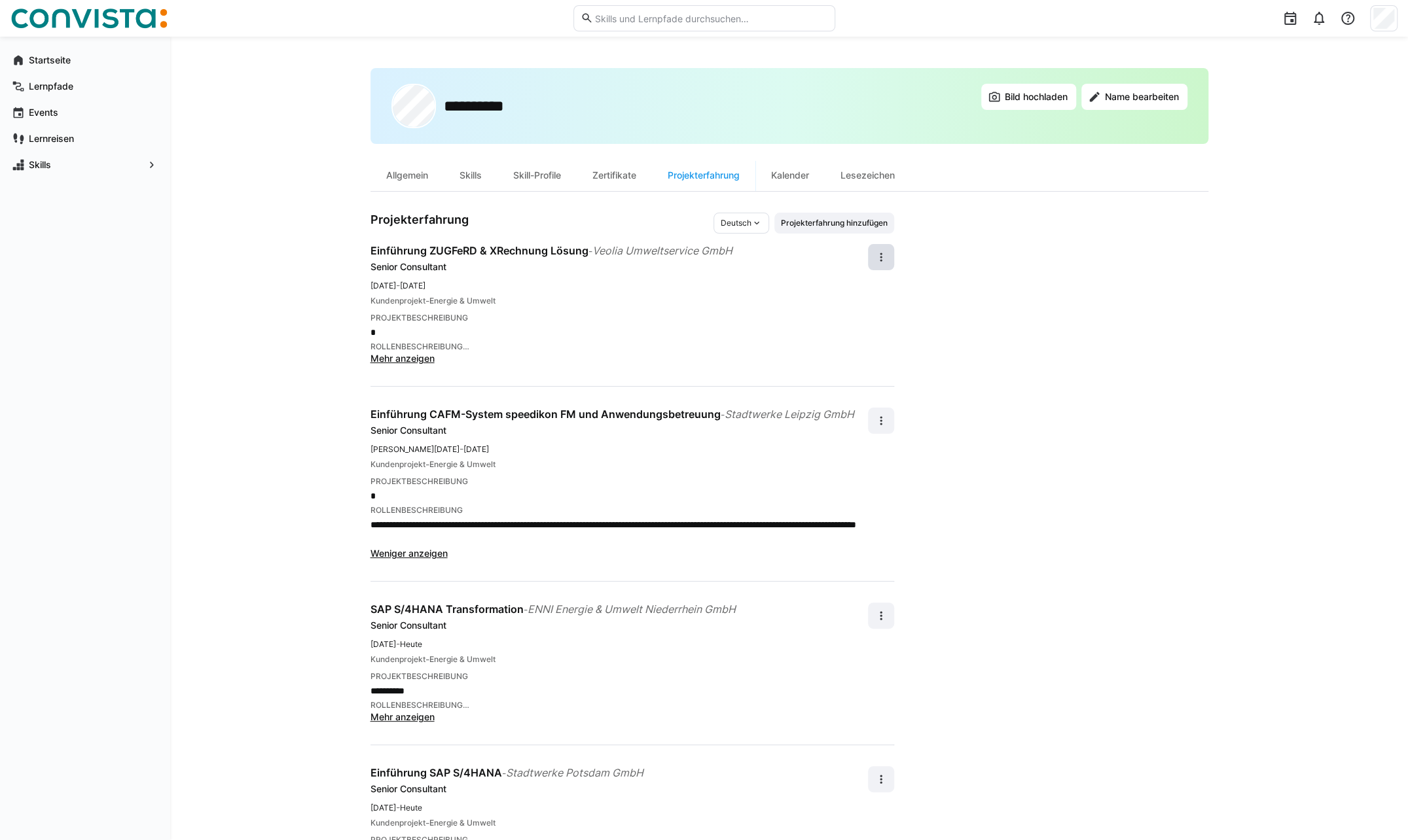
click at [402, 360] on span "Mehr anzeigen" at bounding box center [402, 358] width 64 height 12
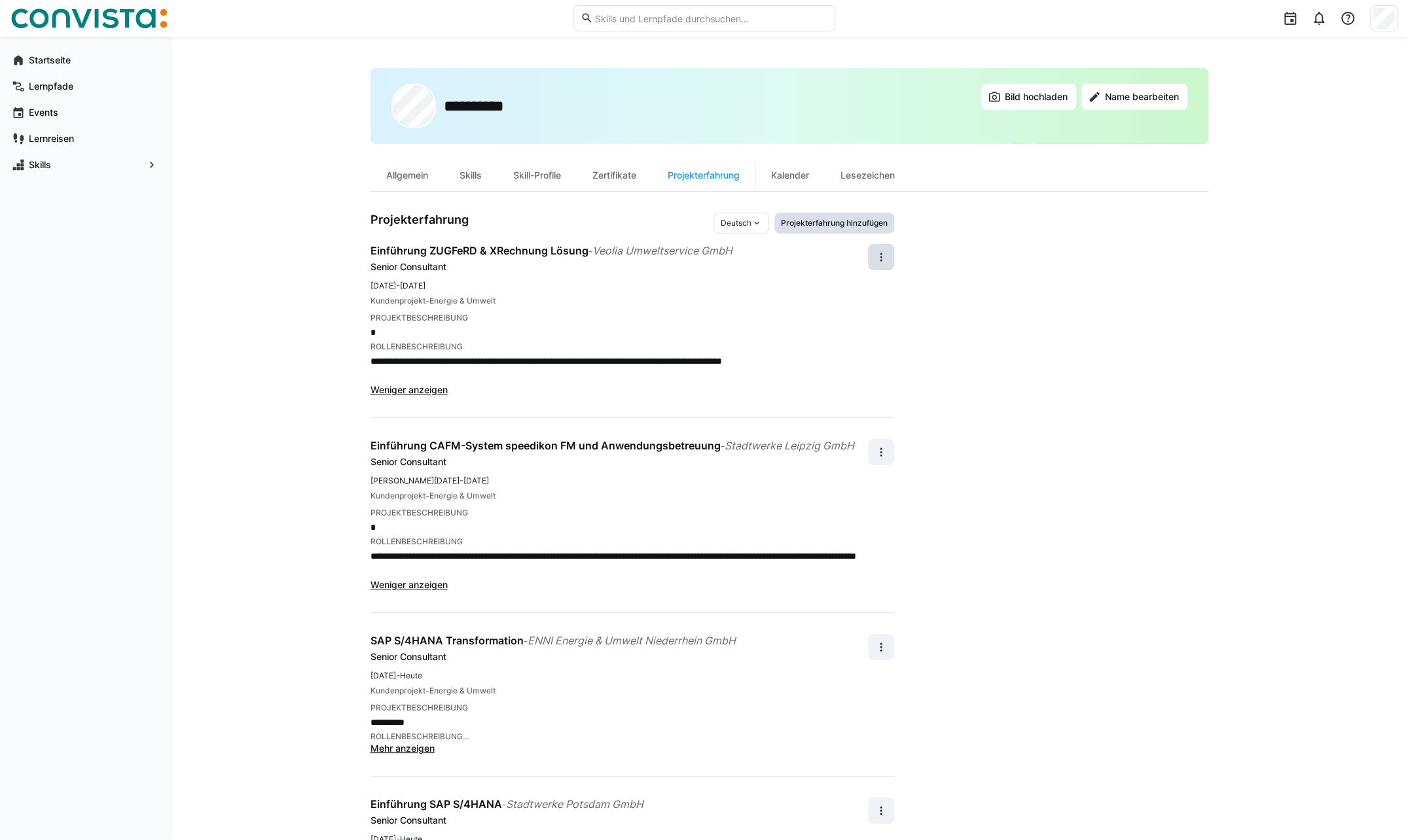
click at [796, 223] on span "Projekterfahrung hinzufügen" at bounding box center [835, 223] width 109 height 11
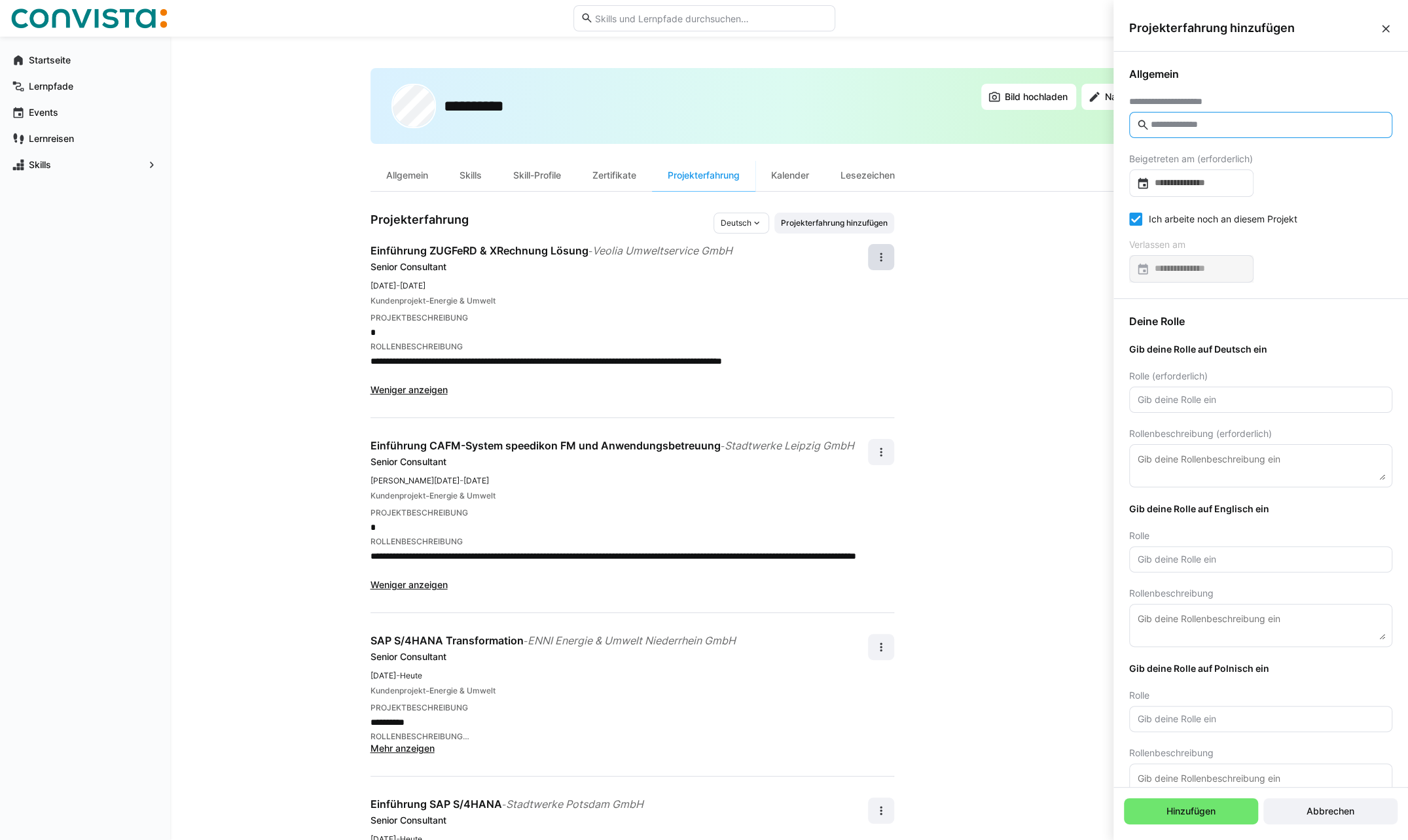
click at [1209, 122] on input "text" at bounding box center [1267, 125] width 235 height 12
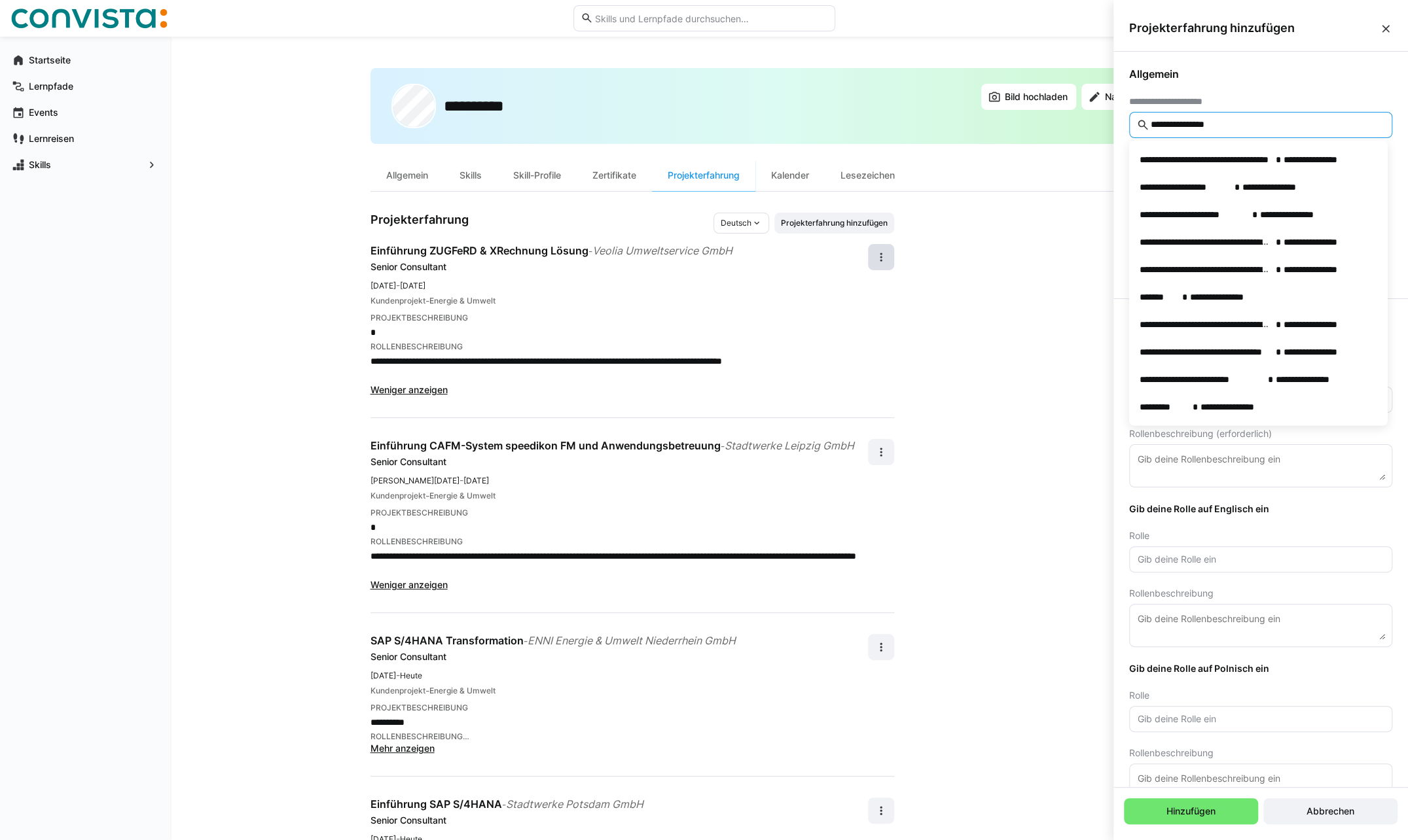
drag, startPoint x: 1245, startPoint y: 122, endPoint x: 1143, endPoint y: 127, distance: 102.1
click at [1143, 127] on eds-input "**********" at bounding box center [1261, 125] width 263 height 26
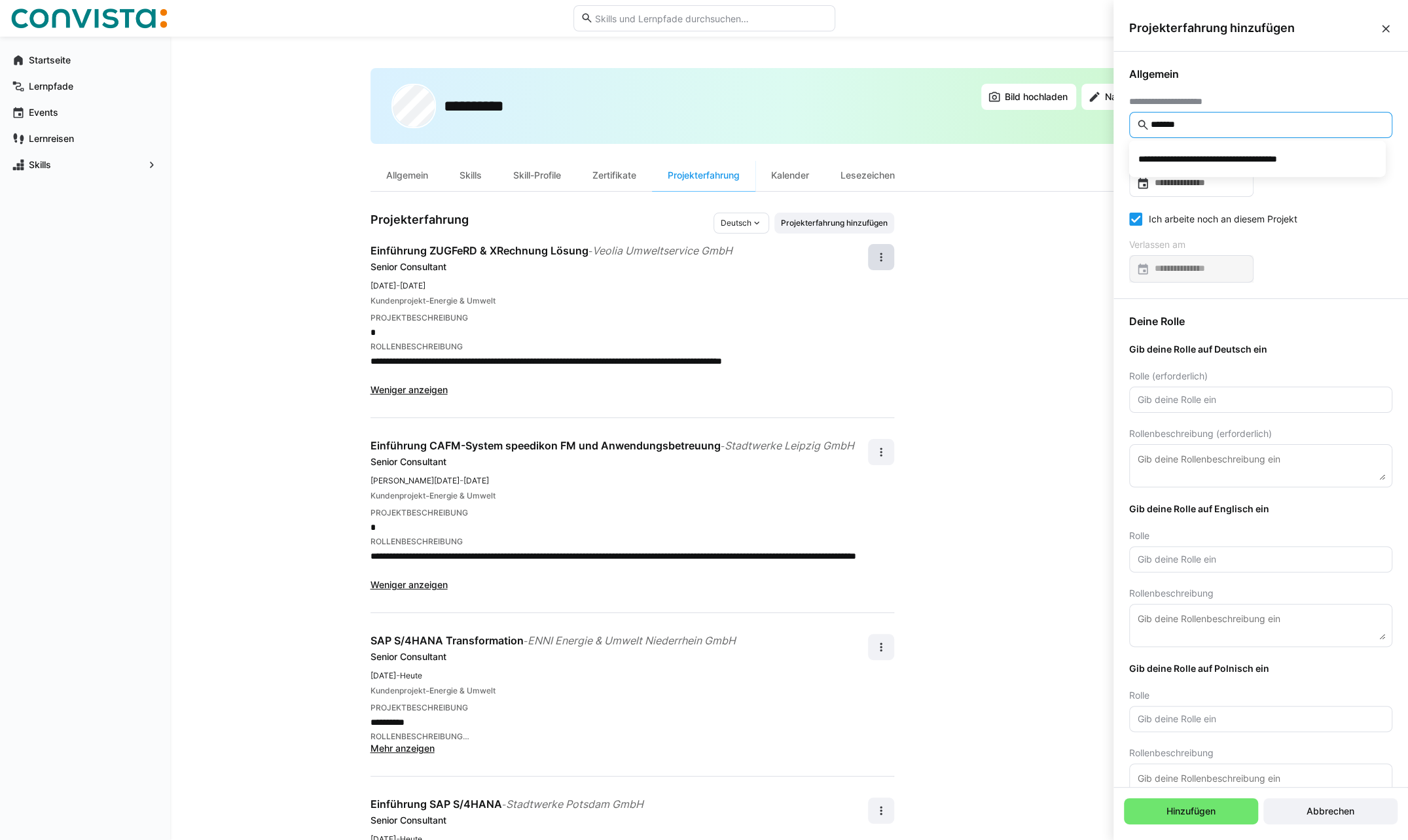
click at [1213, 121] on input "*******" at bounding box center [1267, 125] width 235 height 12
drag, startPoint x: 1208, startPoint y: 127, endPoint x: 1226, endPoint y: 123, distance: 18.4
click at [1209, 127] on input "*******" at bounding box center [1267, 125] width 235 height 12
type input "*"
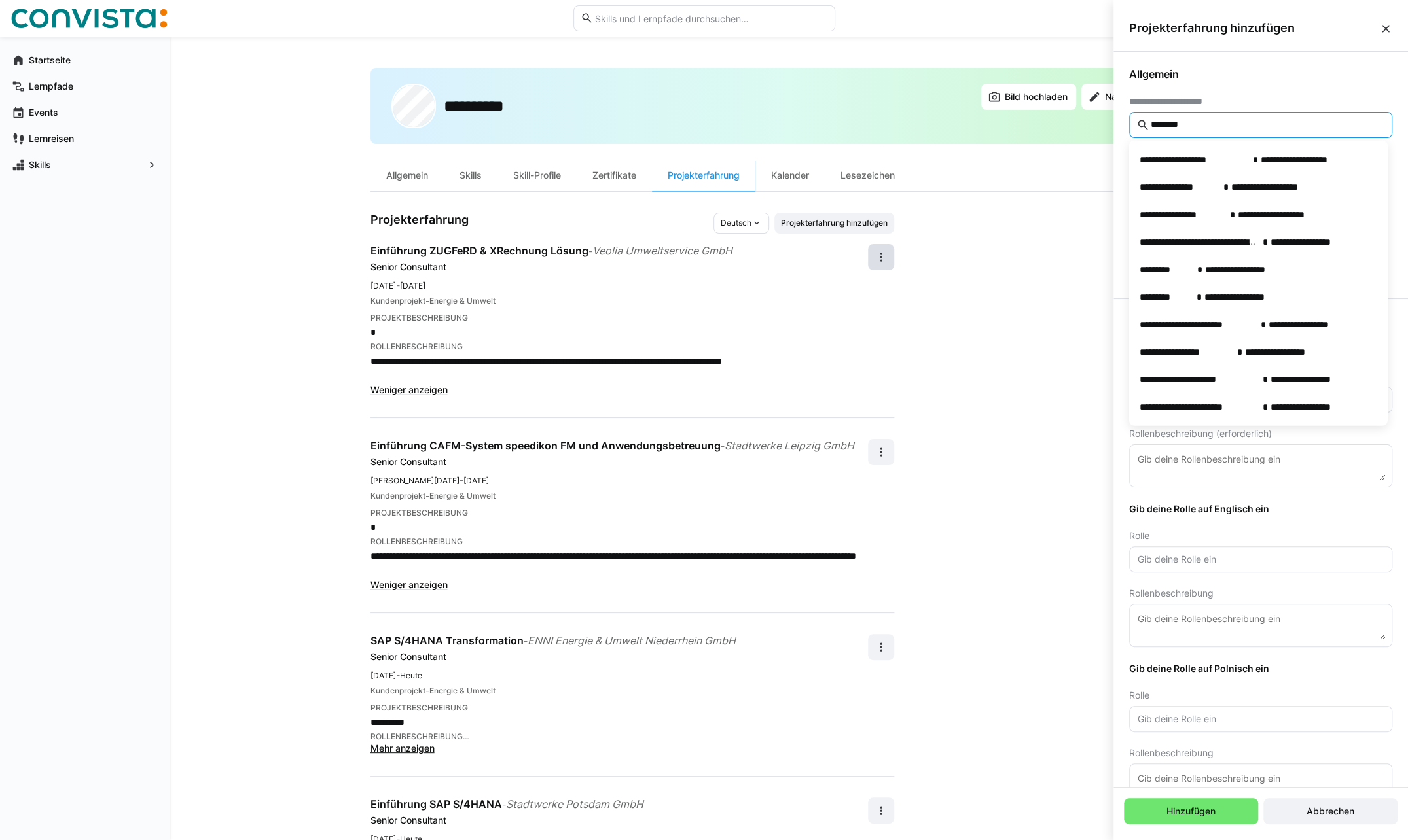
drag, startPoint x: 1230, startPoint y: 127, endPoint x: 1125, endPoint y: 120, distance: 105.2
click at [1125, 120] on div "**********" at bounding box center [1260, 175] width 295 height 247
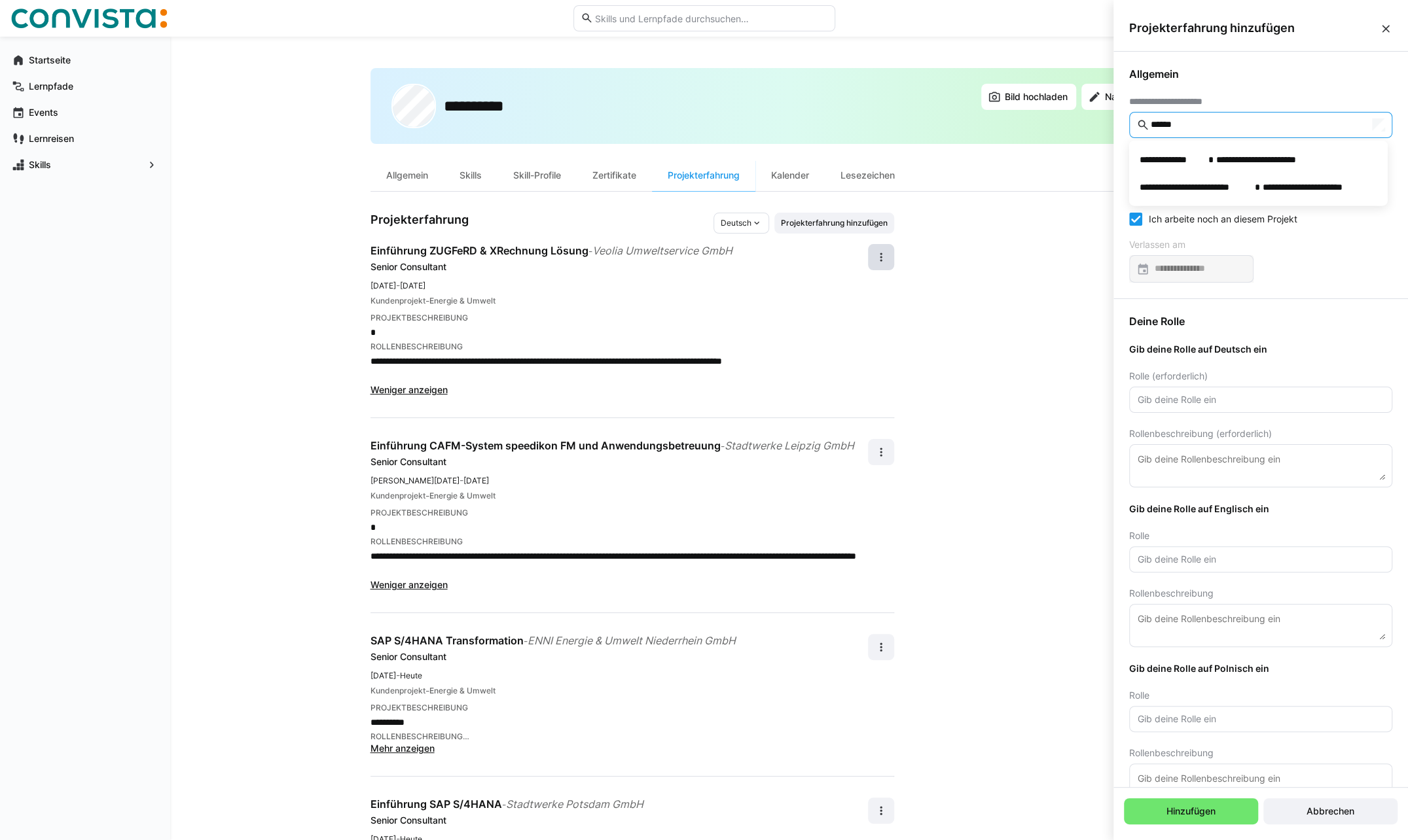
type input "*******"
click at [1274, 82] on div "**********" at bounding box center [1260, 175] width 295 height 247
click at [1181, 126] on input "*******" at bounding box center [1267, 125] width 235 height 12
click at [1254, 116] on eds-input "*******" at bounding box center [1261, 125] width 263 height 26
click at [1278, 76] on span "Allgemein" at bounding box center [1261, 74] width 263 height 13
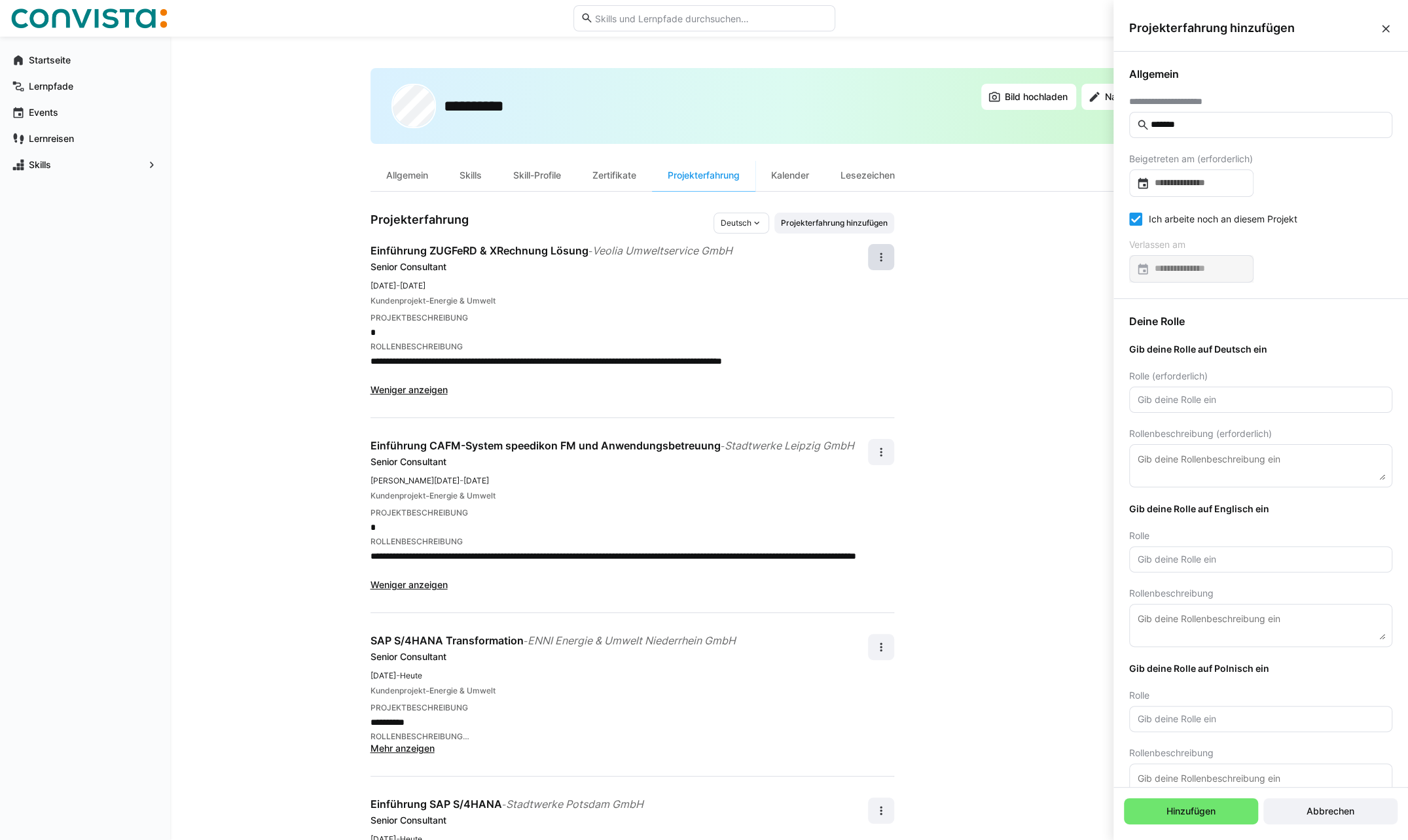
click at [1390, 30] on eds-icon at bounding box center [1386, 29] width 13 height 13
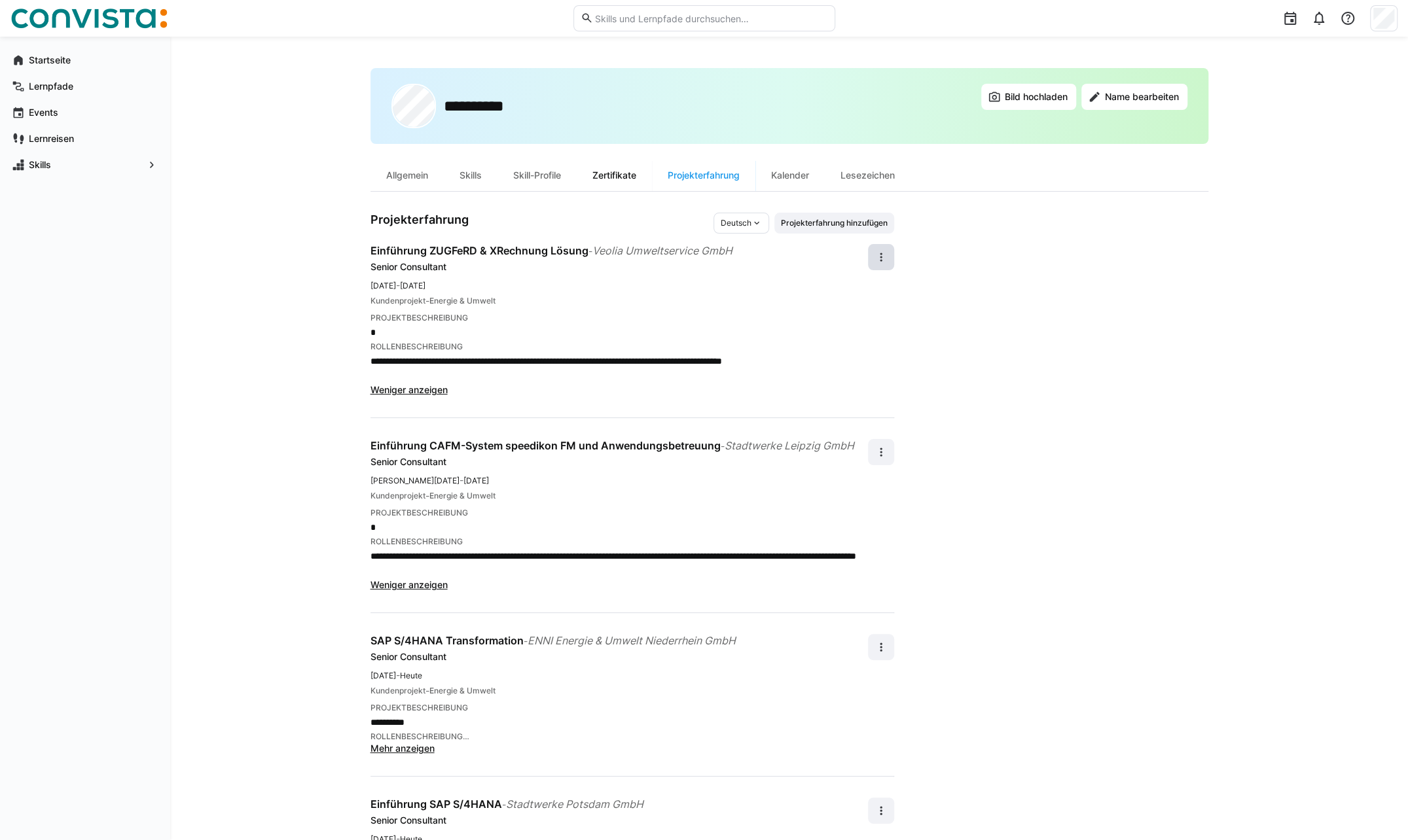
click at [628, 178] on div "Zertifikate" at bounding box center [614, 175] width 75 height 32
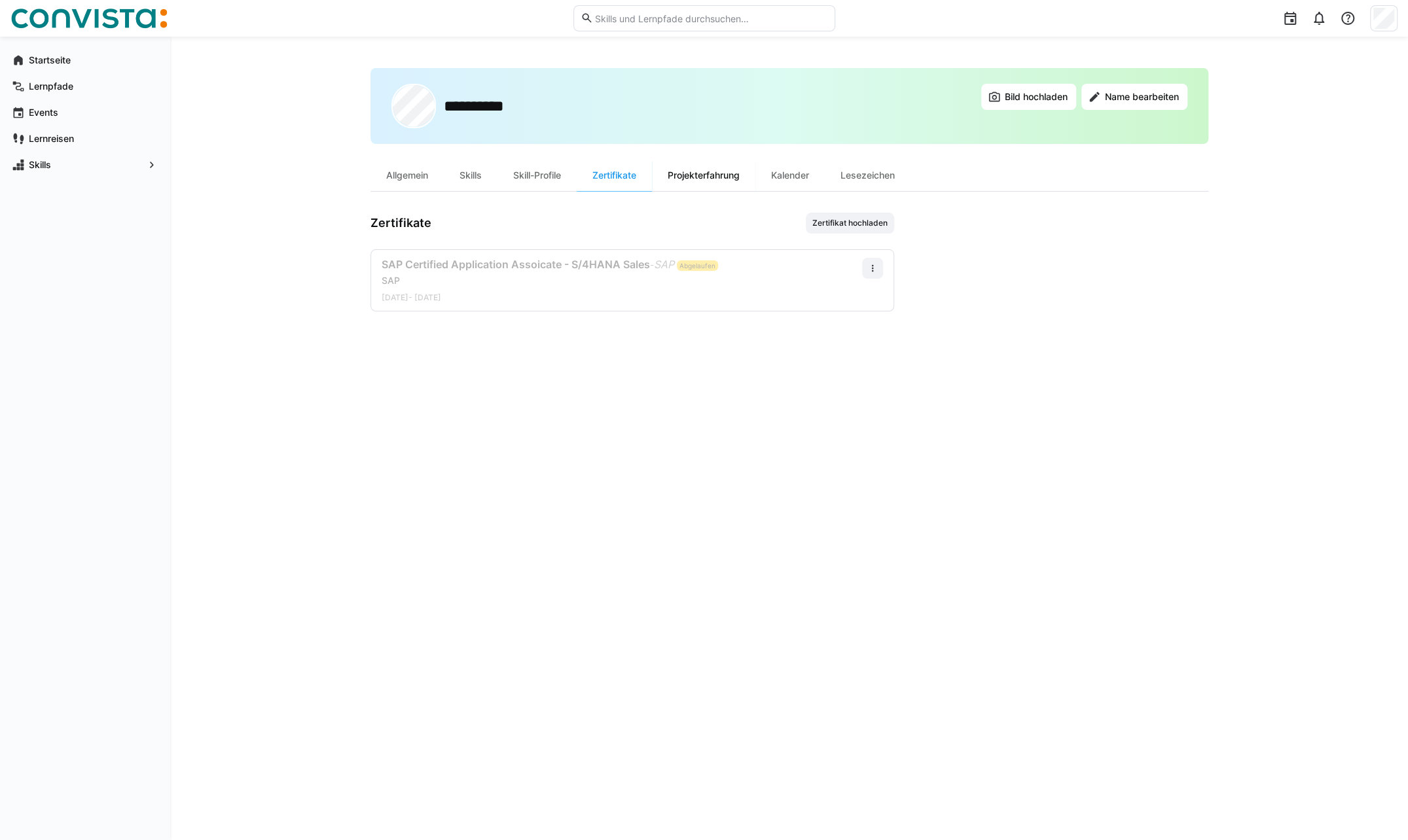
click at [700, 174] on div "Projekterfahrung" at bounding box center [704, 175] width 104 height 32
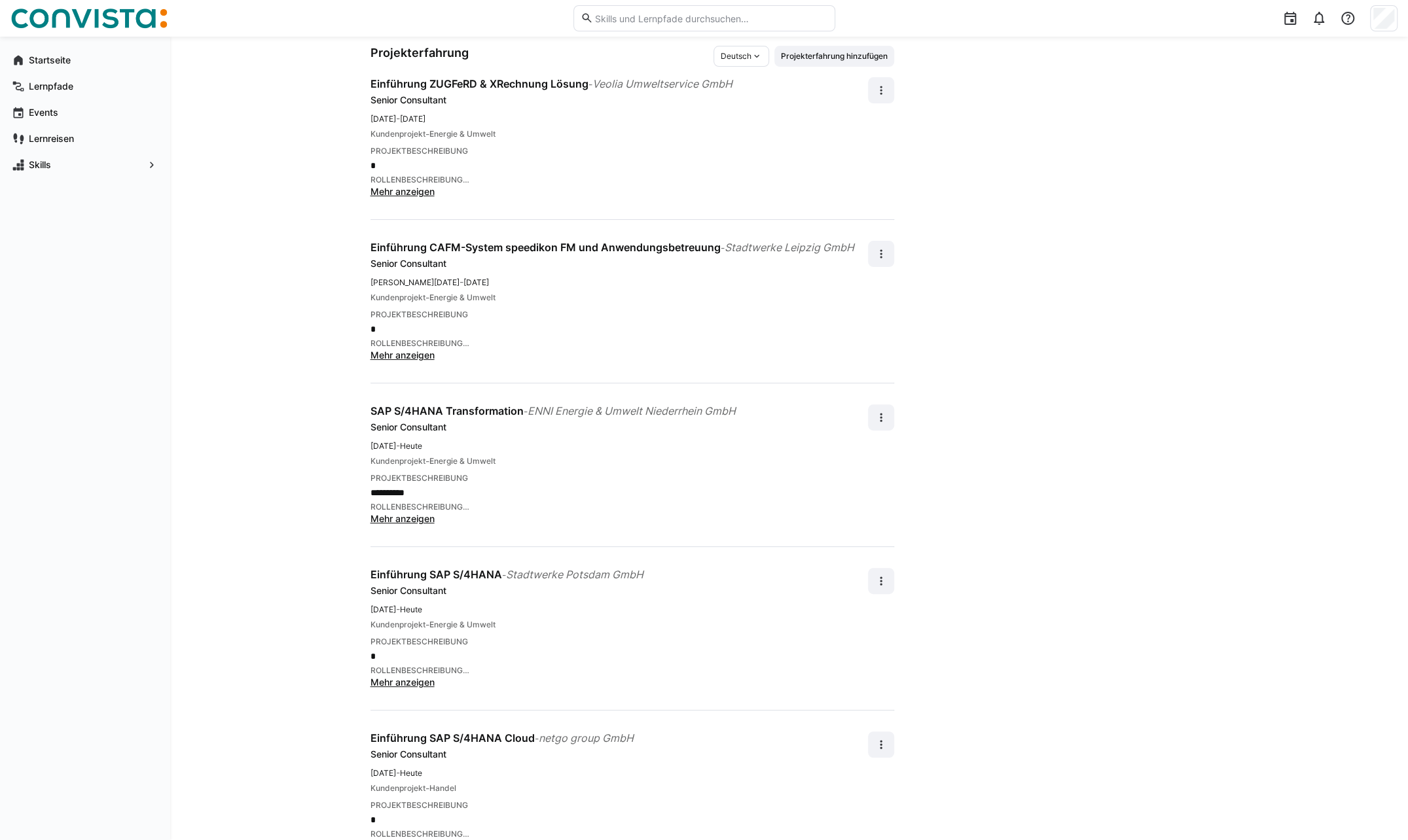
scroll to position [208, 0]
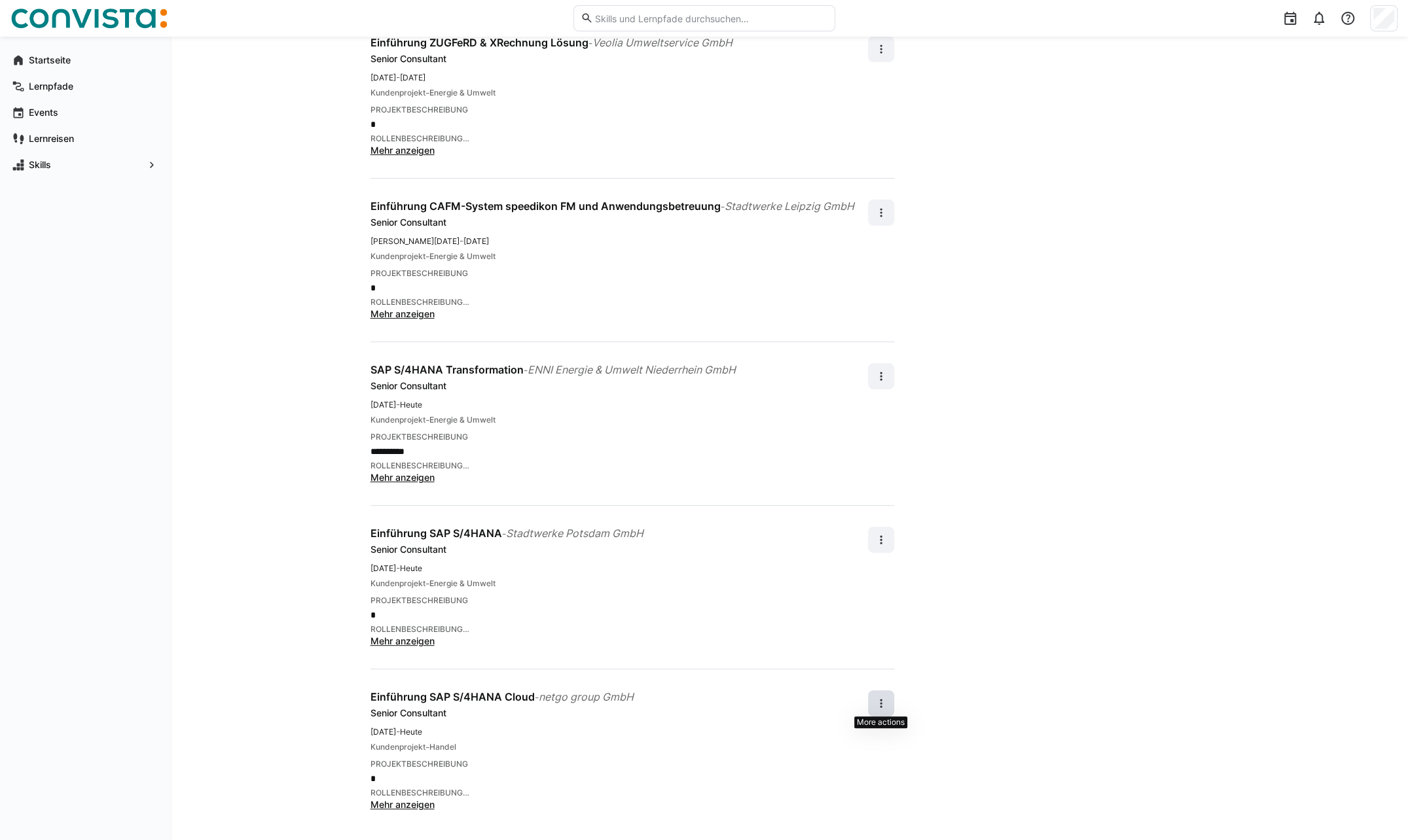
click at [887, 696] on span at bounding box center [881, 703] width 26 height 26
click at [877, 740] on div "Bearbeiten" at bounding box center [859, 735] width 46 height 13
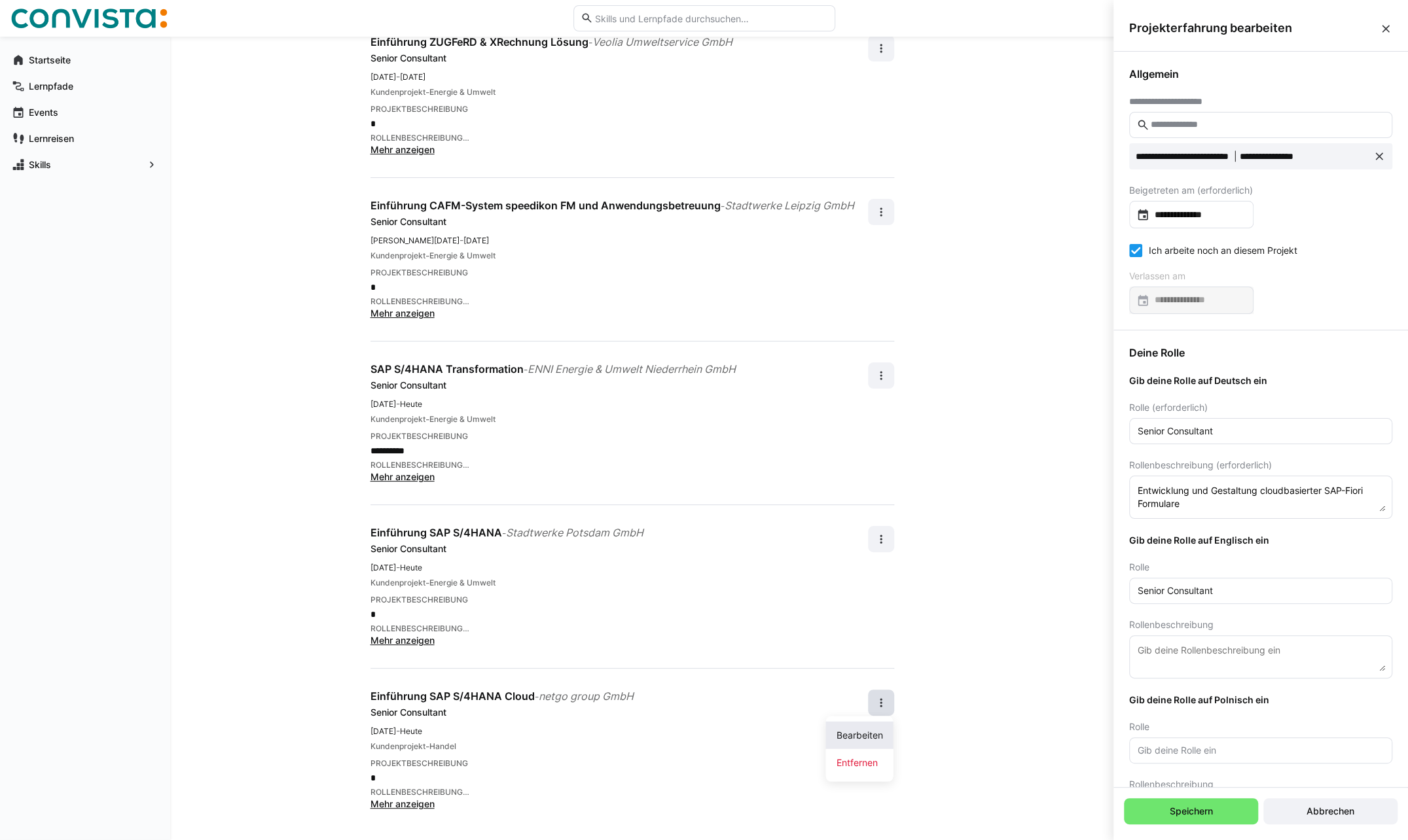
scroll to position [0, 0]
click at [1140, 212] on eds-icon at bounding box center [1143, 215] width 13 height 13
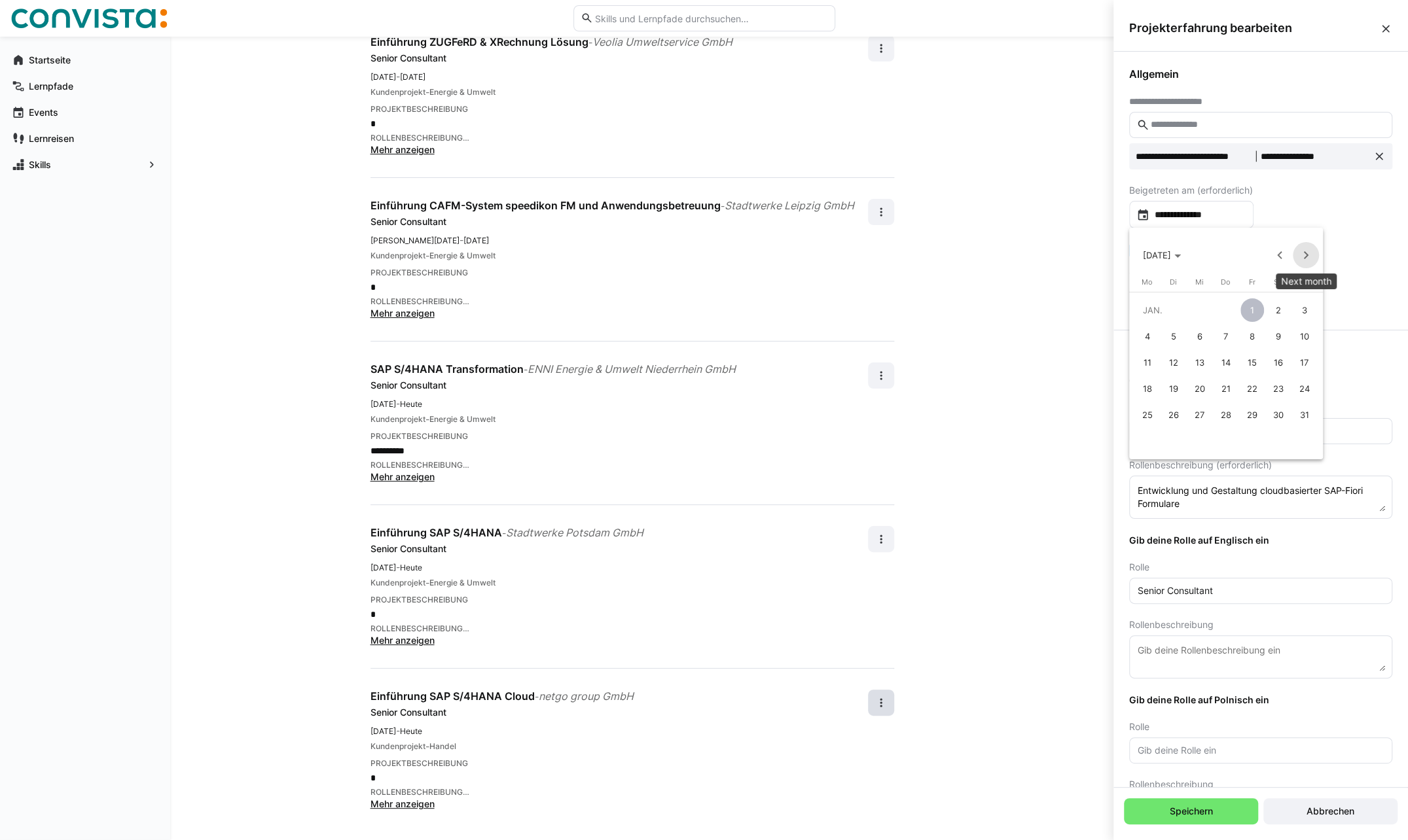
click at [1299, 251] on span "Next month" at bounding box center [1305, 254] width 26 height 26
click at [1180, 252] on span "[DATE]" at bounding box center [1162, 254] width 38 height 11
click at [1307, 257] on span "Next 24 years" at bounding box center [1305, 254] width 26 height 26
click at [1290, 322] on span "2023" at bounding box center [1294, 322] width 41 height 24
click at [1295, 344] on span "AUG." at bounding box center [1294, 348] width 41 height 24
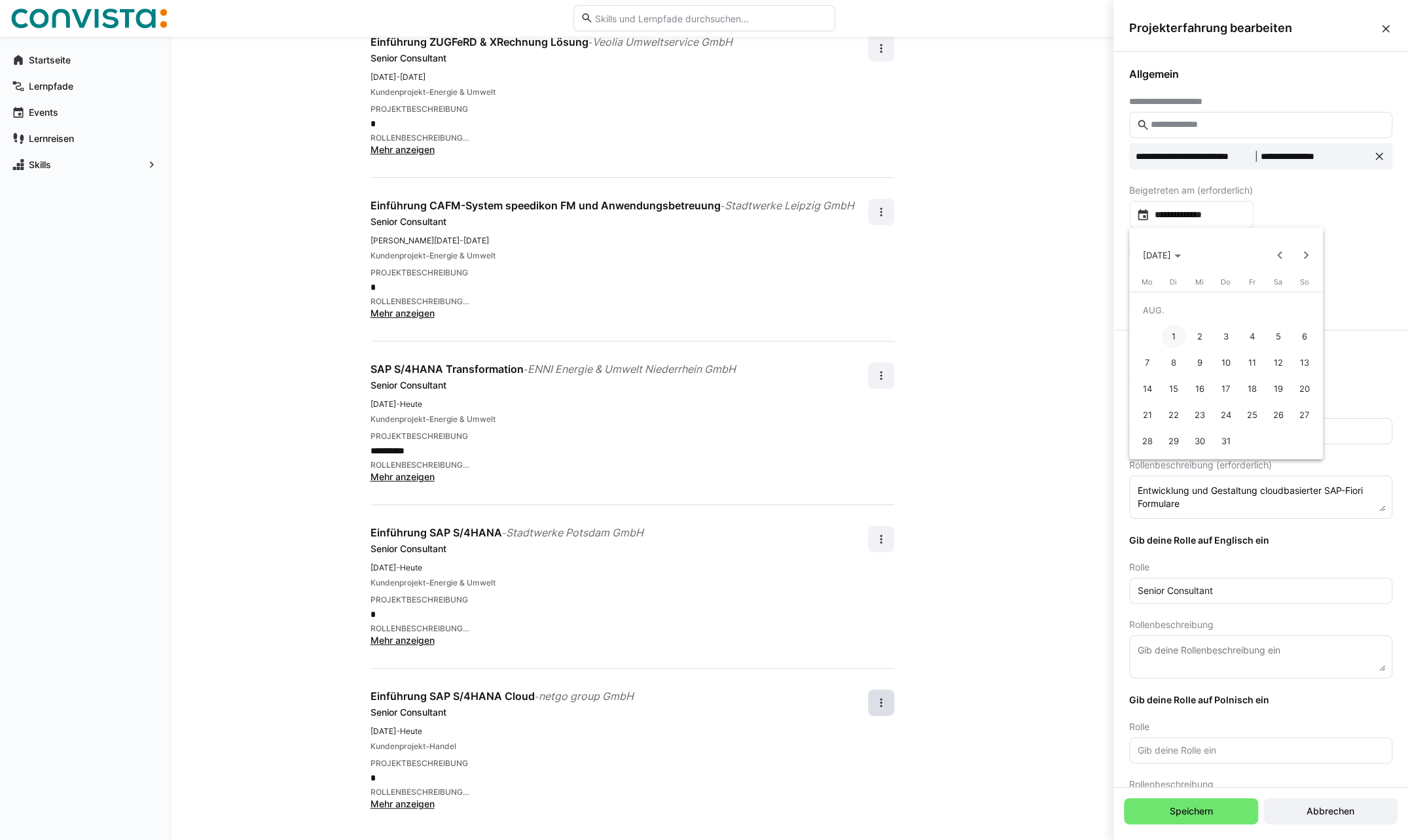
click at [1169, 336] on span "1" at bounding box center [1174, 336] width 24 height 24
type input "**********"
click at [1134, 250] on icon at bounding box center [1136, 251] width 13 height 13
click at [1197, 300] on input at bounding box center [1198, 300] width 97 height 13
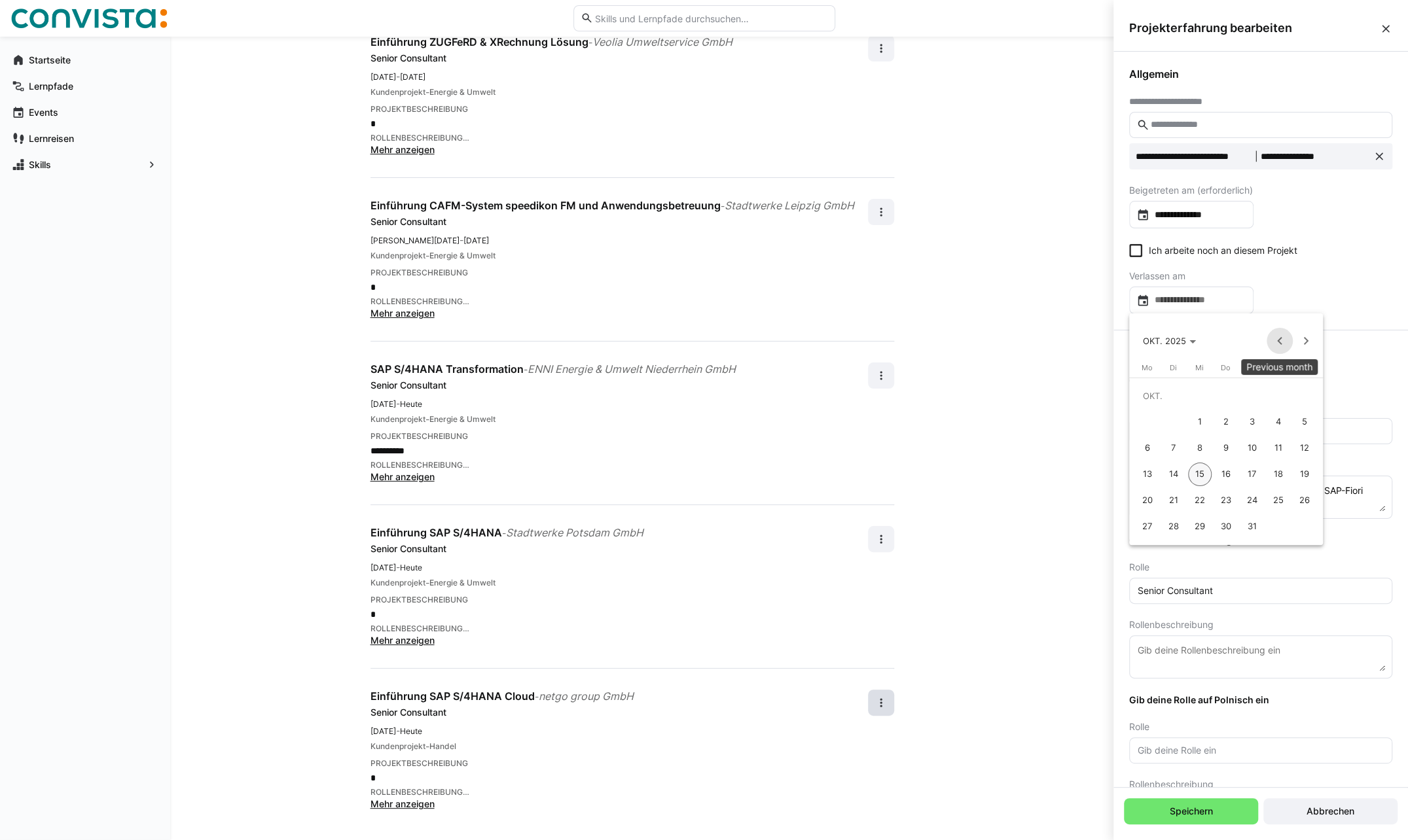
click at [1282, 339] on span "Previous month" at bounding box center [1279, 340] width 26 height 26
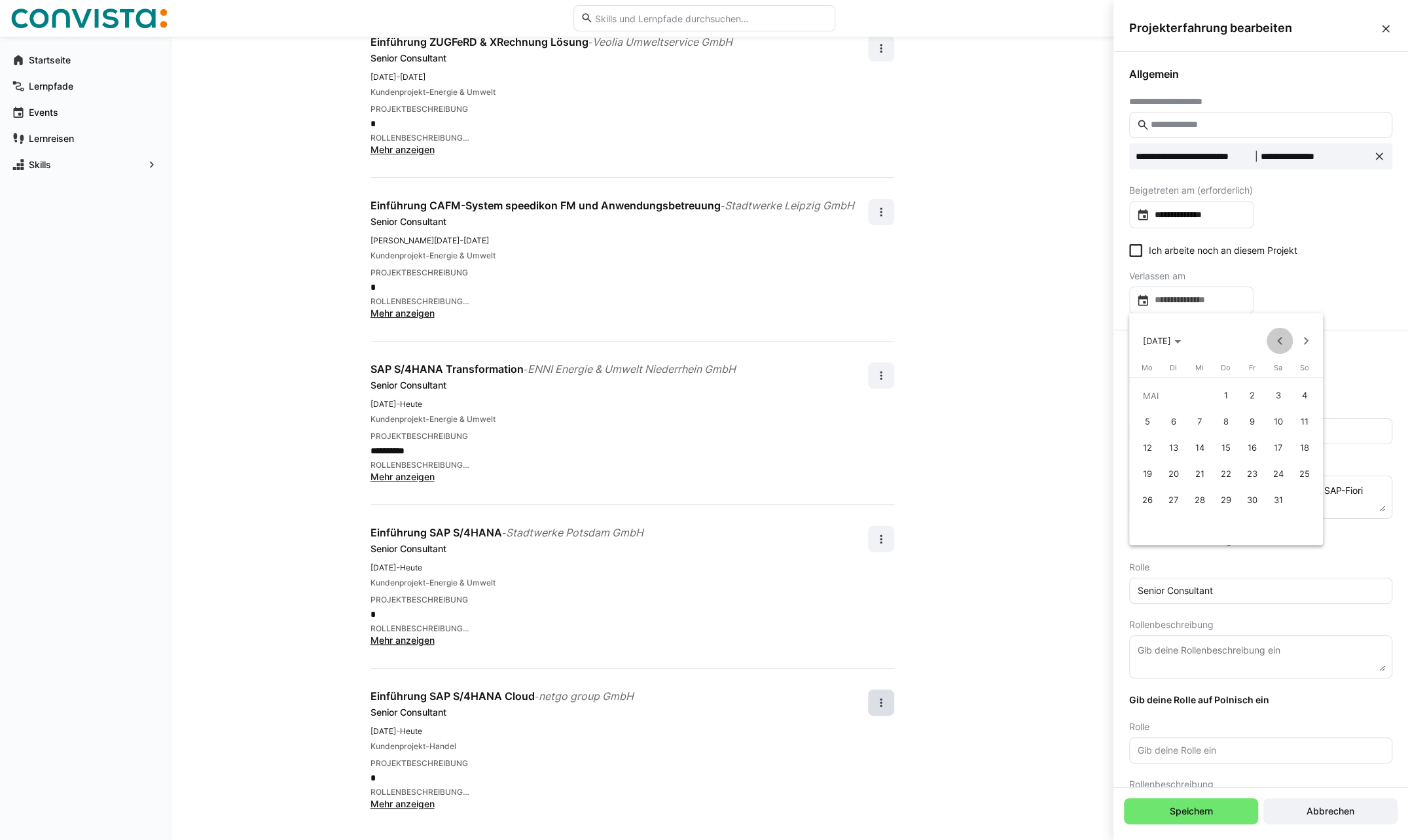
click at [1282, 339] on span "Previous month" at bounding box center [1279, 340] width 26 height 26
click at [1302, 339] on span "Next month" at bounding box center [1305, 340] width 26 height 26
click at [1200, 522] on span "30" at bounding box center [1200, 526] width 24 height 24
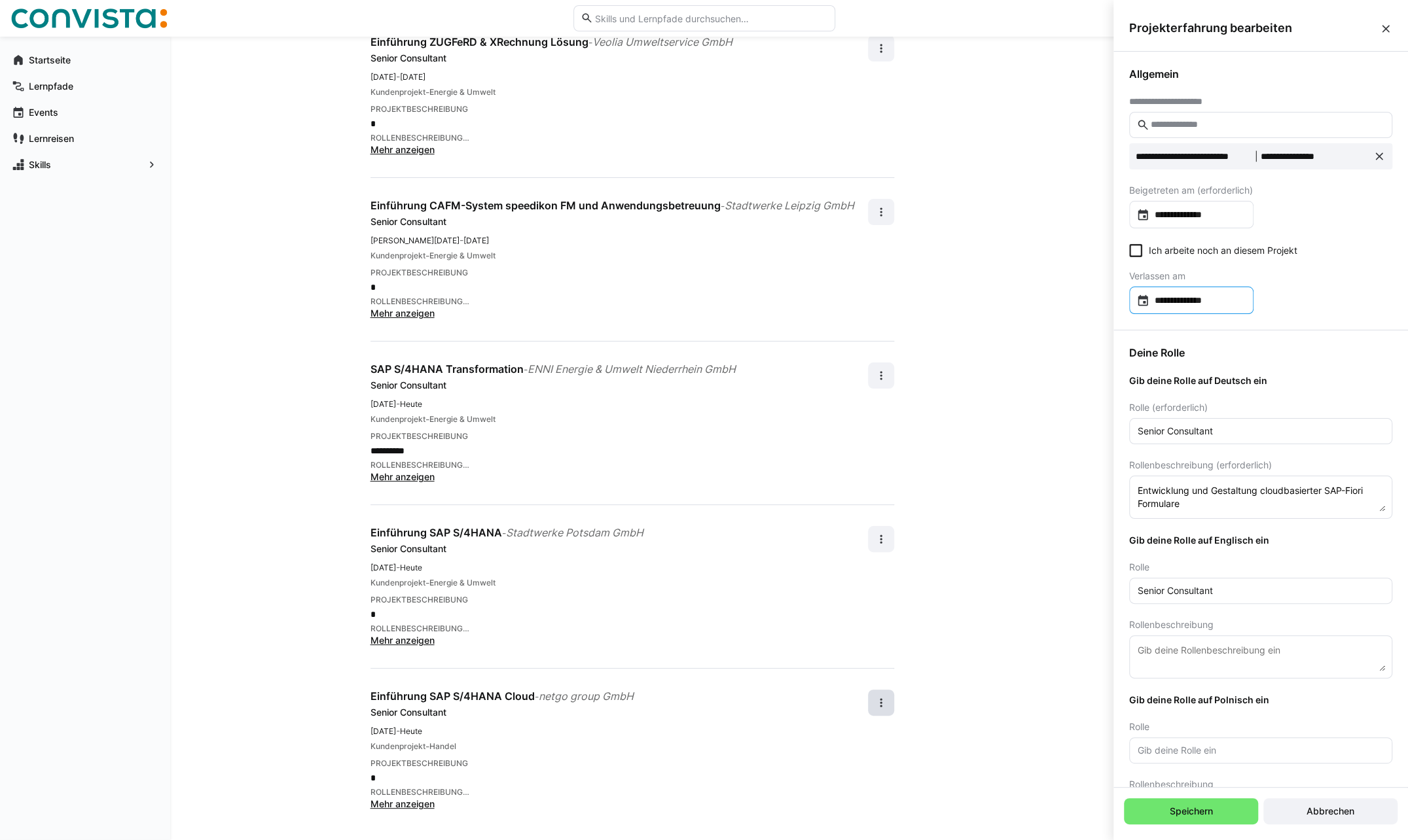
click at [1196, 299] on input "**********" at bounding box center [1198, 300] width 97 height 13
click at [1171, 336] on span "[DATE]" at bounding box center [1156, 341] width 28 height 11
click at [1161, 428] on span "2024" at bounding box center [1156, 434] width 41 height 24
click at [1293, 430] on span "AUG." at bounding box center [1294, 434] width 41 height 24
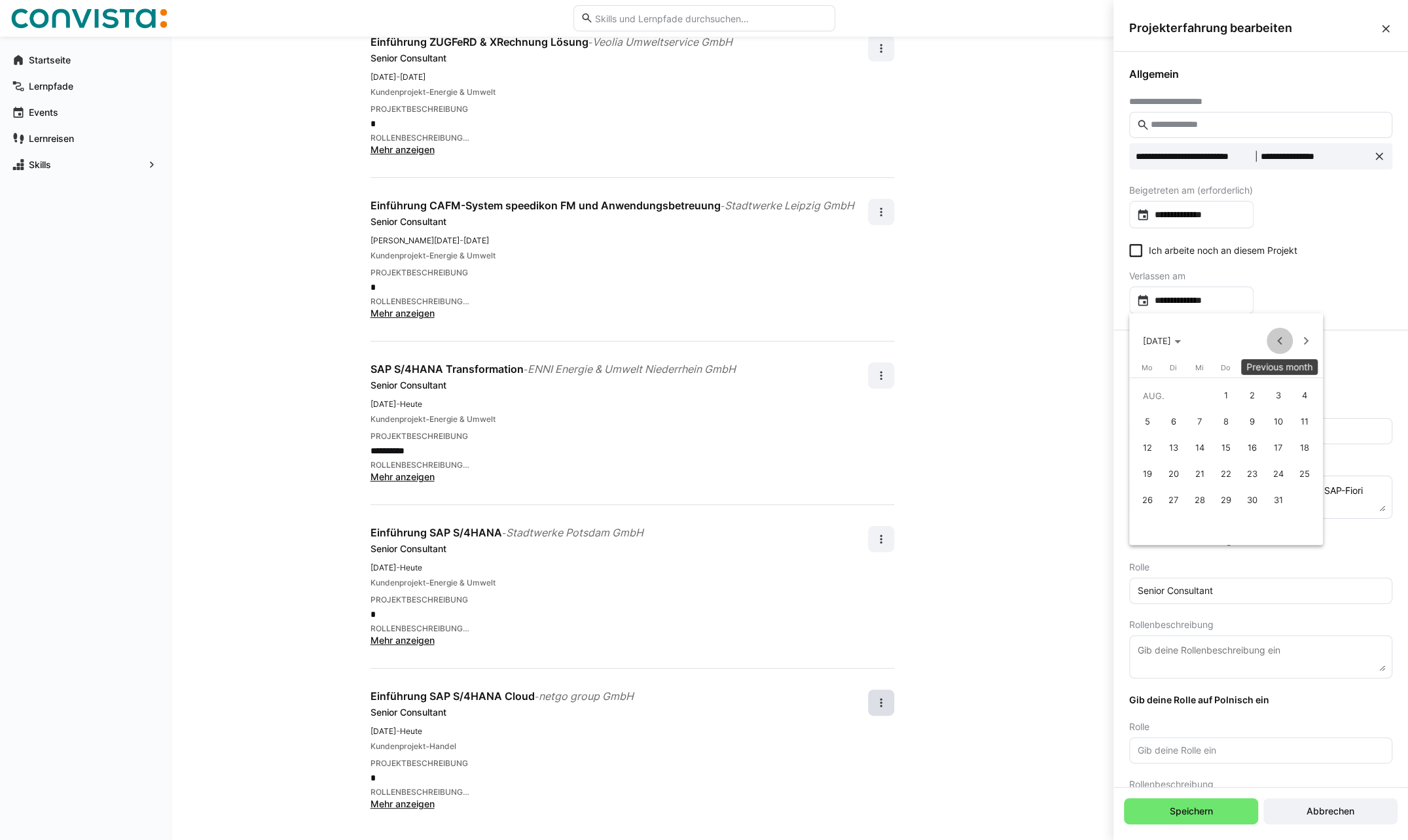
click at [1279, 338] on span "Previous month" at bounding box center [1279, 340] width 26 height 26
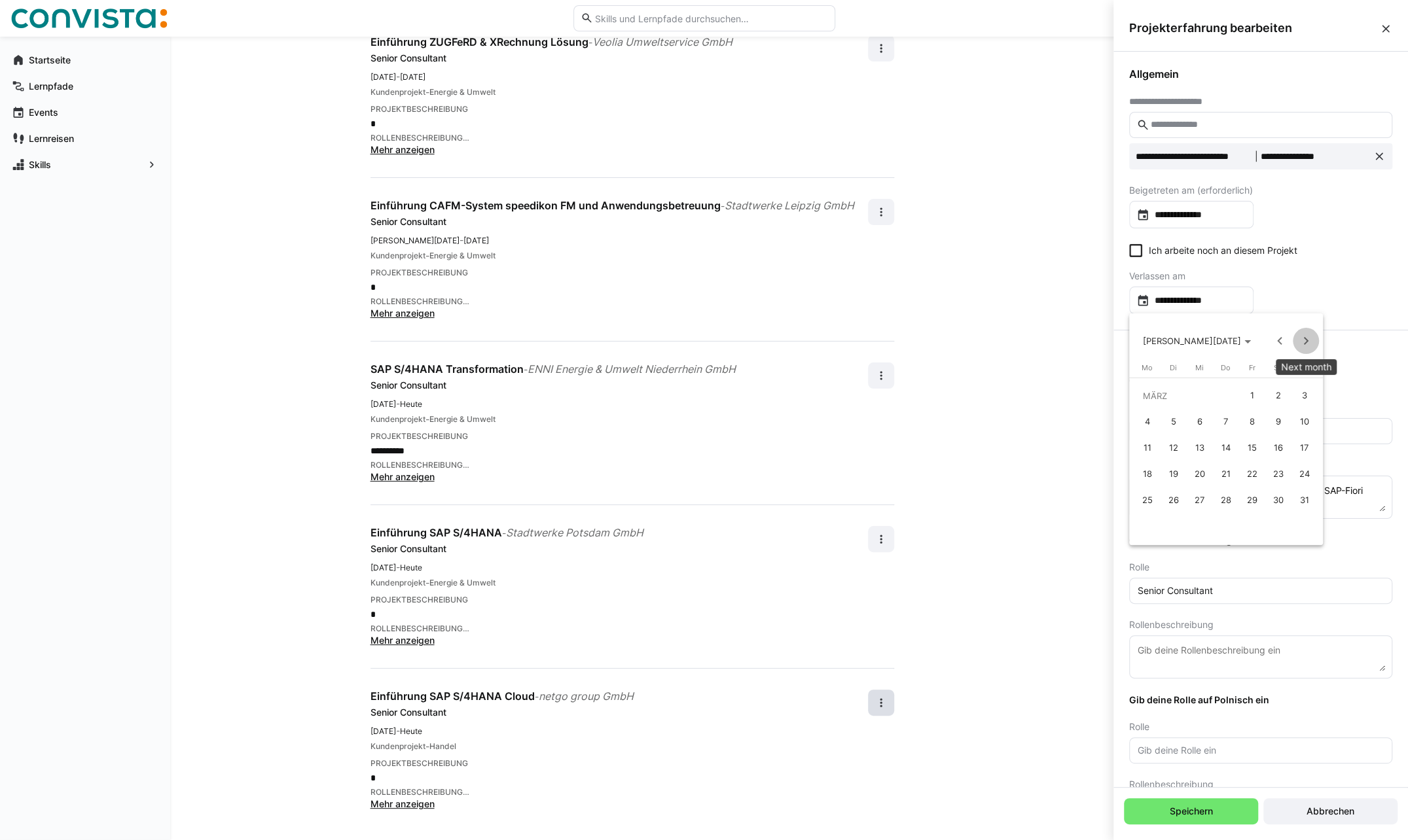
click at [1301, 338] on span "Next month" at bounding box center [1305, 340] width 26 height 26
click at [1169, 527] on span "30" at bounding box center [1174, 526] width 24 height 24
type input "**********"
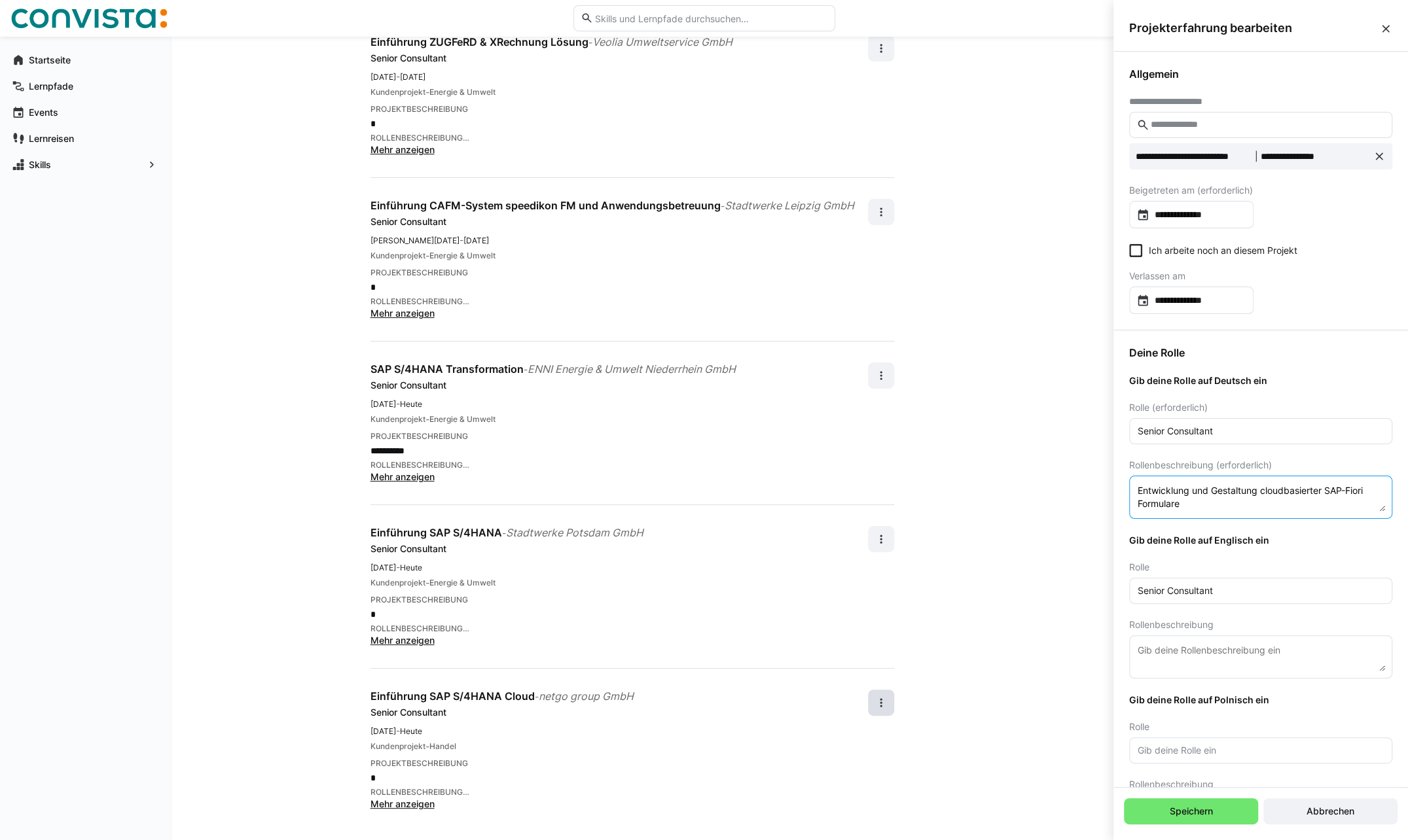
drag, startPoint x: 1184, startPoint y: 504, endPoint x: 1119, endPoint y: 488, distance: 66.9
click at [1119, 488] on div "Deine Rolle Gib deine Rolle auf Deutsch ein Rolle (erforderlich) Senior Consult…" at bounding box center [1260, 591] width 295 height 523
click at [1193, 504] on textarea "Entwicklung und Gestaltung cloudbasierter SAP-Fiori Formulare" at bounding box center [1260, 497] width 249 height 29
drag, startPoint x: 1191, startPoint y: 501, endPoint x: 1128, endPoint y: 484, distance: 65.3
click at [1128, 485] on div "Deine Rolle Gib deine Rolle auf Deutsch ein Rolle (erforderlich) Senior Consult…" at bounding box center [1260, 591] width 295 height 523
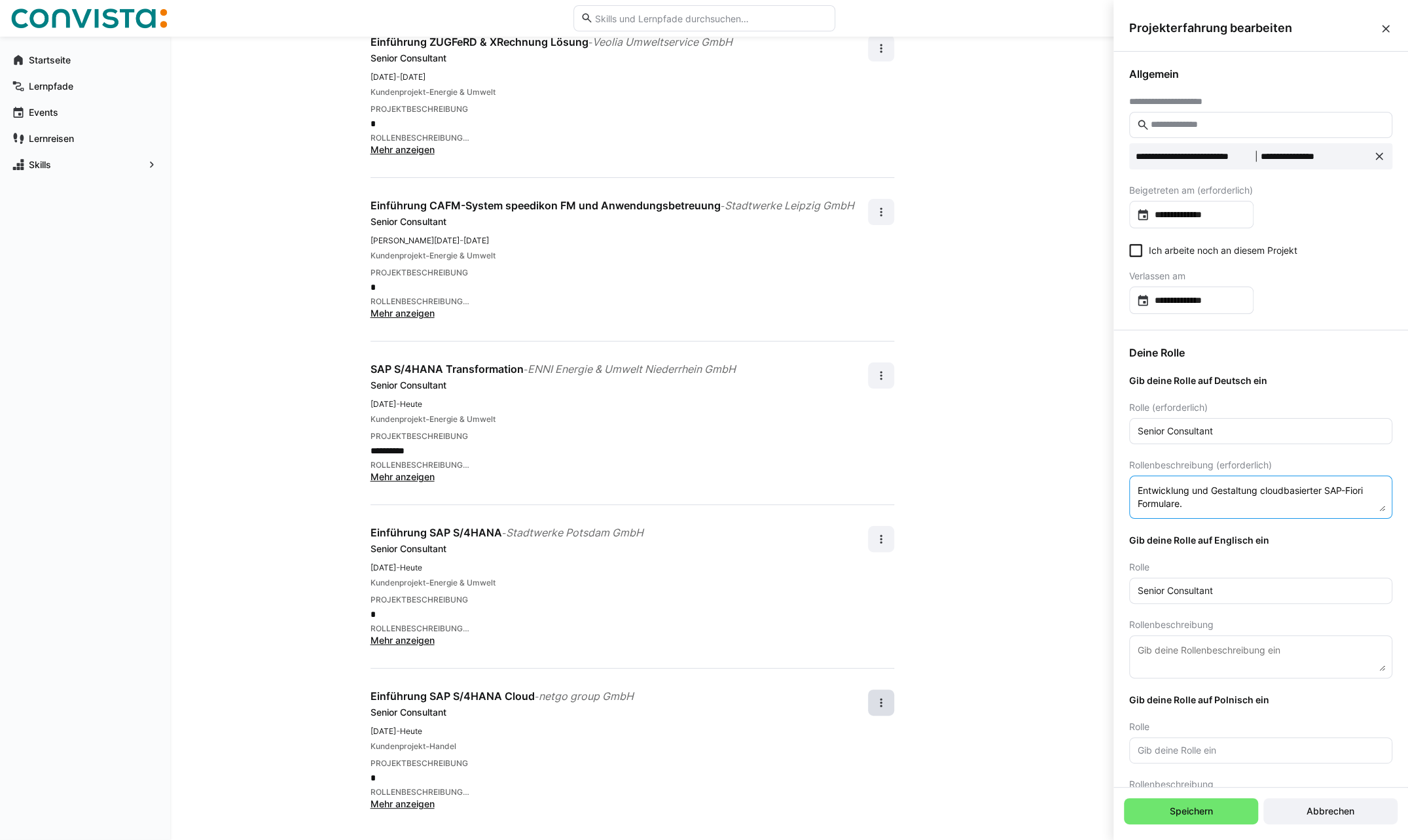
type textarea "Entwicklung und Gestaltung cloudbasierter SAP-Fiori Formulare."
click at [1194, 509] on textarea "Entwicklung und Gestaltung cloudbasierter SAP-Fiori Formulare." at bounding box center [1260, 497] width 249 height 29
click at [1198, 505] on textarea "Entwicklung und Gestaltung cloudbasierter SAP-Fiori Formulare." at bounding box center [1260, 497] width 249 height 29
drag, startPoint x: 1161, startPoint y: 500, endPoint x: 1109, endPoint y: 488, distance: 53.4
click at [1109, 488] on body "**********" at bounding box center [704, 211] width 1408 height 840
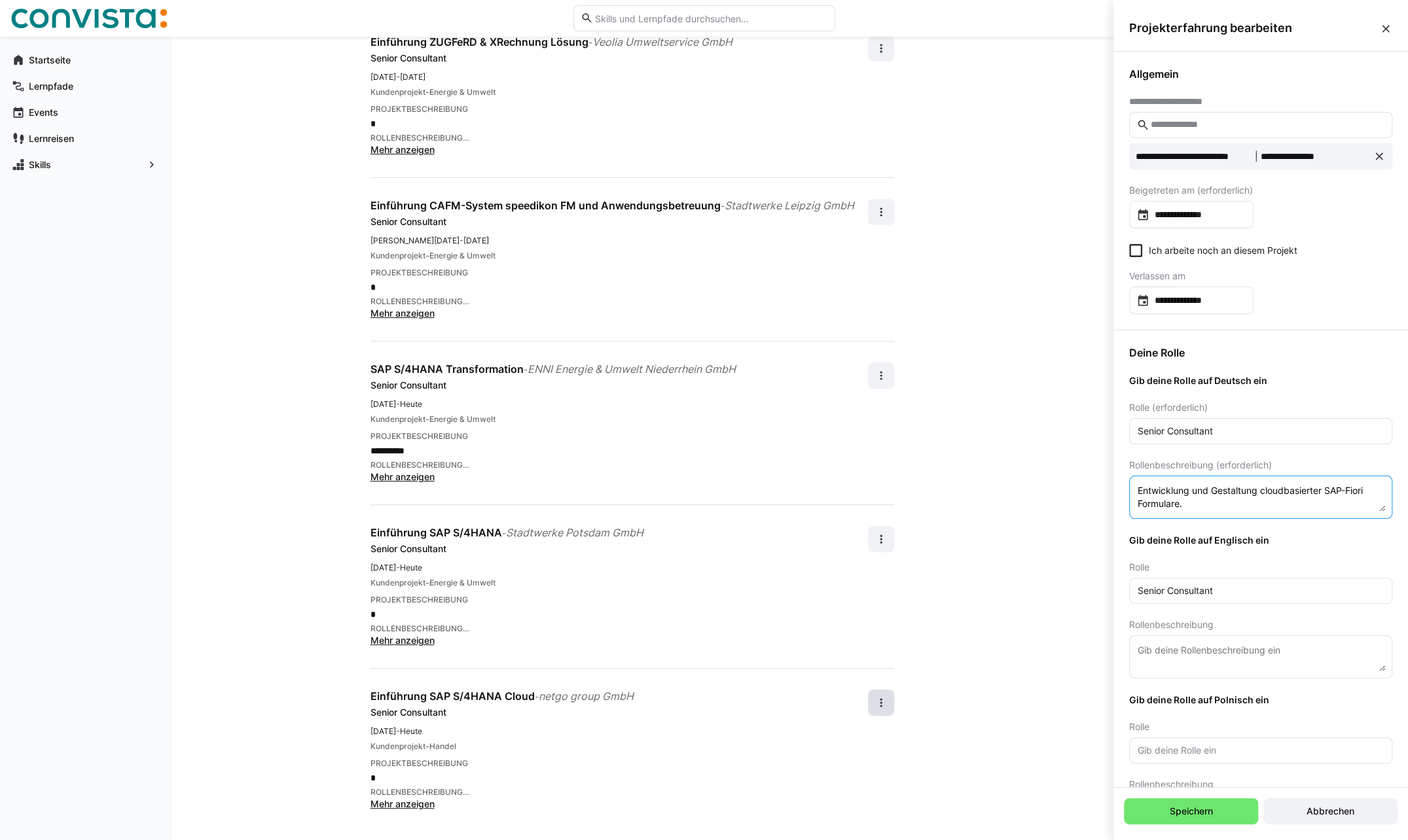
click at [1173, 656] on textarea at bounding box center [1260, 657] width 249 height 29
paste textarea "Development and design of cloud-based SAP Fiori forms."
type textarea "Development and design of cloud-based SAP Fiori forms."
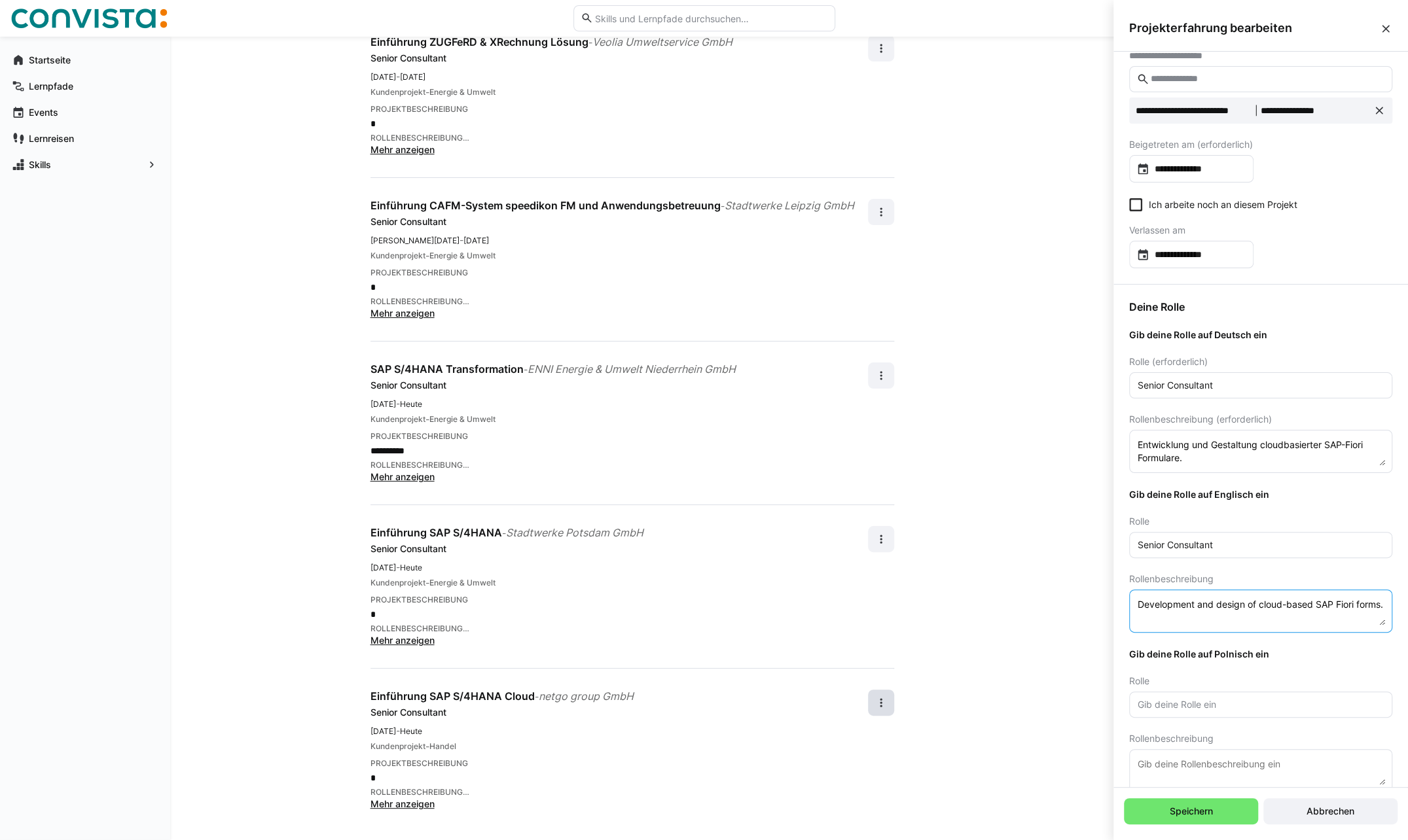
scroll to position [63, 0]
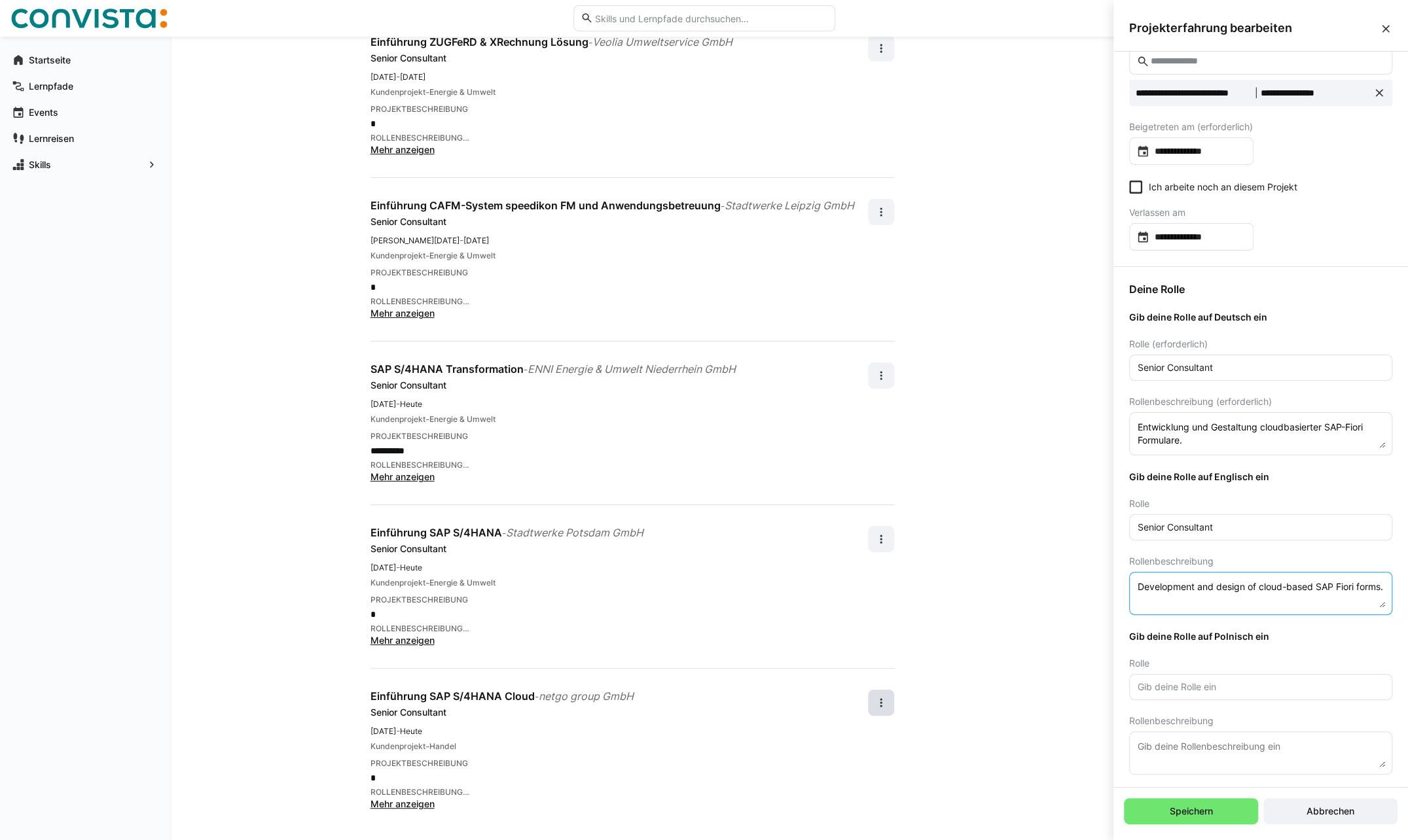
click at [1160, 749] on textarea at bounding box center [1260, 753] width 249 height 29
paste textarea "Opracowywanie i projektowanie formularzy SAP Fiori w chmurze."
type textarea "Opracowywanie i projektowanie formularzy SAP Fiori w chmurze."
drag, startPoint x: 1230, startPoint y: 523, endPoint x: 1129, endPoint y: 518, distance: 101.1
click at [1129, 518] on eds-input "Senior Consultant" at bounding box center [1261, 527] width 263 height 26
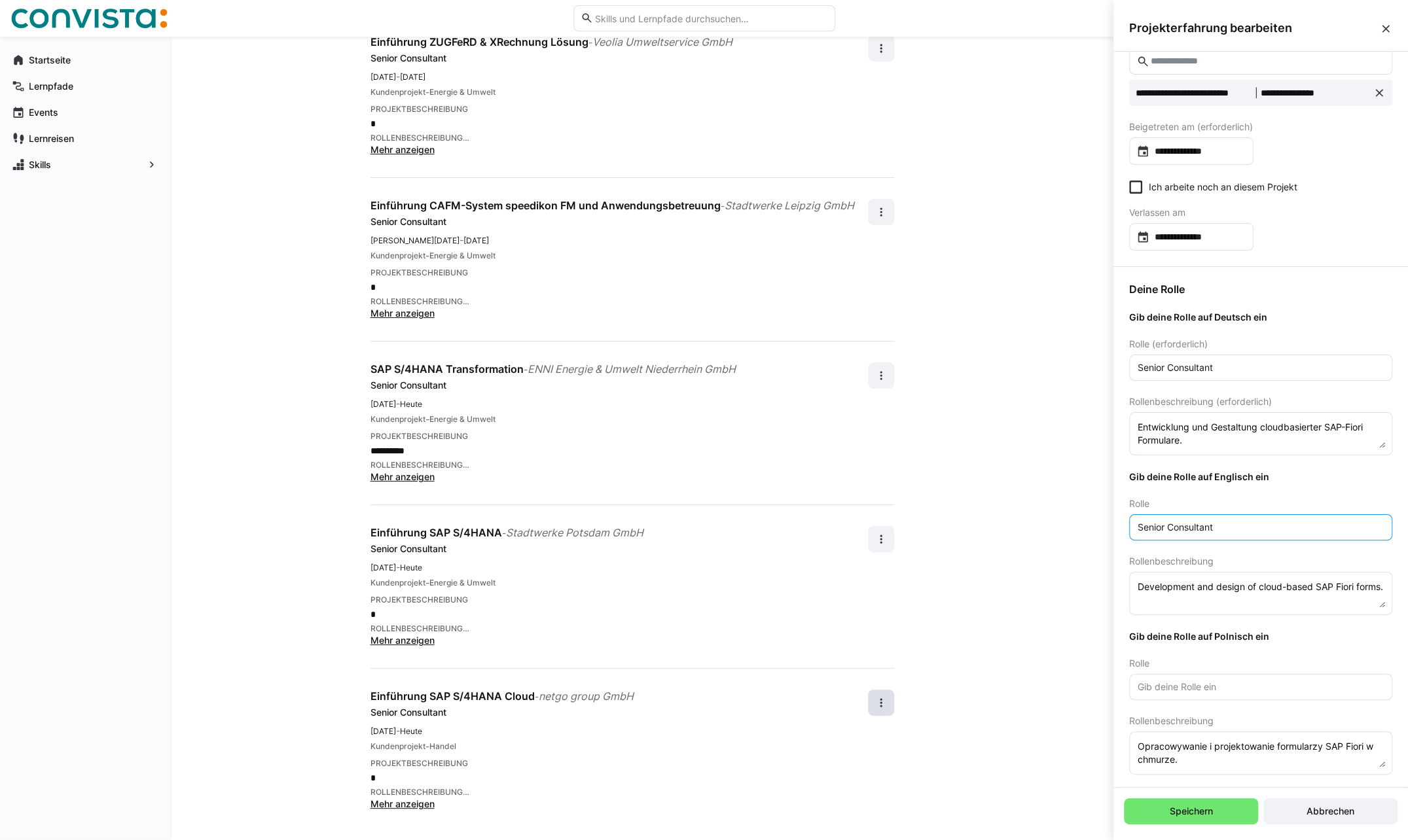
click at [1240, 523] on input "Senior Consultant" at bounding box center [1260, 527] width 249 height 12
drag, startPoint x: 1240, startPoint y: 523, endPoint x: 1101, endPoint y: 517, distance: 139.1
click at [1101, 517] on body "**********" at bounding box center [704, 211] width 1408 height 840
click at [1152, 687] on input "text" at bounding box center [1260, 686] width 249 height 12
paste input "Senior Consultant"
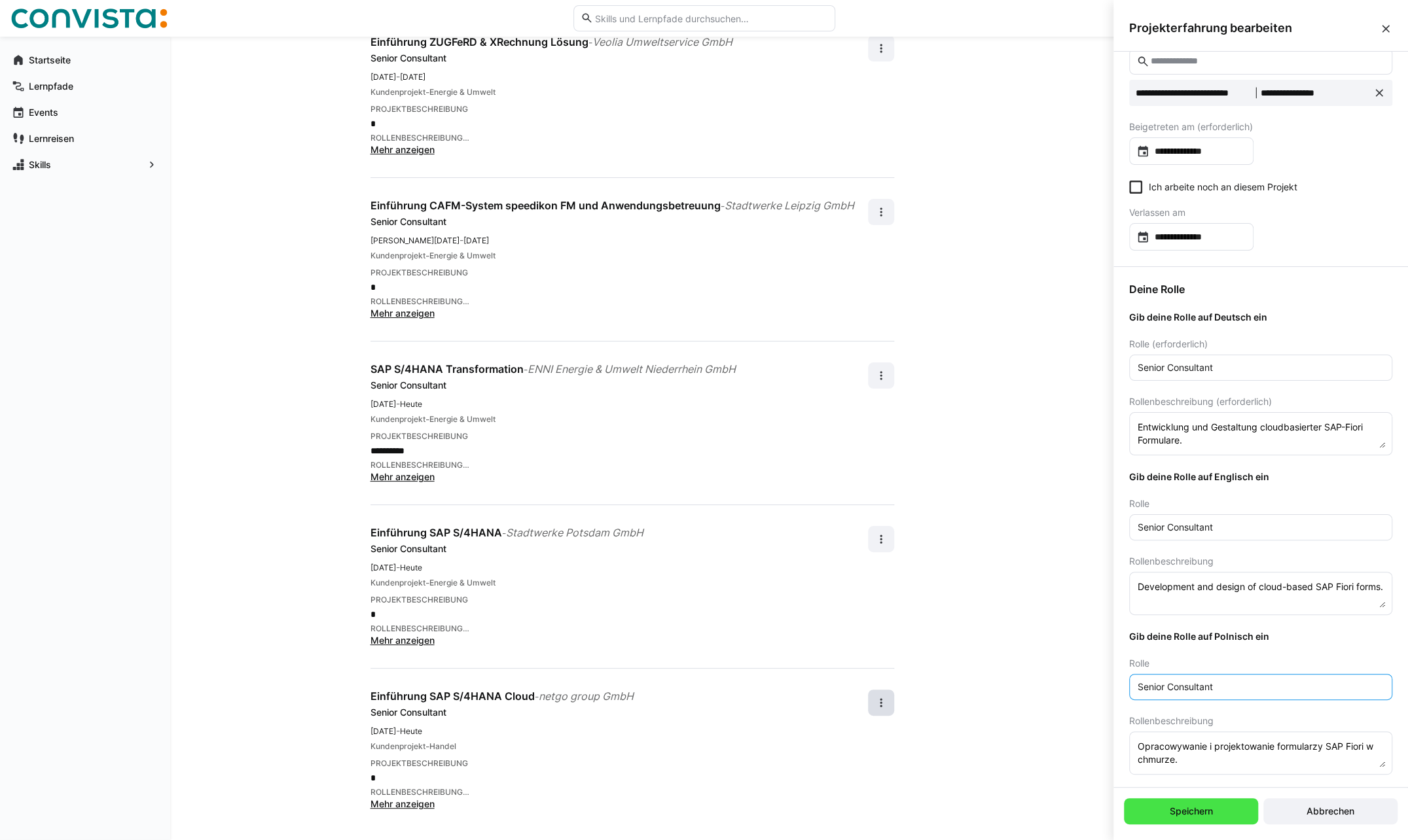
type input "Senior Consultant"
click at [1226, 812] on span "Speichern" at bounding box center [1191, 810] width 134 height 26
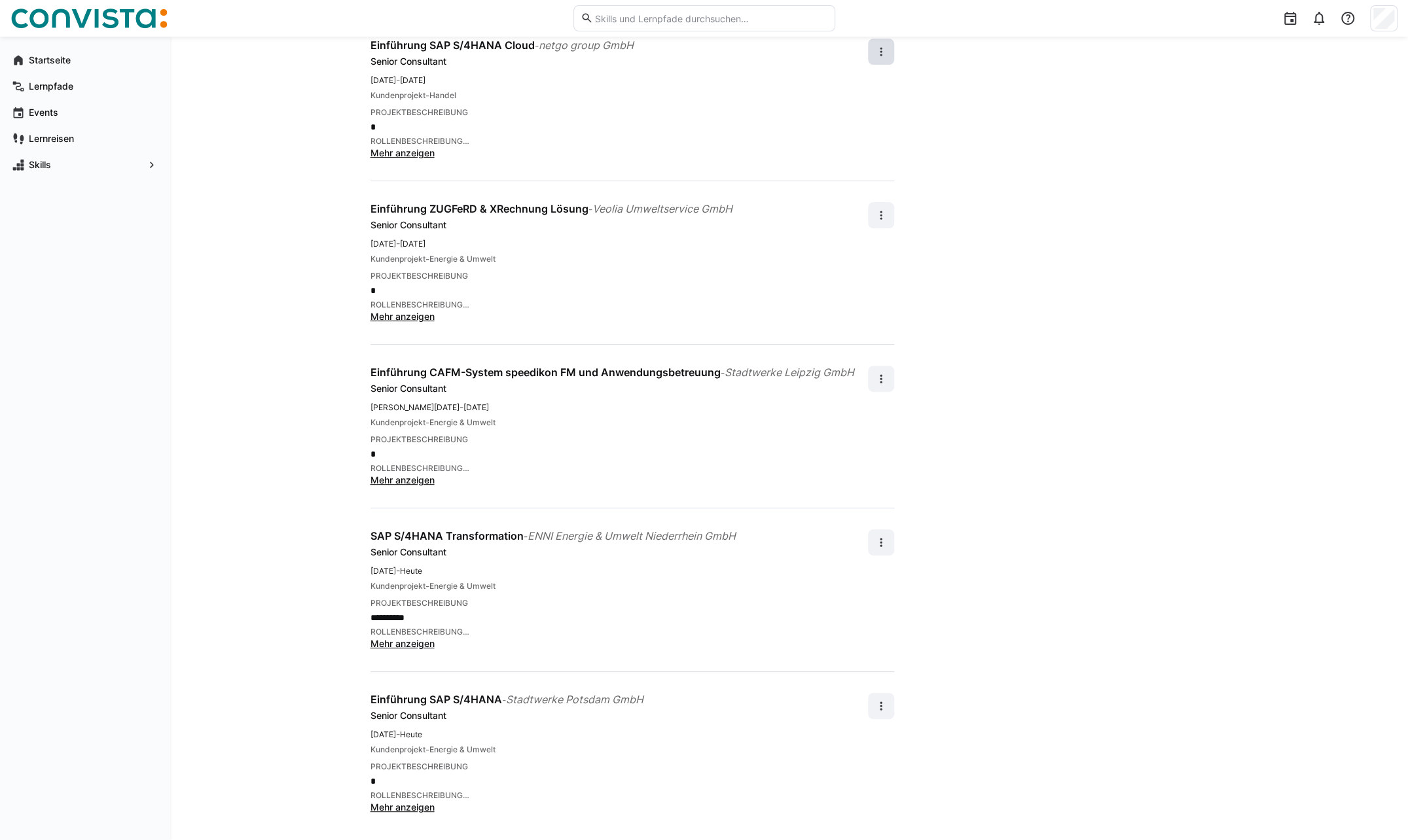
scroll to position [208, 0]
click at [884, 704] on eds-icon at bounding box center [881, 704] width 13 height 13
click at [866, 735] on div "Bearbeiten" at bounding box center [859, 735] width 46 height 13
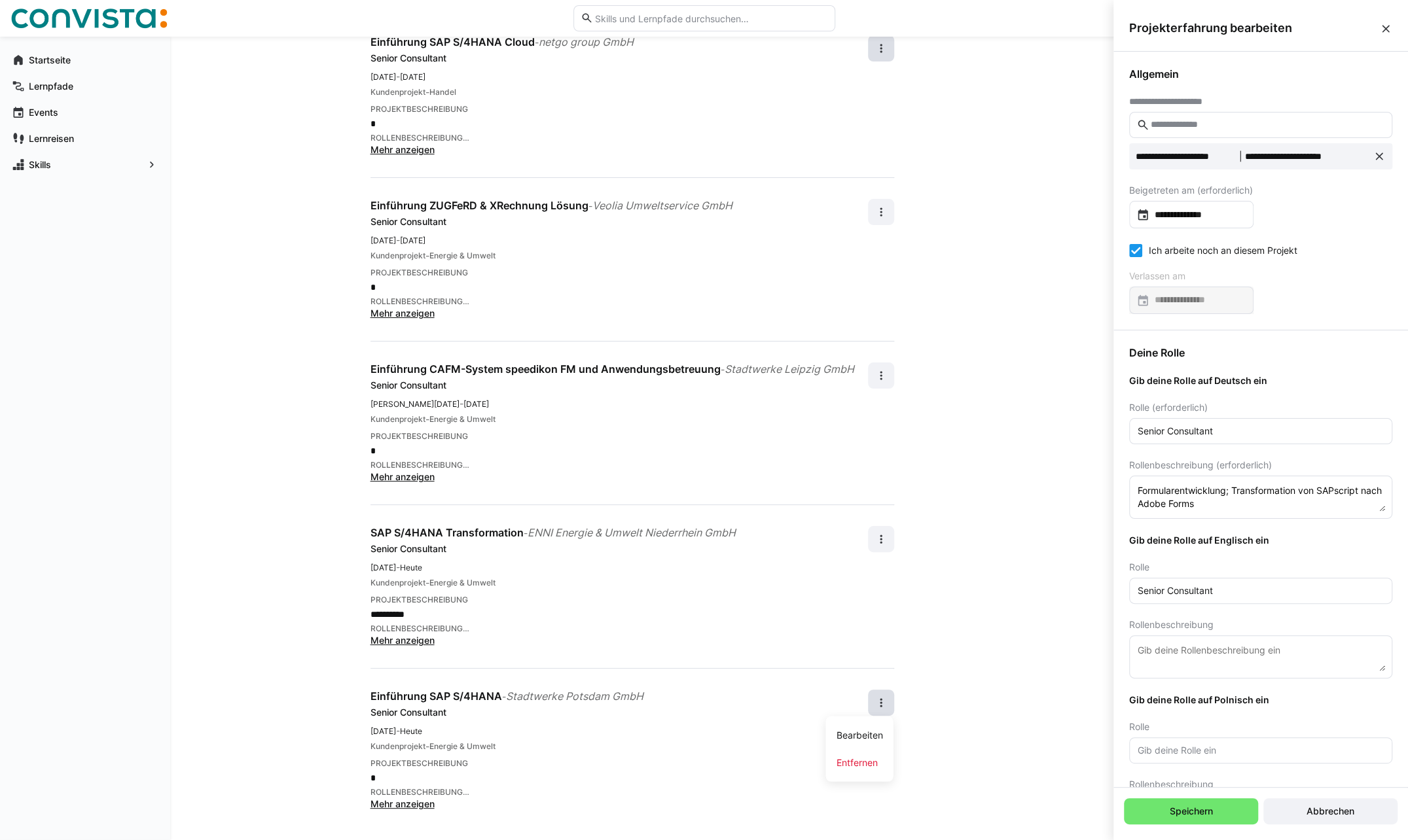
scroll to position [0, 0]
click at [1202, 210] on input "**********" at bounding box center [1198, 215] width 97 height 13
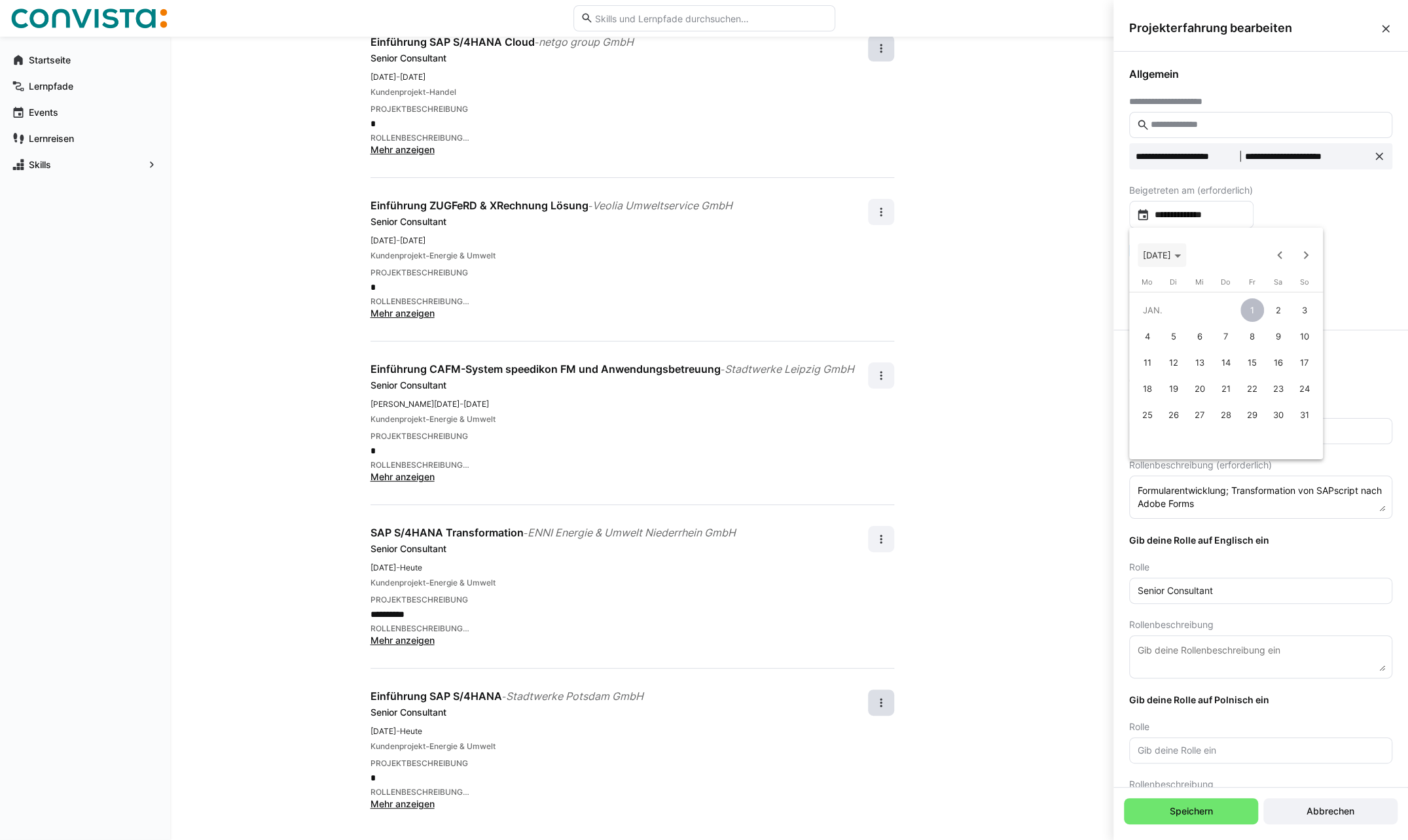
click at [1180, 256] on span "[DATE]" at bounding box center [1162, 254] width 38 height 11
click at [1306, 261] on span "Next 24 years" at bounding box center [1305, 254] width 26 height 26
click at [1294, 324] on span "2023" at bounding box center [1294, 322] width 41 height 24
click at [1156, 374] on span "SEP." at bounding box center [1156, 374] width 41 height 24
click at [1255, 303] on span "1" at bounding box center [1251, 310] width 24 height 24
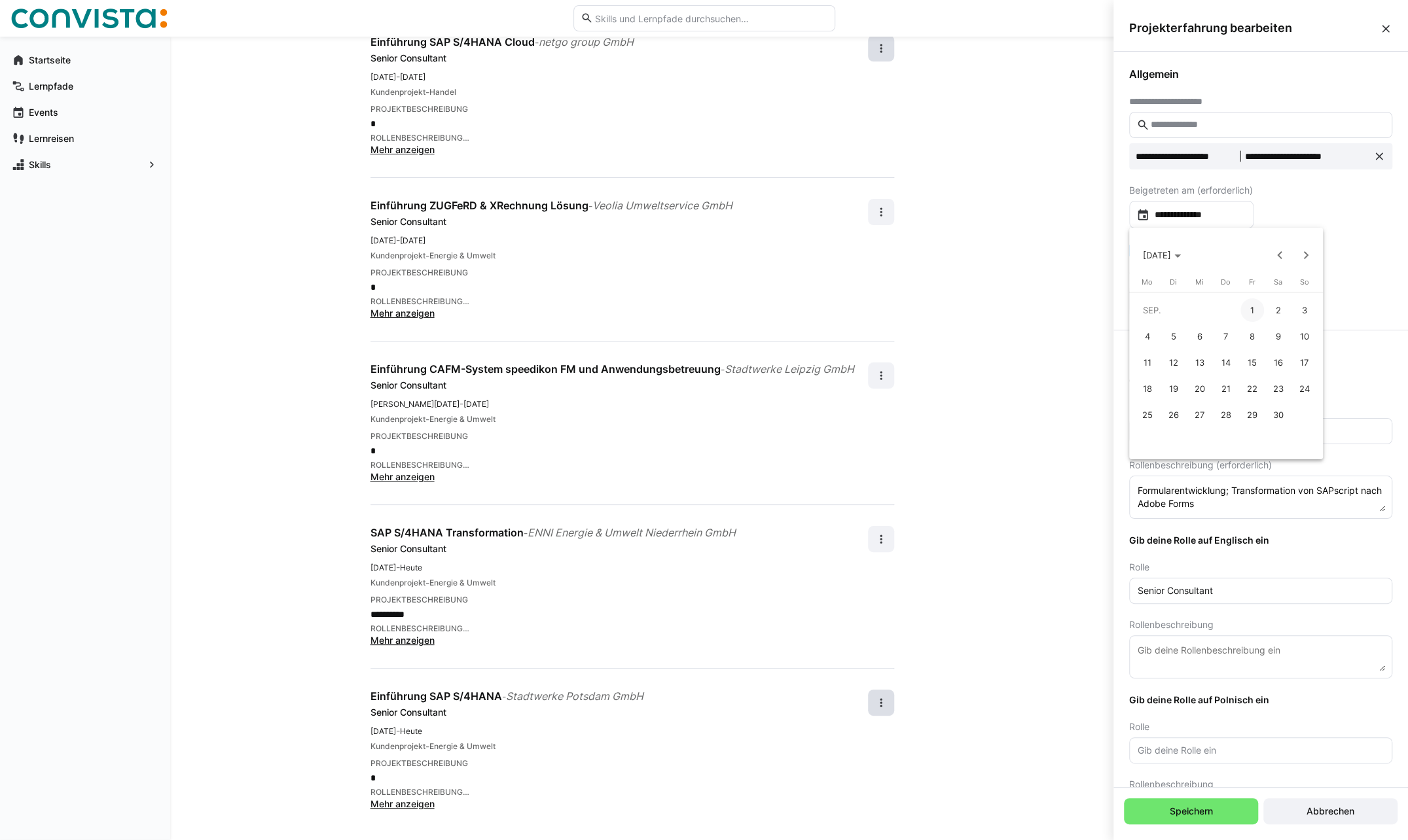
type input "**********"
click at [1135, 252] on icon at bounding box center [1136, 251] width 13 height 13
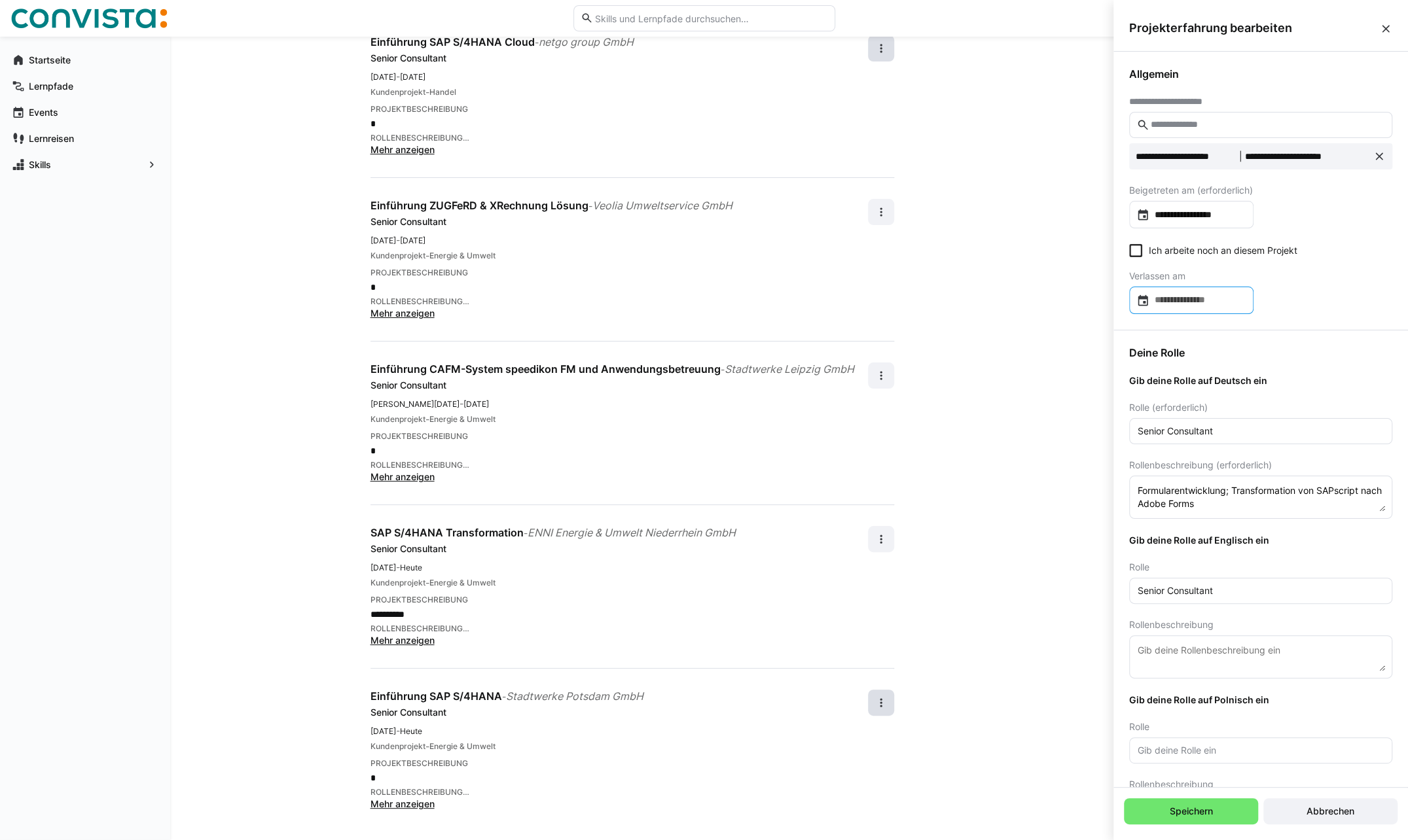
click at [1142, 298] on eds-icon at bounding box center [1143, 300] width 13 height 13
click at [1191, 339] on span "OKT. 2025" at bounding box center [1169, 341] width 53 height 11
click at [1211, 427] on span "2025" at bounding box center [1202, 434] width 41 height 24
click at [1292, 406] on span "APR." at bounding box center [1294, 407] width 41 height 24
click at [1202, 522] on span "30" at bounding box center [1200, 526] width 24 height 24
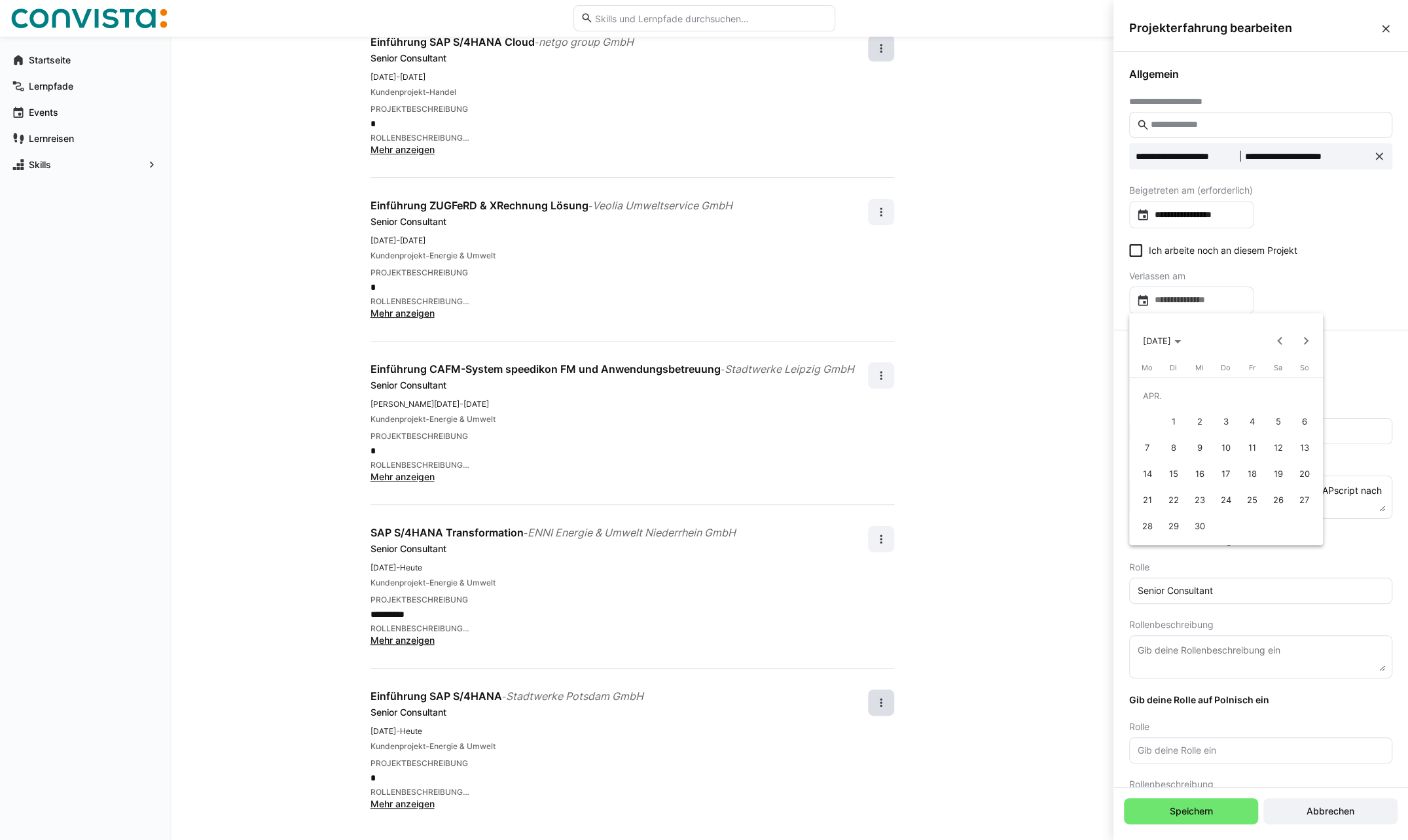
type input "**********"
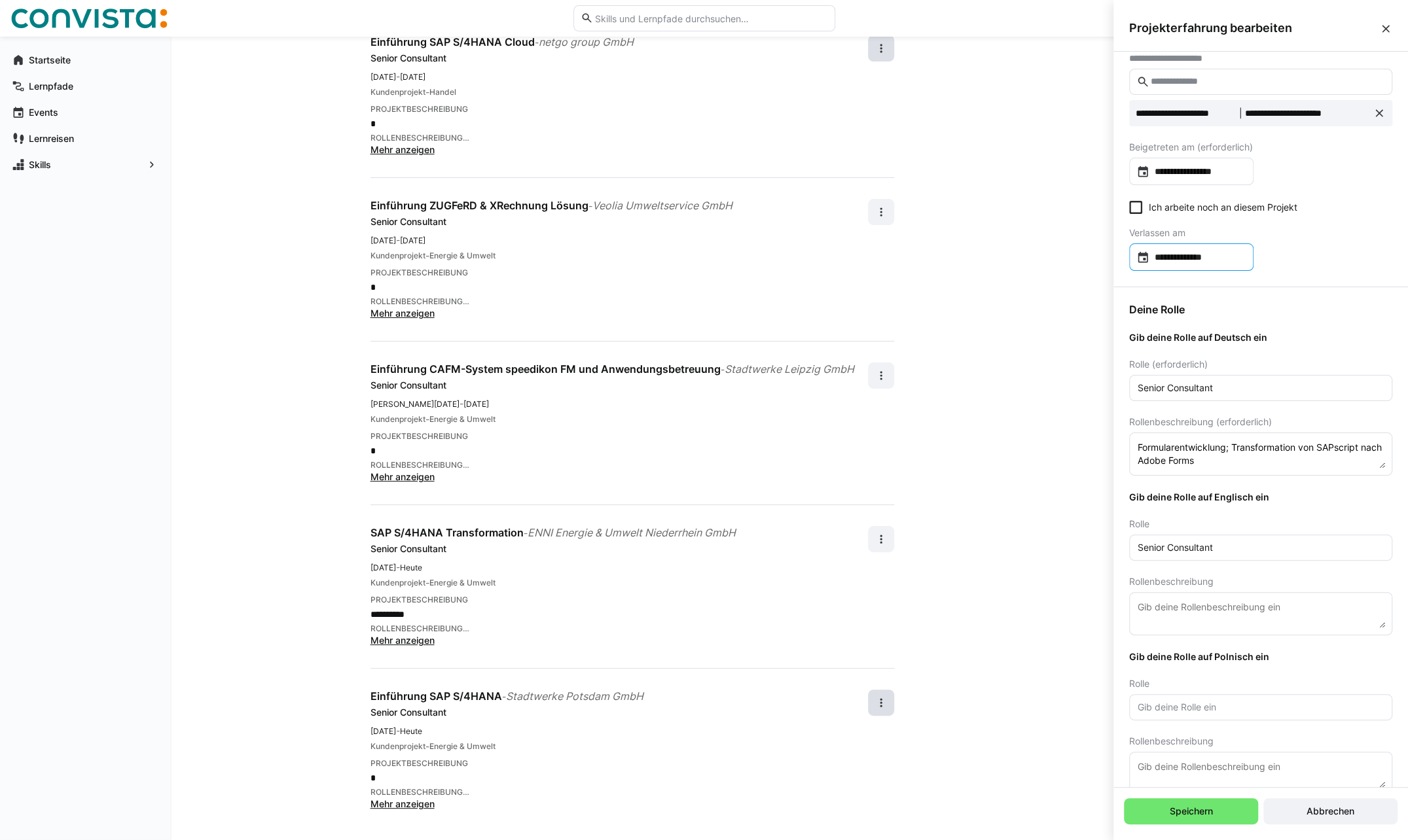
scroll to position [63, 0]
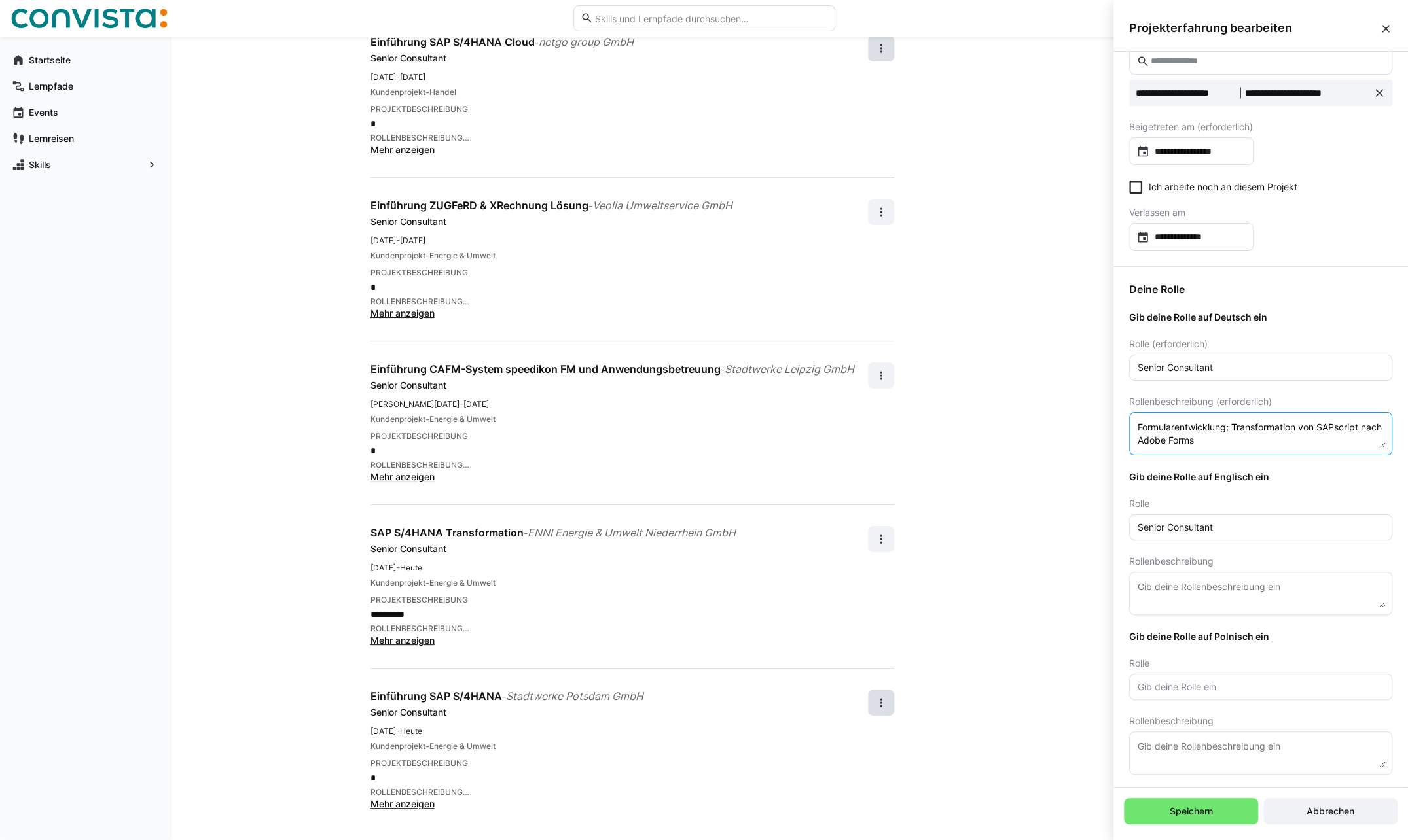
click at [1255, 439] on textarea "Formularentwicklung; Transformation von SAPscript nach Adobe Forms" at bounding box center [1260, 434] width 249 height 29
drag, startPoint x: 1249, startPoint y: 441, endPoint x: 1126, endPoint y: 421, distance: 124.6
click at [1126, 421] on div "Deine Rolle Gib deine Rolle auf Deutsch ein Rolle (erforderlich) Senior Consult…" at bounding box center [1260, 528] width 295 height 523
type textarea "Formularentwicklung; Transformation von SAPscript nach Adobe Forms."
click at [1262, 438] on textarea "Formularentwicklung; Transformation von SAPscript nach Adobe Forms." at bounding box center [1260, 434] width 249 height 29
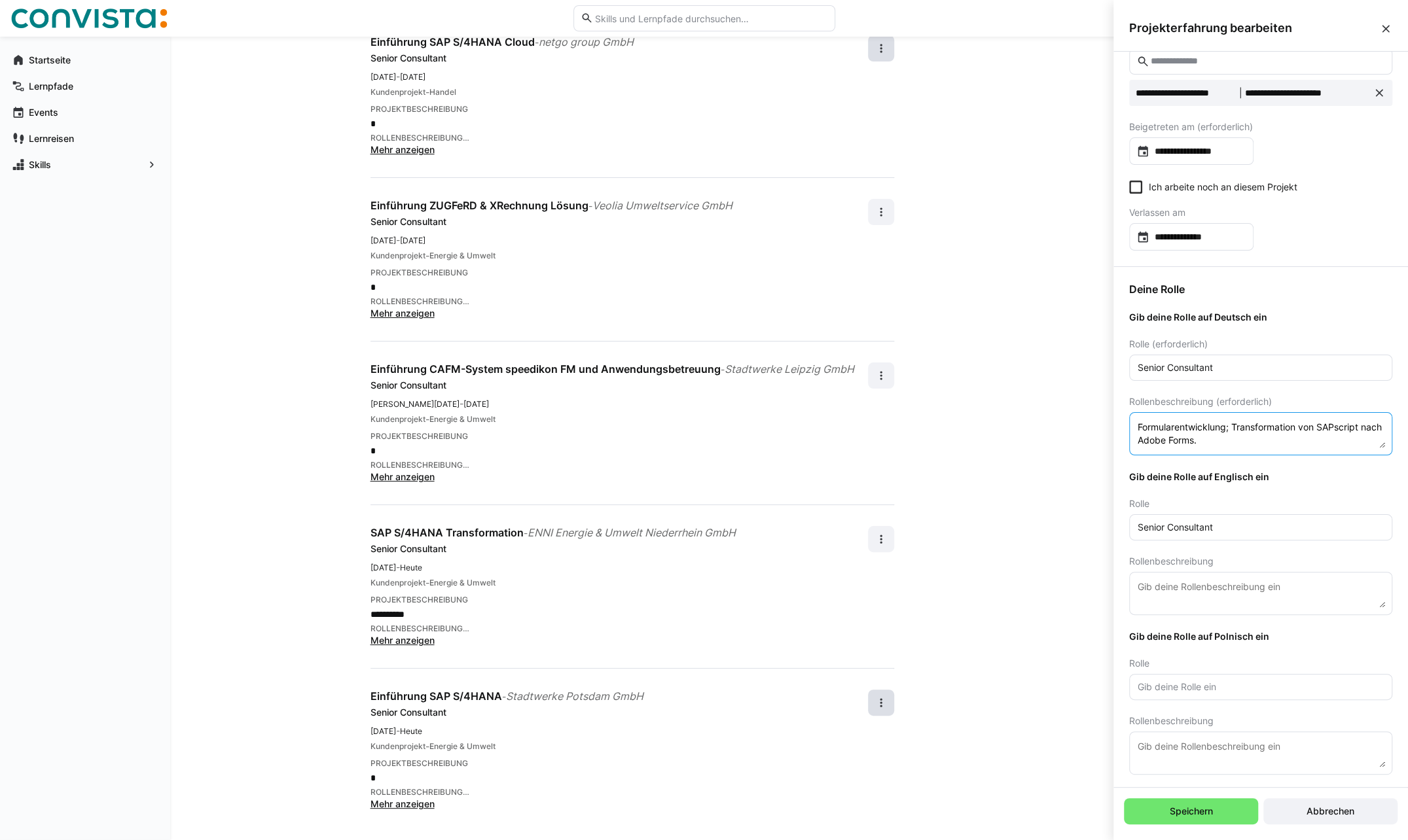
drag, startPoint x: 1226, startPoint y: 436, endPoint x: 1135, endPoint y: 426, distance: 91.5
click at [1135, 426] on eds-input "Formularentwicklung; Transformation von SAPscript nach Adobe Forms." at bounding box center [1261, 433] width 263 height 43
click at [1254, 451] on eds-input "Formularentwicklung; Transformation von SAPscript nach Adobe Forms." at bounding box center [1261, 433] width 263 height 43
click at [1235, 438] on textarea "Formularentwicklung; Transformation von SAPscript nach Adobe Forms." at bounding box center [1260, 434] width 249 height 29
drag, startPoint x: 1235, startPoint y: 439, endPoint x: 1123, endPoint y: 428, distance: 112.5
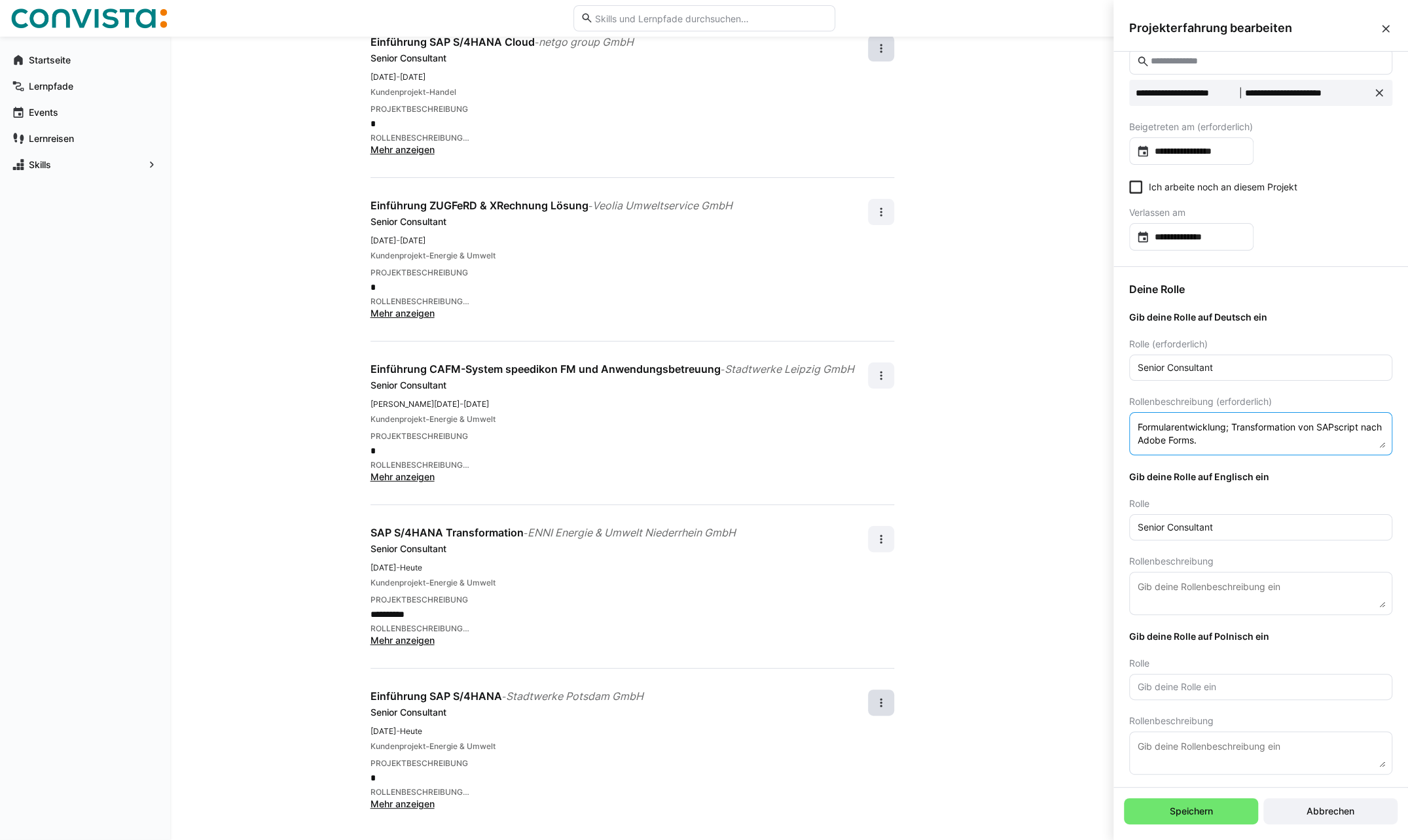
click at [1123, 428] on div "Deine Rolle Gib deine Rolle auf Deutsch ein Rolle (erforderlich) Senior Consult…" at bounding box center [1260, 528] width 295 height 523
click at [1156, 733] on eds-input at bounding box center [1261, 753] width 263 height 43
paste textarea "Tworzenie formularzy; transformacja z SAPscript do Adobe Forms."
type textarea "Tworzenie formularzy; transformacja z SAPscript do Adobe Forms."
drag, startPoint x: 1195, startPoint y: 526, endPoint x: 1122, endPoint y: 526, distance: 73.0
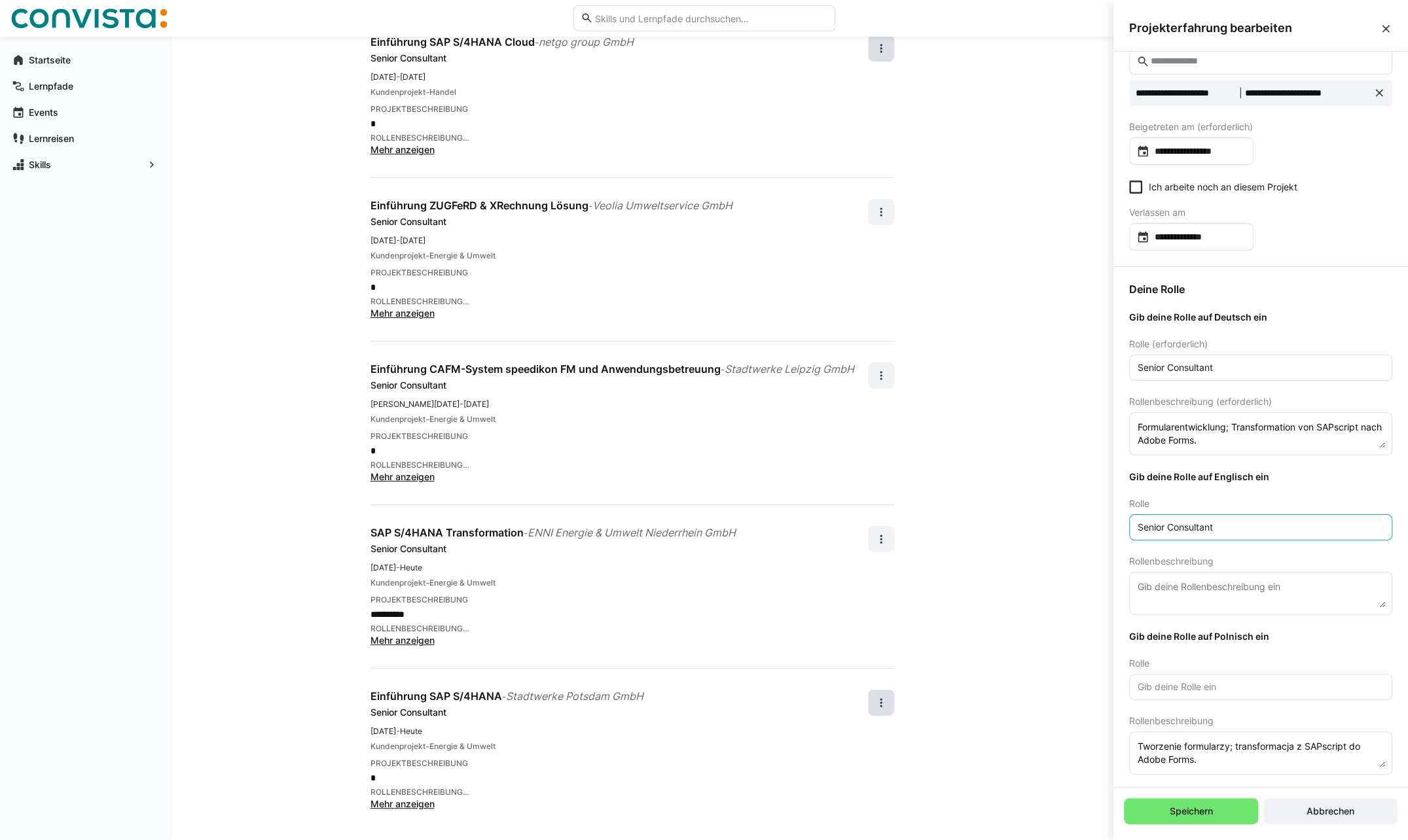
click at [1122, 526] on div "Deine Rolle Gib deine Rolle auf Deutsch ein Rolle (erforderlich) Senior Consult…" at bounding box center [1260, 528] width 295 height 523
click at [1183, 685] on input "text" at bounding box center [1260, 686] width 249 height 12
paste input "Senior Consultant"
type input "Senior Consultant"
click at [1202, 583] on textarea at bounding box center [1260, 593] width 249 height 29
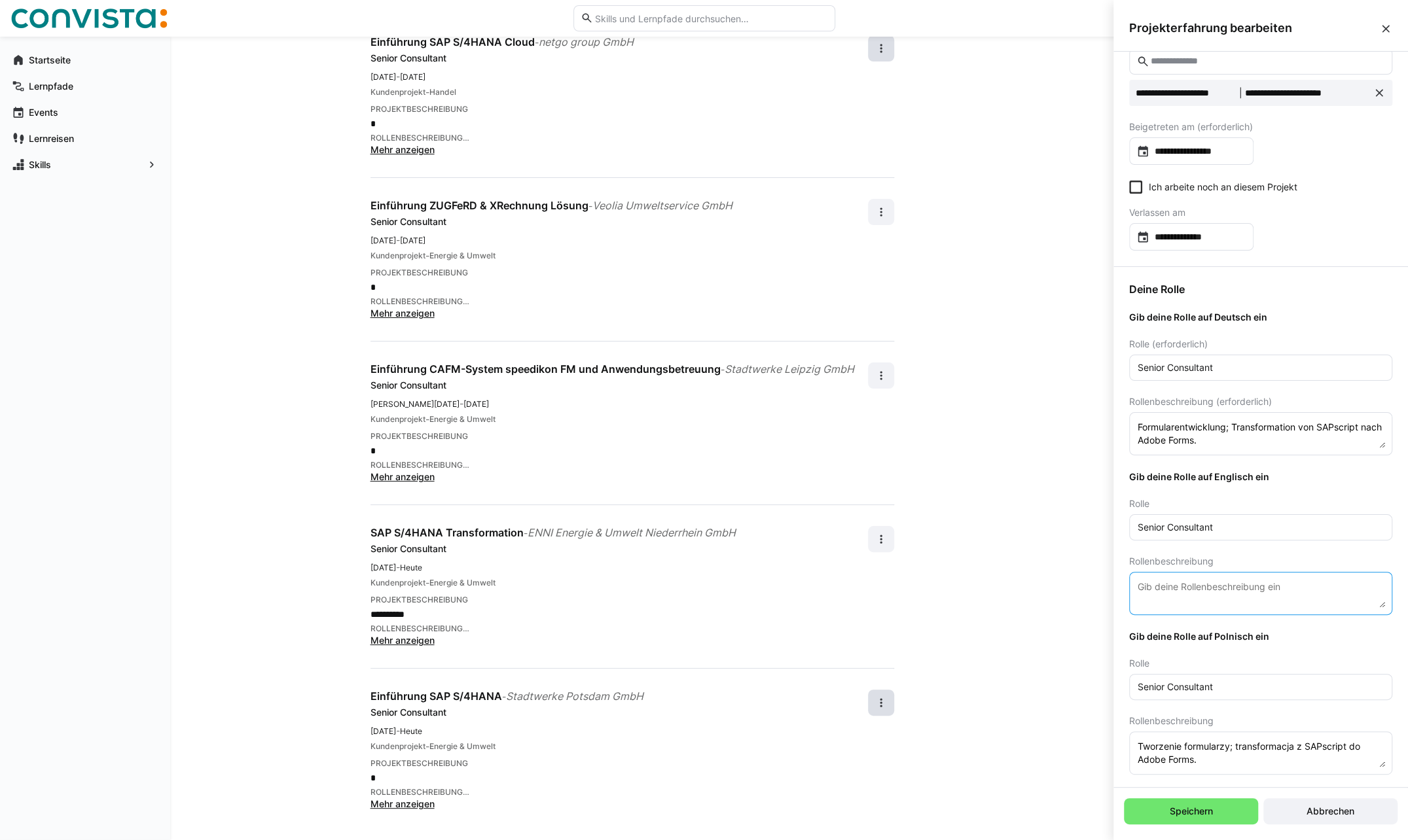
paste textarea "Form development and transformation from SAPscript to Adobe Forms."
type textarea "Form development and transformation from SAPscript to Adobe Forms."
click at [1230, 424] on textarea "Formularentwicklung; Transformation von SAPscript nach Adobe Forms." at bounding box center [1260, 434] width 249 height 29
click at [1229, 428] on textarea "Formularentwicklungund Transformation von SAPscript nach Adobe Forms." at bounding box center [1260, 434] width 249 height 29
click at [1249, 420] on textarea "Formularentwicklung und Transformation von SAPscript nach Adobe Forms." at bounding box center [1260, 434] width 249 height 29
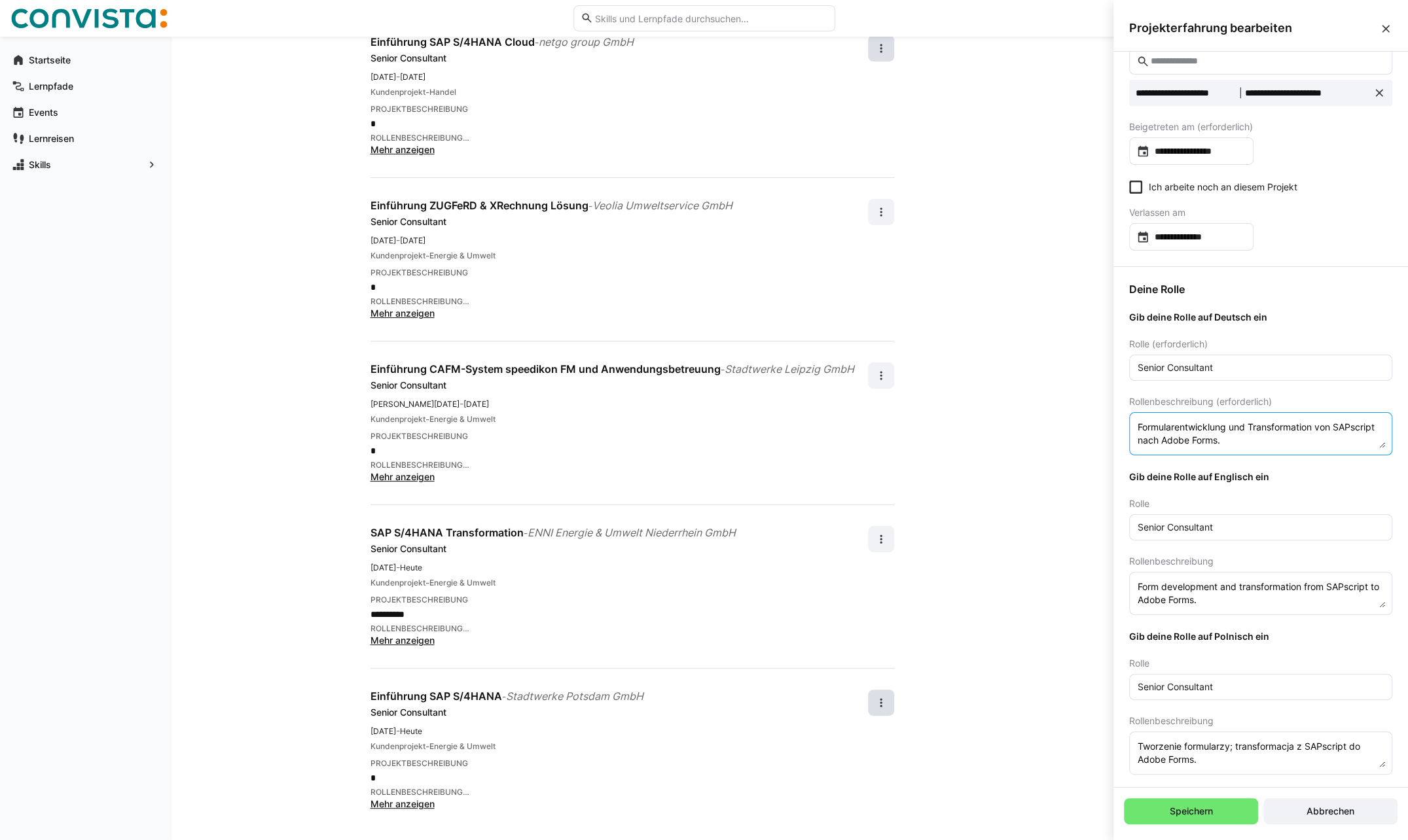
type textarea "Formularentwicklung und Transformation von SAPscript nach Adobe Forms."
click at [1209, 768] on eds-input "Tworzenie formularzy; transformacja z SAPscript do Adobe Forms." at bounding box center [1261, 753] width 263 height 43
drag, startPoint x: 1207, startPoint y: 761, endPoint x: 1132, endPoint y: 747, distance: 76.3
click at [1132, 747] on eds-input "Tworzenie formularzy; transformacja z SAPscript do Adobe Forms." at bounding box center [1261, 753] width 263 height 43
paste textarea "i transformacja formularzy"
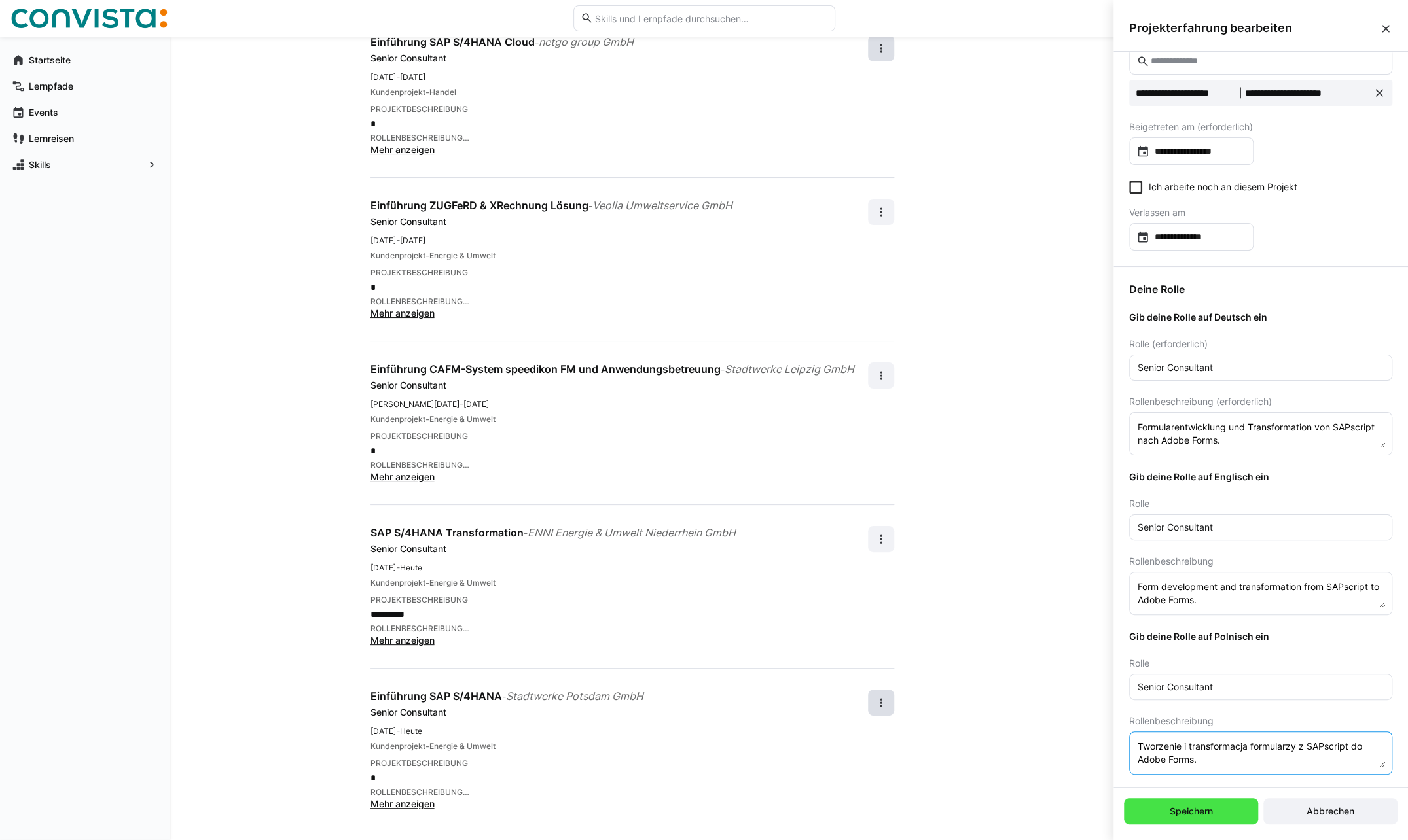
type textarea "Tworzenie i transformacja formularzy z SAPscript do Adobe Forms."
click at [1209, 813] on span "Speichern" at bounding box center [1191, 811] width 47 height 13
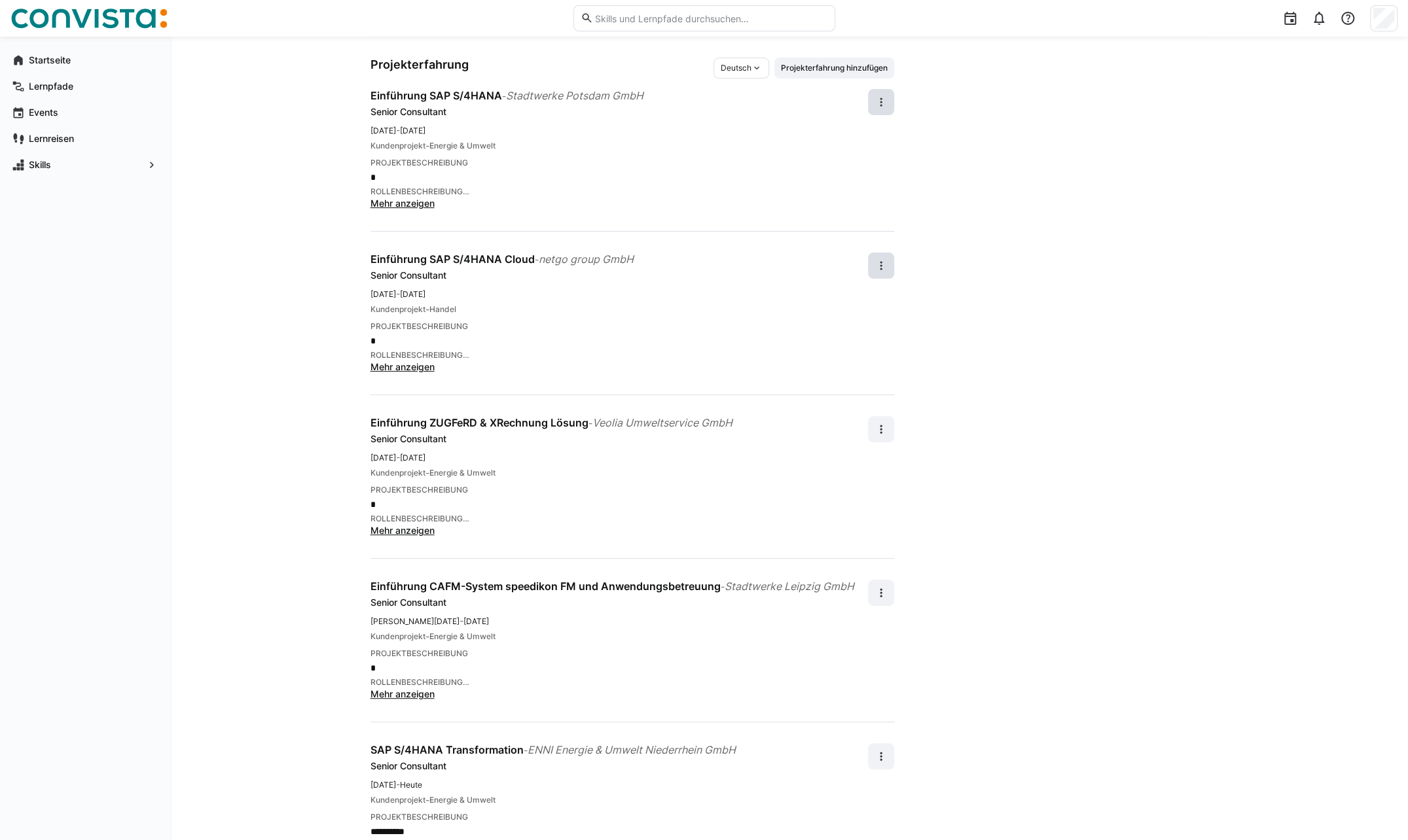
scroll to position [143, 0]
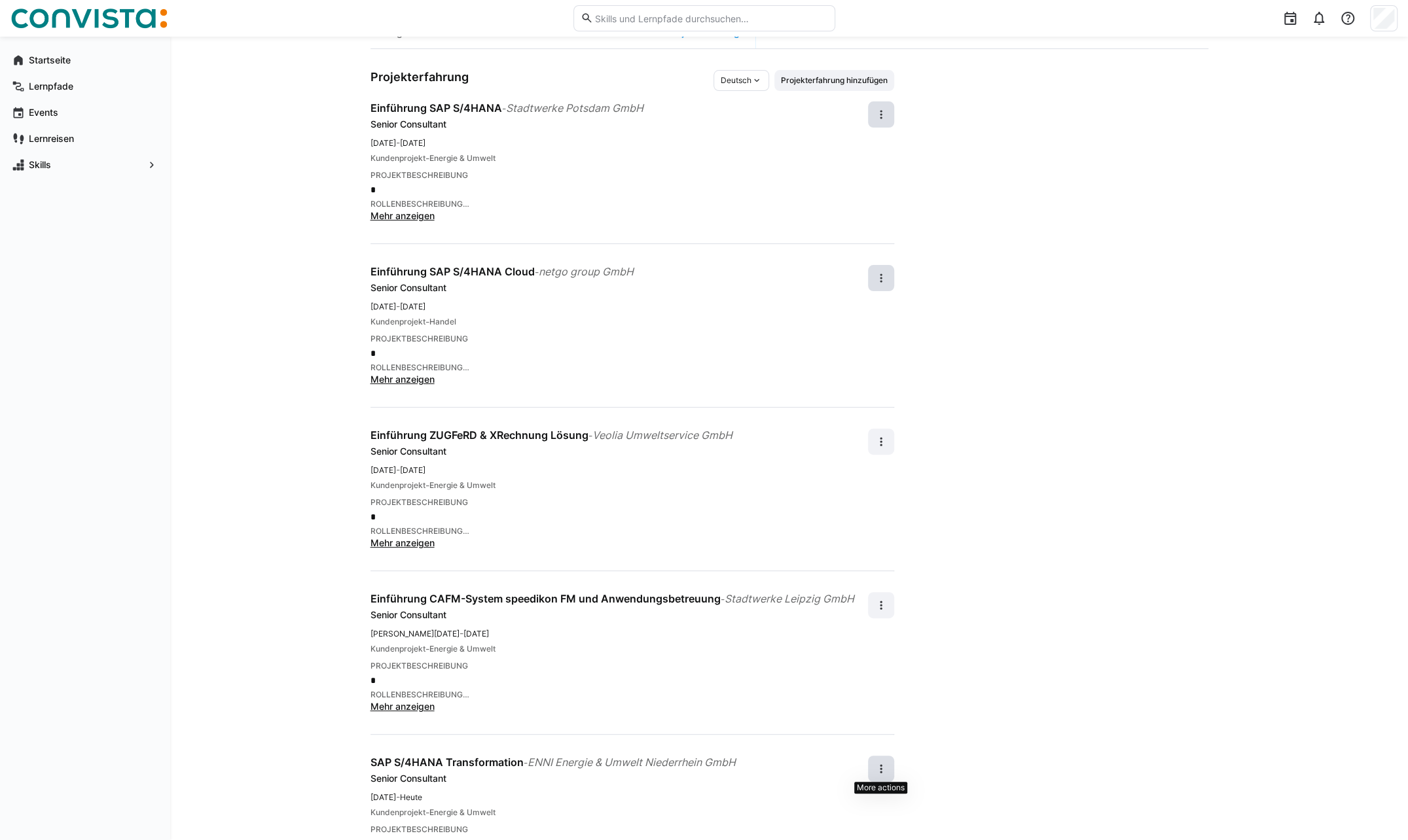
click at [886, 769] on eds-icon at bounding box center [881, 769] width 13 height 13
click at [868, 707] on div "Bearbeiten" at bounding box center [859, 704] width 46 height 13
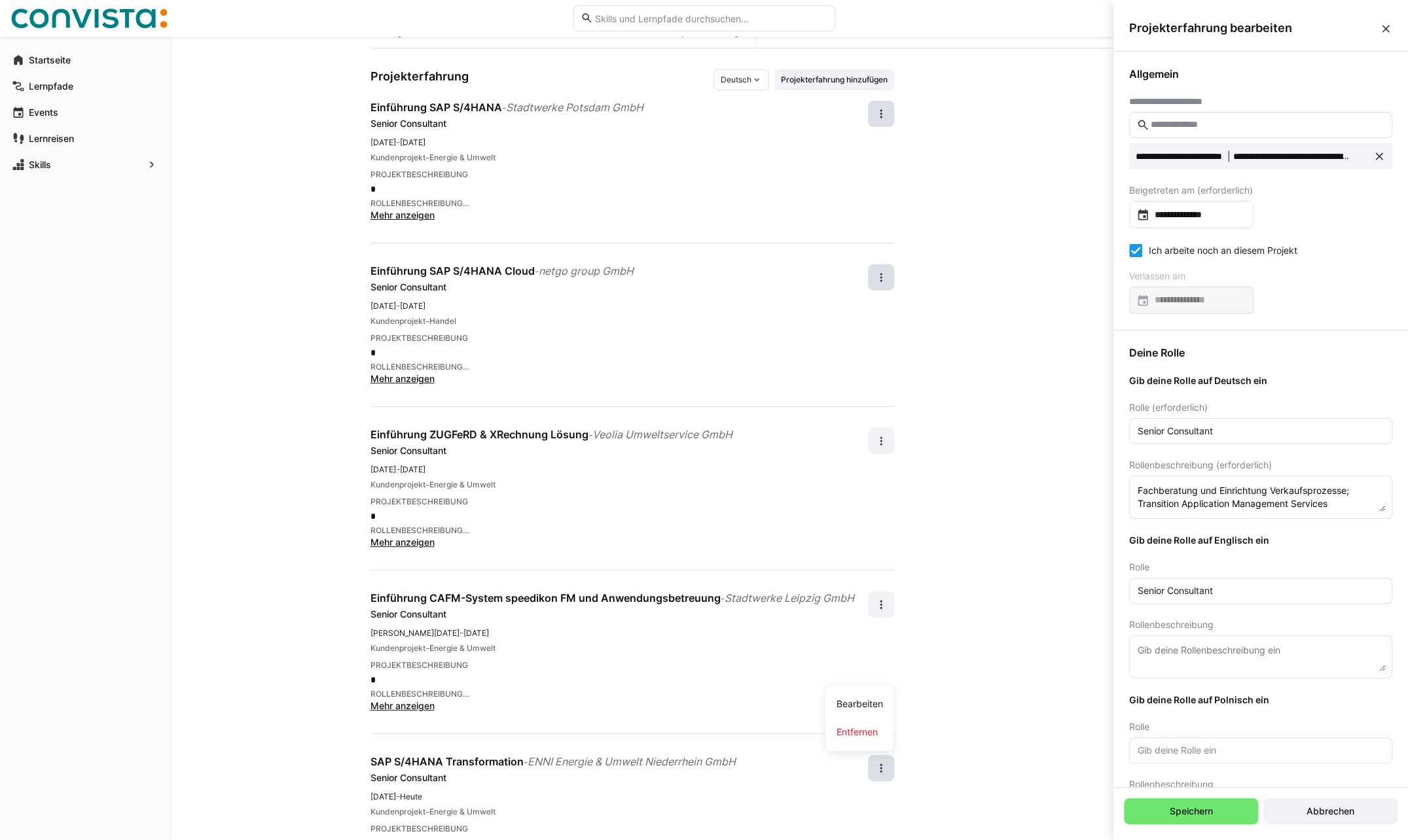
scroll to position [0, 0]
click at [1152, 215] on input "**********" at bounding box center [1198, 215] width 97 height 13
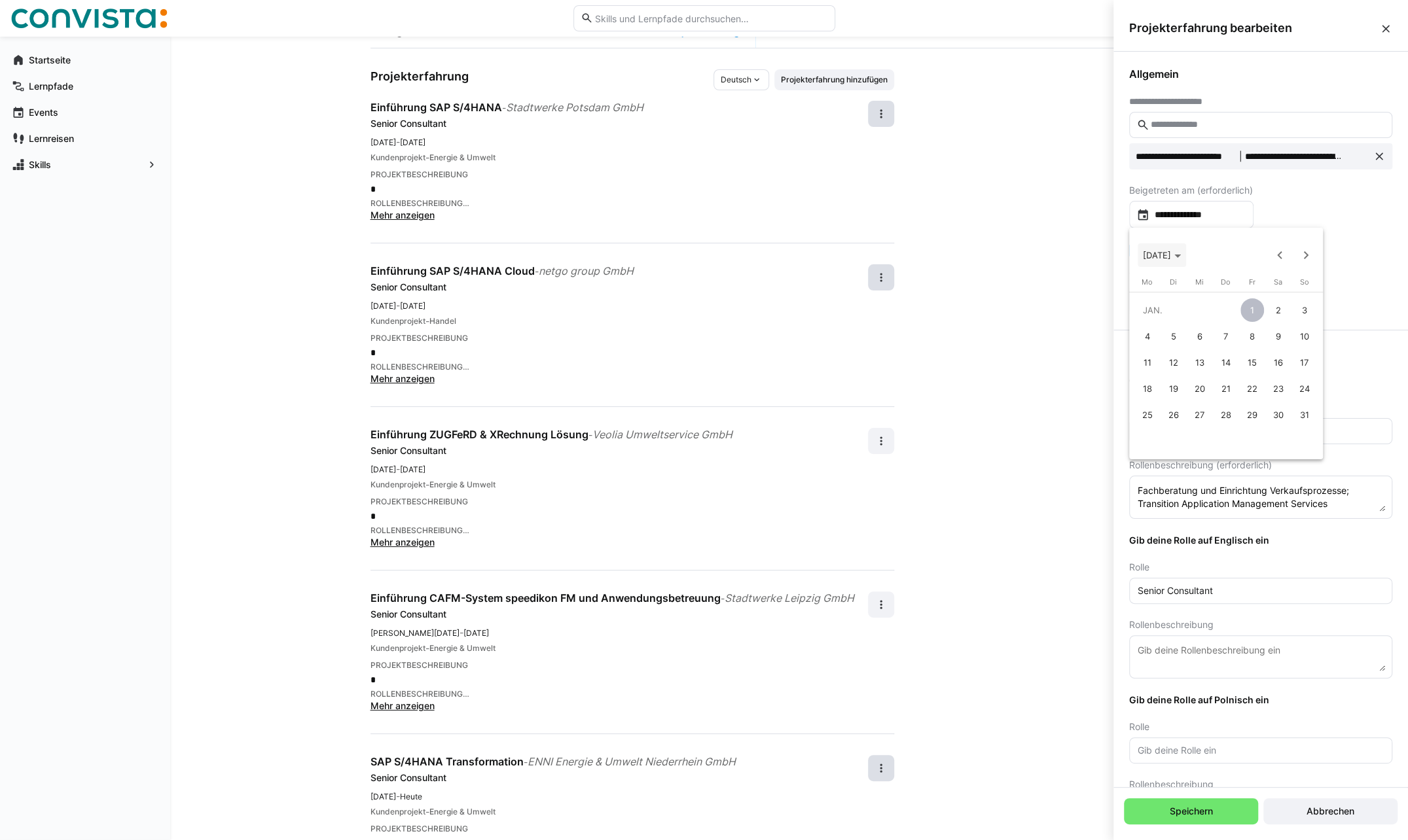
click at [1171, 252] on span "[DATE]" at bounding box center [1156, 254] width 28 height 11
click at [1302, 255] on span "Next 24 years" at bounding box center [1305, 254] width 26 height 26
click at [1249, 322] on span "2022" at bounding box center [1248, 322] width 41 height 24
click at [1205, 373] on span "OKT." at bounding box center [1202, 374] width 41 height 24
click at [1281, 256] on span "Previous month" at bounding box center [1279, 254] width 26 height 26
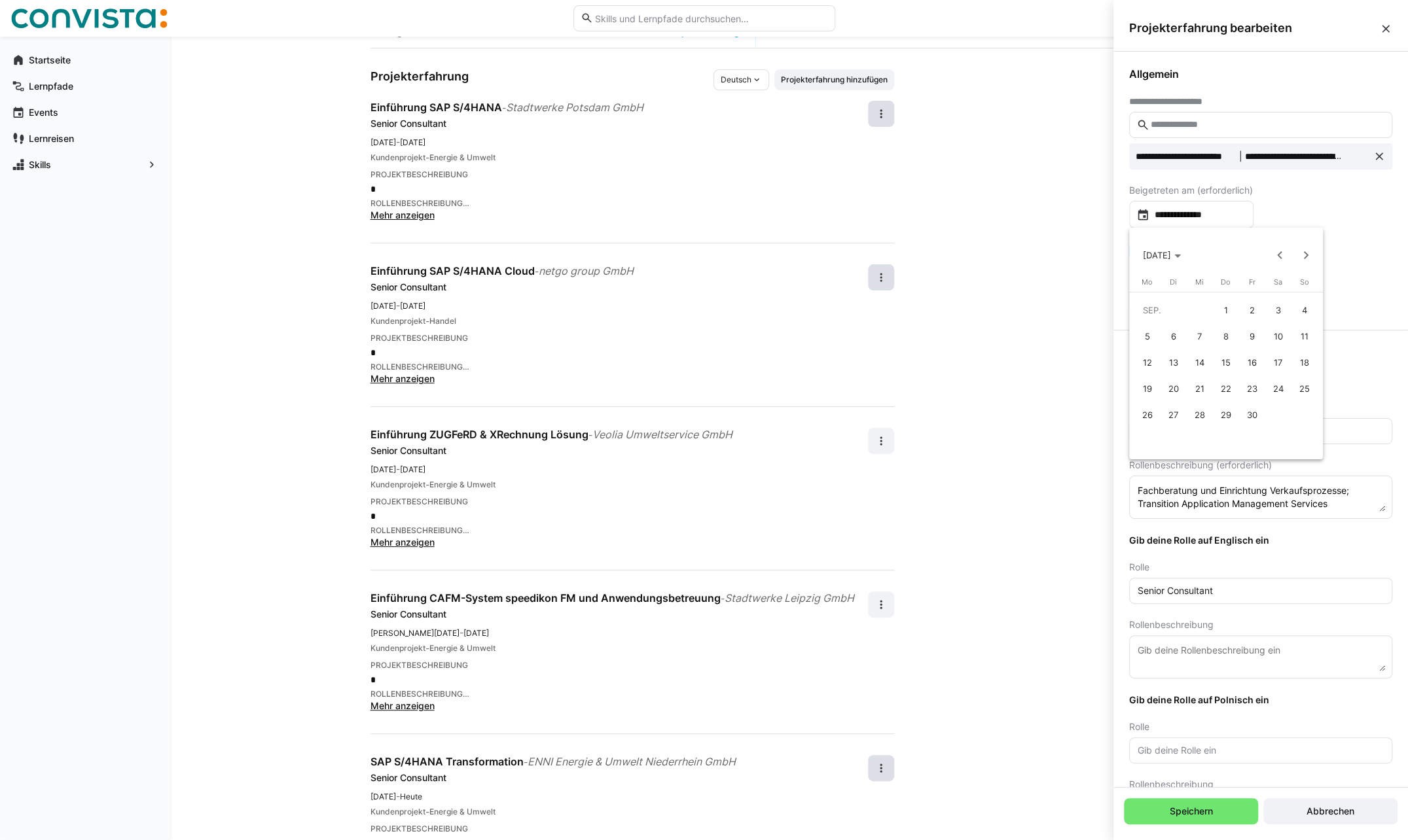
click at [1225, 307] on span "1" at bounding box center [1226, 310] width 24 height 24
type input "**********"
click at [1142, 250] on eds-checkbox "Ich arbeite noch an diesem Projekt" at bounding box center [1213, 251] width 168 height 13
click at [1184, 299] on input at bounding box center [1198, 300] width 97 height 13
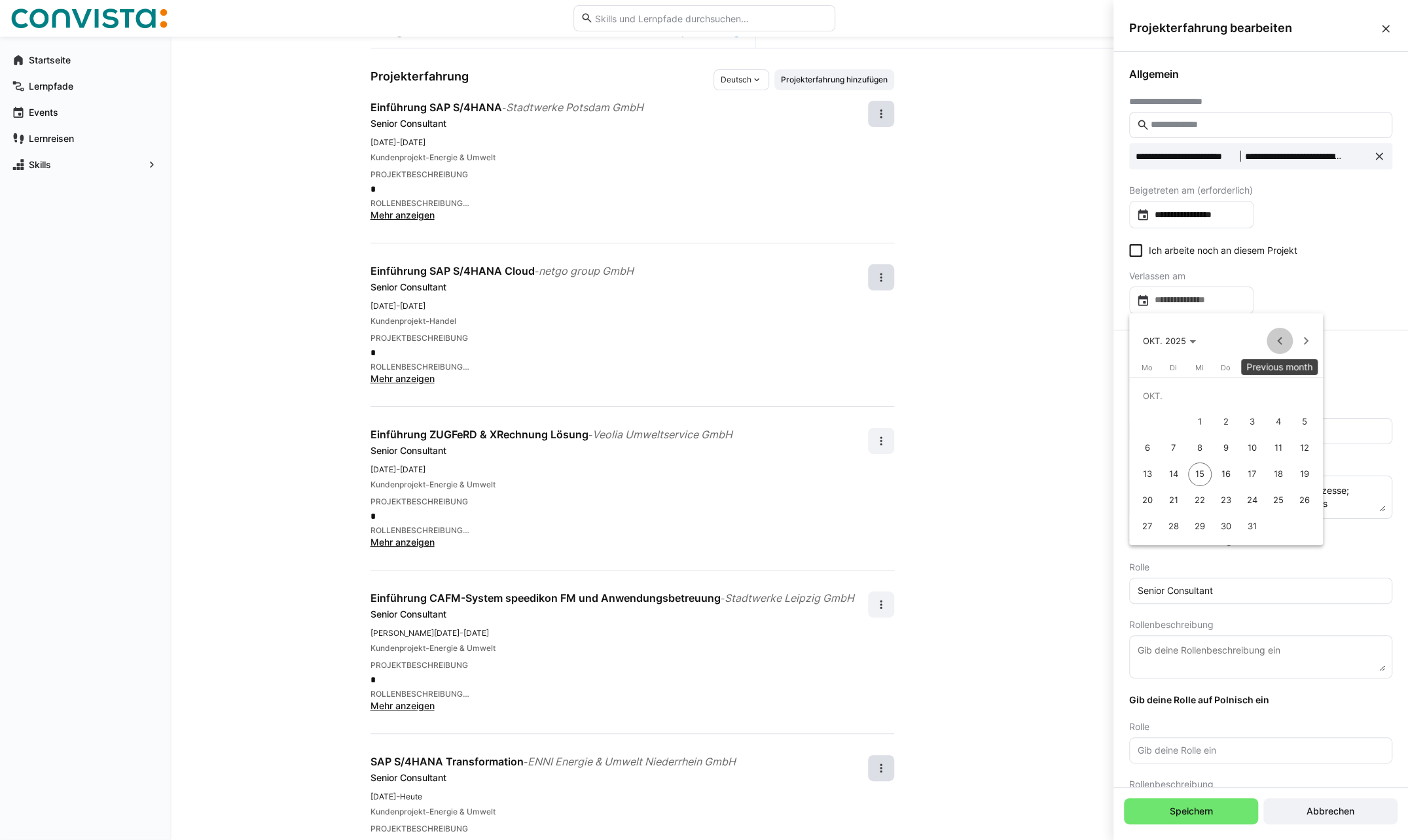
click at [1281, 342] on span "Previous month" at bounding box center [1279, 340] width 26 height 26
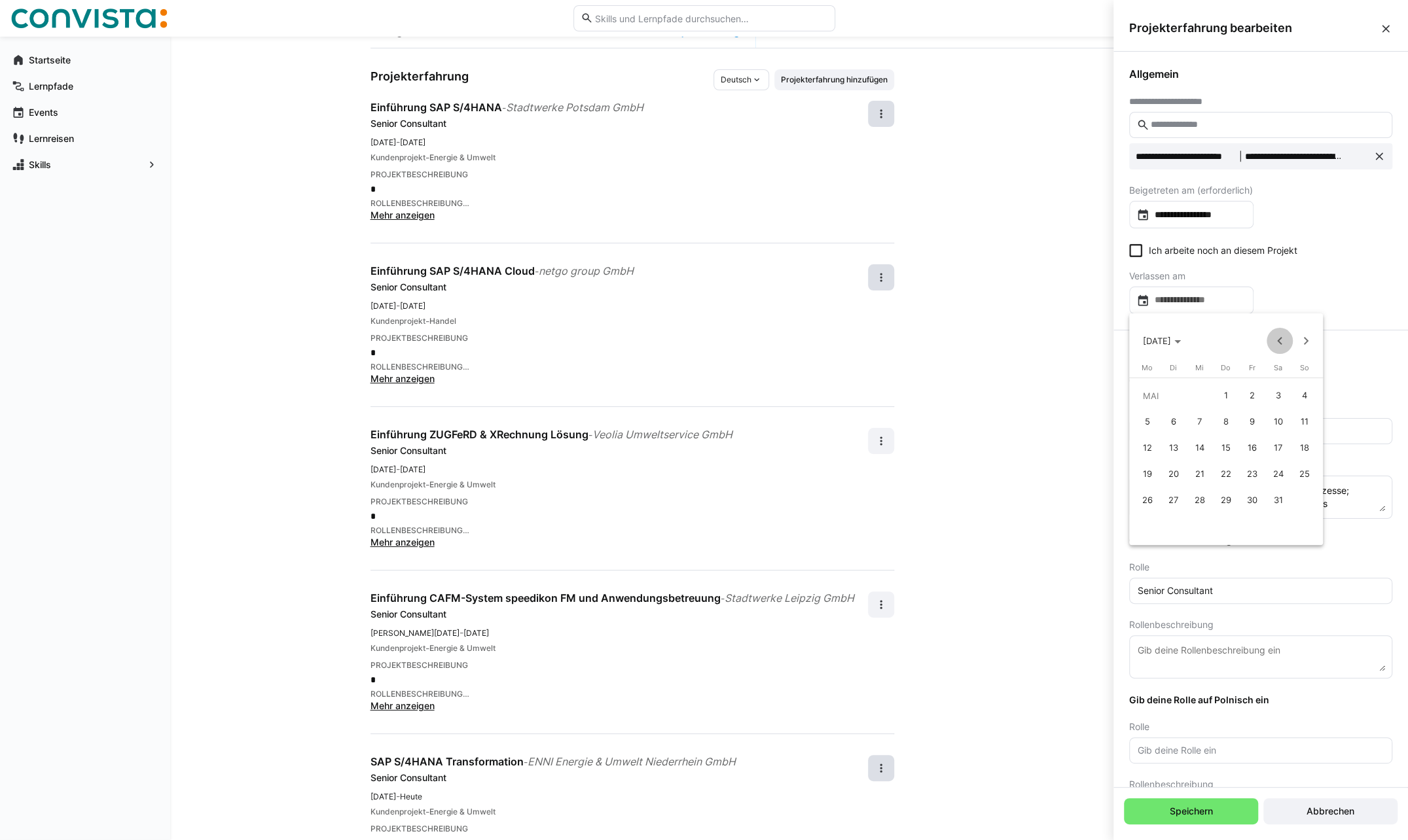
click at [1281, 342] on span "Previous month" at bounding box center [1279, 340] width 26 height 26
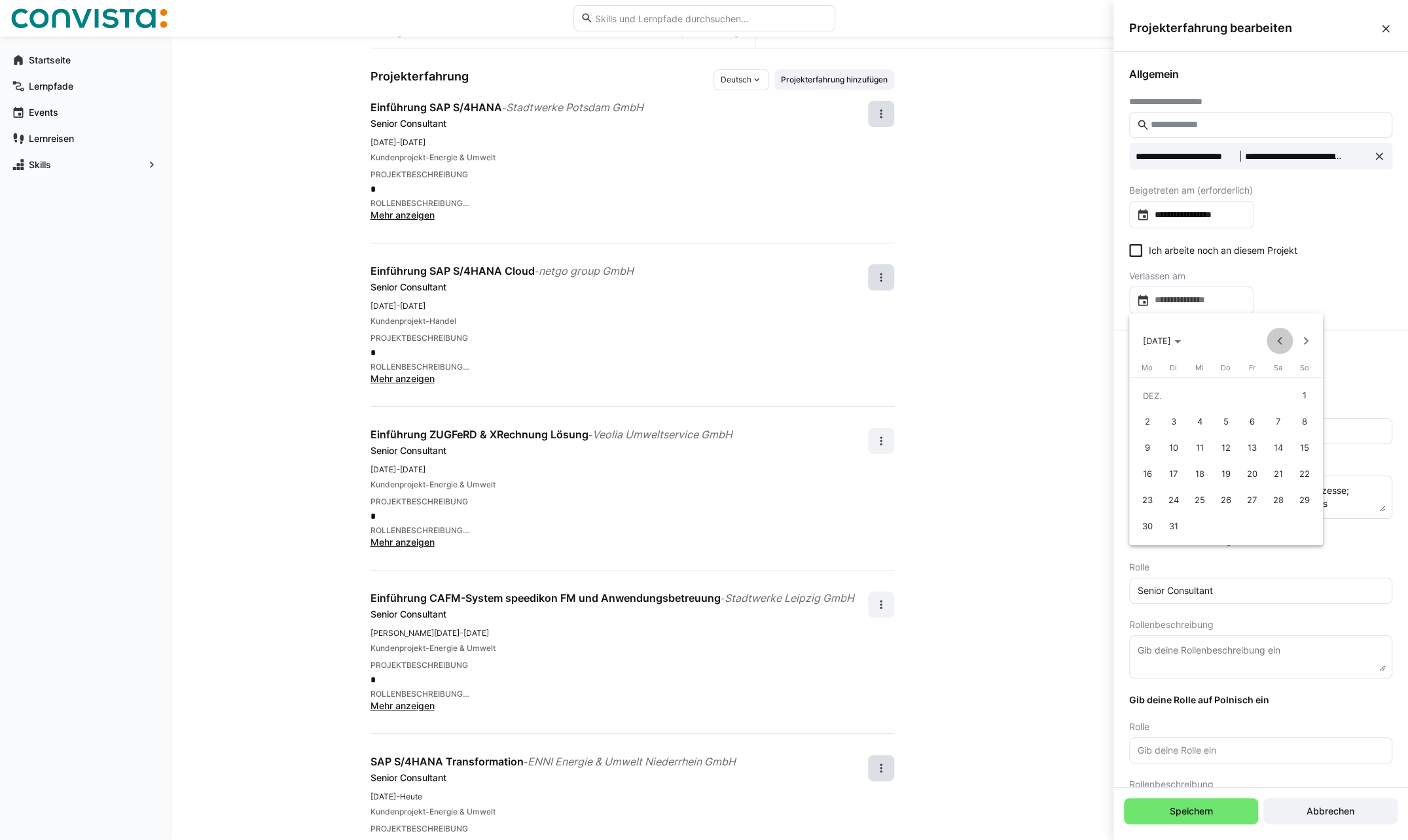
click at [1281, 342] on span "Previous month" at bounding box center [1279, 340] width 26 height 26
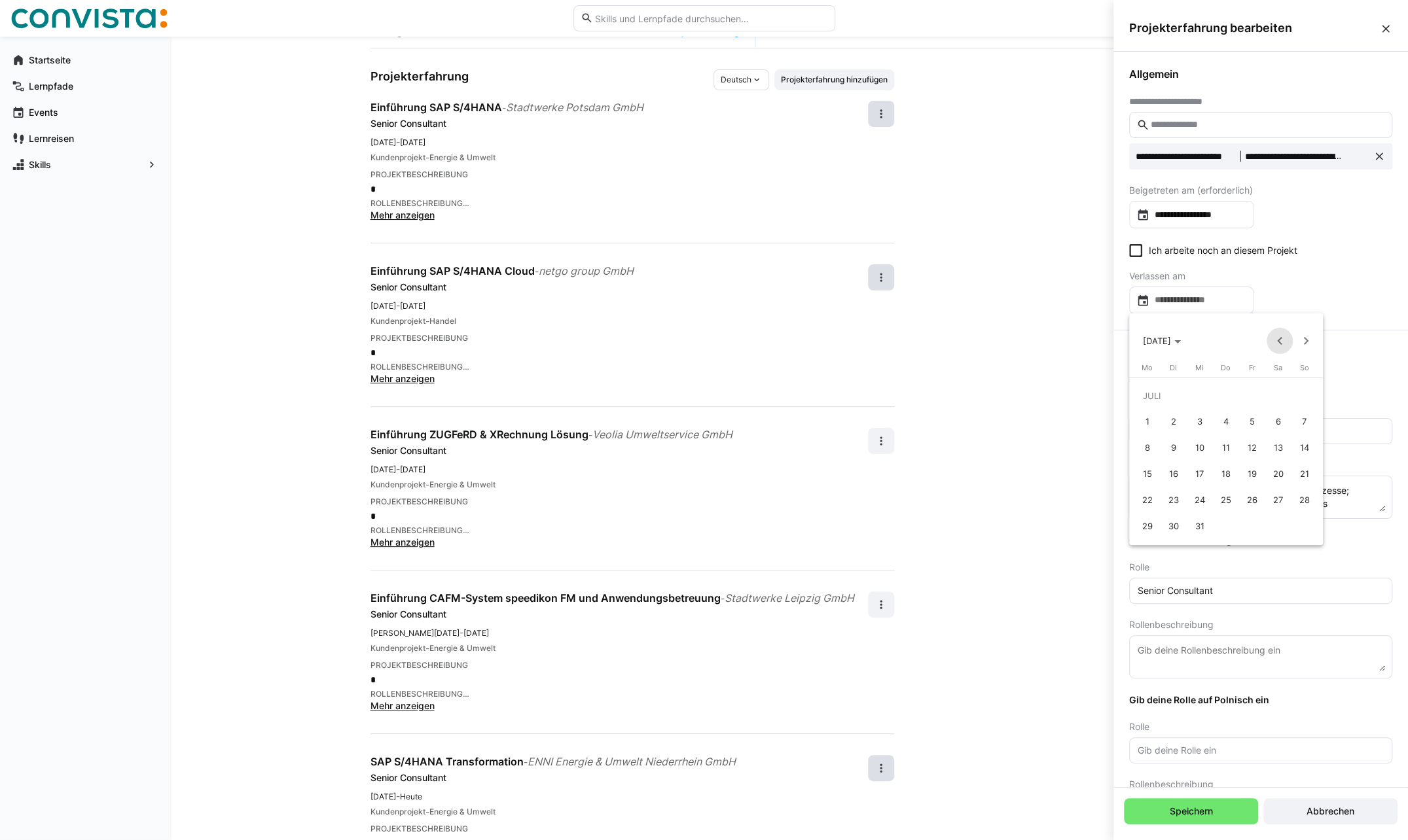
click at [1279, 342] on span "Previous month" at bounding box center [1279, 340] width 26 height 26
click at [1307, 502] on span "31" at bounding box center [1304, 500] width 24 height 24
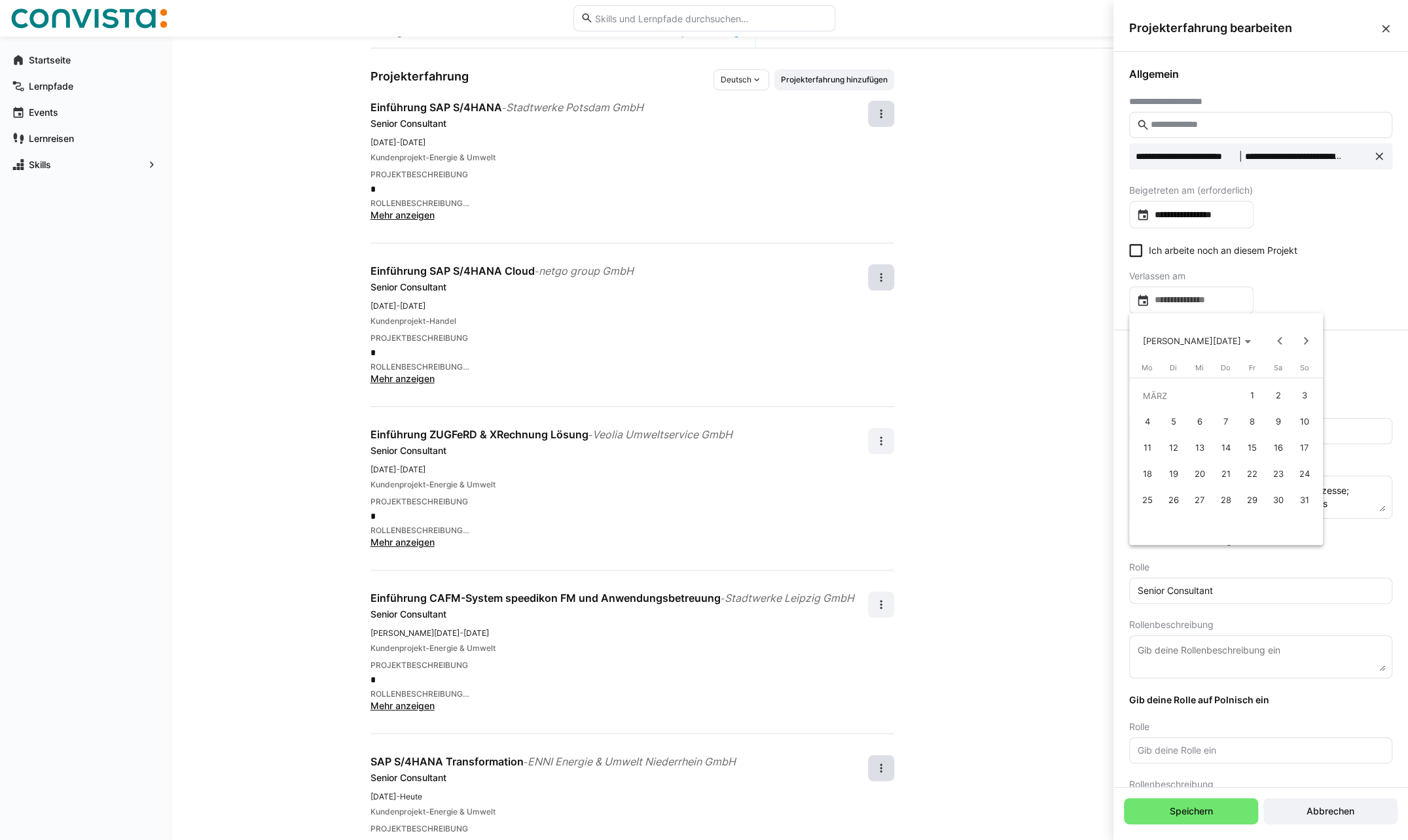
type input "**********"
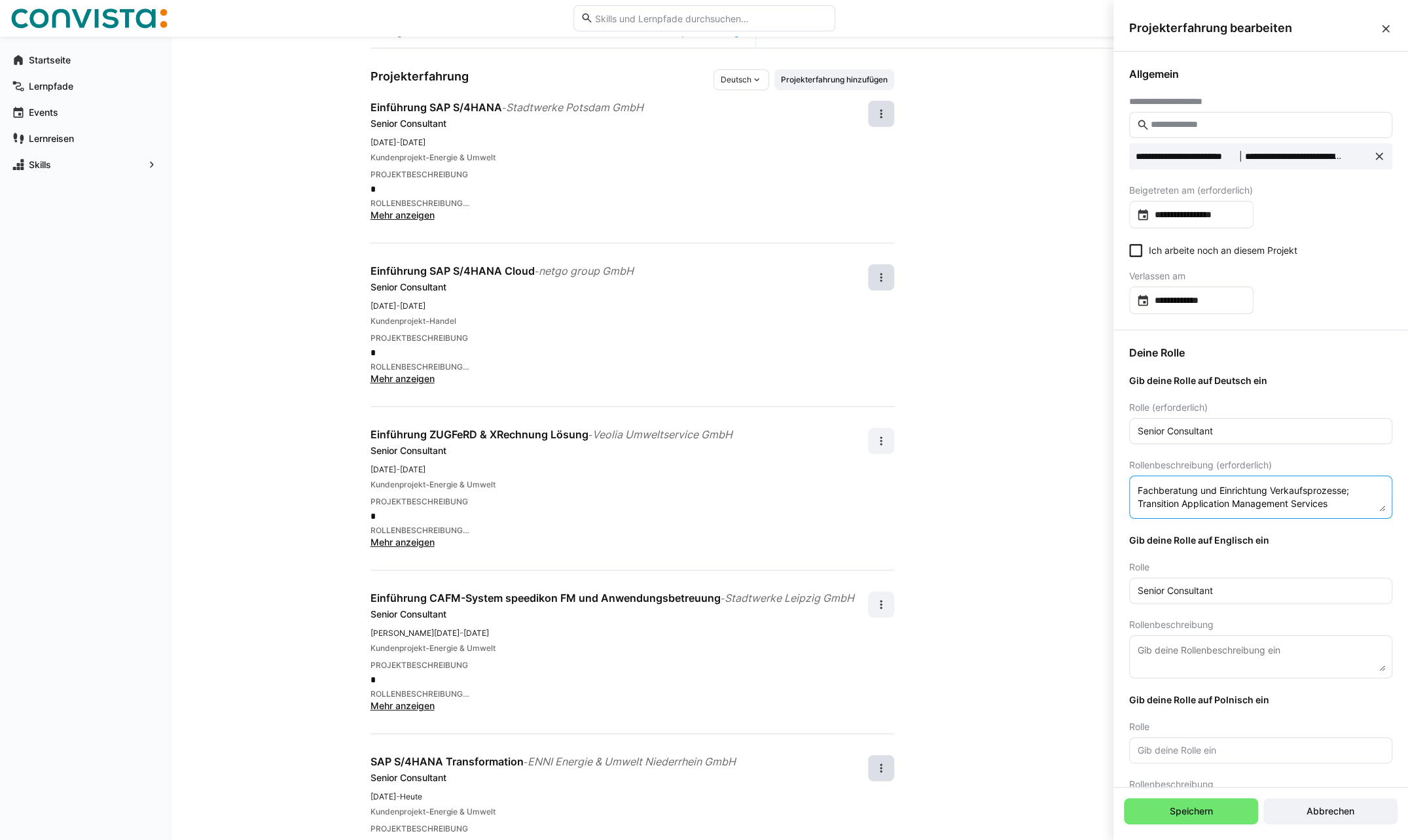
click at [1355, 488] on textarea "Fachberatung und Einrichtung Verkaufsprozesse; Transition Application Managemen…" at bounding box center [1260, 497] width 249 height 29
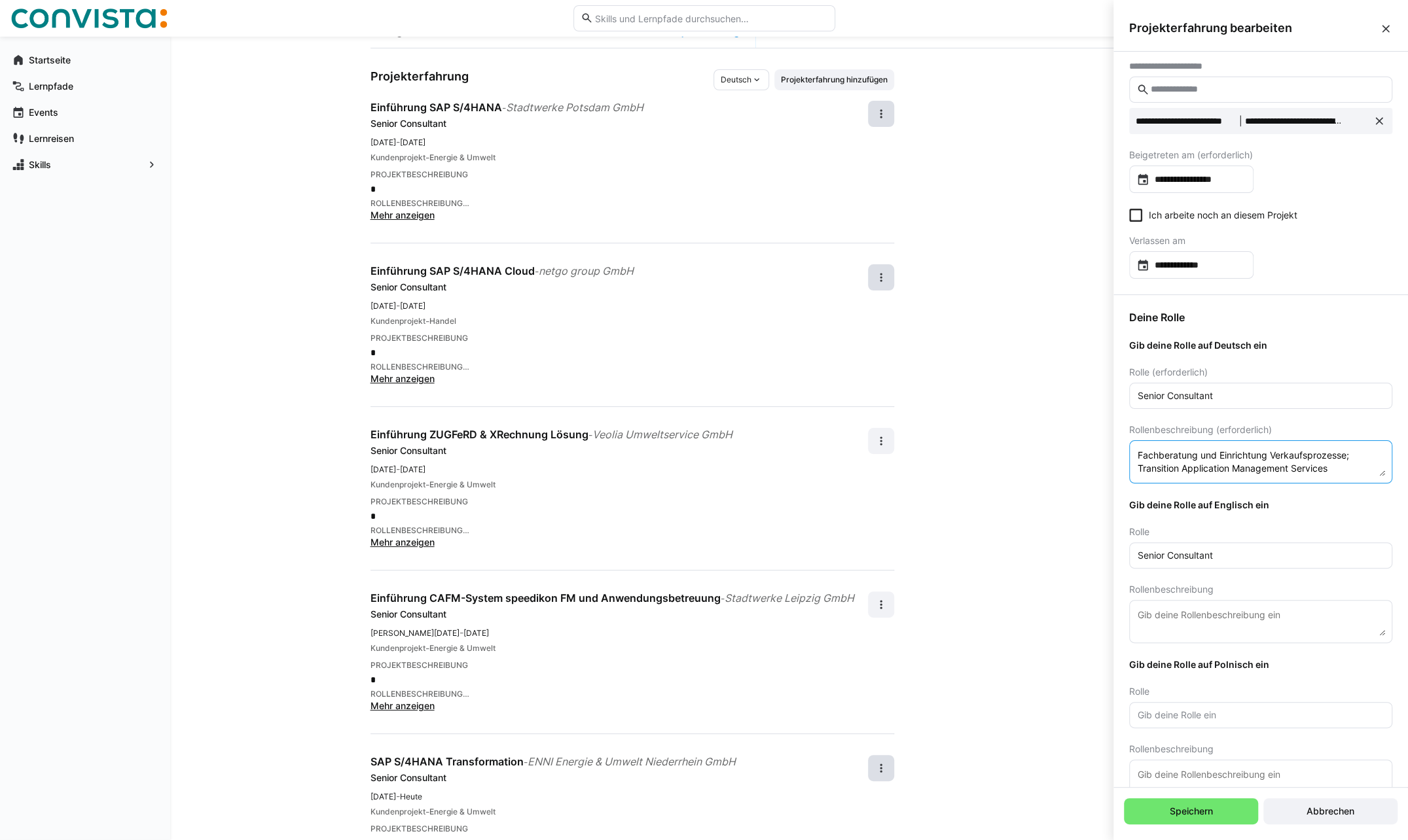
scroll to position [63, 0]
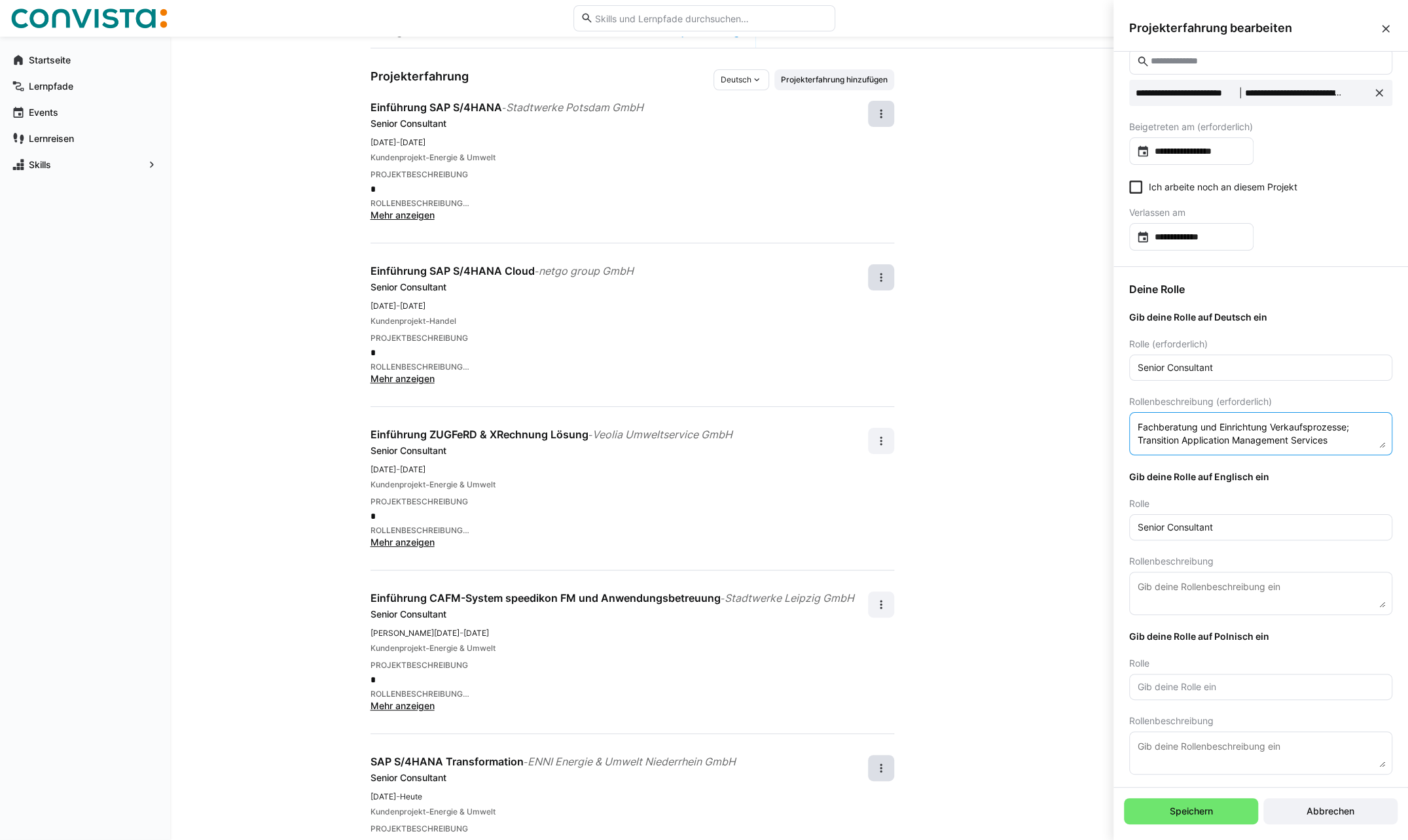
click at [1240, 429] on textarea "Fachberatung und Einrichtung Verkaufsprozesse; Transition Application Managemen…" at bounding box center [1260, 434] width 249 height 29
click at [1265, 441] on textarea "Fachberatung und Einrichtung Verkaufsprozesse; Transition Application Managemen…" at bounding box center [1260, 434] width 249 height 29
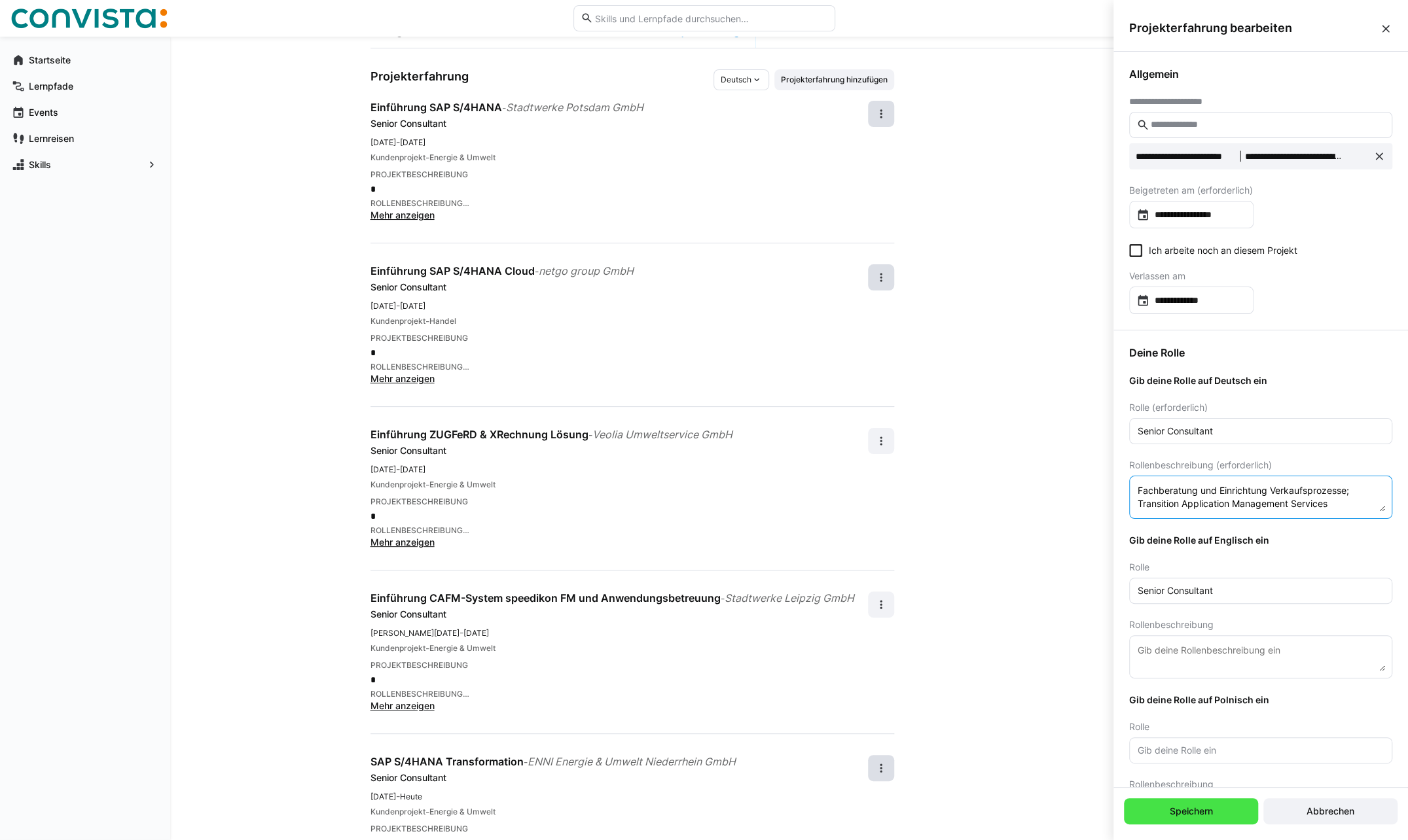
click at [1179, 812] on span "Speichern" at bounding box center [1191, 811] width 47 height 13
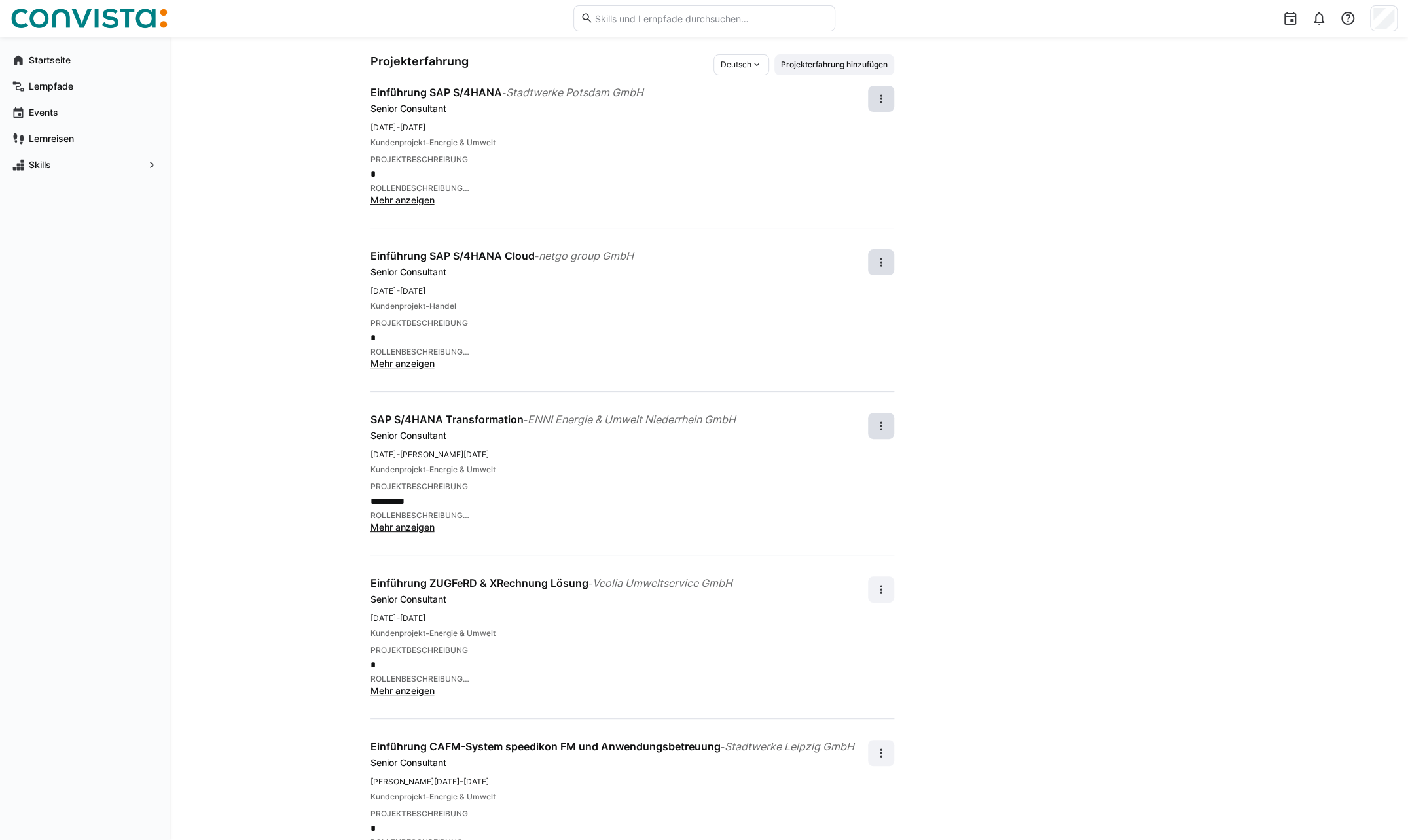
scroll to position [208, 0]
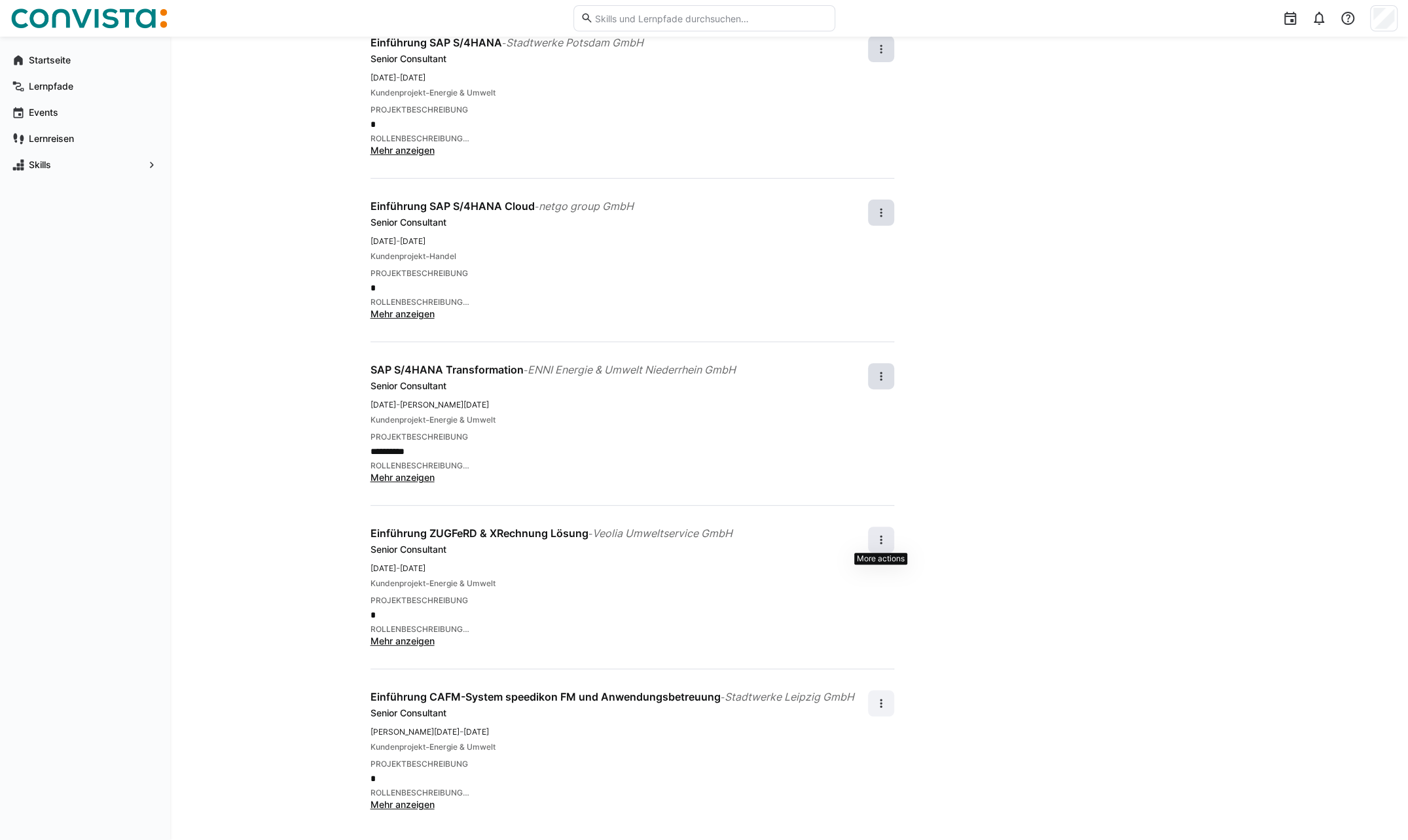
click at [886, 540] on eds-icon at bounding box center [881, 540] width 13 height 13
drag, startPoint x: 871, startPoint y: 594, endPoint x: 865, endPoint y: 582, distance: 13.4
click at [866, 583] on div "Bearbeiten Entfernen" at bounding box center [859, 586] width 67 height 65
click at [877, 540] on eds-icon at bounding box center [881, 540] width 13 height 13
click at [868, 575] on div "Bearbeiten" at bounding box center [859, 572] width 46 height 13
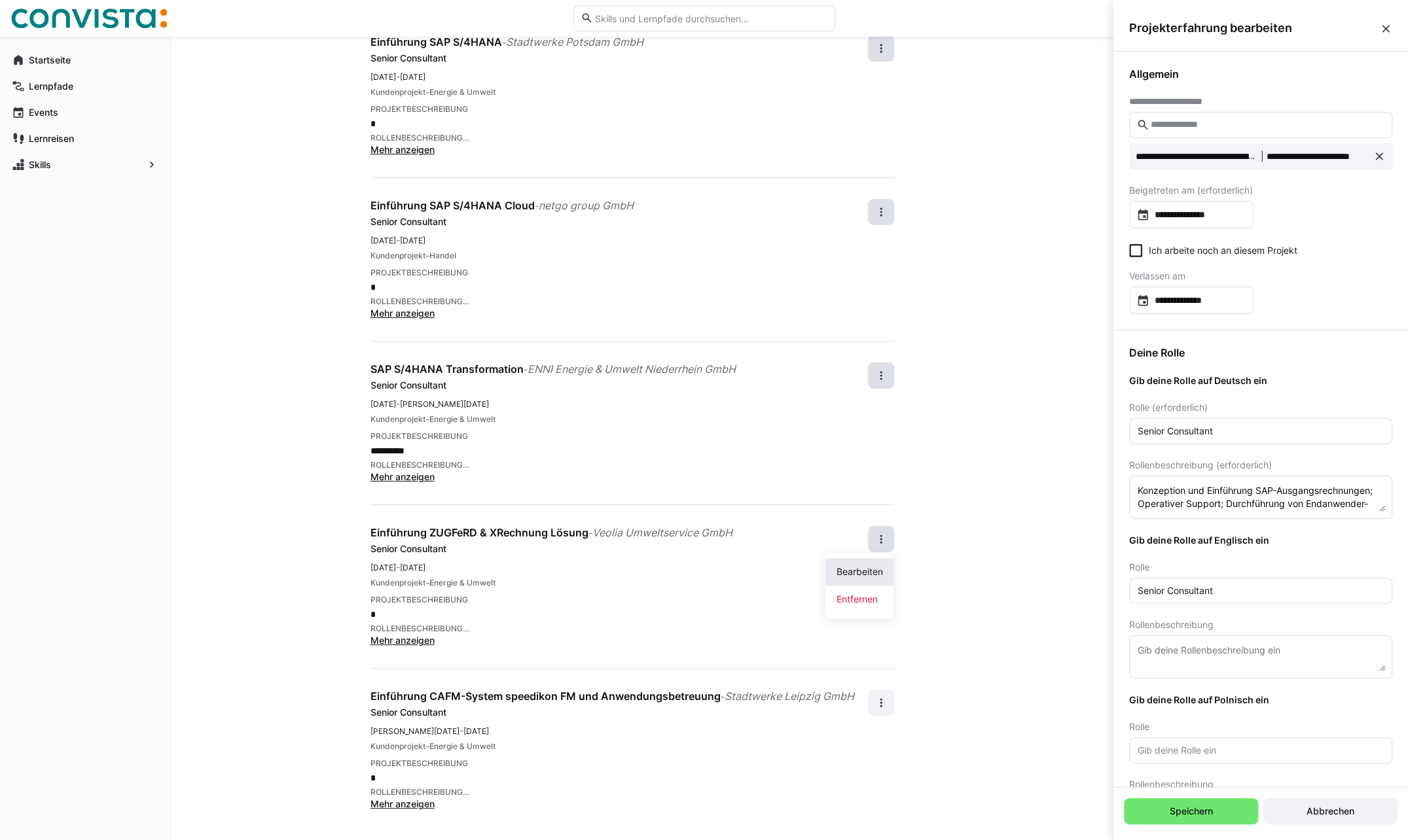
scroll to position [0, 0]
click at [1180, 811] on span "Speichern" at bounding box center [1191, 811] width 47 height 13
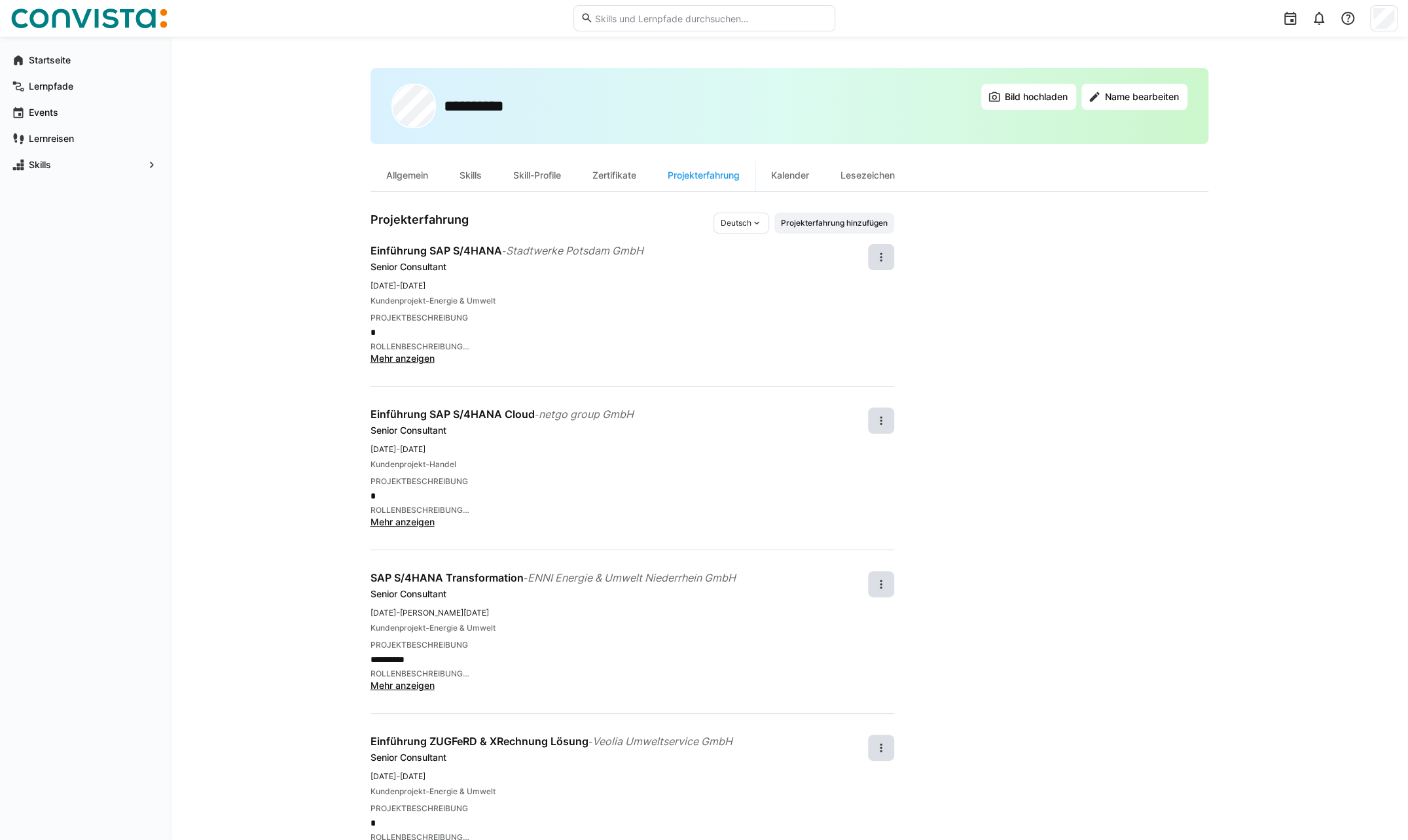
scroll to position [208, 0]
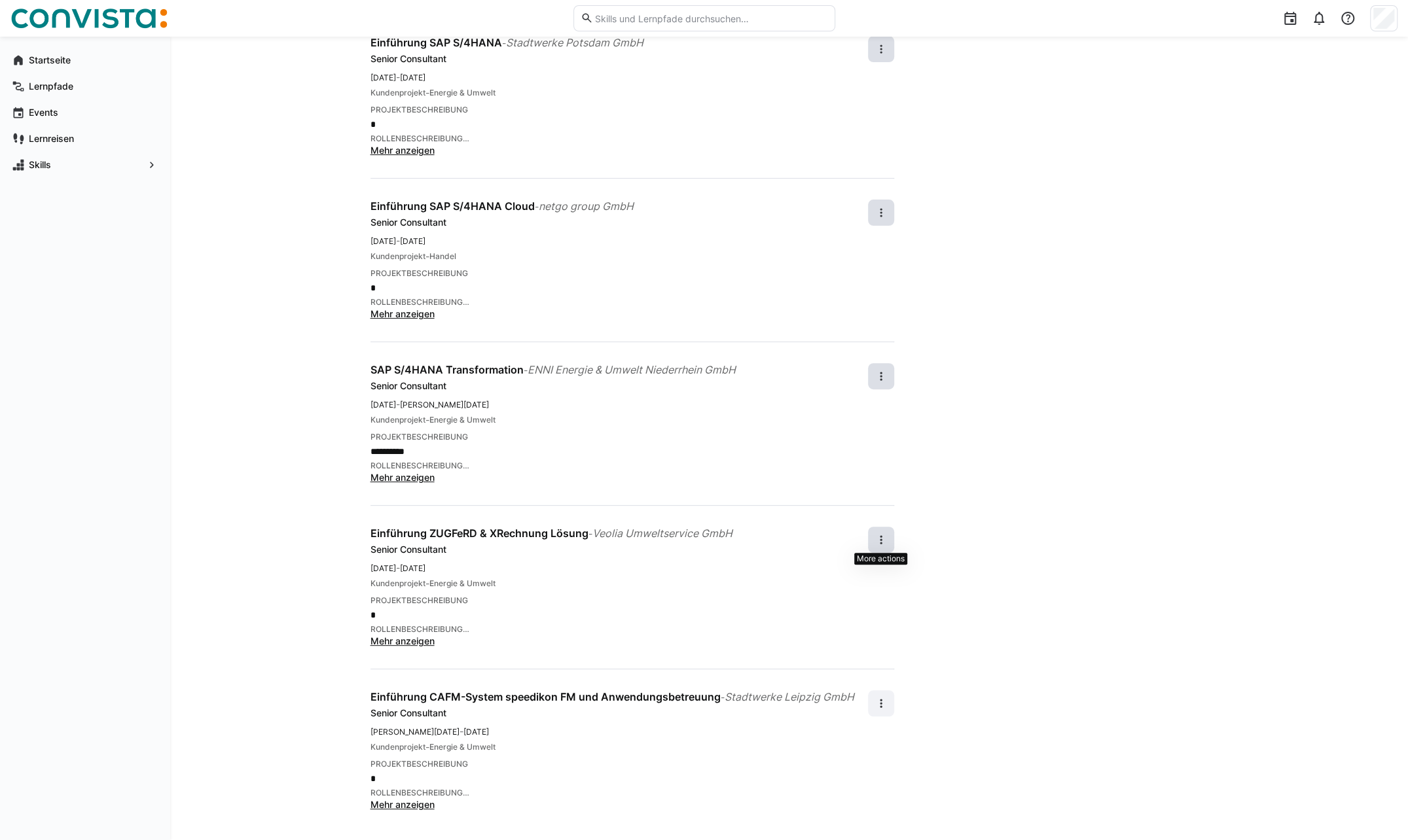
click at [885, 536] on eds-icon at bounding box center [881, 540] width 13 height 13
click at [854, 565] on div "Bearbeiten" at bounding box center [859, 572] width 46 height 13
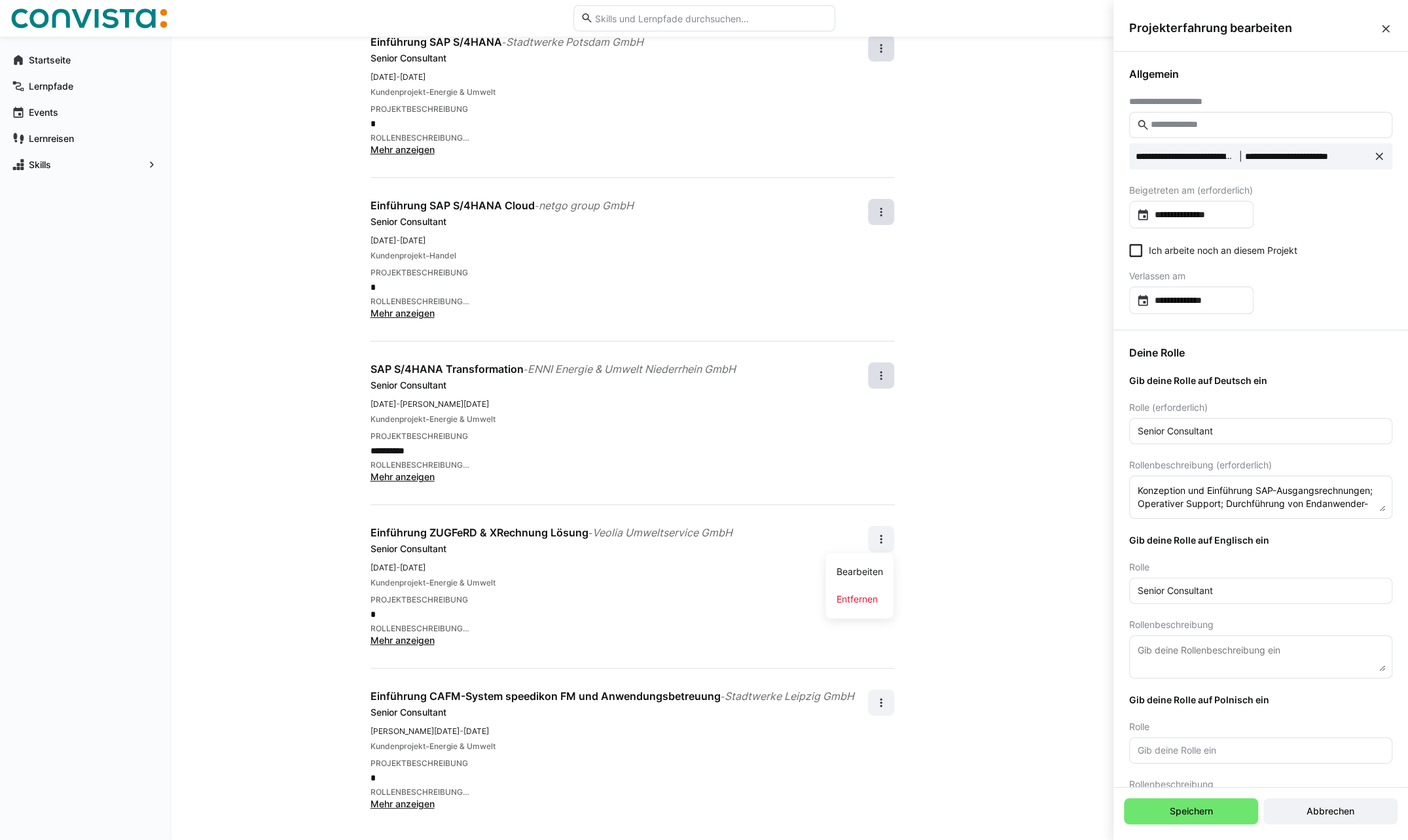
scroll to position [63, 0]
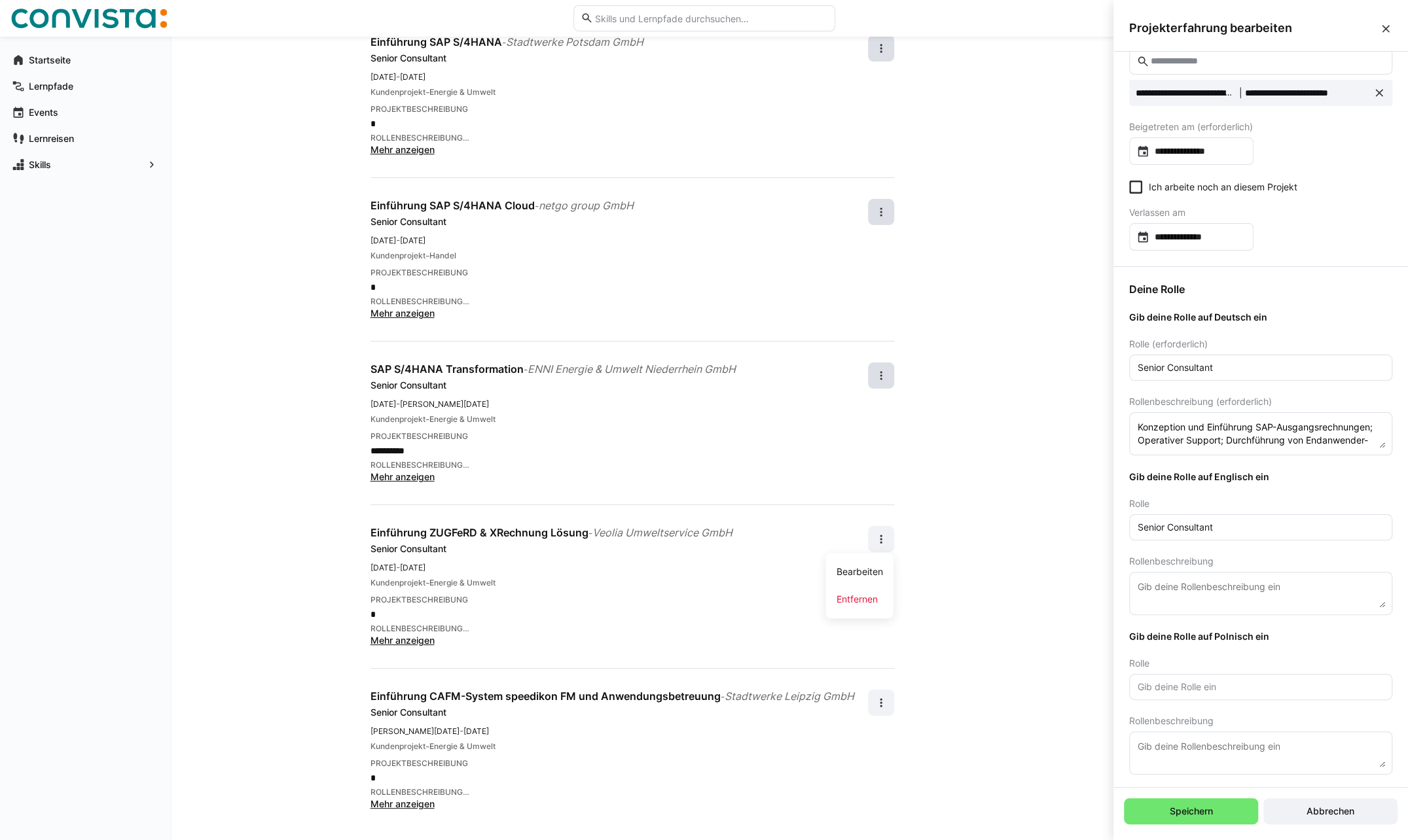
click at [1177, 693] on eds-input at bounding box center [1261, 686] width 263 height 26
click at [1228, 533] on eds-input "Senior Consultant" at bounding box center [1261, 527] width 263 height 26
drag, startPoint x: 1229, startPoint y: 526, endPoint x: 1114, endPoint y: 531, distance: 115.1
click at [1114, 531] on div "Deine Rolle Gib deine Rolle auf Deutsch ein Rolle (erforderlich) Senior Consult…" at bounding box center [1260, 528] width 295 height 523
click at [1153, 684] on input "text" at bounding box center [1260, 686] width 249 height 12
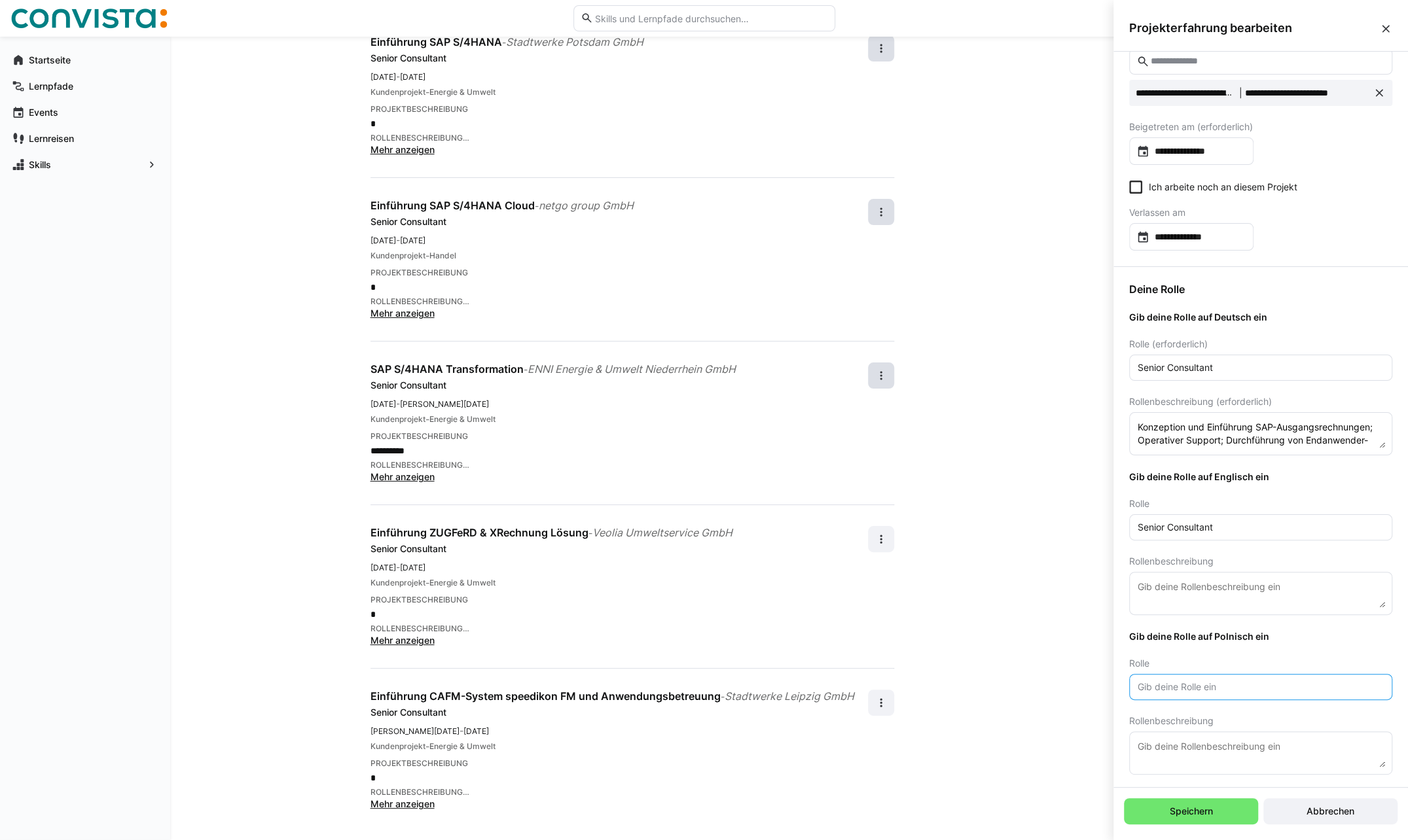
paste input "Senior Consultant"
type input "Senior Consultant"
drag, startPoint x: 1137, startPoint y: 426, endPoint x: 1347, endPoint y: 446, distance: 211.0
click at [1347, 446] on eds-input "Konzeption und Einführung SAP-Ausgangsrechnungen; Operativer Support; Durchführ…" at bounding box center [1261, 433] width 263 height 43
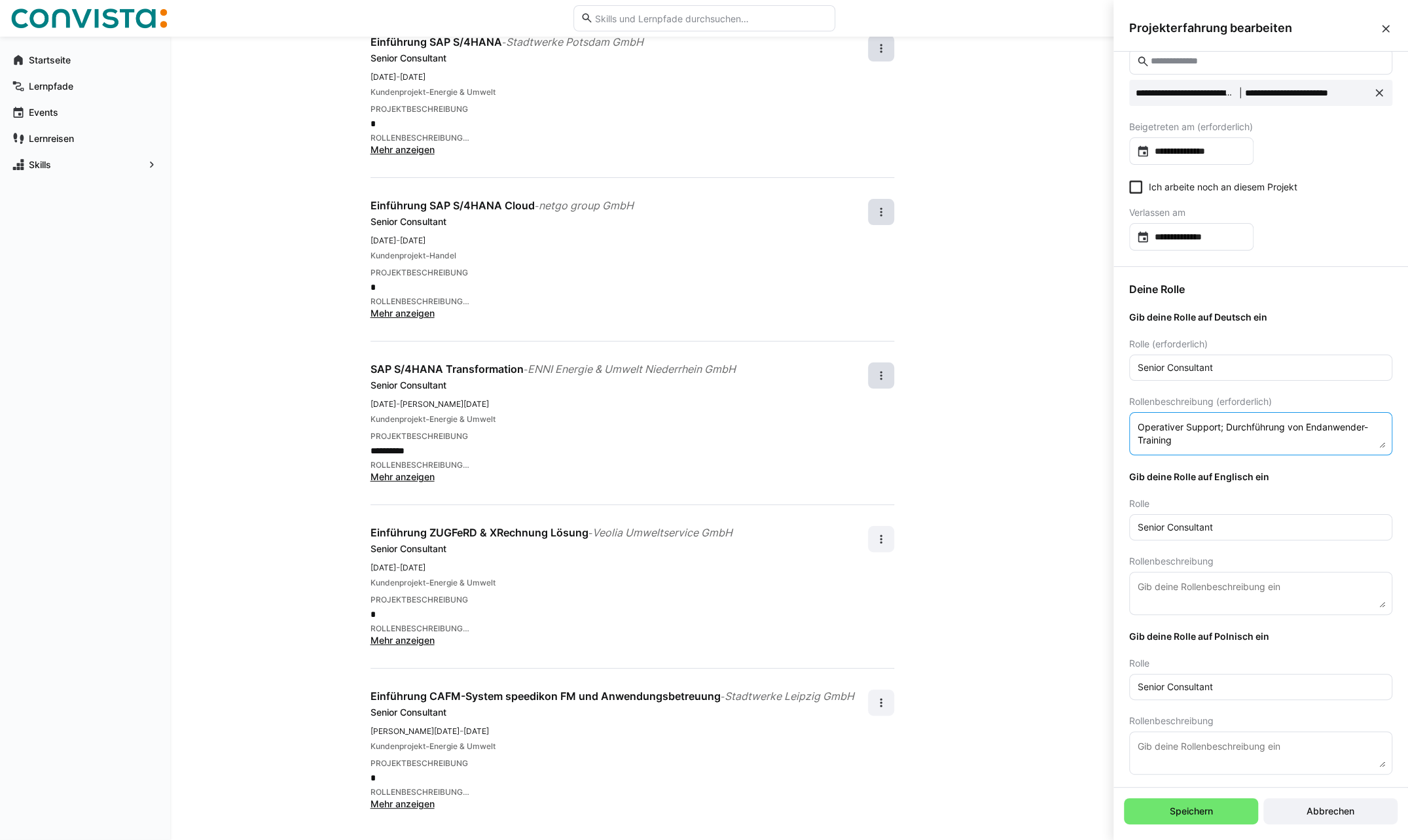
click at [1164, 743] on textarea at bounding box center [1260, 753] width 249 height 29
paste textarea "107 / 5.000 Projektowanie i wdrażanie faktur wychodzących SAP, wsparcie operacy…"
type textarea "107 / 5.000 Projektowanie i wdrażanie faktur wychodzących SAP, wsparcie operacy…"
click at [1227, 590] on textarea at bounding box center [1260, 593] width 249 height 29
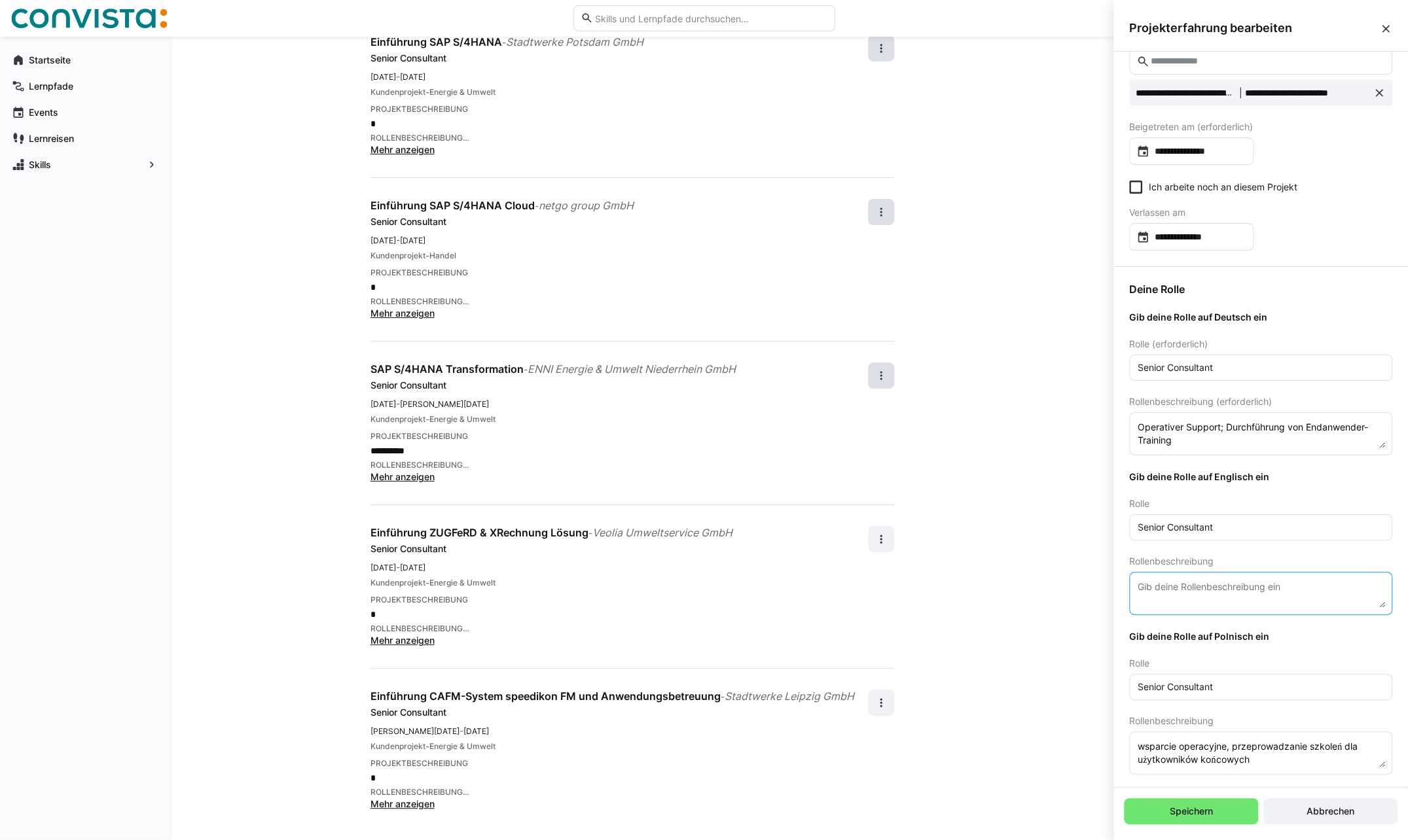
paste textarea "Design and implementation of SAP outgoing invoices; operational support; conduc…"
type textarea "Design and implementation of SAP outgoing invoices; operational support; conduc…"
click at [1197, 814] on span "Speichern" at bounding box center [1191, 811] width 47 height 13
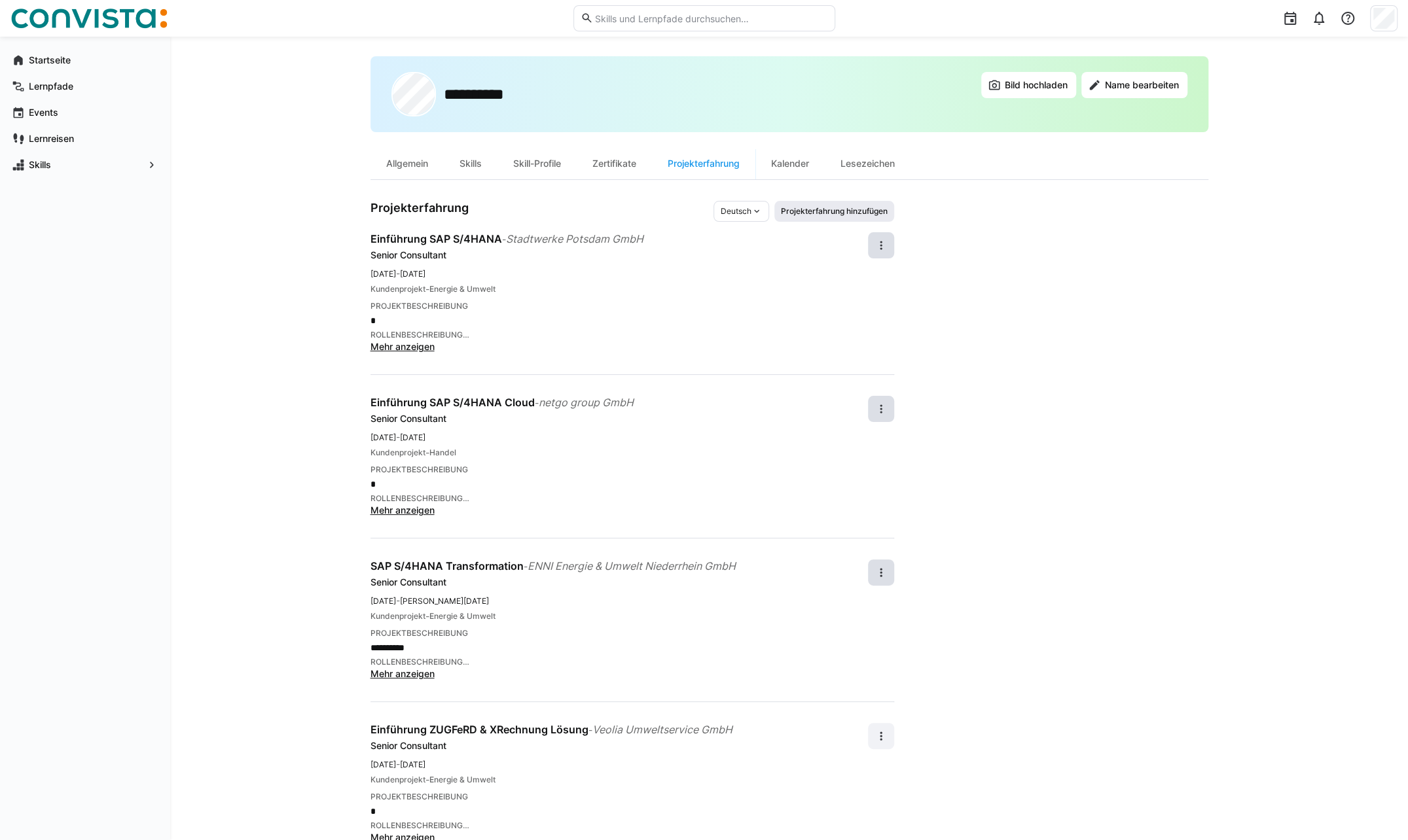
scroll to position [0, 0]
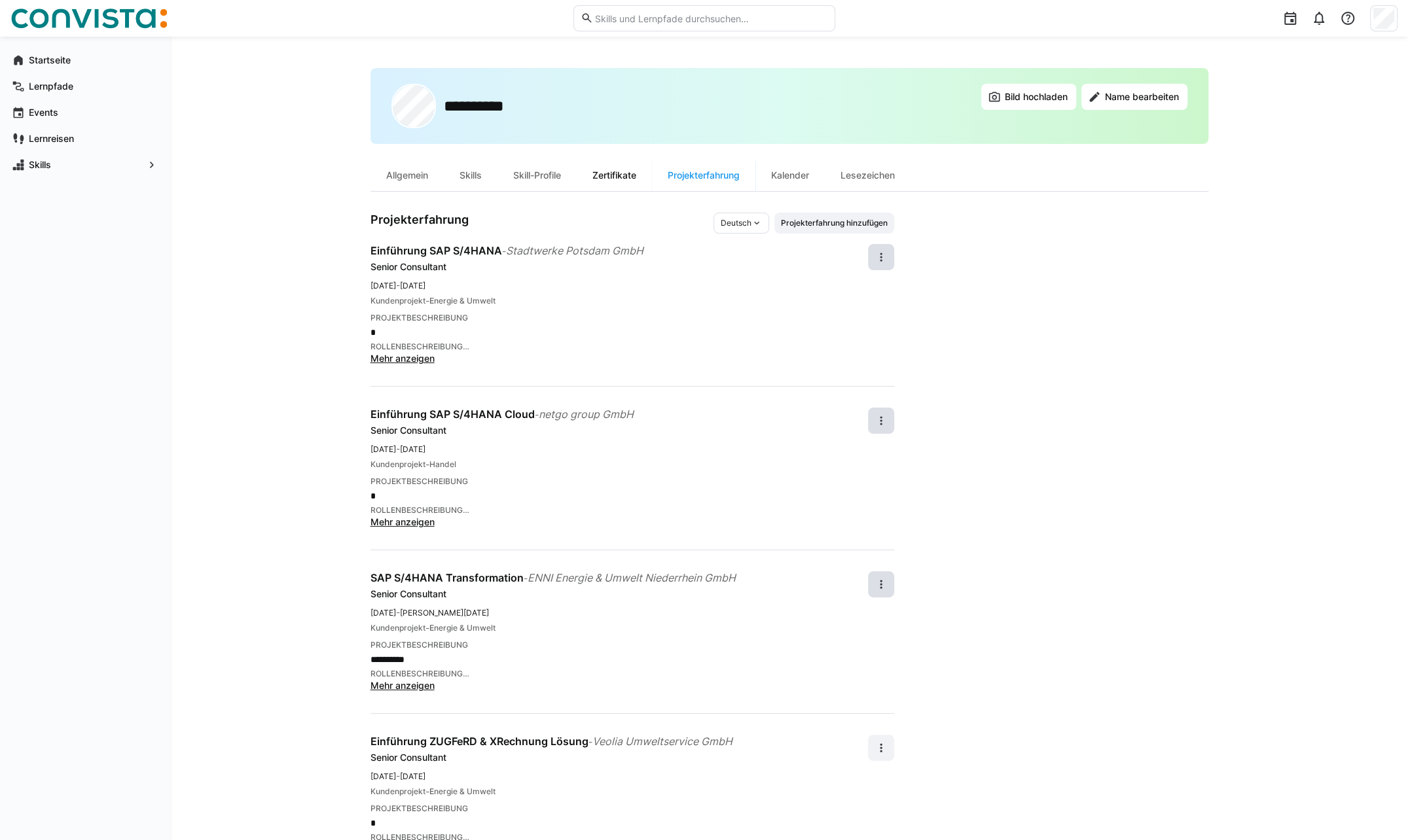
click at [617, 176] on div "Zertifikate" at bounding box center [614, 175] width 75 height 32
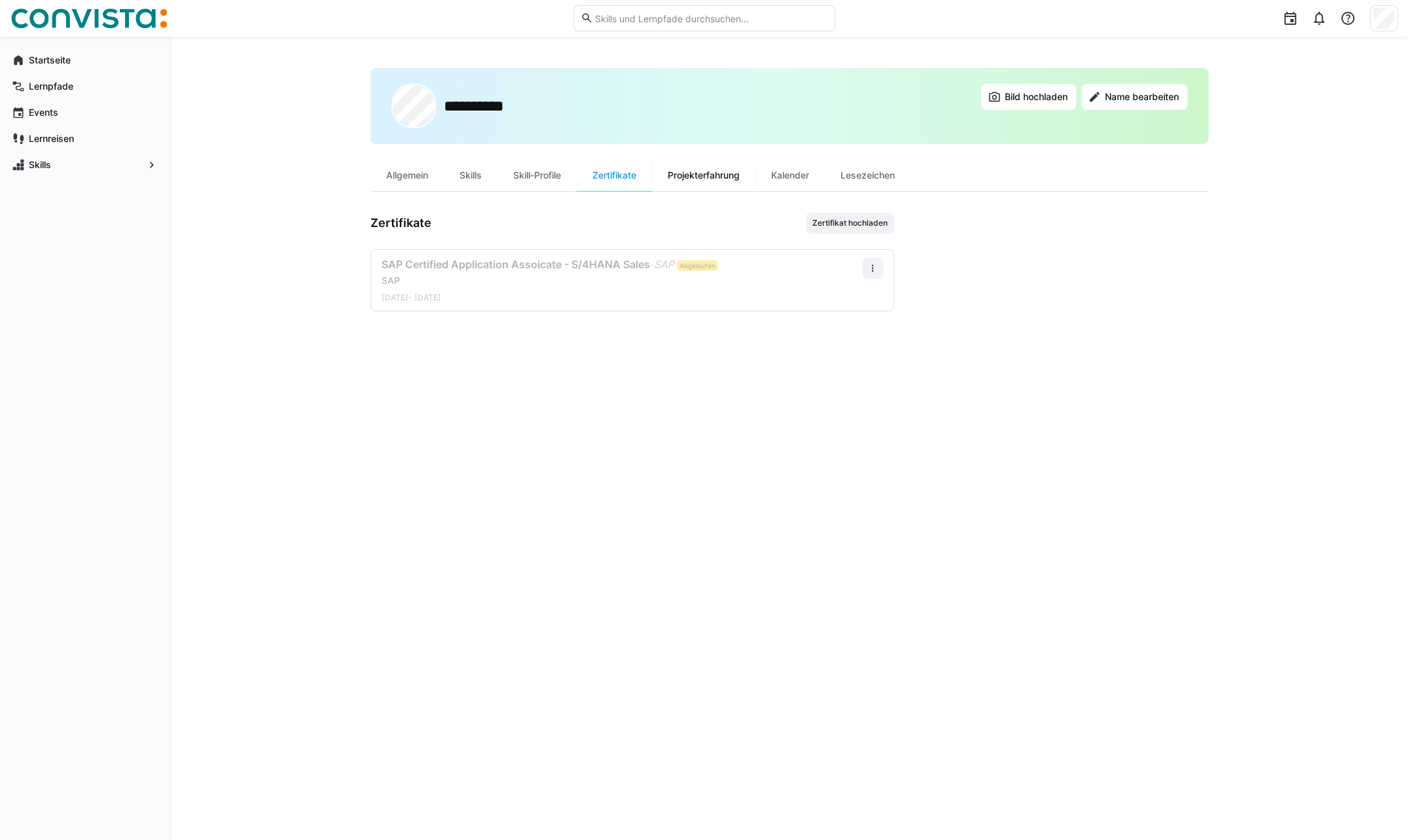
click at [687, 177] on div "Projekterfahrung" at bounding box center [704, 175] width 104 height 32
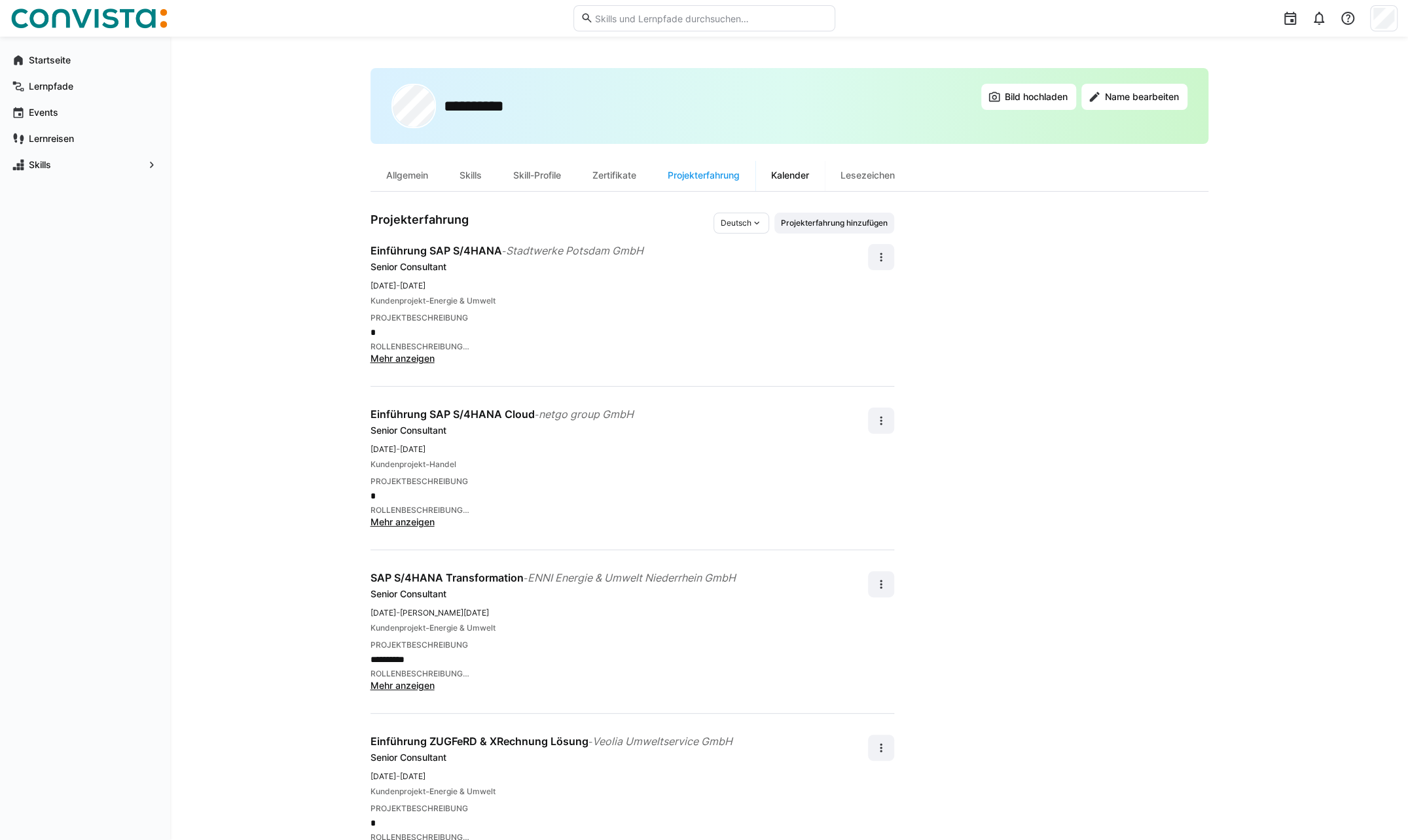
click at [792, 174] on div "Kalender" at bounding box center [789, 175] width 69 height 32
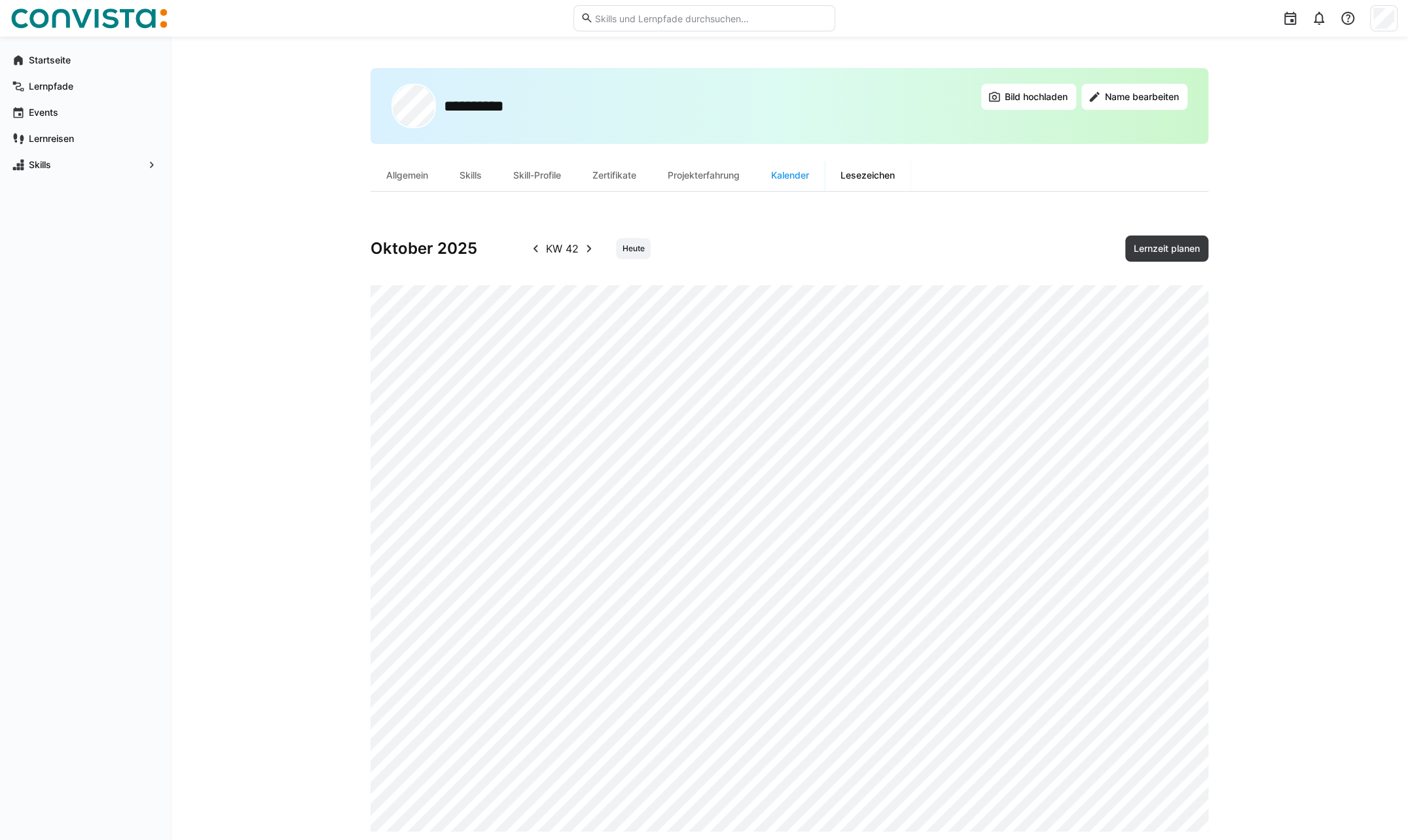
click at [881, 173] on div "Lesezeichen" at bounding box center [867, 175] width 85 height 32
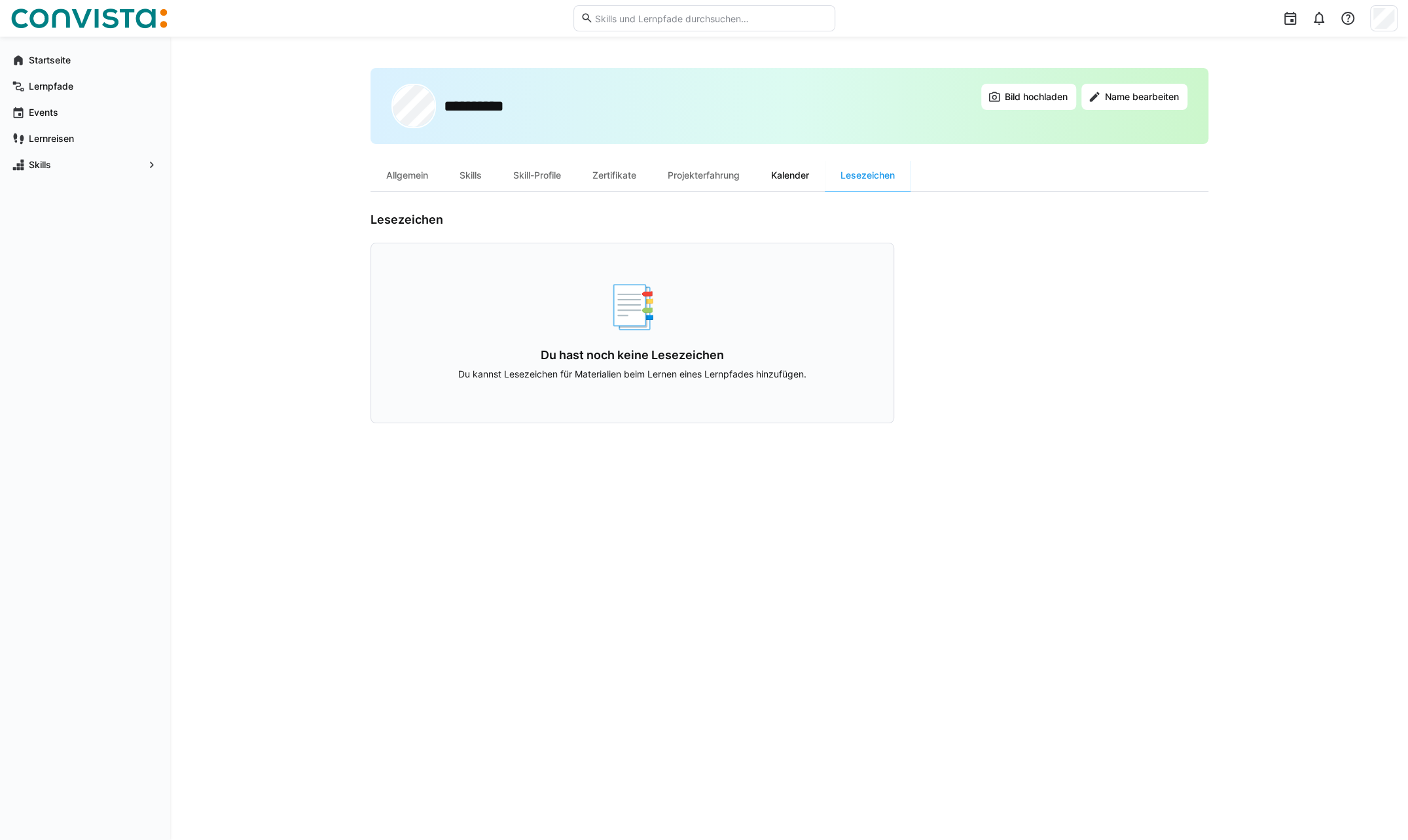
click at [819, 175] on div "Kalender" at bounding box center [789, 175] width 69 height 32
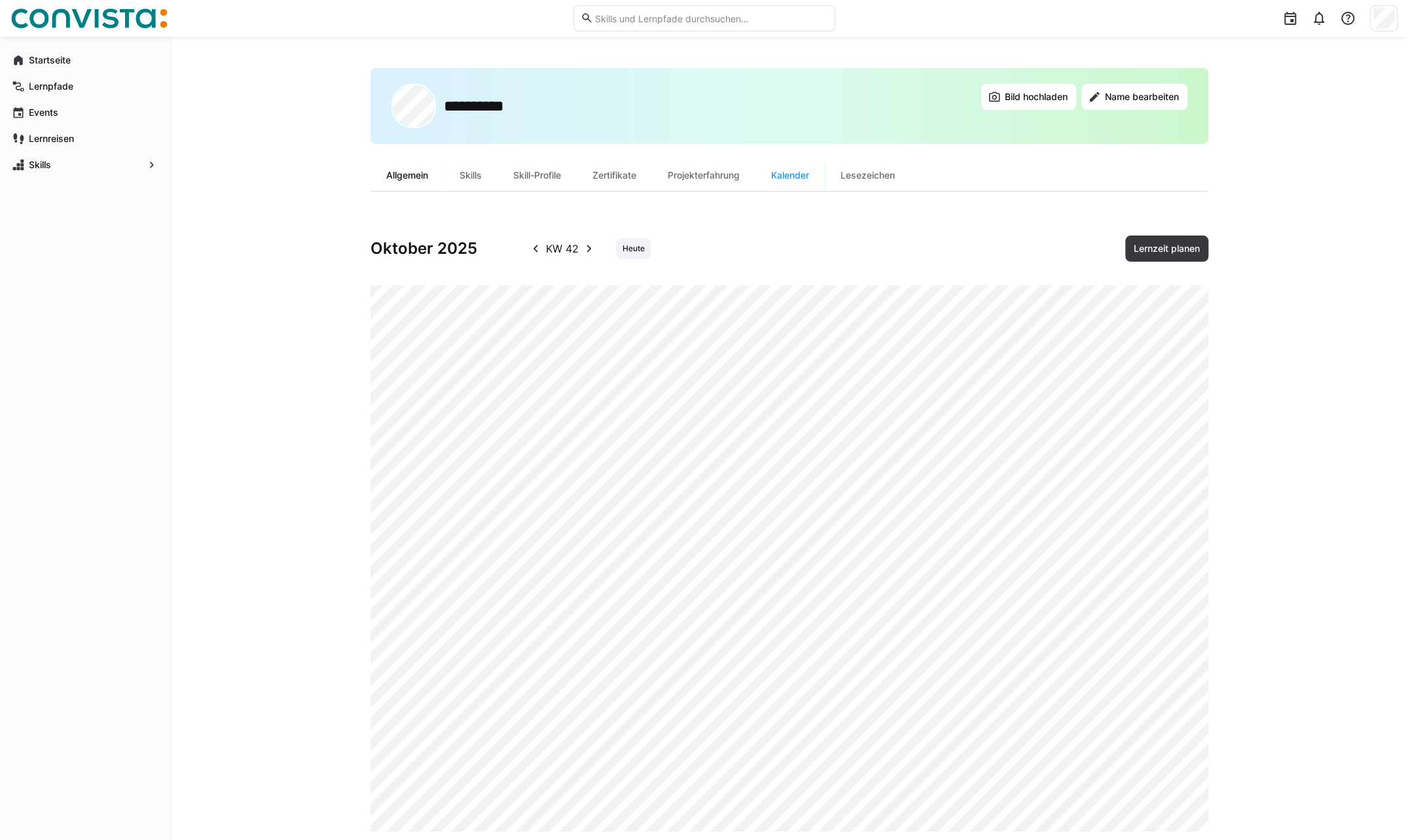
click at [395, 176] on div "Allgemein" at bounding box center [407, 175] width 73 height 32
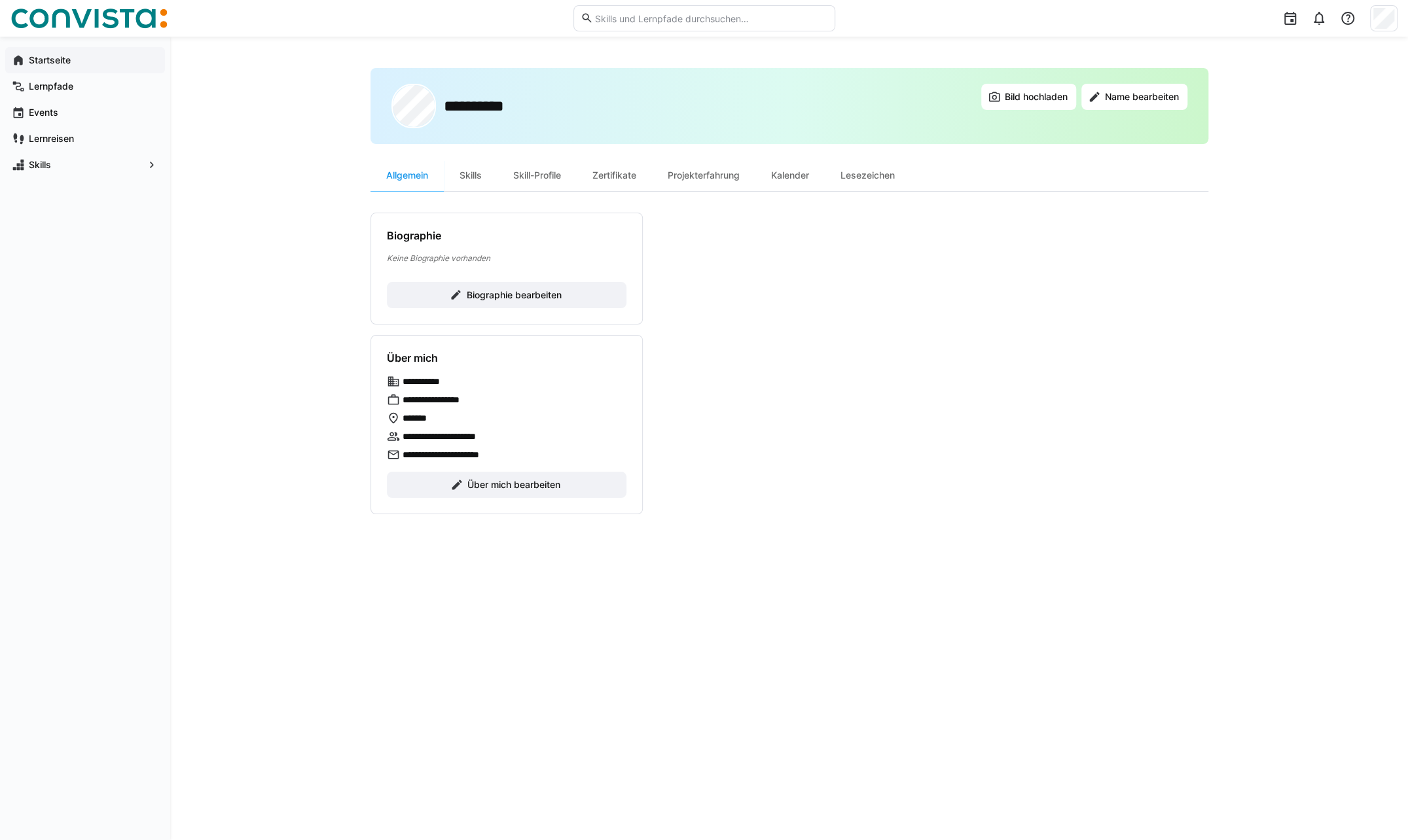
click at [0, 0] on app-navigation-label "Startseite" at bounding box center [0, 0] width 0 height 0
